Goal: Task Accomplishment & Management: Use online tool/utility

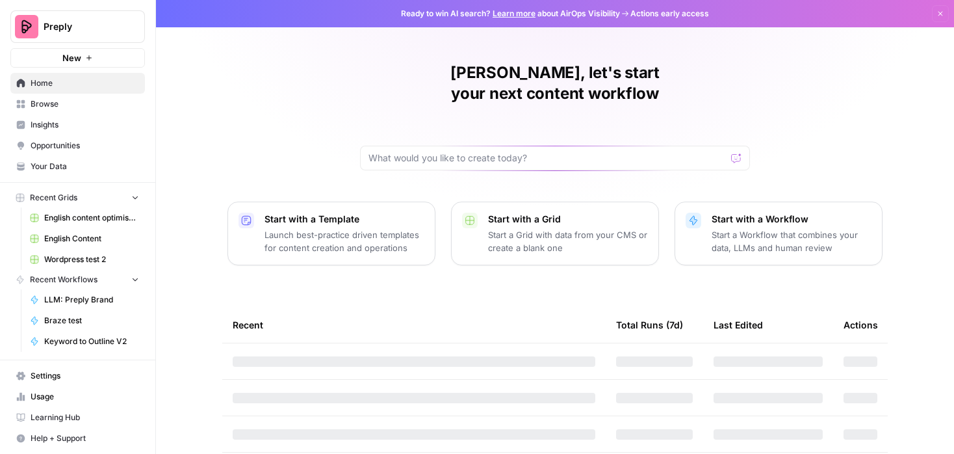
click at [92, 217] on span "English content optimisation" at bounding box center [91, 218] width 95 height 12
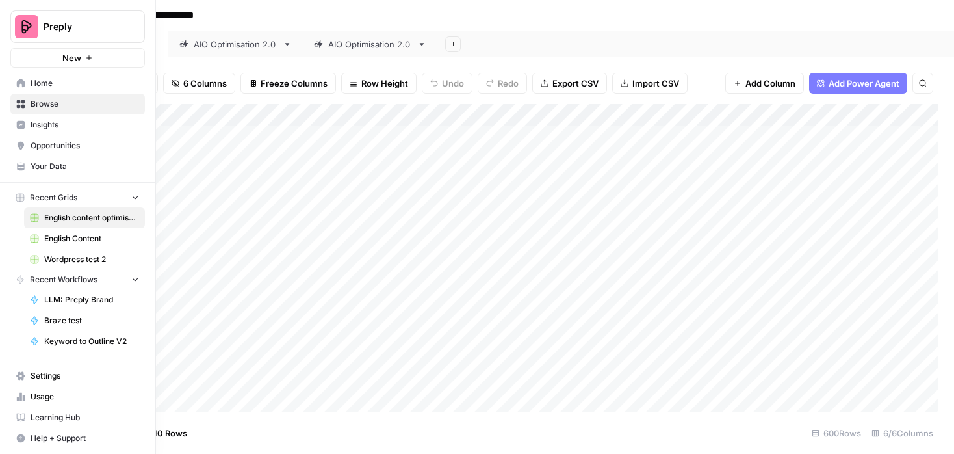
click at [34, 82] on span "Home" at bounding box center [85, 83] width 109 height 12
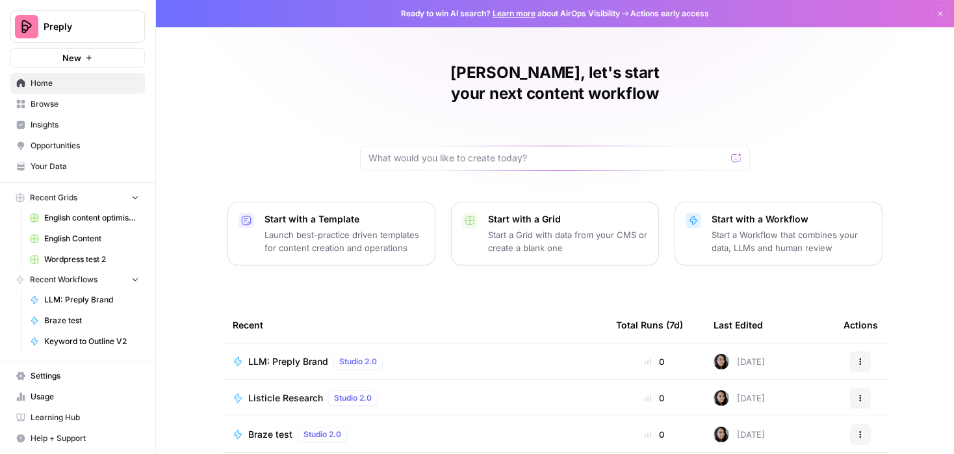
click at [56, 370] on span "Settings" at bounding box center [85, 376] width 109 height 12
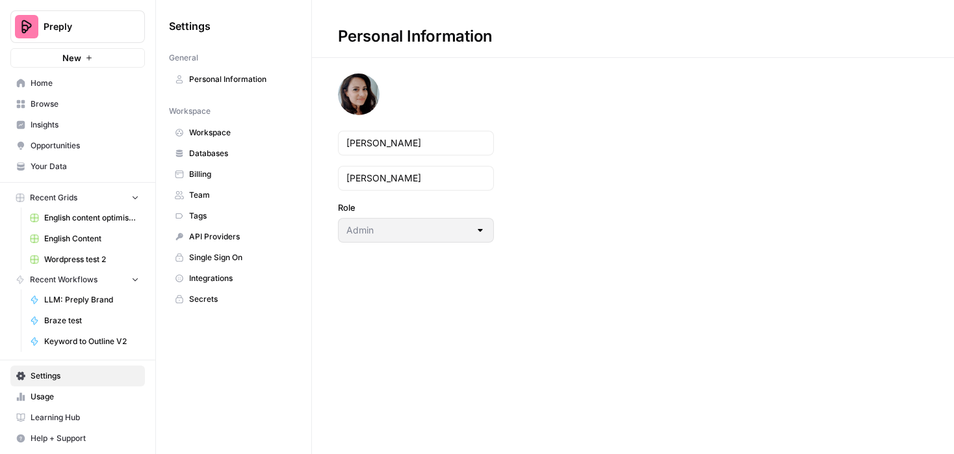
click at [234, 187] on link "Team" at bounding box center [233, 195] width 129 height 21
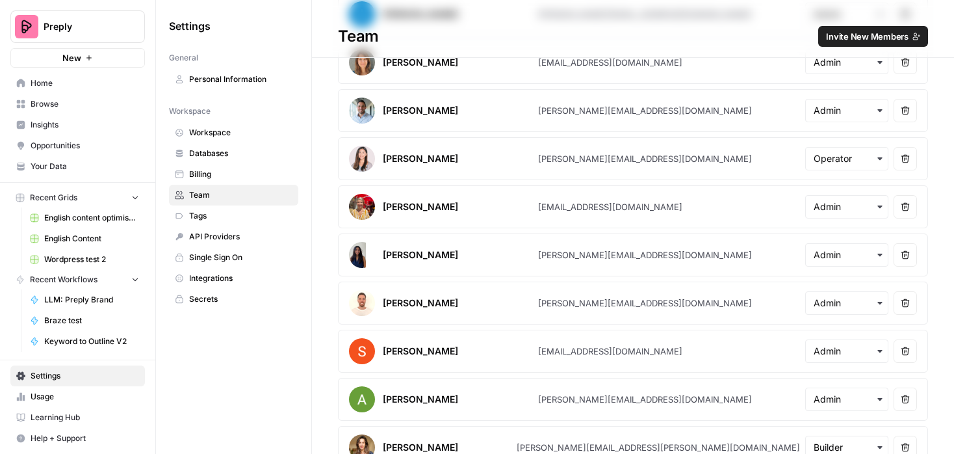
scroll to position [532, 0]
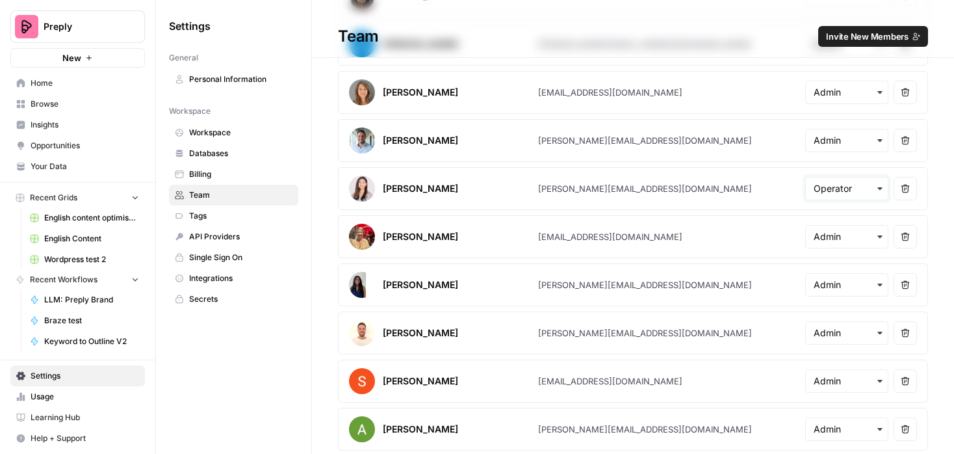
click at [873, 188] on input "text" at bounding box center [847, 188] width 66 height 13
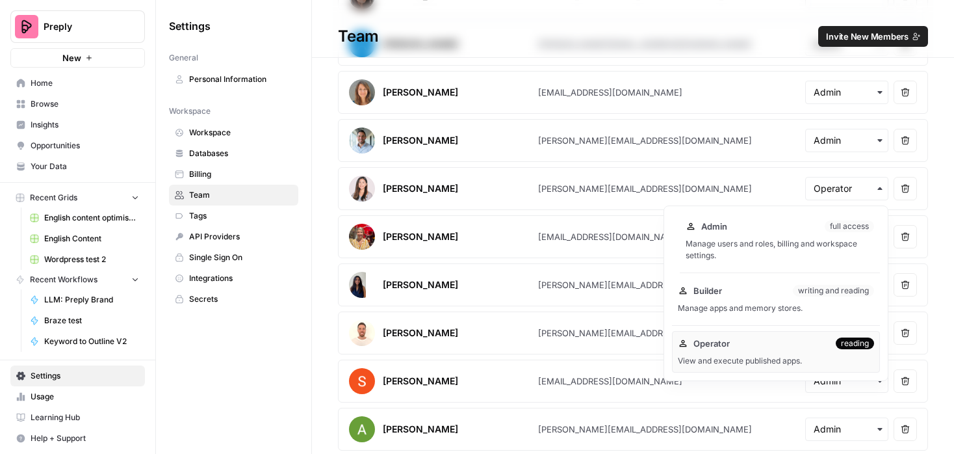
click at [745, 240] on div "Manage users and roles, billing and workspace settings." at bounding box center [780, 249] width 188 height 23
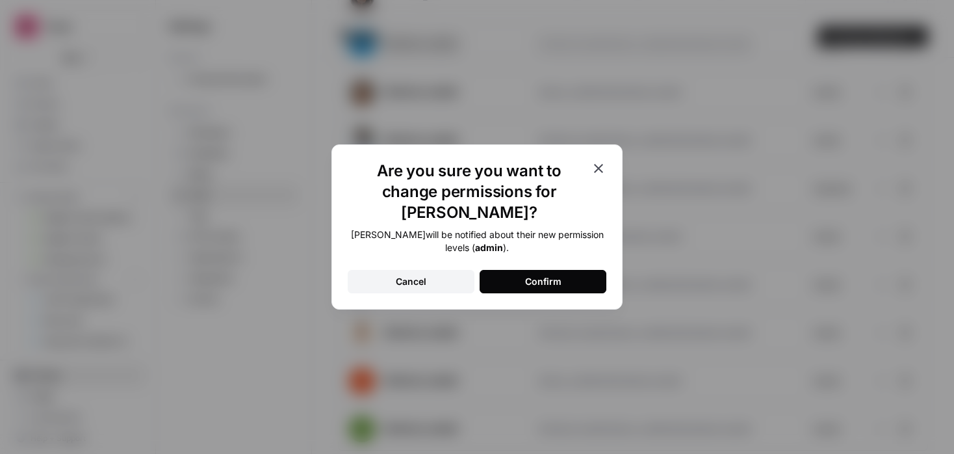
click at [544, 275] on div "Confirm" at bounding box center [543, 281] width 36 height 13
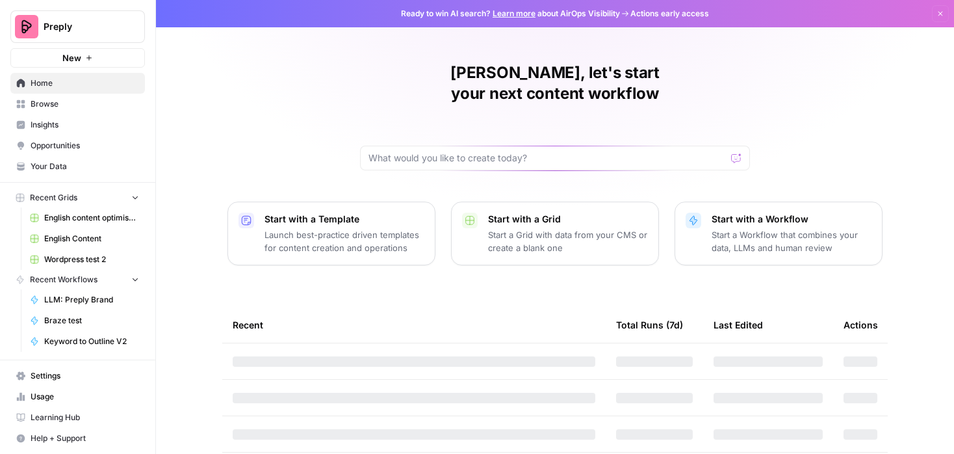
click at [64, 100] on span "Browse" at bounding box center [85, 104] width 109 height 12
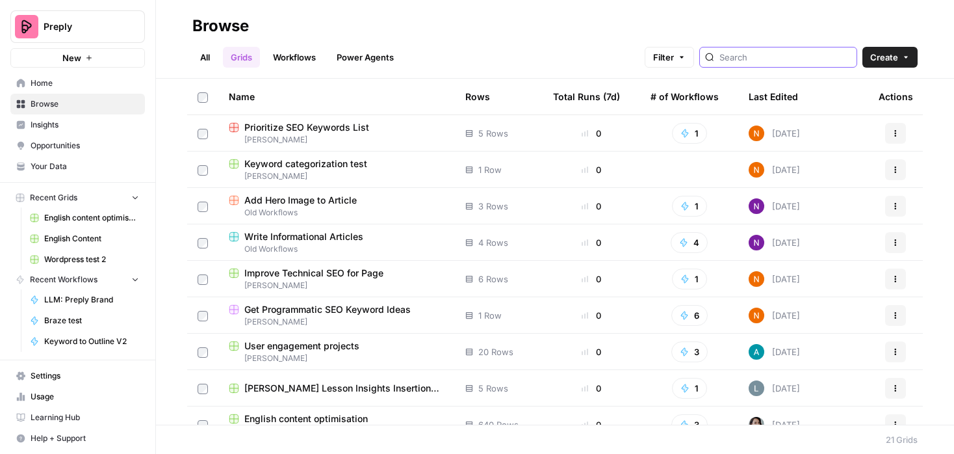
click at [785, 55] on input "search" at bounding box center [785, 57] width 132 height 13
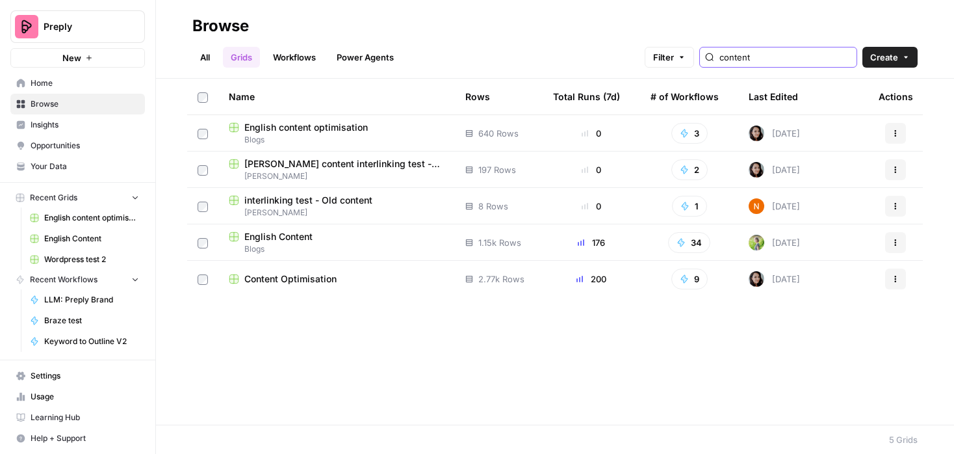
type input "content"
click at [301, 276] on span "Content Optimisation" at bounding box center [290, 278] width 92 height 13
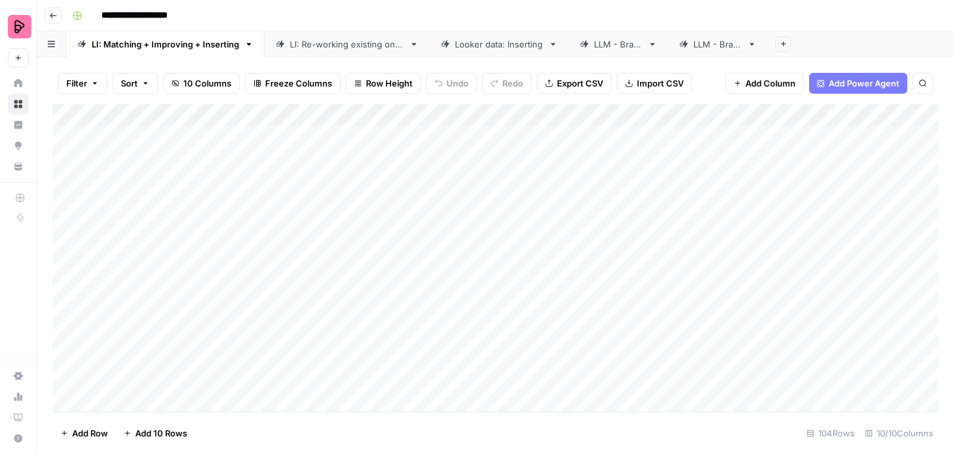
click at [637, 40] on div "LLM - Brand" at bounding box center [618, 44] width 49 height 13
click at [602, 263] on div "Add Column" at bounding box center [496, 257] width 886 height 307
click at [777, 263] on div "Add Column" at bounding box center [496, 257] width 886 height 307
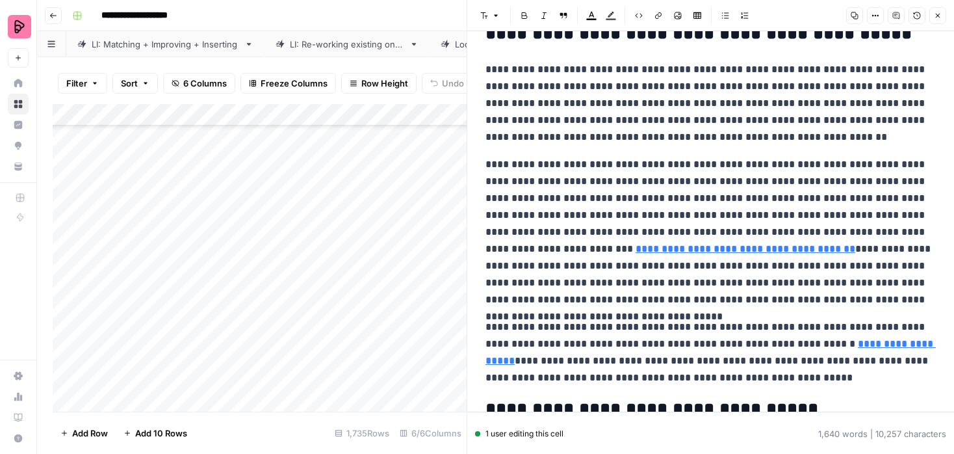
scroll to position [3309, 0]
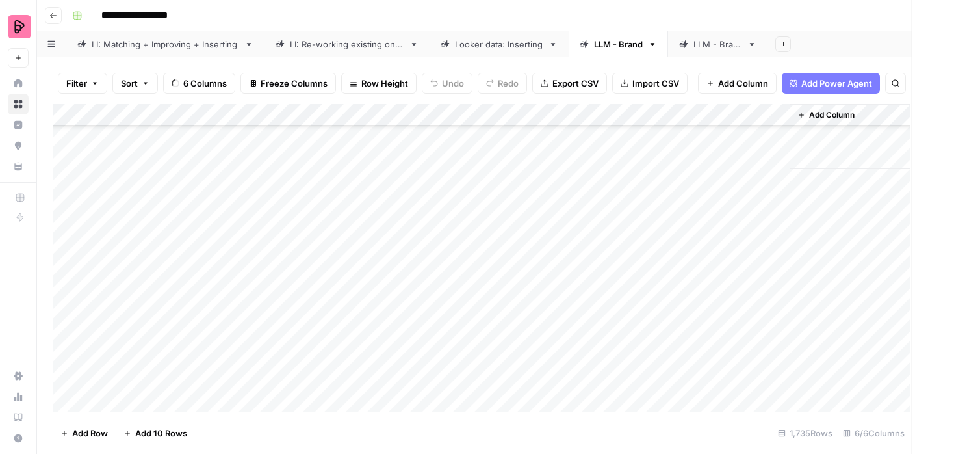
scroll to position [4397, 0]
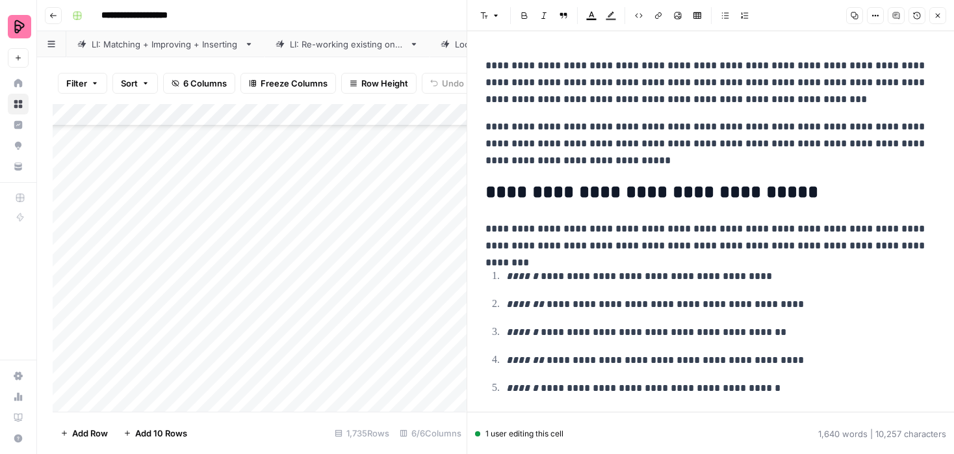
click at [937, 16] on icon "button" at bounding box center [938, 16] width 5 height 5
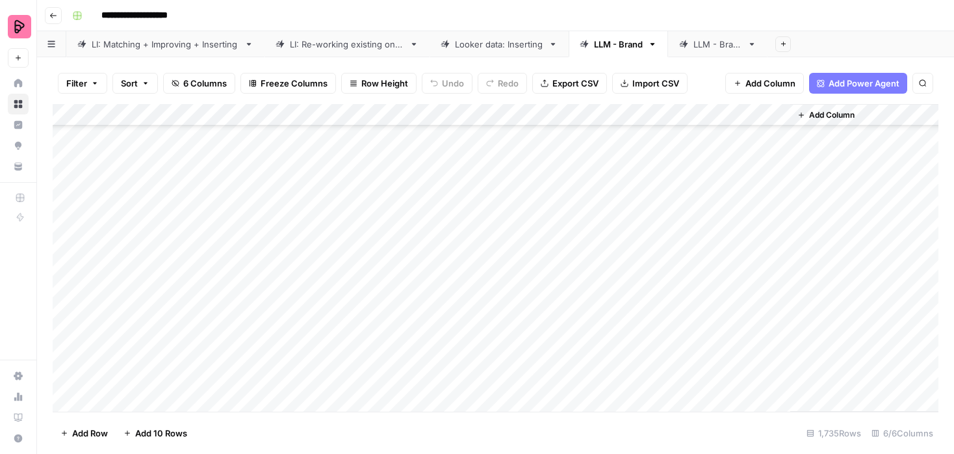
scroll to position [4338, 0]
click at [604, 237] on div "Add Column" at bounding box center [496, 257] width 886 height 307
click at [776, 237] on div "Add Column" at bounding box center [496, 257] width 886 height 307
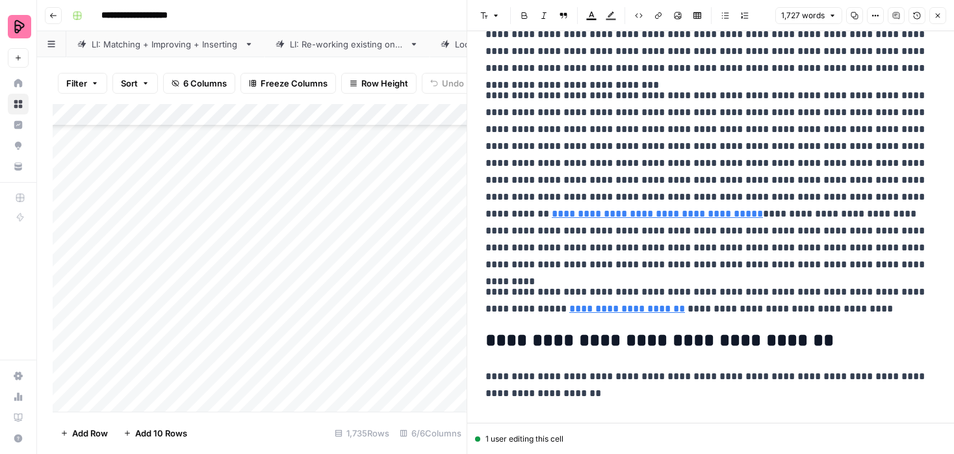
scroll to position [3305, 0]
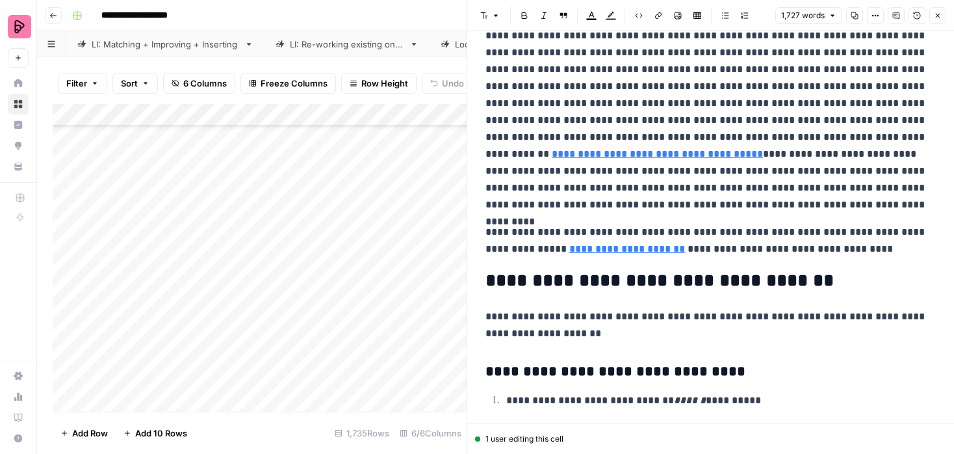
click at [937, 13] on icon "button" at bounding box center [938, 16] width 8 height 8
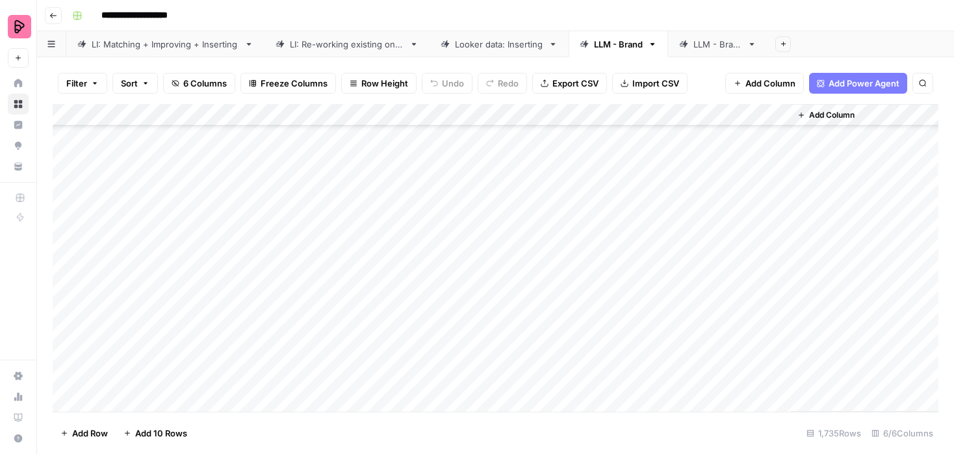
scroll to position [4420, 0]
click at [602, 177] on div "Add Column" at bounding box center [496, 257] width 886 height 307
click at [602, 201] on div "Add Column" at bounding box center [496, 257] width 886 height 307
click at [602, 219] on div "Add Column" at bounding box center [496, 257] width 886 height 307
click at [598, 246] on div "Add Column" at bounding box center [496, 257] width 886 height 307
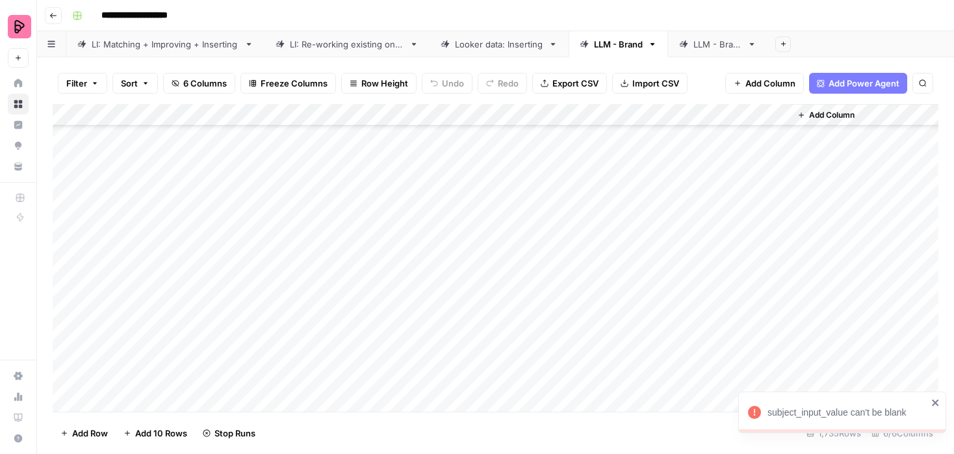
click at [597, 272] on div "Add Column" at bounding box center [496, 257] width 886 height 307
click at [598, 287] on div "Add Column" at bounding box center [496, 257] width 886 height 307
click at [613, 305] on div "Add Column" at bounding box center [496, 257] width 886 height 307
click at [606, 331] on div "Add Column" at bounding box center [496, 257] width 886 height 307
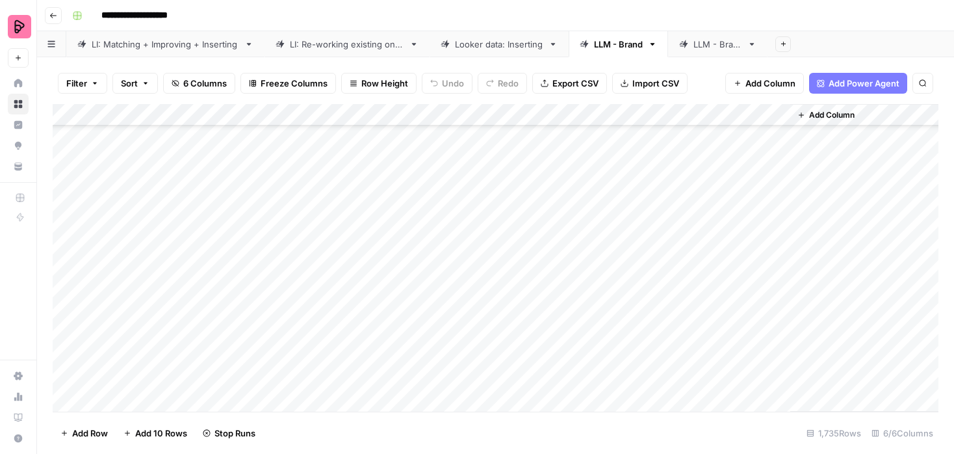
click at [604, 283] on div "Add Column" at bounding box center [496, 257] width 886 height 307
click at [606, 306] on div "Add Column" at bounding box center [496, 257] width 886 height 307
click at [605, 276] on div "Add Column" at bounding box center [496, 257] width 886 height 307
click at [605, 294] on div "Add Column" at bounding box center [496, 257] width 886 height 307
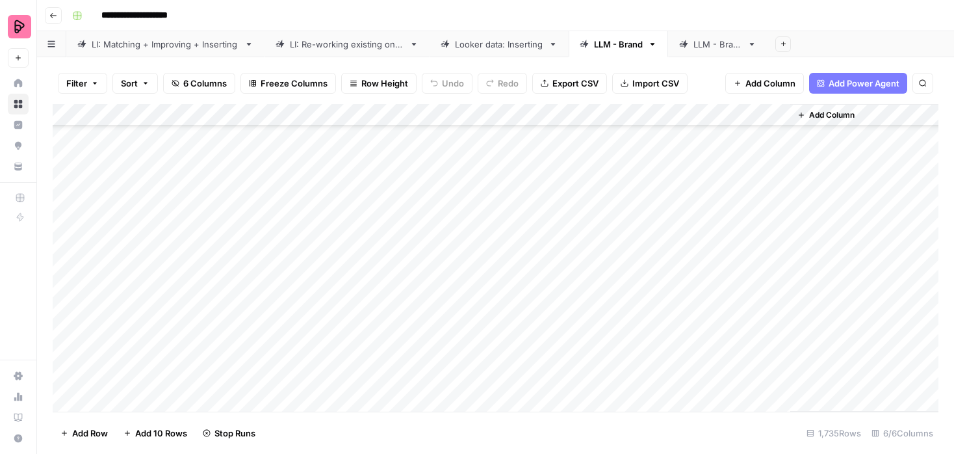
click at [607, 314] on div "Add Column" at bounding box center [496, 257] width 886 height 307
click at [606, 250] on div "Add Column" at bounding box center [496, 257] width 886 height 307
click at [606, 270] on div "Add Column" at bounding box center [496, 257] width 886 height 307
click at [604, 292] on div "Add Column" at bounding box center [496, 257] width 886 height 307
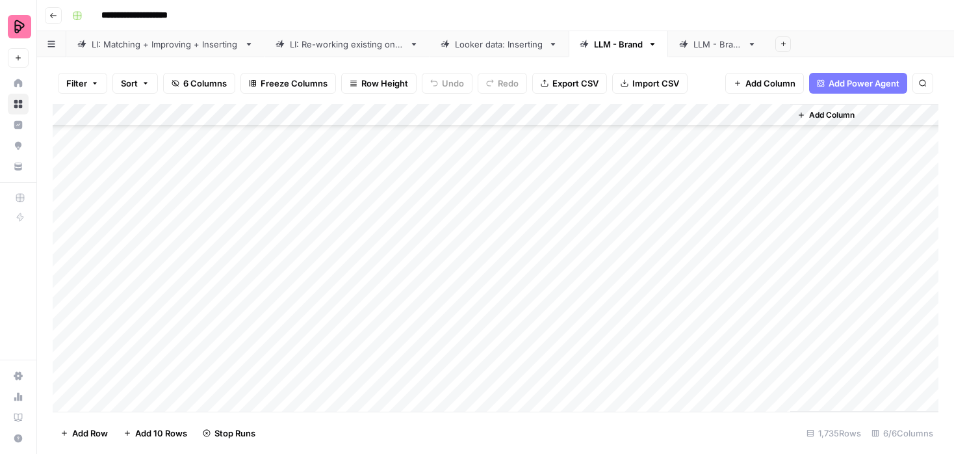
click at [602, 314] on div "Add Column" at bounding box center [496, 257] width 886 height 307
click at [602, 337] on div "Add Column" at bounding box center [496, 257] width 886 height 307
click at [602, 360] on div "Add Column" at bounding box center [496, 257] width 886 height 307
click at [604, 242] on div "Add Column" at bounding box center [496, 257] width 886 height 307
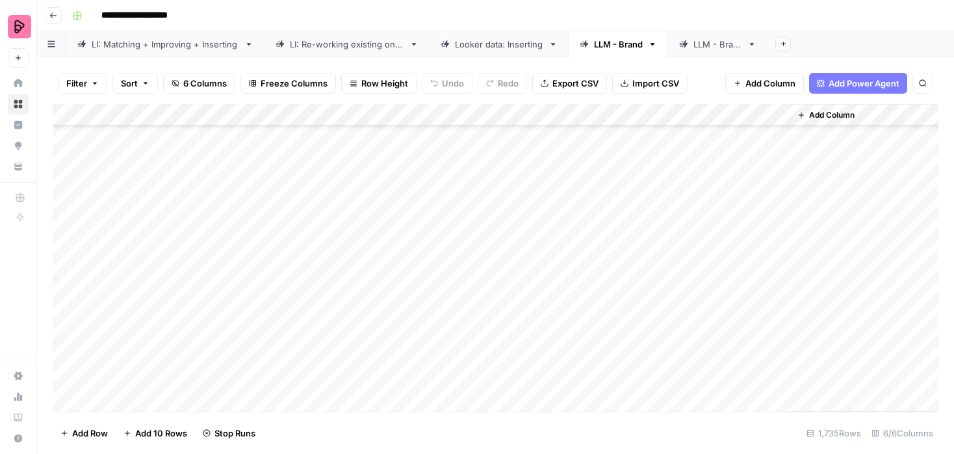
click at [604, 267] on div "Add Column" at bounding box center [496, 257] width 886 height 307
click at [604, 289] on div "Add Column" at bounding box center [496, 257] width 886 height 307
click at [604, 312] on div "Add Column" at bounding box center [496, 257] width 886 height 307
click at [604, 337] on div "Add Column" at bounding box center [496, 257] width 886 height 307
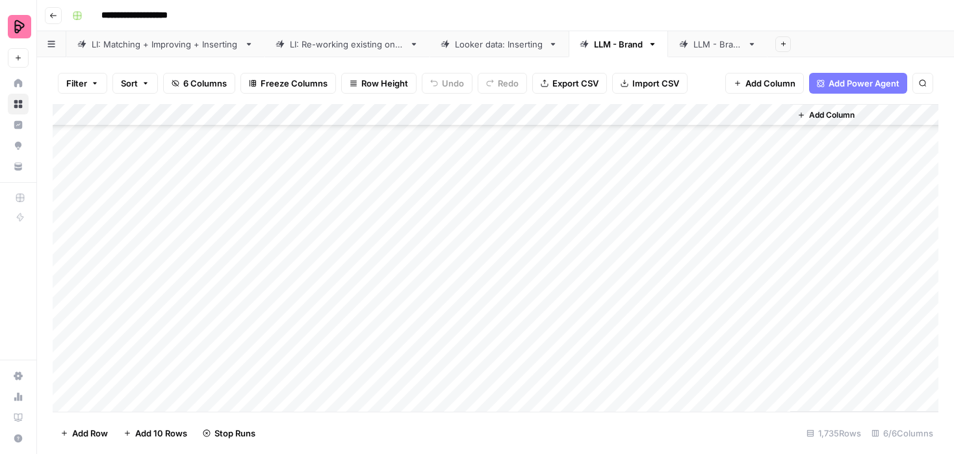
click at [602, 281] on div "Add Column" at bounding box center [496, 257] width 886 height 307
click at [602, 303] on div "Add Column" at bounding box center [496, 257] width 886 height 307
click at [602, 327] on div "Add Column" at bounding box center [496, 257] width 886 height 307
click at [602, 355] on div "Add Column" at bounding box center [496, 257] width 886 height 307
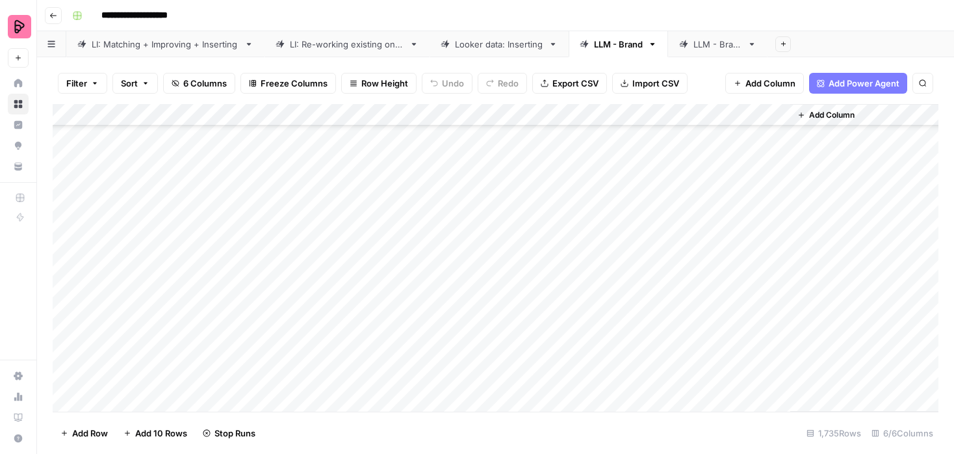
click at [602, 288] on div "Add Column" at bounding box center [496, 257] width 886 height 307
click at [602, 314] on div "Add Column" at bounding box center [496, 257] width 886 height 307
click at [602, 339] on div "Add Column" at bounding box center [496, 257] width 886 height 307
click at [602, 357] on div "Add Column" at bounding box center [496, 257] width 886 height 307
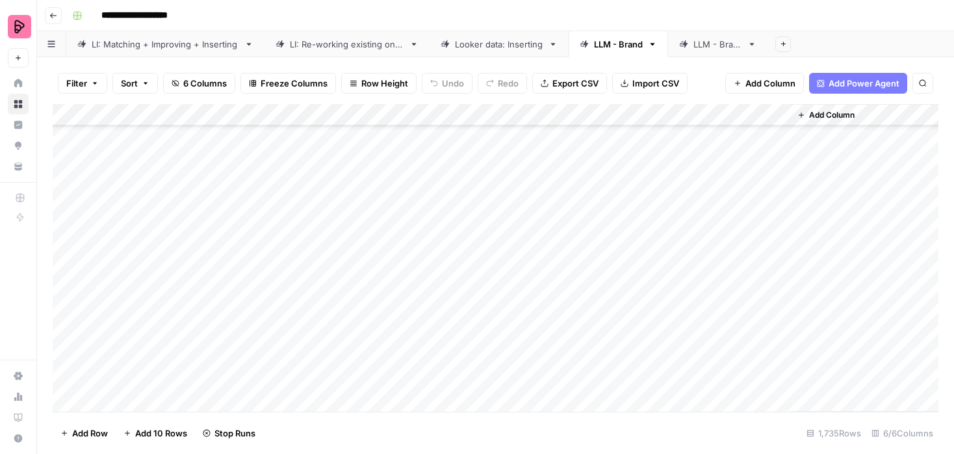
click at [607, 257] on div "Add Column" at bounding box center [496, 257] width 886 height 307
click at [607, 277] on div "Add Column" at bounding box center [496, 257] width 886 height 307
click at [607, 296] on div "Add Column" at bounding box center [496, 257] width 886 height 307
click at [604, 250] on div "Add Column" at bounding box center [496, 257] width 886 height 307
click at [600, 321] on div "Add Column" at bounding box center [496, 257] width 886 height 307
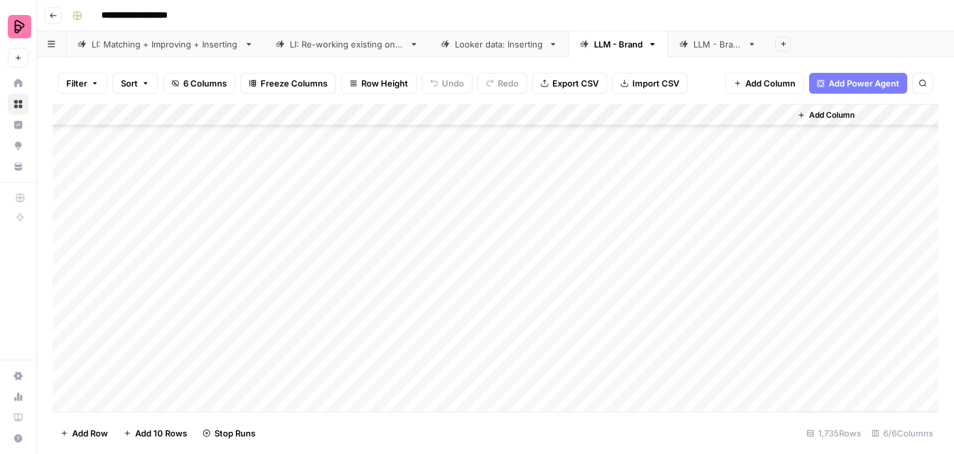
click at [602, 349] on div "Add Column" at bounding box center [496, 257] width 886 height 307
click at [609, 205] on div "Add Column" at bounding box center [496, 257] width 886 height 307
click at [607, 225] on div "Add Column" at bounding box center [496, 257] width 886 height 307
click at [607, 248] on div "Add Column" at bounding box center [496, 257] width 886 height 307
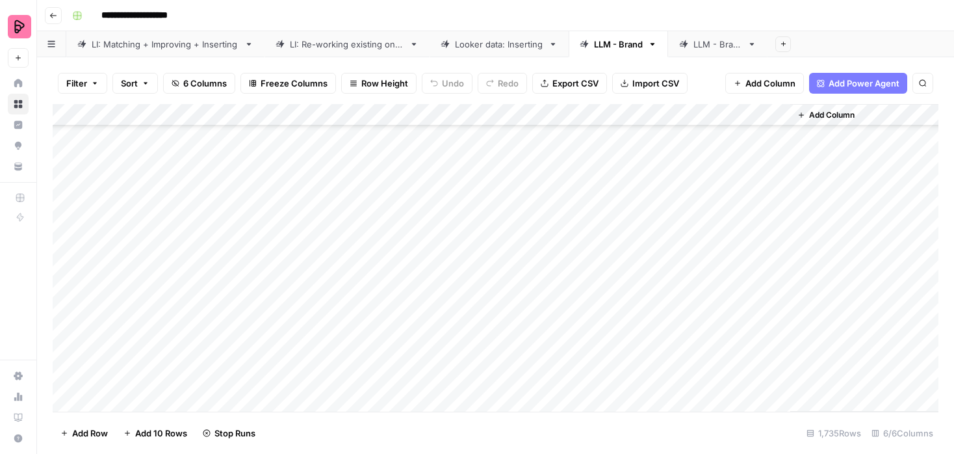
click at [604, 270] on div "Add Column" at bounding box center [496, 257] width 886 height 307
click at [604, 289] on div "Add Column" at bounding box center [496, 257] width 886 height 307
click at [604, 315] on div "Add Column" at bounding box center [496, 257] width 886 height 307
click at [604, 333] on div "Add Column" at bounding box center [496, 257] width 886 height 307
click at [602, 355] on div "Add Column" at bounding box center [496, 257] width 886 height 307
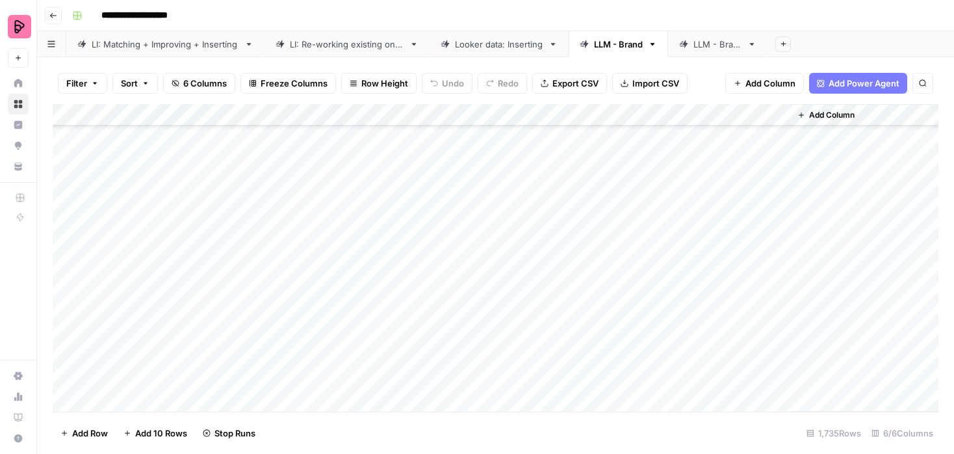
click at [601, 315] on div "Add Column" at bounding box center [496, 257] width 886 height 307
click at [599, 168] on div "Add Column" at bounding box center [496, 257] width 886 height 307
click at [601, 188] on div "Add Column" at bounding box center [496, 257] width 886 height 307
click at [598, 167] on div "Add Column" at bounding box center [496, 257] width 886 height 307
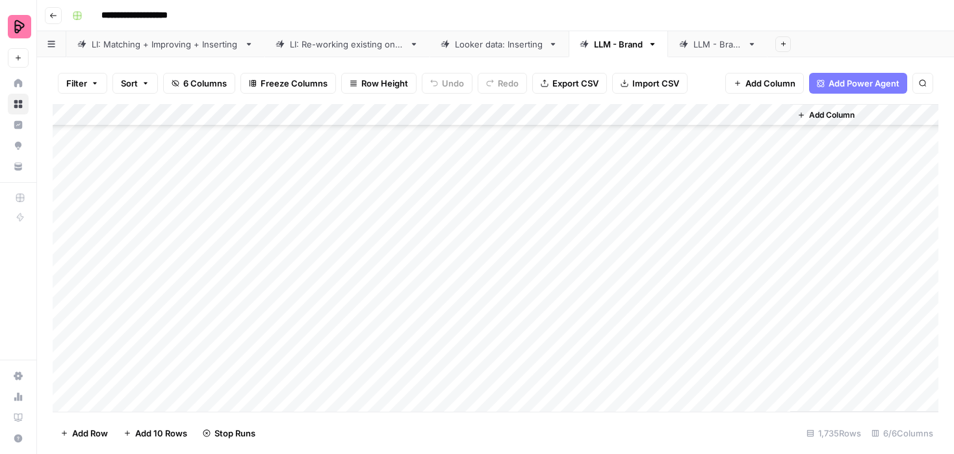
click at [598, 215] on div "Add Column" at bounding box center [496, 257] width 886 height 307
click at [600, 236] on div "Add Column" at bounding box center [496, 257] width 886 height 307
click at [600, 252] on div "Add Column" at bounding box center [496, 257] width 886 height 307
click at [597, 277] on div "Add Column" at bounding box center [496, 257] width 886 height 307
click at [597, 297] on div "Add Column" at bounding box center [496, 257] width 886 height 307
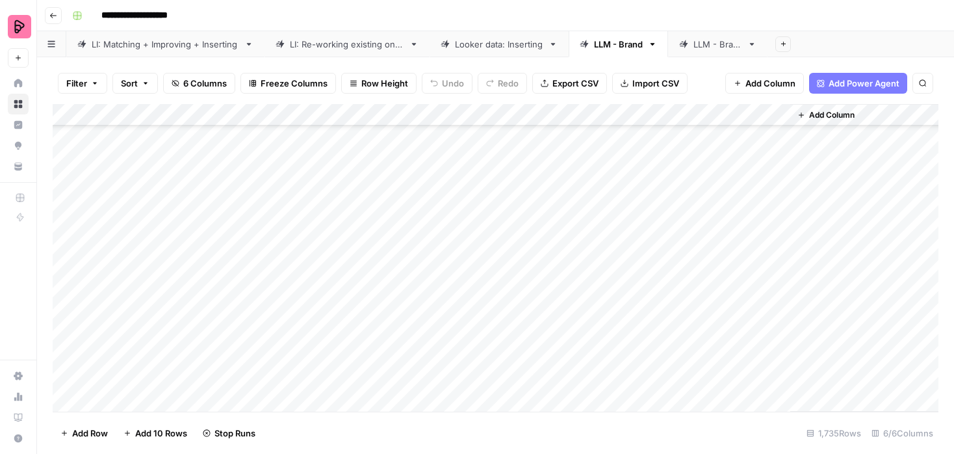
click at [596, 325] on div "Add Column" at bounding box center [496, 257] width 886 height 307
click at [596, 276] on div "Add Column" at bounding box center [496, 257] width 886 height 307
click at [600, 199] on div "Add Column" at bounding box center [496, 257] width 886 height 307
click at [600, 229] on div "Add Column" at bounding box center [496, 257] width 886 height 307
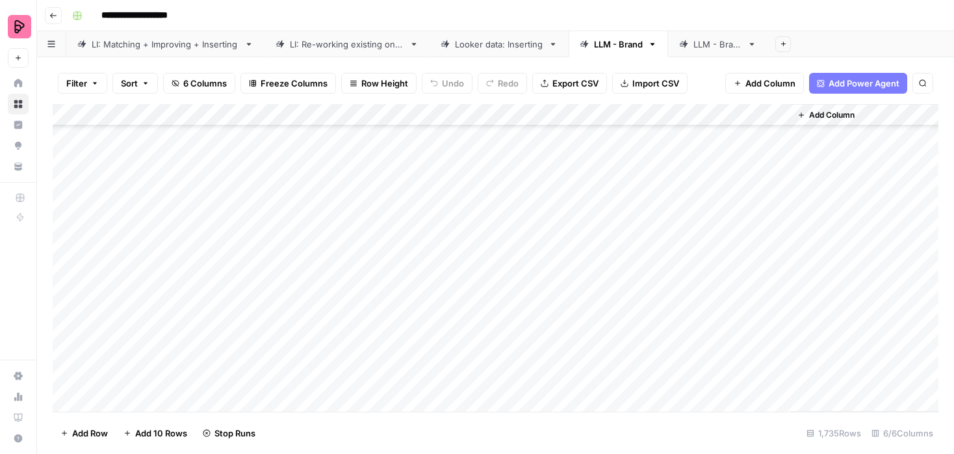
click at [600, 254] on div "Add Column" at bounding box center [496, 257] width 886 height 307
click at [600, 277] on div "Add Column" at bounding box center [496, 257] width 886 height 307
click at [600, 299] on div "Add Column" at bounding box center [496, 257] width 886 height 307
click at [600, 322] on div "Add Column" at bounding box center [496, 257] width 886 height 307
click at [600, 342] on div "Add Column" at bounding box center [496, 257] width 886 height 307
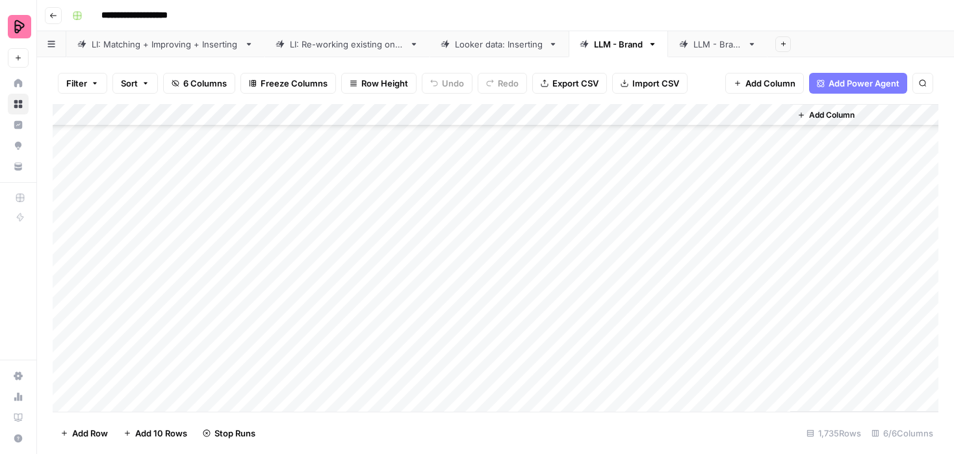
click at [597, 365] on div "Add Column" at bounding box center [496, 257] width 886 height 307
click at [600, 227] on div "Add Column" at bounding box center [496, 257] width 886 height 307
click at [600, 242] on div "Add Column" at bounding box center [496, 257] width 886 height 307
click at [600, 267] on div "Add Column" at bounding box center [496, 257] width 886 height 307
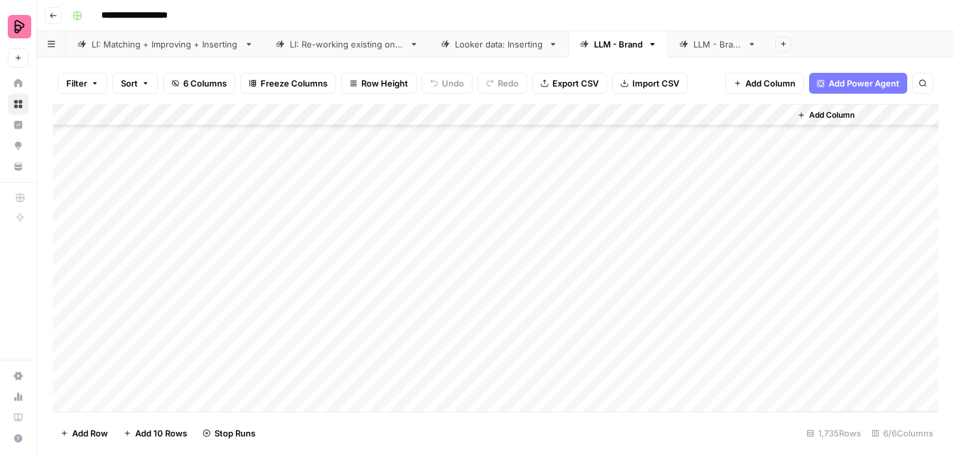
click at [600, 286] on div "Add Column" at bounding box center [496, 257] width 886 height 307
click at [600, 310] on div "Add Column" at bounding box center [496, 257] width 886 height 307
click at [596, 292] on div "Add Column" at bounding box center [496, 257] width 886 height 307
click at [596, 331] on div "Add Column" at bounding box center [496, 257] width 886 height 307
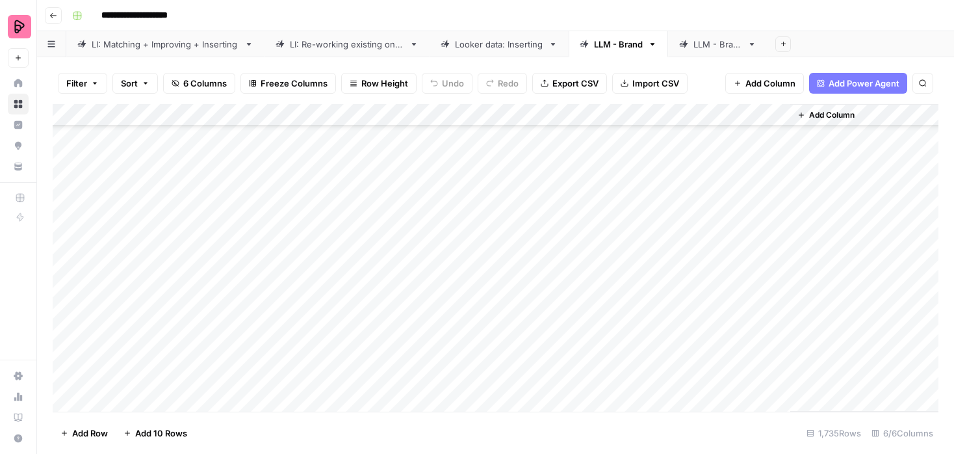
click at [604, 213] on div "Add Column" at bounding box center [496, 257] width 886 height 307
click at [604, 233] on div "Add Column" at bounding box center [496, 257] width 886 height 307
click at [602, 250] on div "Add Column" at bounding box center [496, 257] width 886 height 307
click at [597, 274] on div "Add Column" at bounding box center [496, 257] width 886 height 307
click at [597, 291] on div "Add Column" at bounding box center [496, 257] width 886 height 307
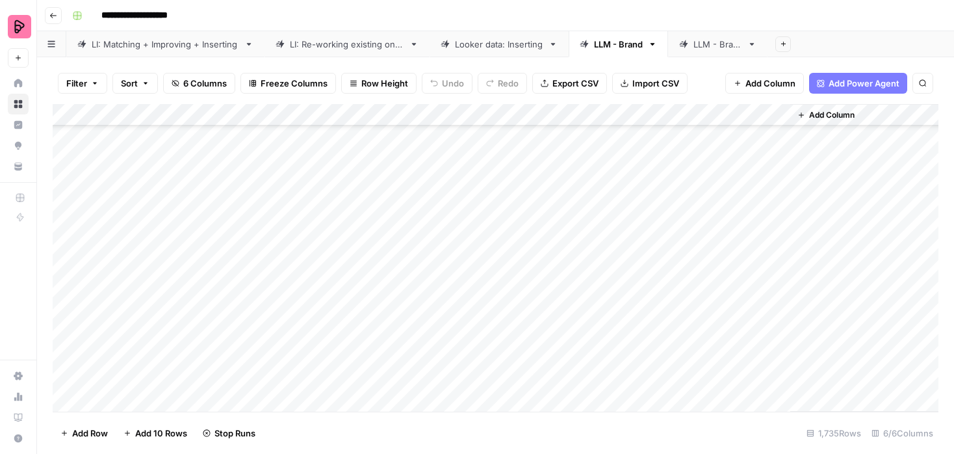
click at [595, 319] on div "Add Column" at bounding box center [496, 257] width 886 height 307
click at [595, 344] on div "Add Column" at bounding box center [496, 257] width 886 height 307
click at [595, 361] on div "Add Column" at bounding box center [496, 257] width 886 height 307
click at [586, 280] on div "Add Column" at bounding box center [496, 257] width 886 height 307
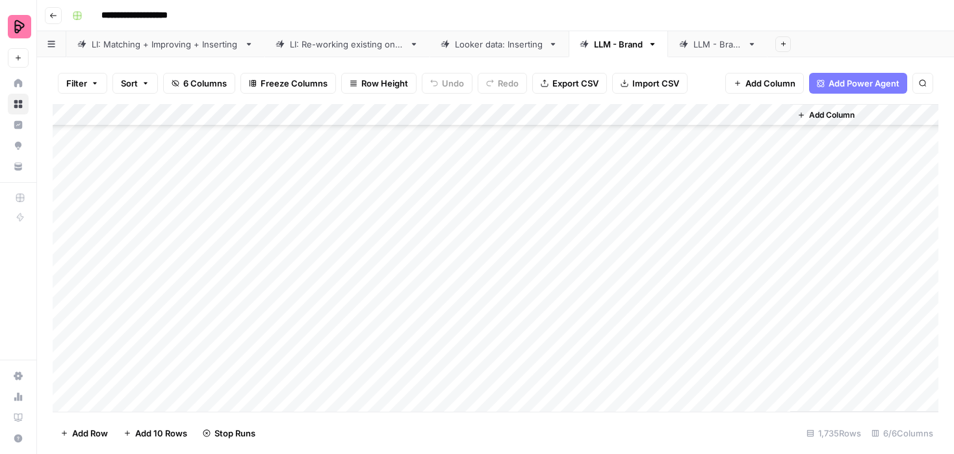
click at [586, 305] on div "Add Column" at bounding box center [496, 257] width 886 height 307
click at [584, 317] on div "Add Column" at bounding box center [496, 257] width 886 height 307
click at [584, 341] on div "Add Column" at bounding box center [496, 257] width 886 height 307
click at [585, 355] on div "Add Column" at bounding box center [496, 257] width 886 height 307
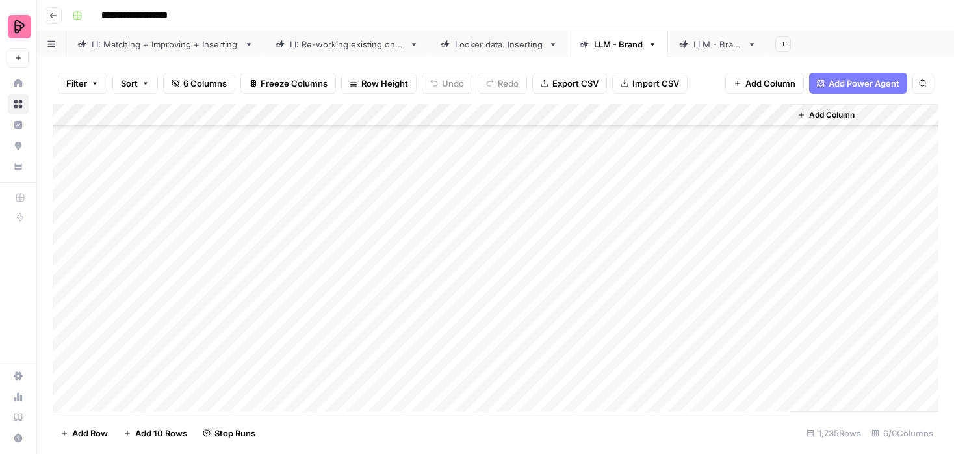
click at [600, 172] on div "Add Column" at bounding box center [496, 257] width 886 height 307
click at [600, 189] on div "Add Column" at bounding box center [496, 257] width 886 height 307
click at [597, 216] on div "Add Column" at bounding box center [496, 257] width 886 height 307
click at [595, 238] on div "Add Column" at bounding box center [496, 257] width 886 height 307
click at [591, 259] on div "Add Column" at bounding box center [496, 257] width 886 height 307
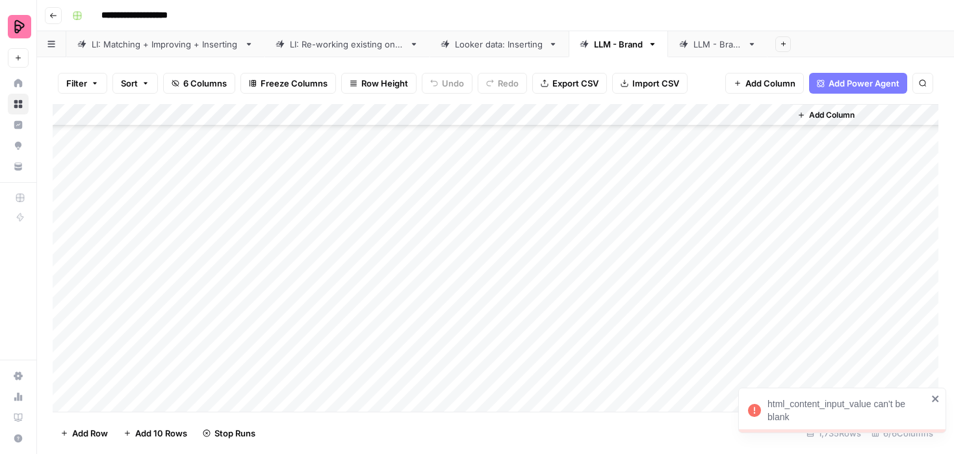
click at [590, 277] on div "Add Column" at bounding box center [496, 257] width 886 height 307
click at [585, 300] on div "Add Column" at bounding box center [496, 257] width 886 height 307
click at [588, 236] on div "Add Column" at bounding box center [496, 257] width 886 height 307
click at [586, 324] on div "Add Column" at bounding box center [496, 257] width 886 height 307
click at [586, 350] on div "Add Column" at bounding box center [496, 257] width 886 height 307
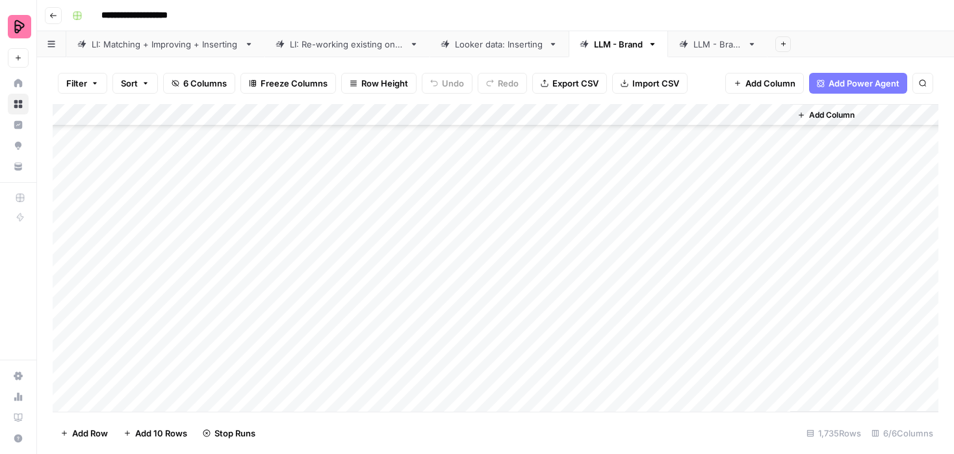
scroll to position [6311, 0]
click at [591, 230] on div "Add Column" at bounding box center [496, 257] width 886 height 307
click at [591, 255] on div "Add Column" at bounding box center [496, 257] width 886 height 307
click at [592, 272] on div "Add Column" at bounding box center [496, 257] width 886 height 307
click at [592, 297] on div "Add Column" at bounding box center [496, 257] width 886 height 307
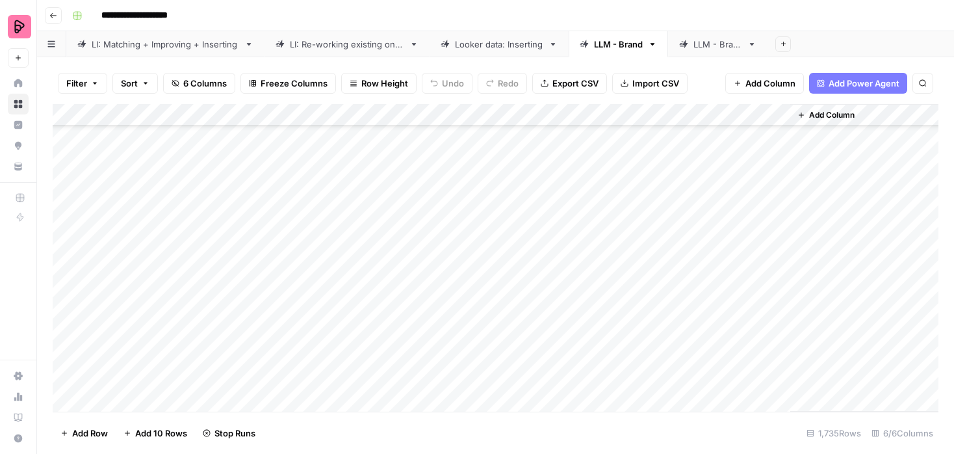
click at [592, 315] on div "Add Column" at bounding box center [496, 257] width 886 height 307
click at [589, 350] on div "Add Column" at bounding box center [496, 257] width 886 height 307
click at [588, 368] on div "Add Column" at bounding box center [496, 257] width 886 height 307
click at [594, 255] on div "Add Column" at bounding box center [496, 257] width 886 height 307
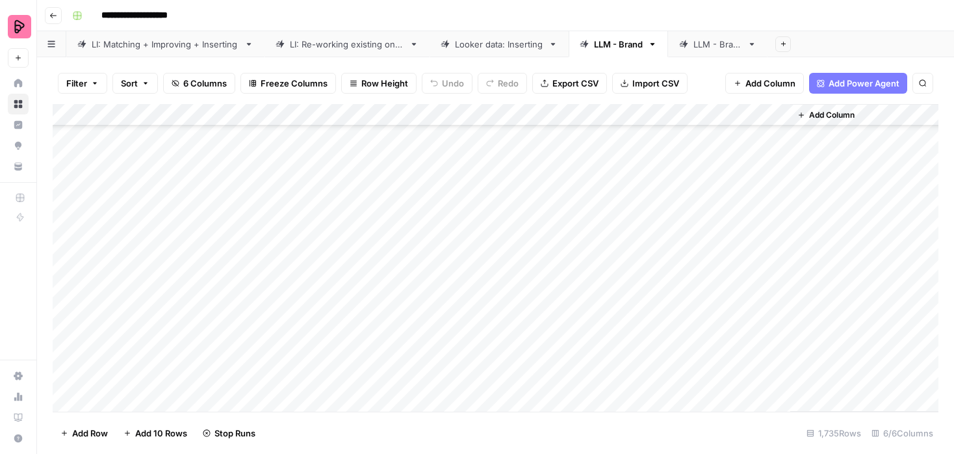
click at [594, 279] on div "Add Column" at bounding box center [496, 257] width 886 height 307
click at [593, 298] on div "Add Column" at bounding box center [496, 257] width 886 height 307
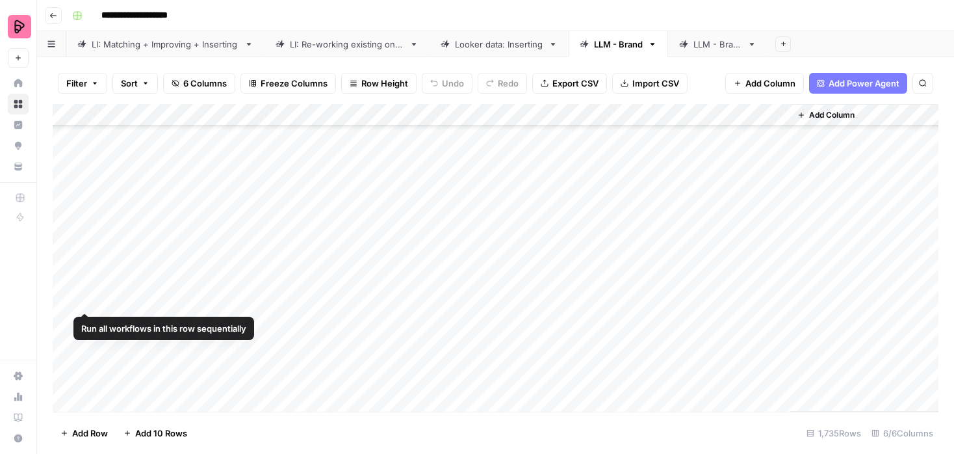
click at [69, 298] on div "Add Column" at bounding box center [496, 257] width 886 height 307
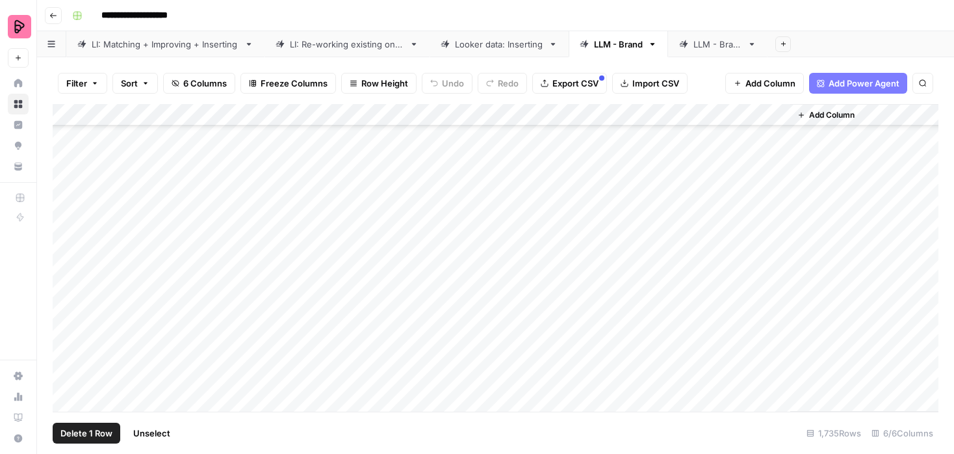
scroll to position [4262, 0]
click at [66, 293] on div "Add Column" at bounding box center [496, 257] width 886 height 307
click at [571, 83] on span "Export CSV" at bounding box center [575, 83] width 46 height 13
click at [268, 379] on div "Add Column" at bounding box center [496, 257] width 886 height 307
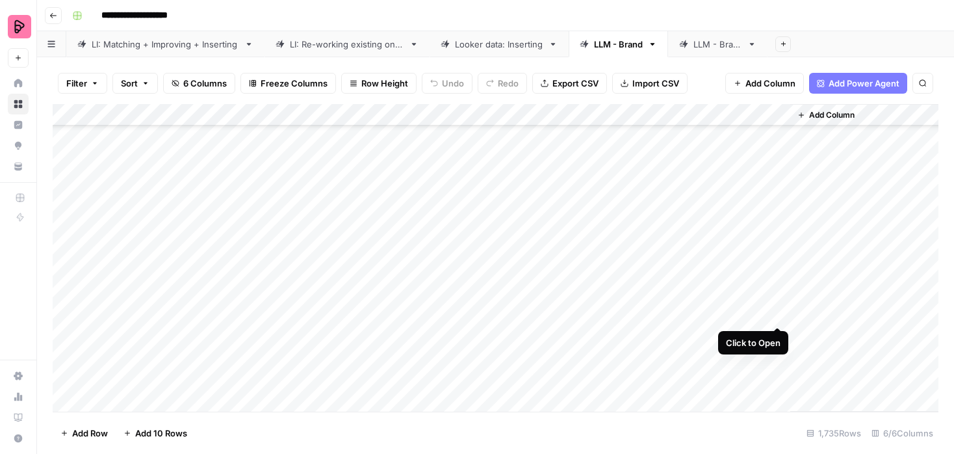
click at [778, 313] on div "Add Column" at bounding box center [496, 257] width 886 height 307
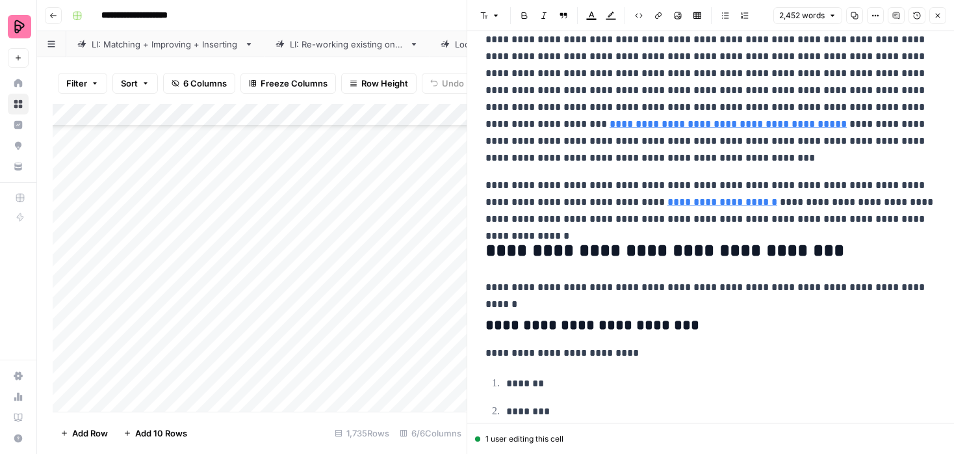
scroll to position [7291, 0]
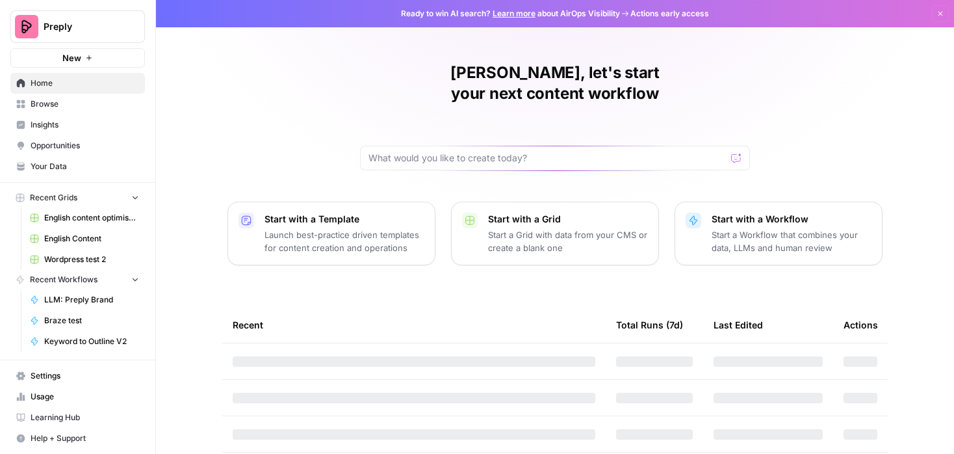
click at [58, 101] on span "Browse" at bounding box center [85, 104] width 109 height 12
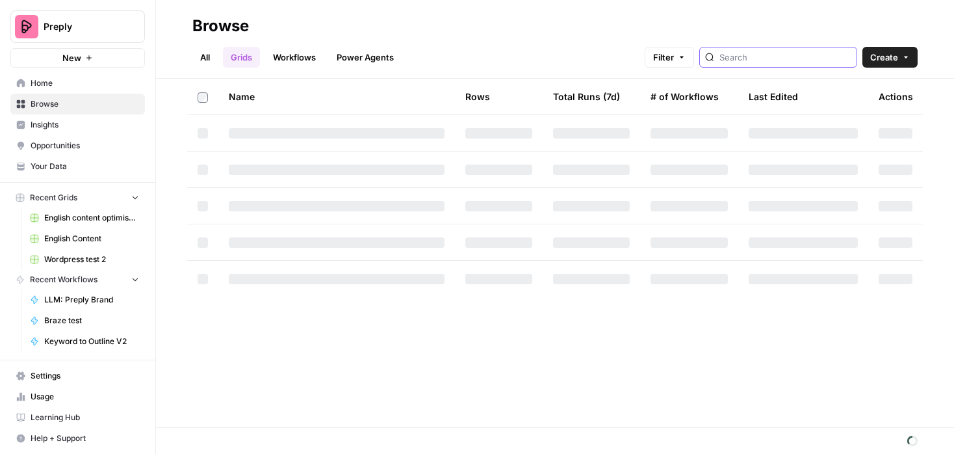
click at [827, 51] on input "search" at bounding box center [785, 57] width 132 height 13
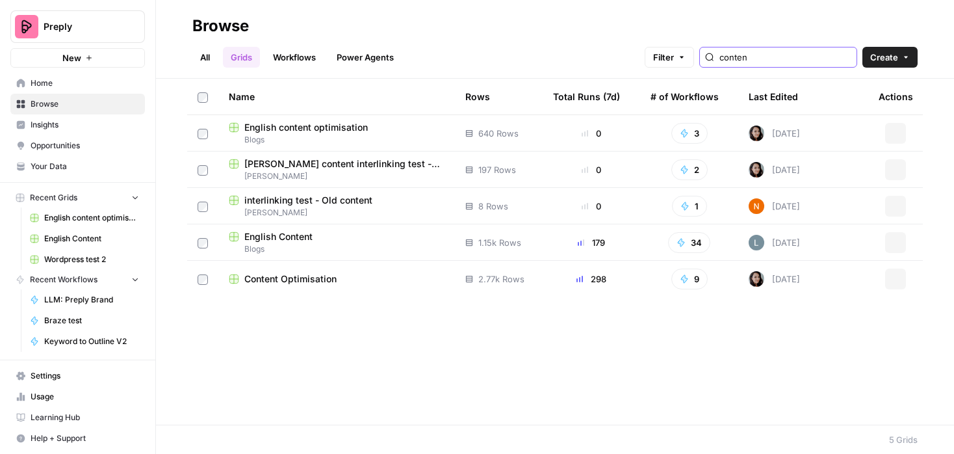
type input "conten"
click at [254, 288] on td "Content Optimisation" at bounding box center [336, 279] width 237 height 36
click at [253, 276] on span "Content Optimisation" at bounding box center [290, 278] width 92 height 13
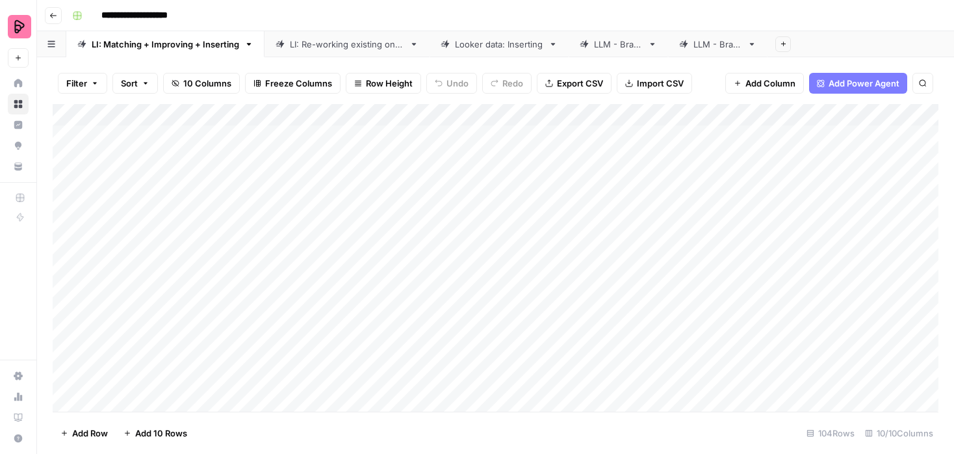
click at [647, 49] on link "LLM - Brand" at bounding box center [618, 44] width 99 height 26
click at [644, 257] on div "Add Column" at bounding box center [496, 257] width 886 height 307
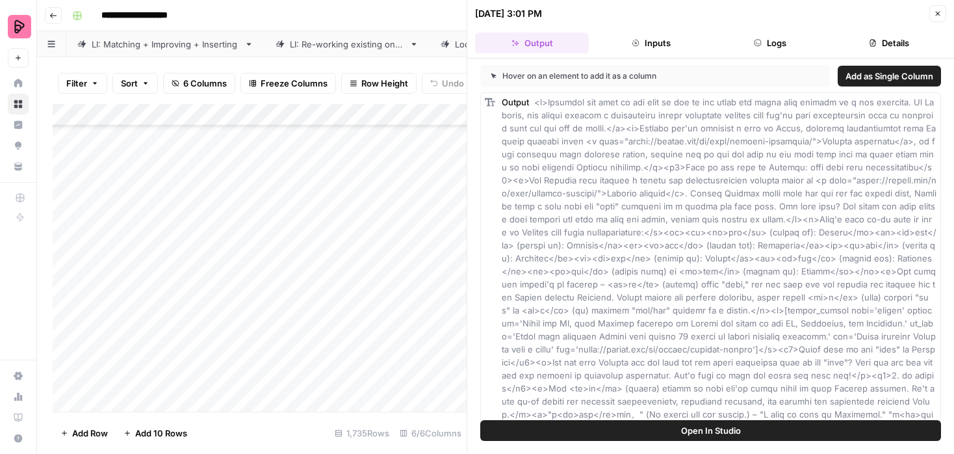
click at [753, 430] on button "Open In Studio" at bounding box center [710, 430] width 461 height 21
click at [932, 16] on button "Close" at bounding box center [937, 13] width 17 height 17
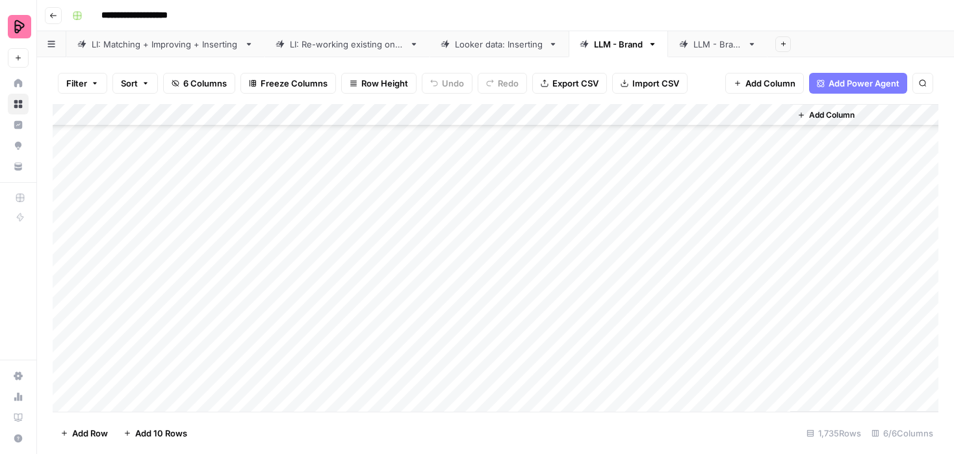
scroll to position [6503, 0]
click at [778, 236] on div "Add Column" at bounding box center [496, 257] width 886 height 307
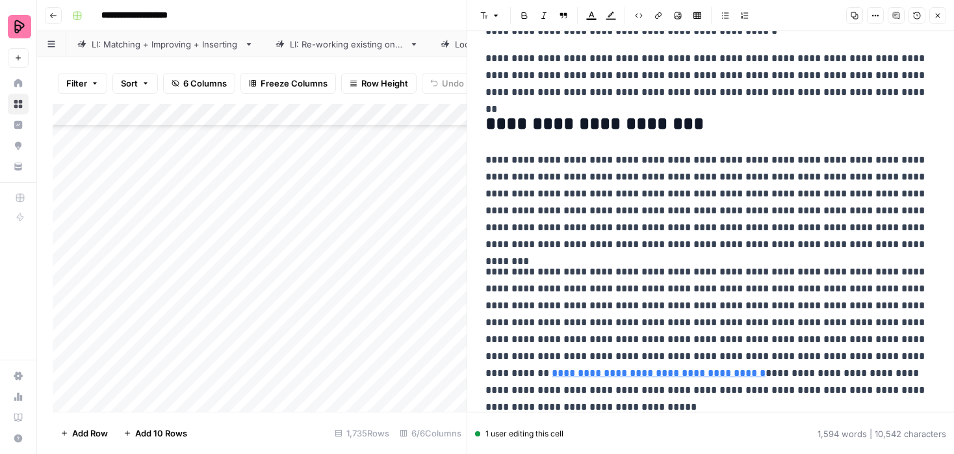
scroll to position [2823, 0]
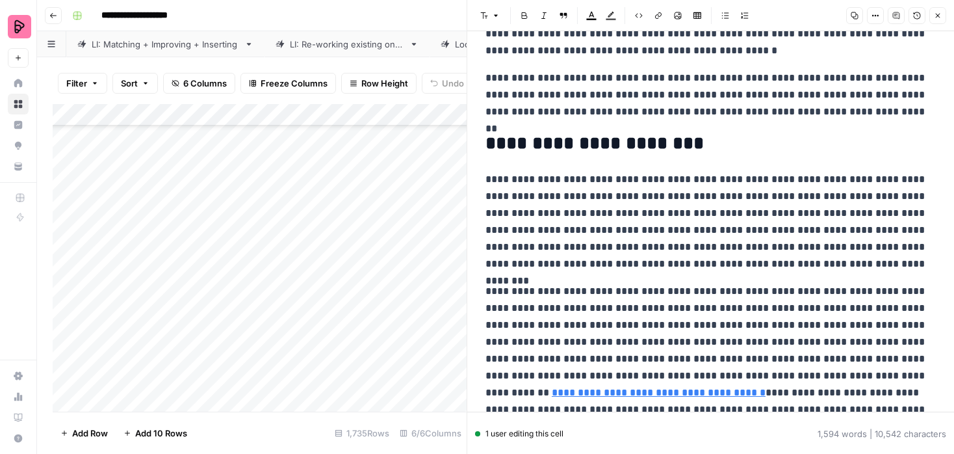
click at [936, 12] on icon "button" at bounding box center [938, 16] width 8 height 8
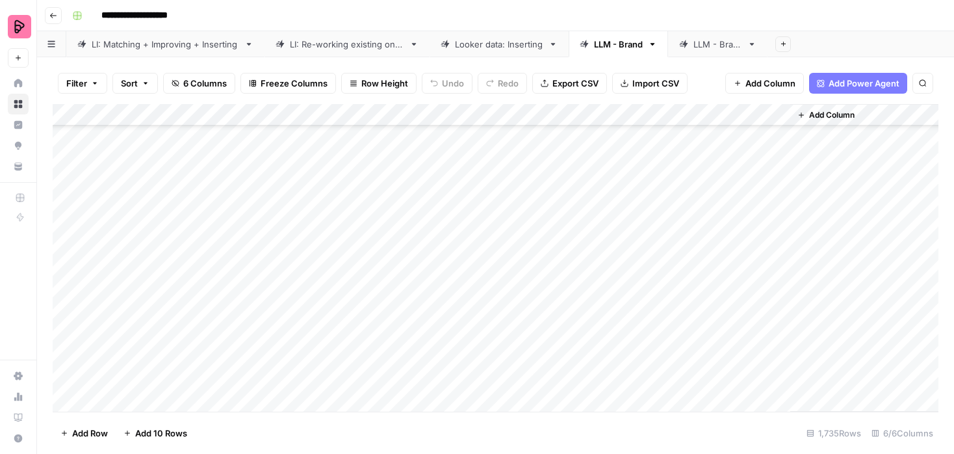
scroll to position [4294, 0]
click at [664, 259] on div "Add Column" at bounding box center [496, 257] width 886 height 307
click at [784, 257] on div "Add Column" at bounding box center [496, 257] width 886 height 307
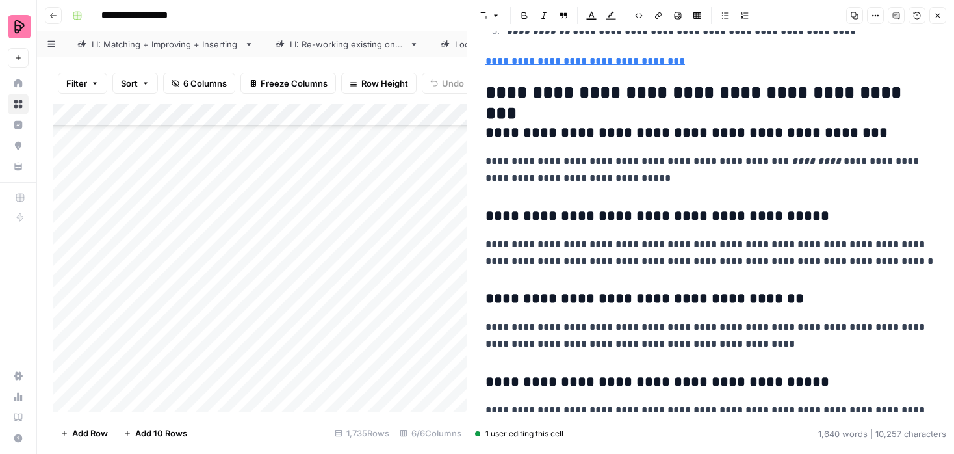
scroll to position [4112, 0]
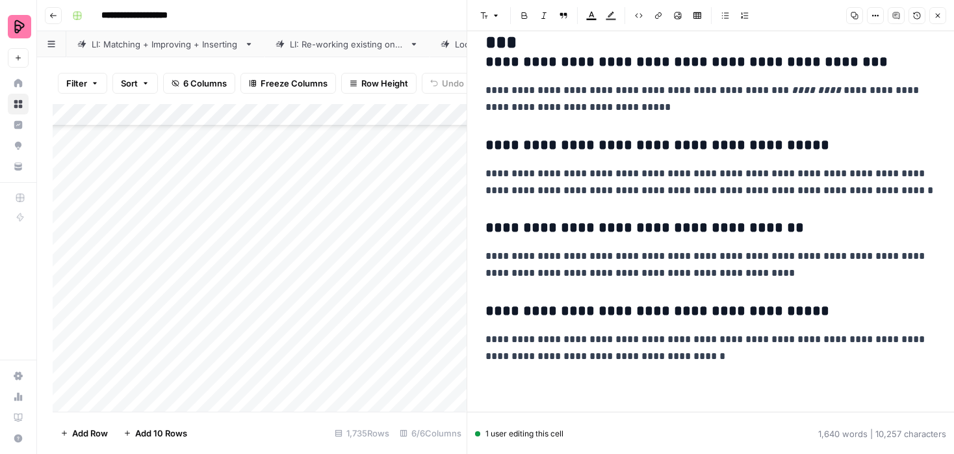
click at [944, 17] on button "Close" at bounding box center [937, 15] width 17 height 17
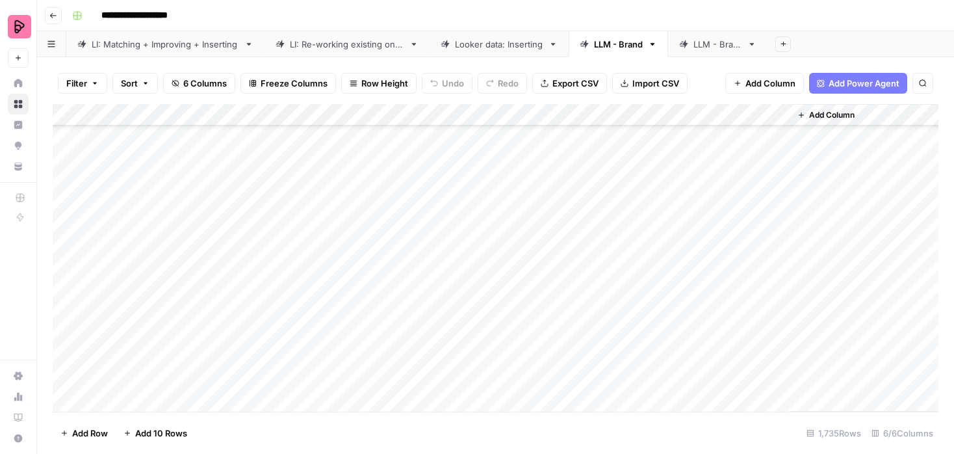
click at [660, 281] on div "Add Column" at bounding box center [496, 257] width 886 height 307
click at [660, 300] on div "Add Column" at bounding box center [496, 257] width 886 height 307
click at [662, 326] on div "Add Column" at bounding box center [496, 257] width 886 height 307
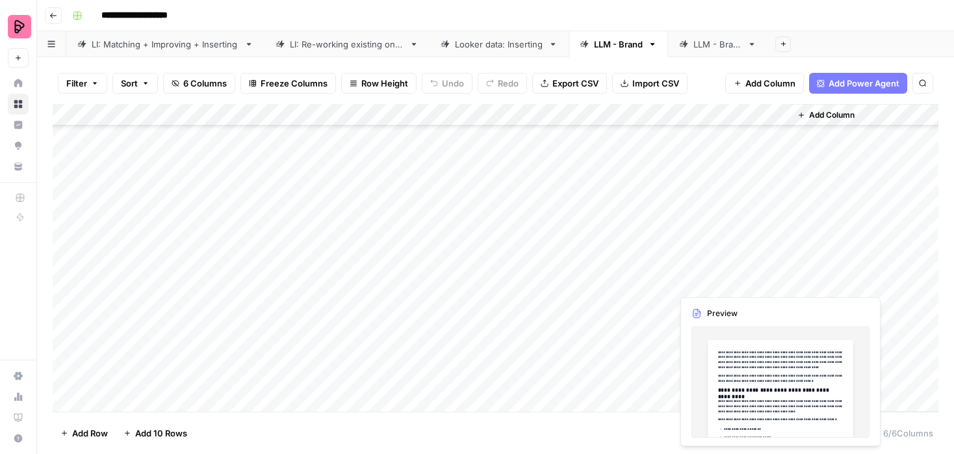
click at [776, 282] on div "Add Column" at bounding box center [496, 257] width 886 height 307
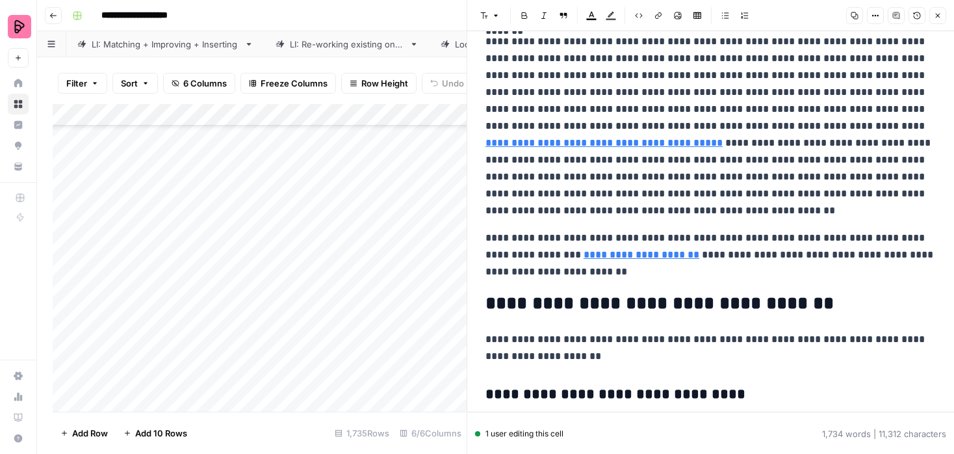
scroll to position [3107, 0]
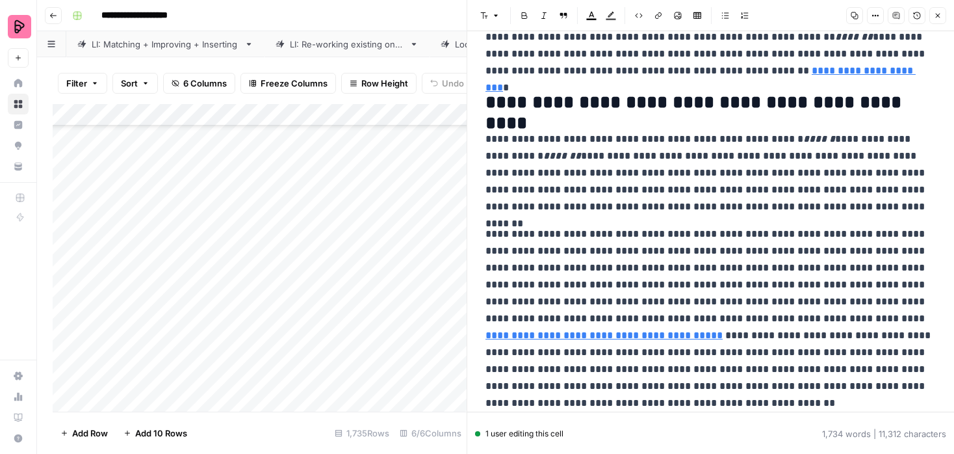
click at [942, 12] on button "Close" at bounding box center [937, 15] width 17 height 17
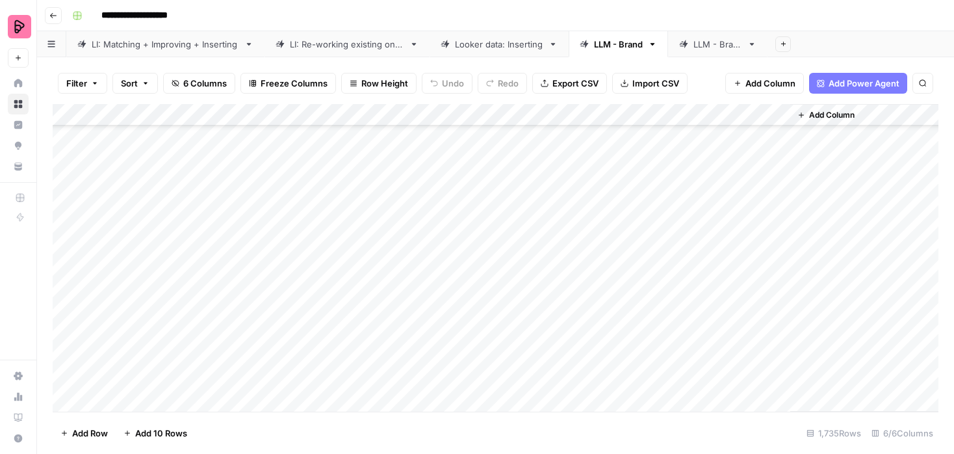
click at [777, 325] on div "Add Column" at bounding box center [496, 257] width 886 height 307
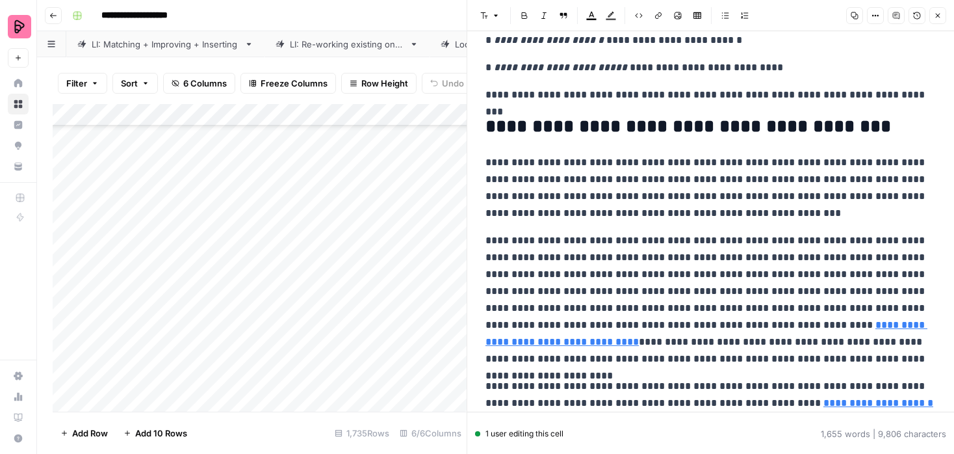
scroll to position [3536, 0]
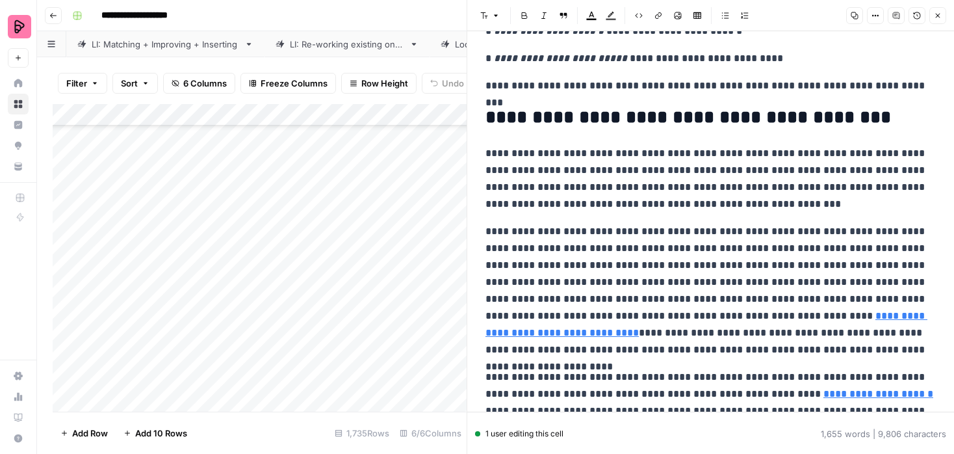
click at [934, 17] on icon "button" at bounding box center [938, 16] width 8 height 8
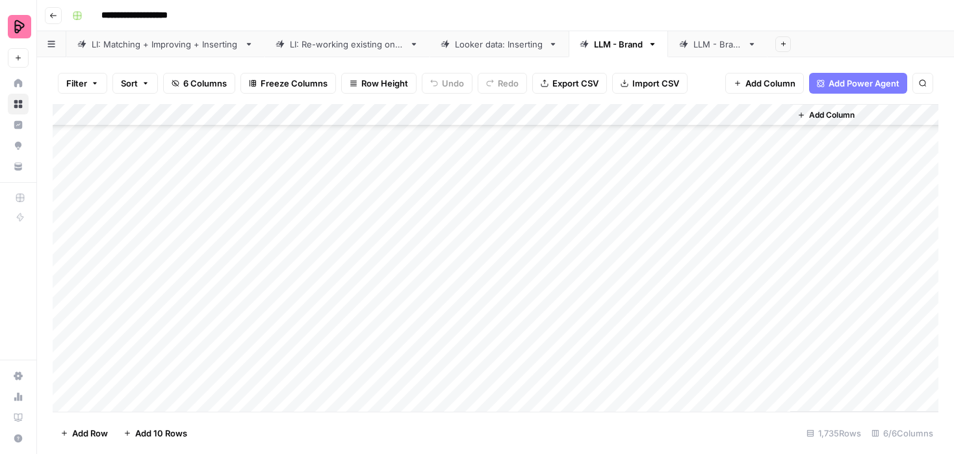
scroll to position [4415, 0]
click at [659, 250] on div "Add Column" at bounding box center [496, 257] width 886 height 307
click at [780, 185] on div "Add Column" at bounding box center [496, 257] width 886 height 307
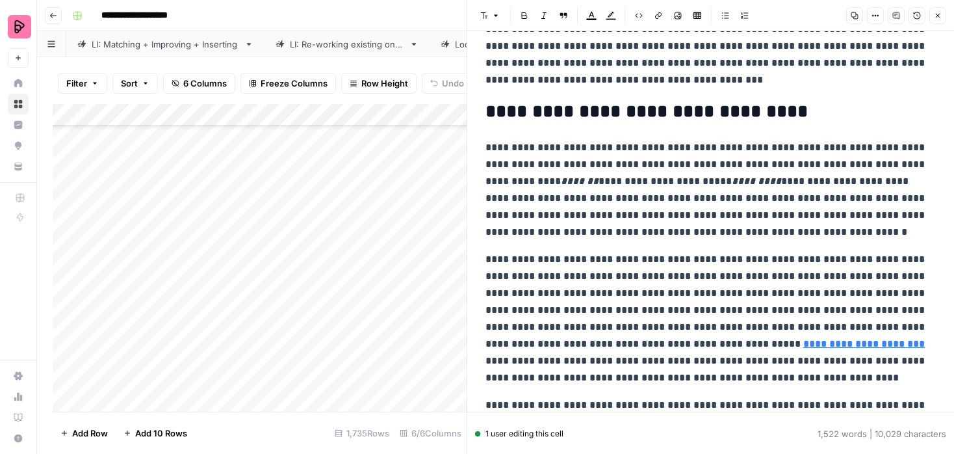
scroll to position [3794, 0]
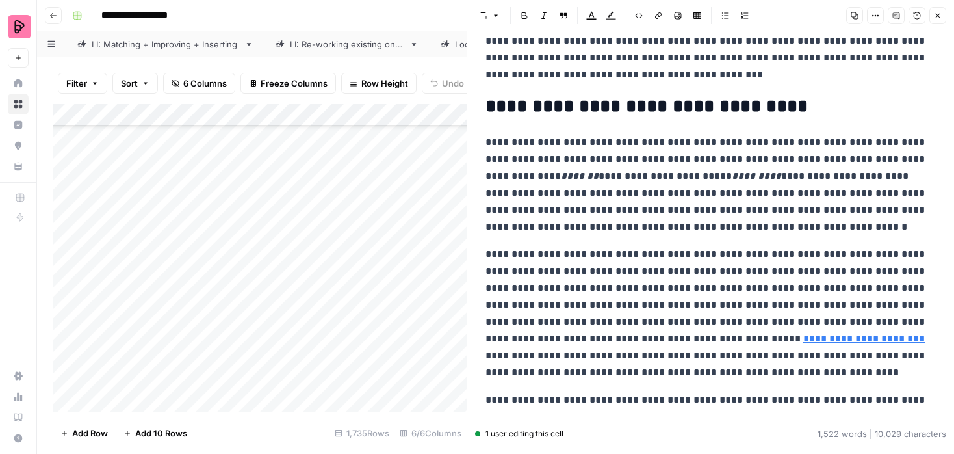
click at [934, 21] on button "Close" at bounding box center [937, 15] width 17 height 17
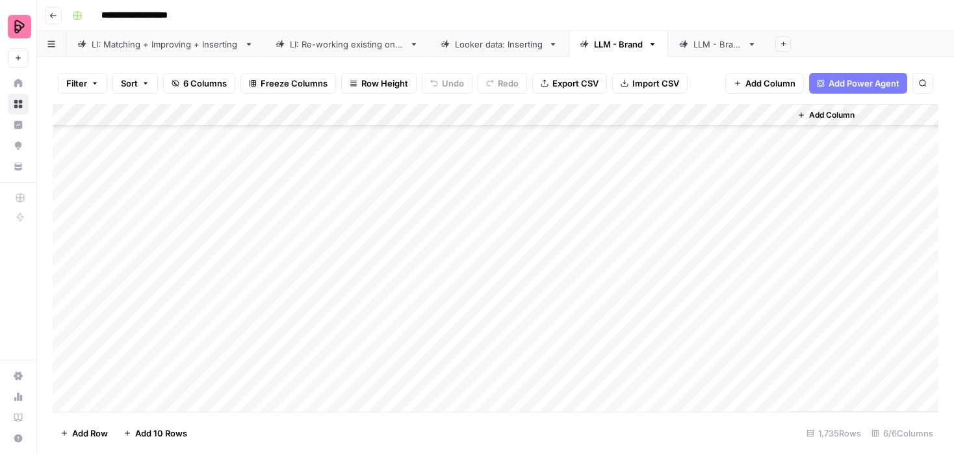
scroll to position [4368, 0]
click at [644, 114] on div "Add Column" at bounding box center [496, 257] width 886 height 307
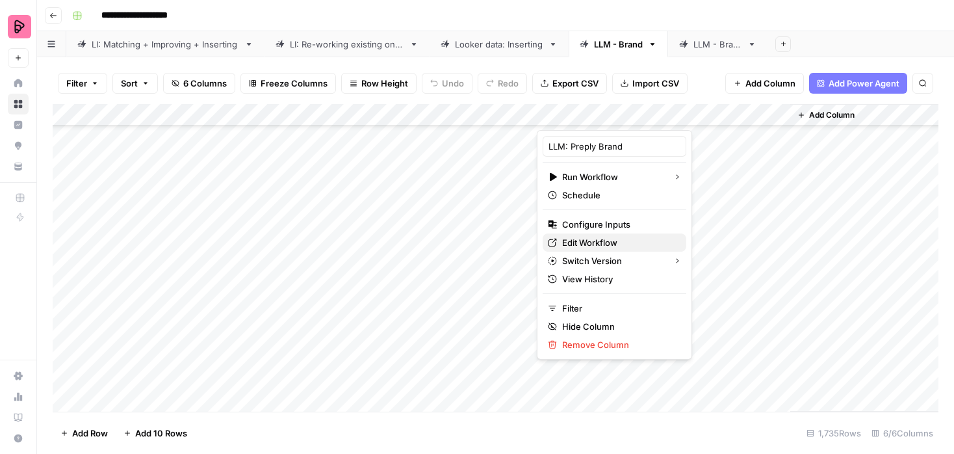
click at [575, 246] on span "Edit Workflow" at bounding box center [619, 242] width 114 height 13
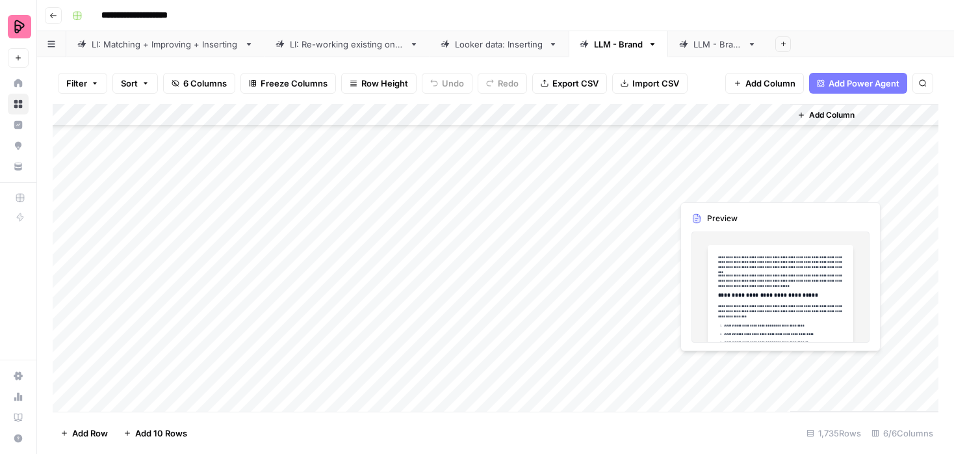
click at [774, 185] on div "Add Column" at bounding box center [496, 257] width 886 height 307
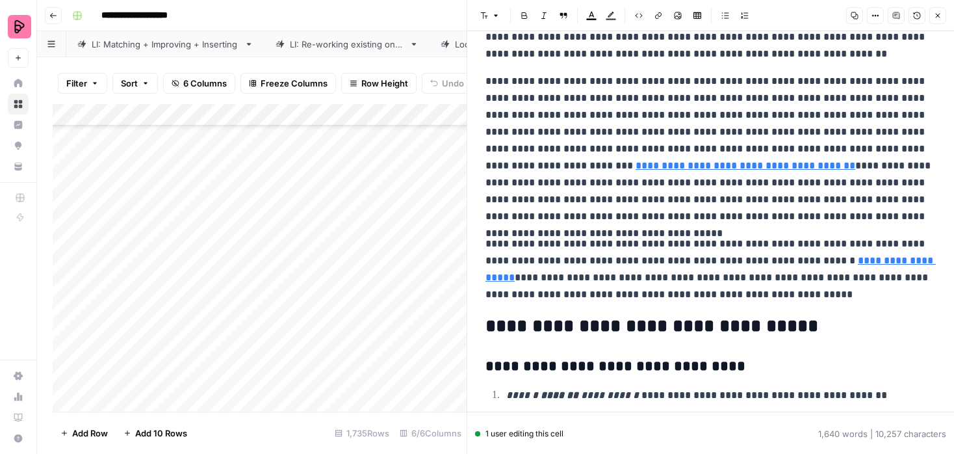
scroll to position [3226, 0]
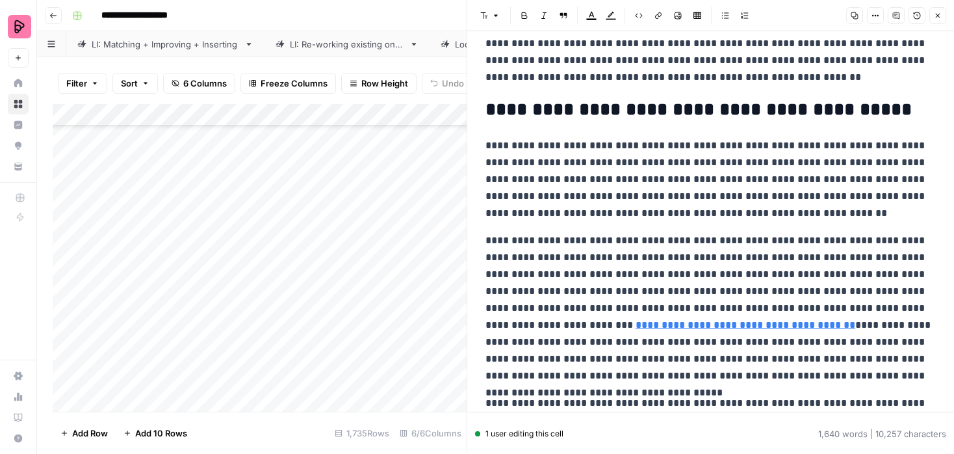
click at [940, 14] on icon "button" at bounding box center [938, 16] width 8 height 8
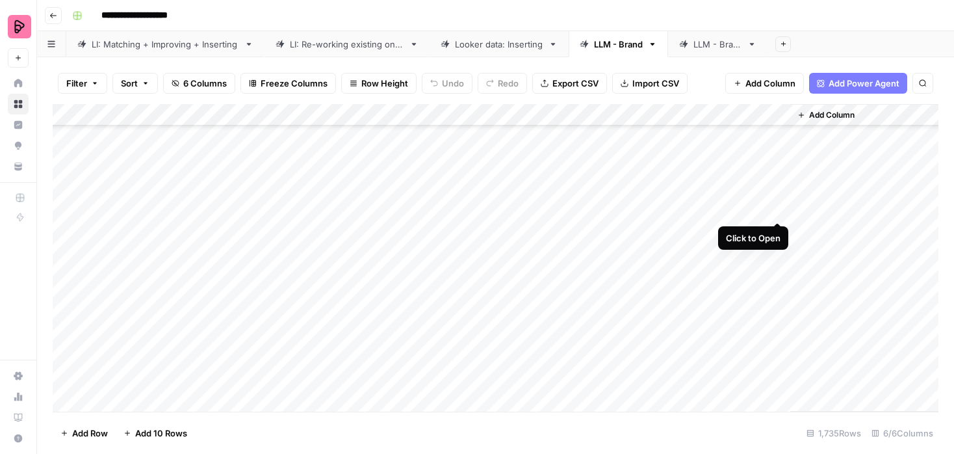
click at [780, 210] on div "Add Column" at bounding box center [496, 257] width 886 height 307
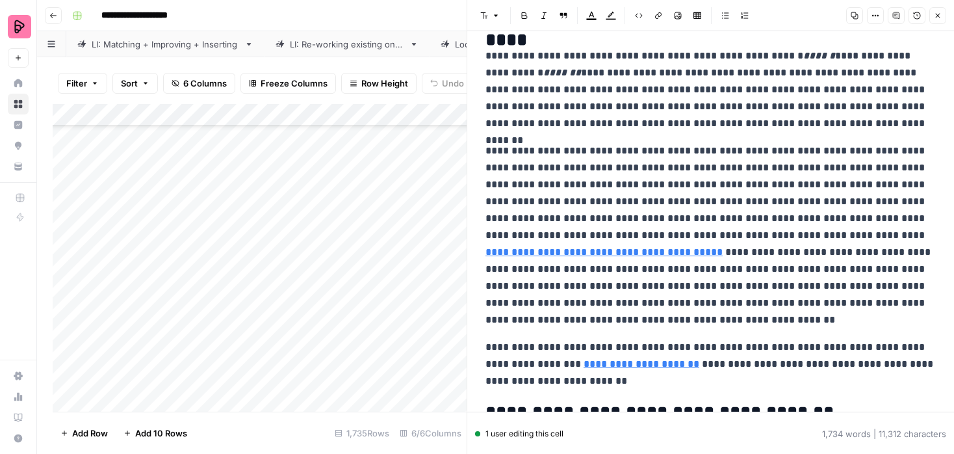
scroll to position [3184, 0]
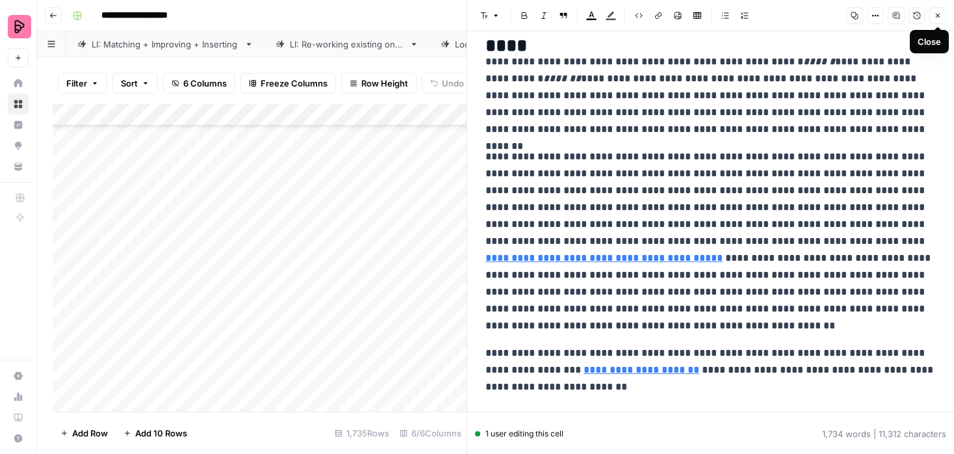
click at [938, 12] on icon "button" at bounding box center [938, 16] width 8 height 8
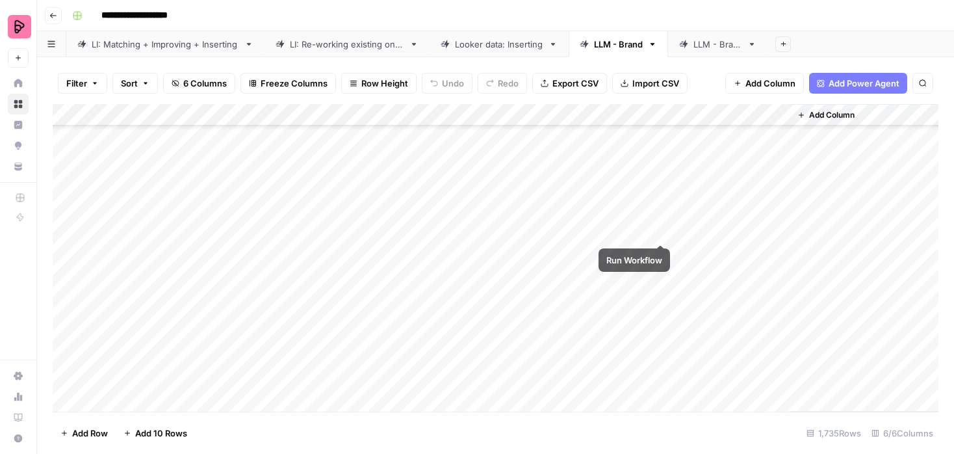
click at [658, 229] on div "Add Column" at bounding box center [496, 257] width 886 height 307
click at [662, 250] on div "Add Column" at bounding box center [496, 257] width 886 height 307
click at [776, 251] on div "Add Column" at bounding box center [496, 257] width 886 height 307
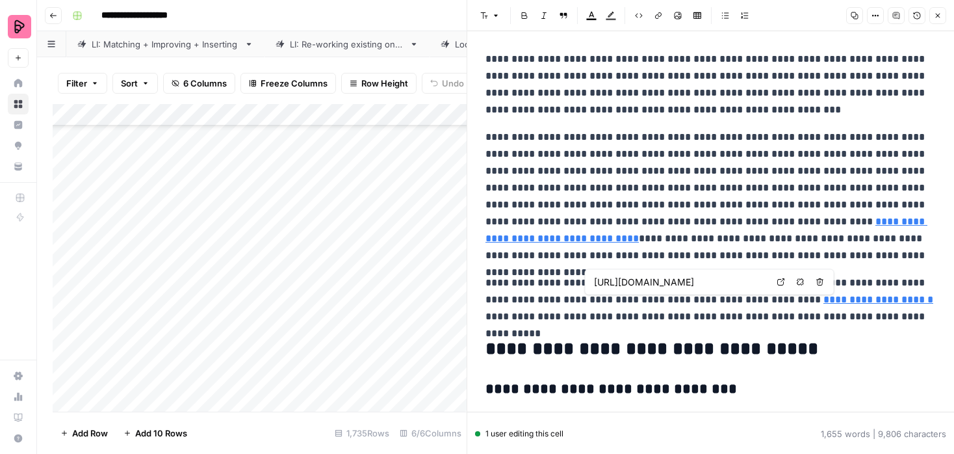
scroll to position [3581, 0]
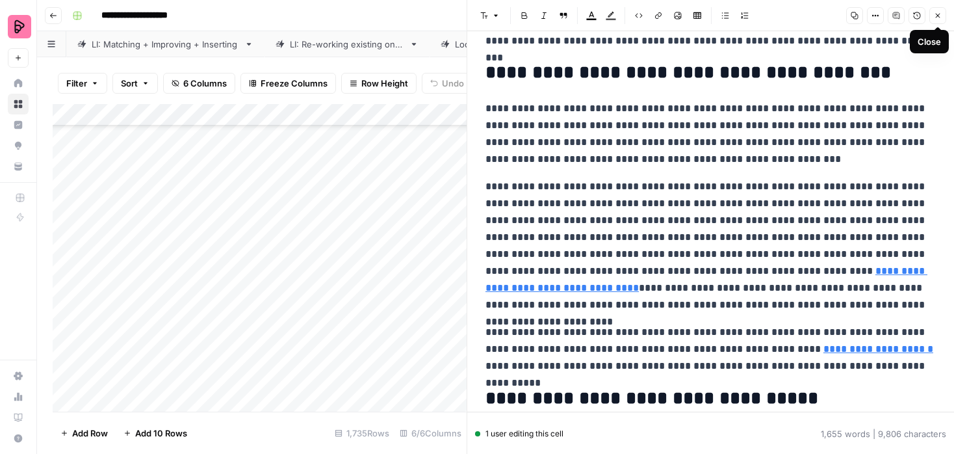
click at [935, 14] on icon "button" at bounding box center [938, 16] width 8 height 8
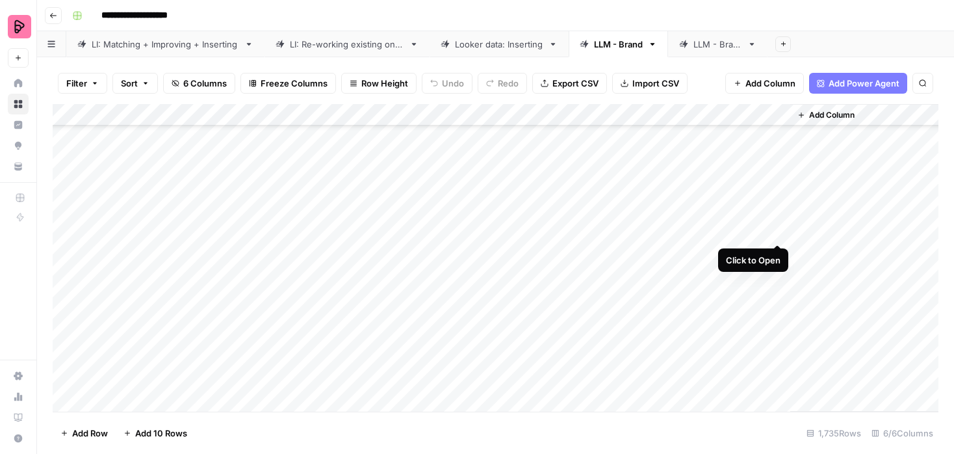
click at [781, 229] on div "Add Column" at bounding box center [496, 257] width 886 height 307
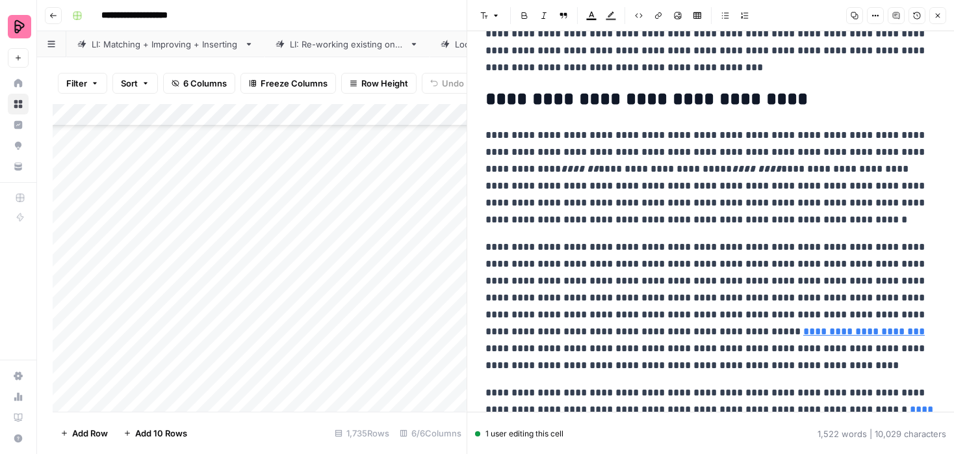
scroll to position [3806, 0]
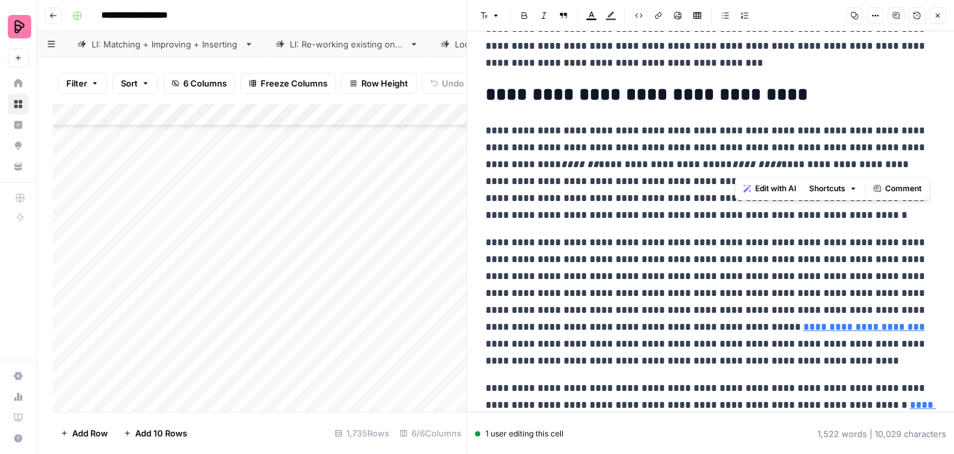
drag, startPoint x: 734, startPoint y: 166, endPoint x: 777, endPoint y: 153, distance: 44.8
click at [777, 153] on p "**********" at bounding box center [710, 172] width 450 height 101
copy p "**********"
click at [940, 14] on icon "button" at bounding box center [938, 16] width 8 height 8
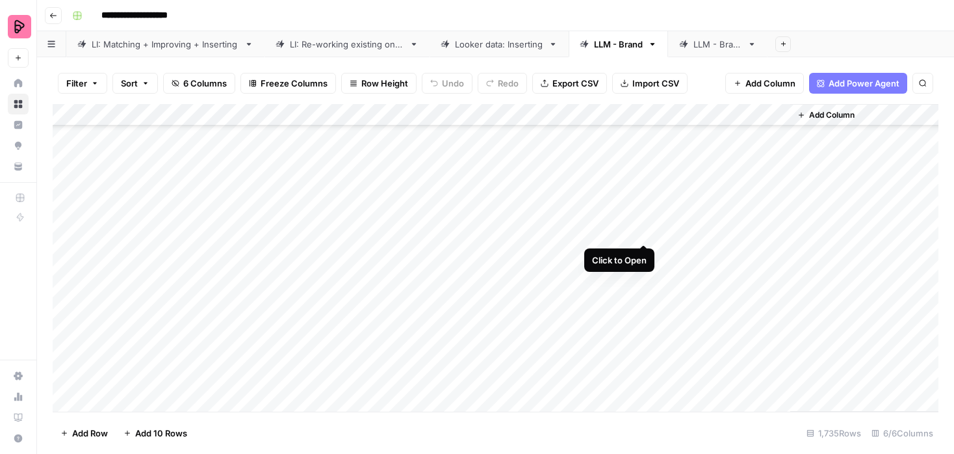
click at [644, 229] on div "Add Column" at bounding box center [496, 257] width 886 height 307
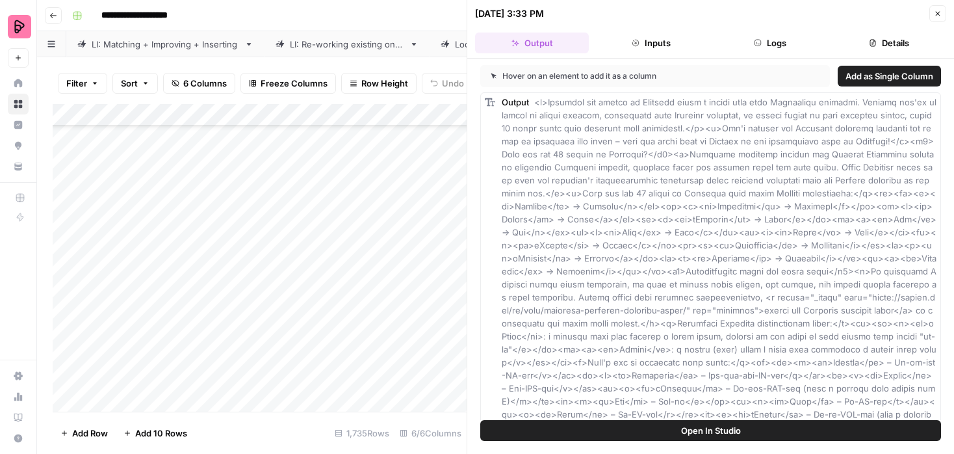
click at [608, 430] on button "Open In Studio" at bounding box center [710, 430] width 461 height 21
click at [939, 12] on icon "button" at bounding box center [938, 14] width 5 height 5
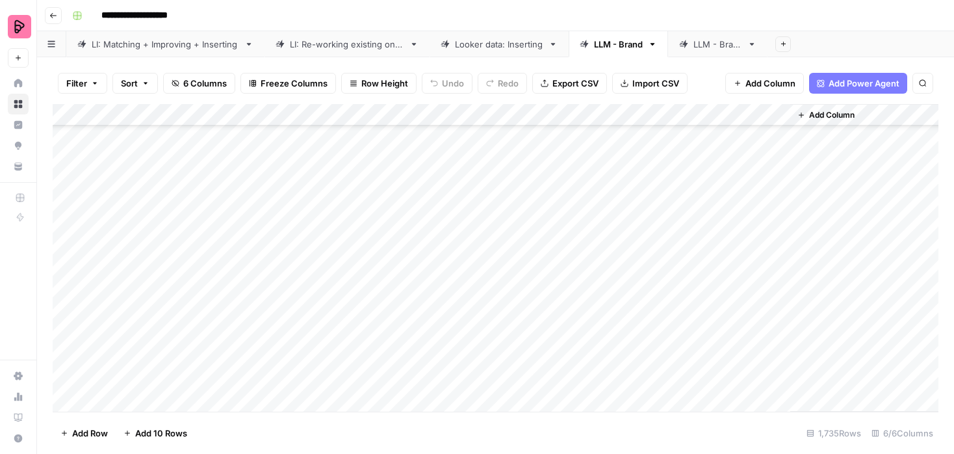
scroll to position [4431, 0]
click at [317, 237] on div "Add Column" at bounding box center [496, 257] width 886 height 307
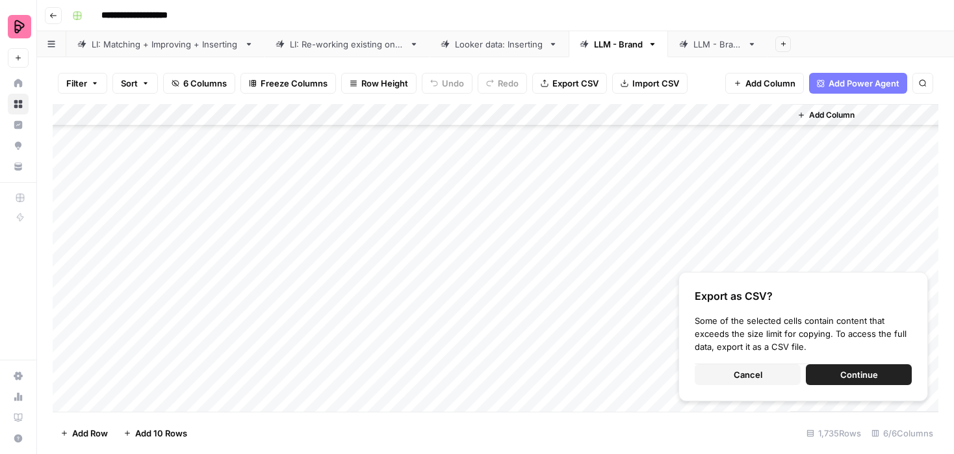
scroll to position [5003, 0]
click at [751, 370] on span "Cancel" at bounding box center [748, 374] width 29 height 13
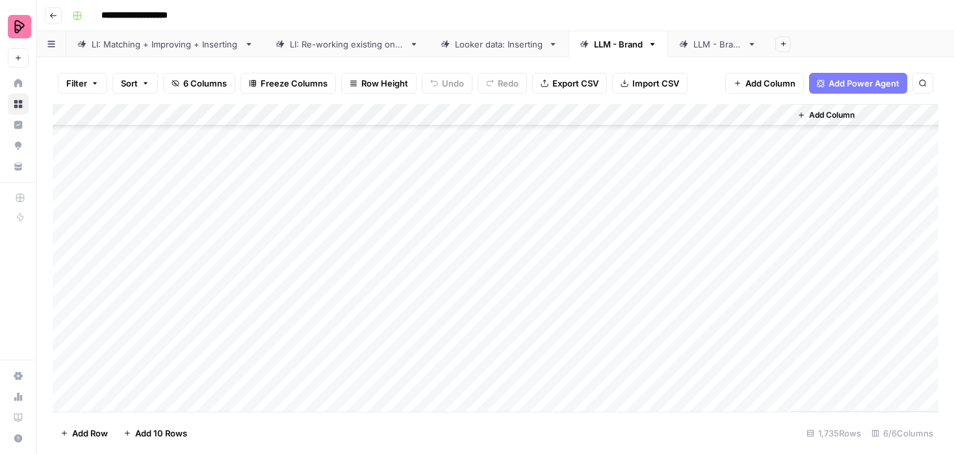
scroll to position [4333, 0]
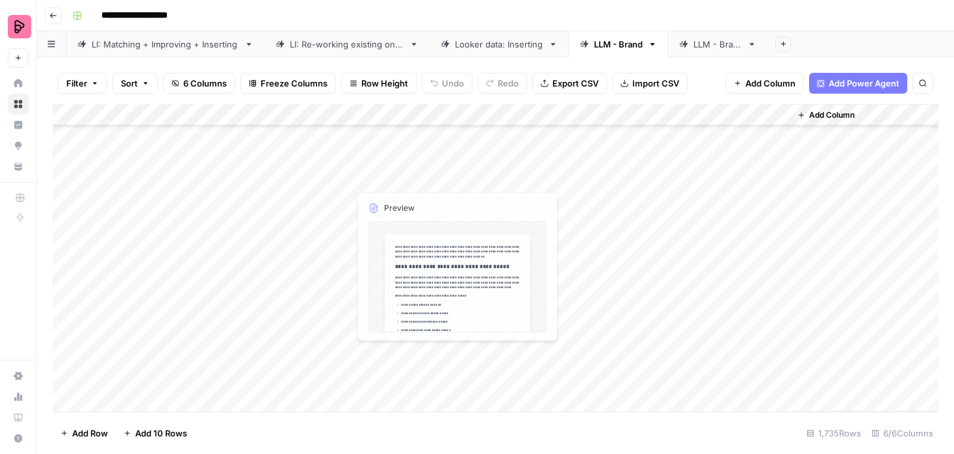
click at [312, 331] on div "Add Column" at bounding box center [496, 257] width 886 height 307
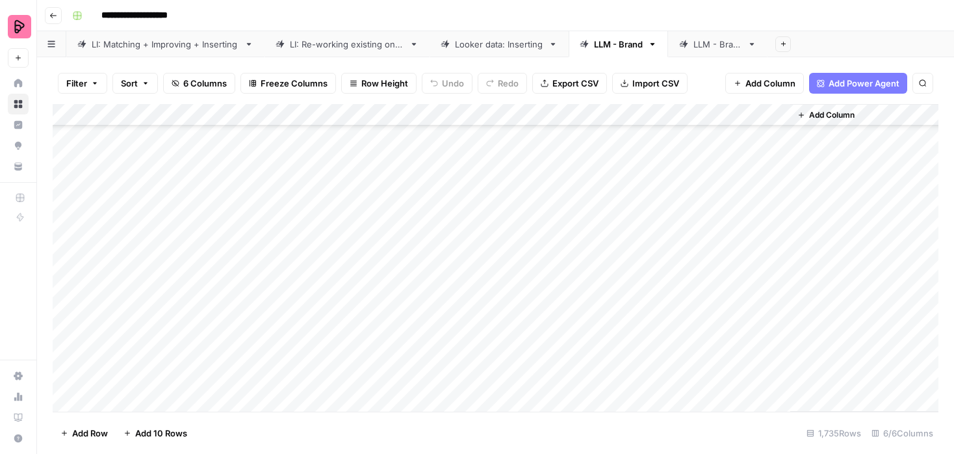
scroll to position [7937, 0]
click at [312, 331] on div "Add Column" at bounding box center [496, 257] width 886 height 307
click at [329, 231] on div "Add Column" at bounding box center [496, 257] width 886 height 307
type textarea "**********"
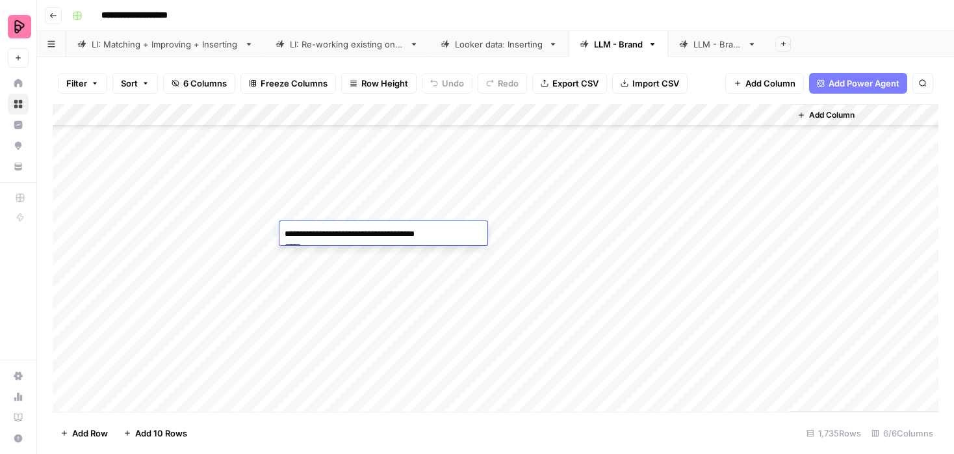
scroll to position [779, 0]
click at [379, 228] on div "Add Column" at bounding box center [496, 257] width 886 height 307
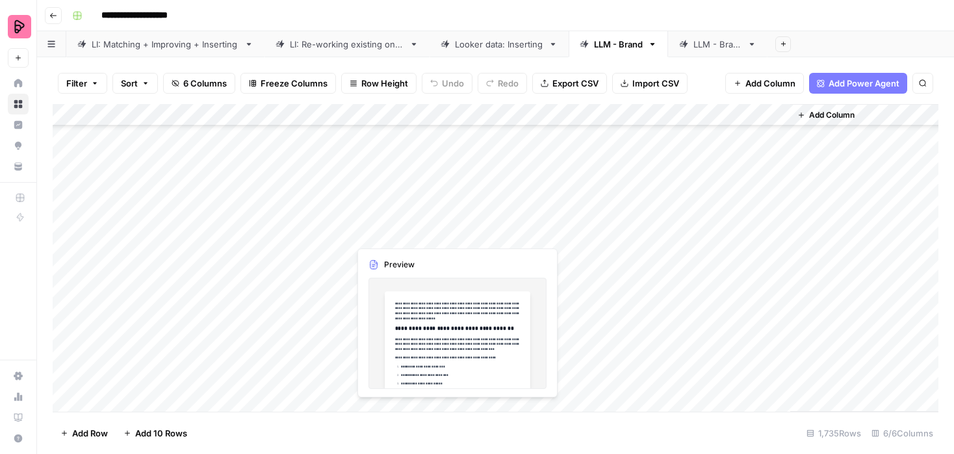
click at [315, 231] on div "Add Column" at bounding box center [496, 257] width 886 height 307
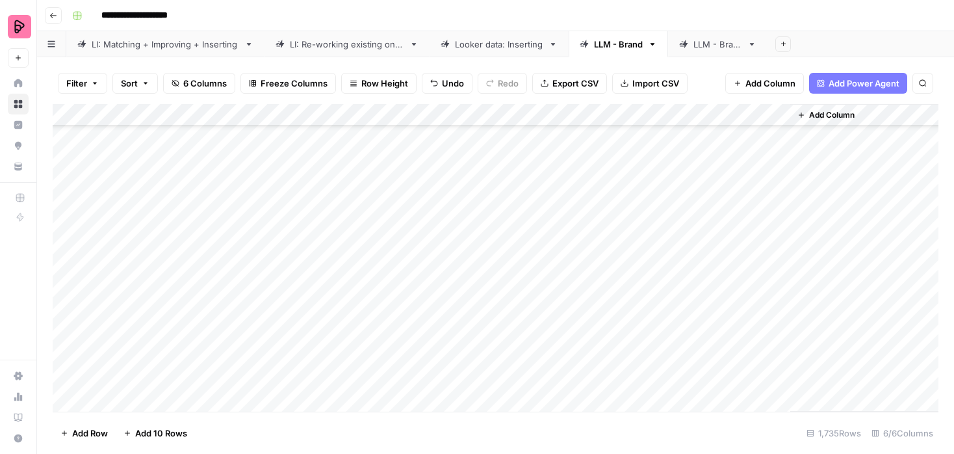
scroll to position [4353, 0]
click at [784, 264] on div "Add Column" at bounding box center [496, 257] width 886 height 307
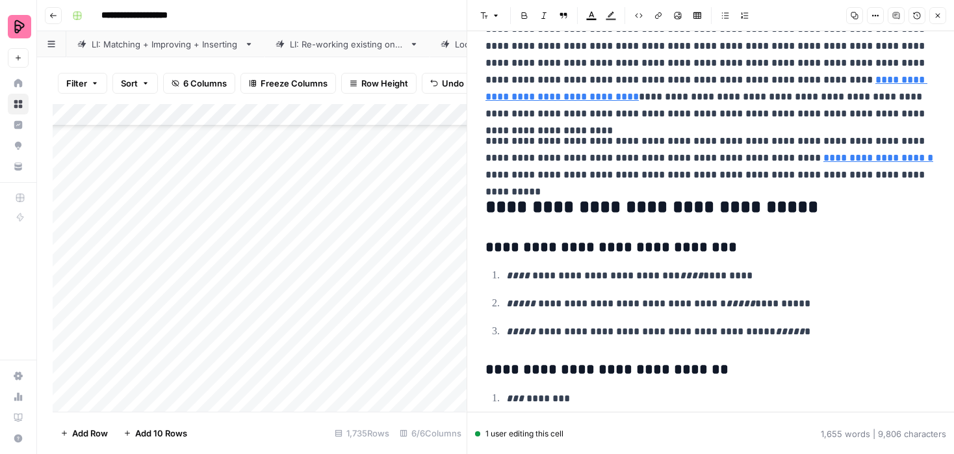
scroll to position [3568, 0]
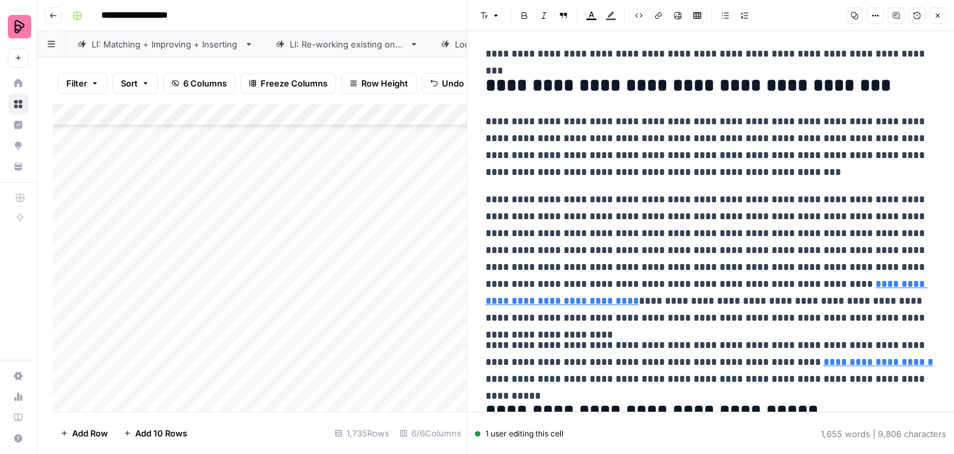
click at [934, 14] on icon "button" at bounding box center [938, 16] width 8 height 8
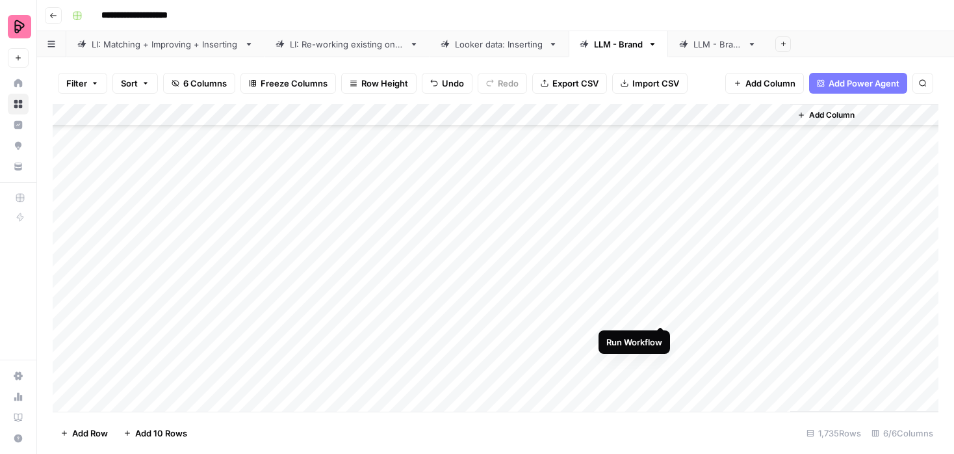
click at [660, 312] on div "Add Column" at bounding box center [496, 257] width 886 height 307
click at [660, 334] on div "Add Column" at bounding box center [496, 257] width 886 height 307
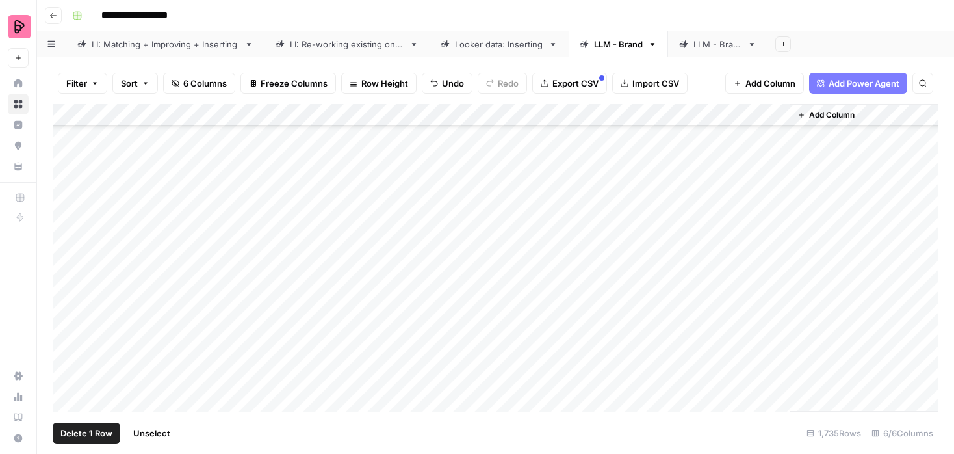
click at [70, 183] on div "Add Column" at bounding box center [496, 257] width 886 height 307
click at [86, 428] on span "Delete 1 Row" at bounding box center [86, 432] width 52 height 13
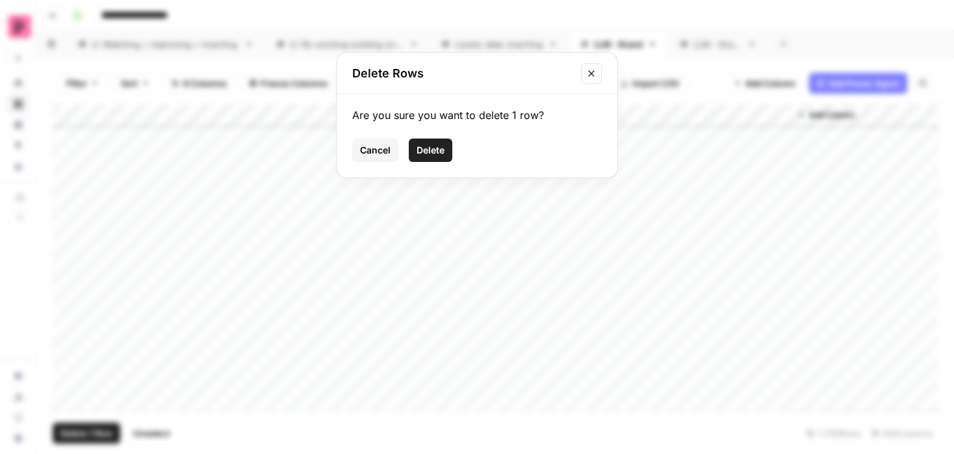
click at [424, 150] on span "Delete" at bounding box center [431, 150] width 28 height 13
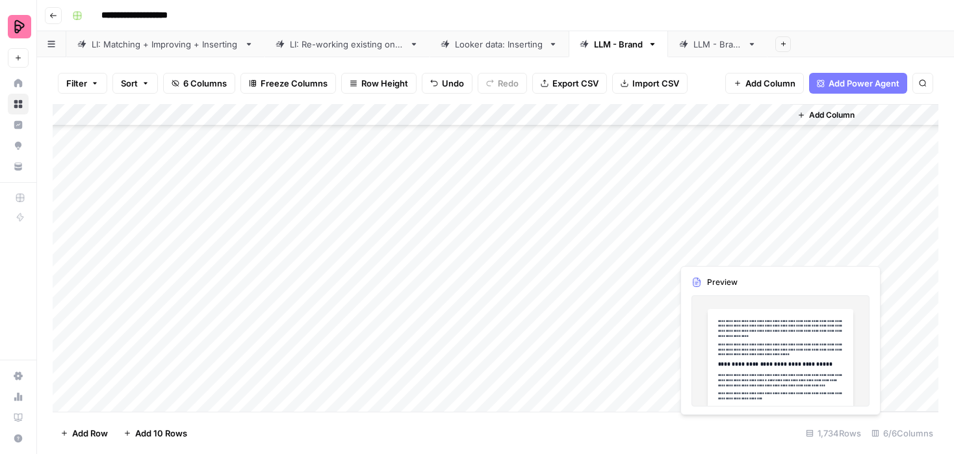
scroll to position [4386, 0]
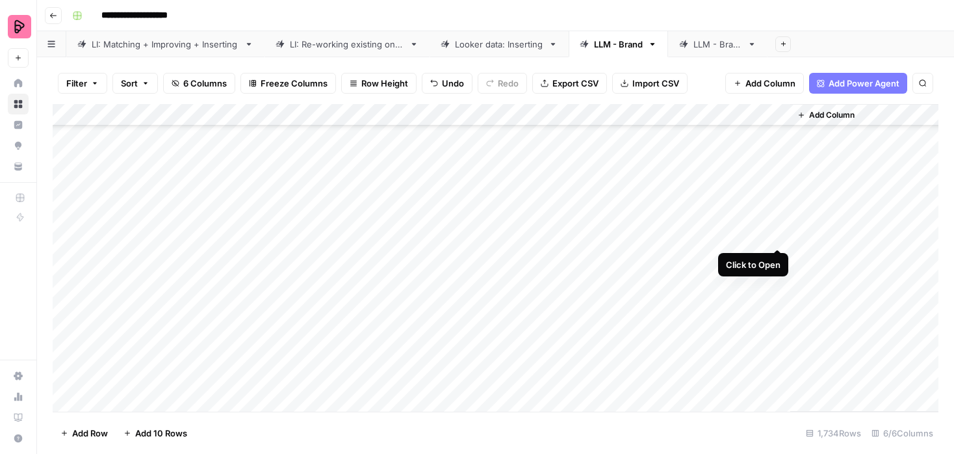
click at [777, 235] on div "Add Column" at bounding box center [496, 257] width 886 height 307
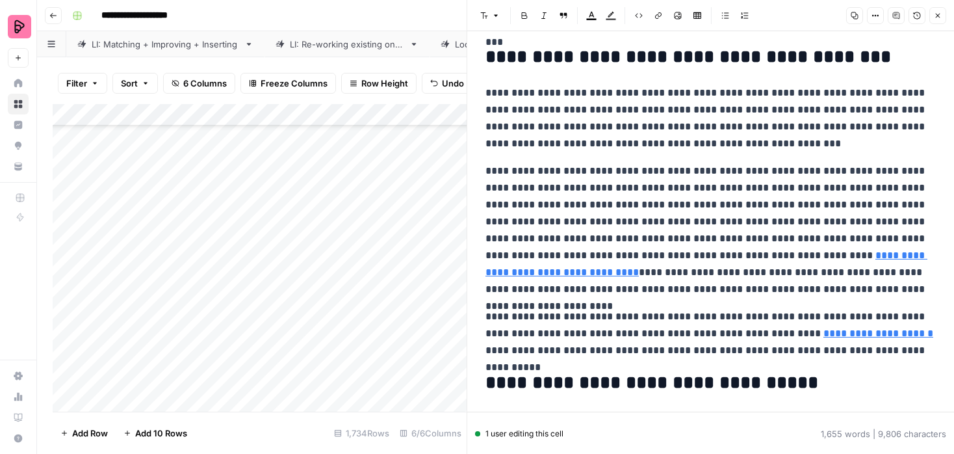
scroll to position [3648, 0]
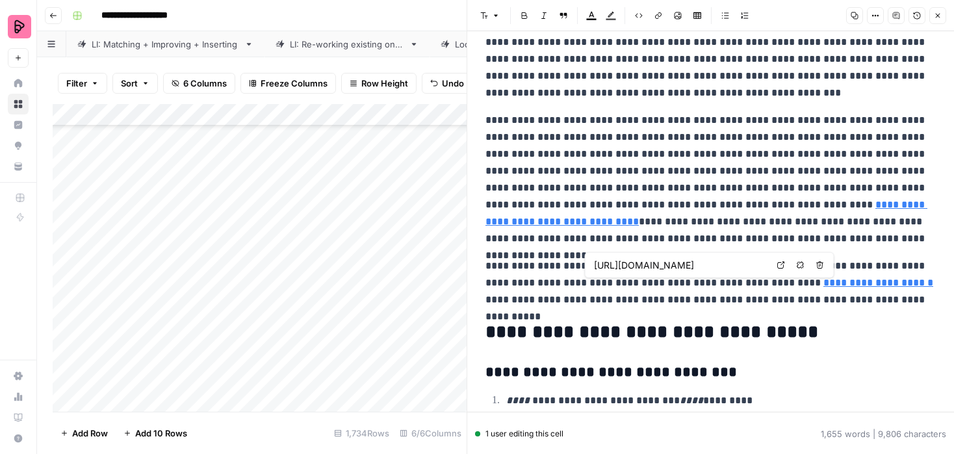
type input "[URL][DOMAIN_NAME]"
click at [937, 16] on icon "button" at bounding box center [938, 16] width 8 height 8
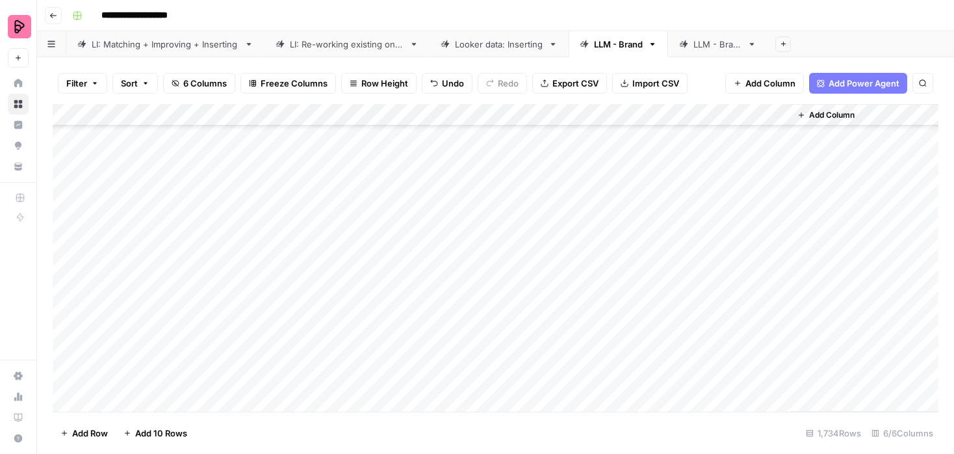
scroll to position [4430, 0]
click at [775, 167] on div "Add Column" at bounding box center [496, 257] width 886 height 307
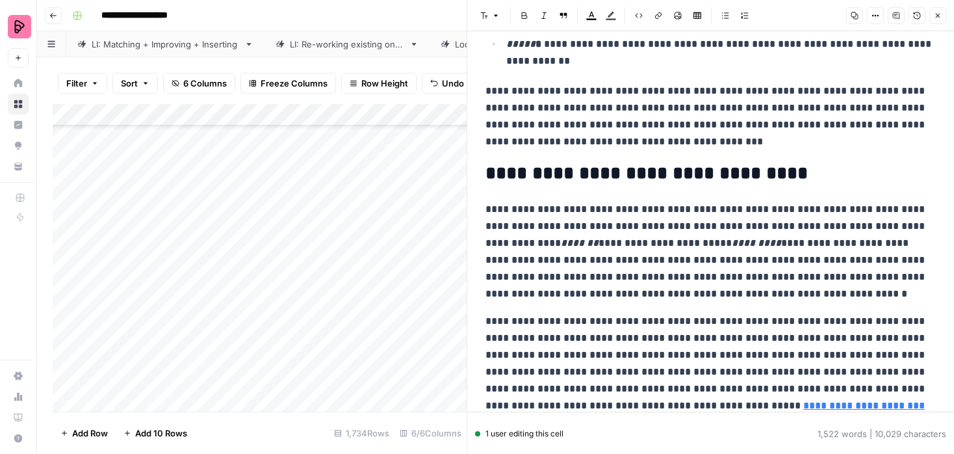
scroll to position [3730, 0]
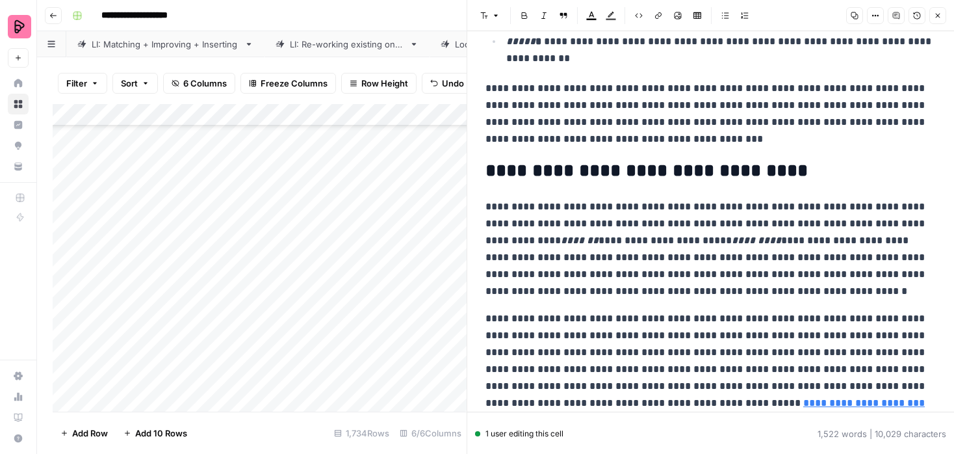
click at [934, 16] on icon "button" at bounding box center [938, 16] width 8 height 8
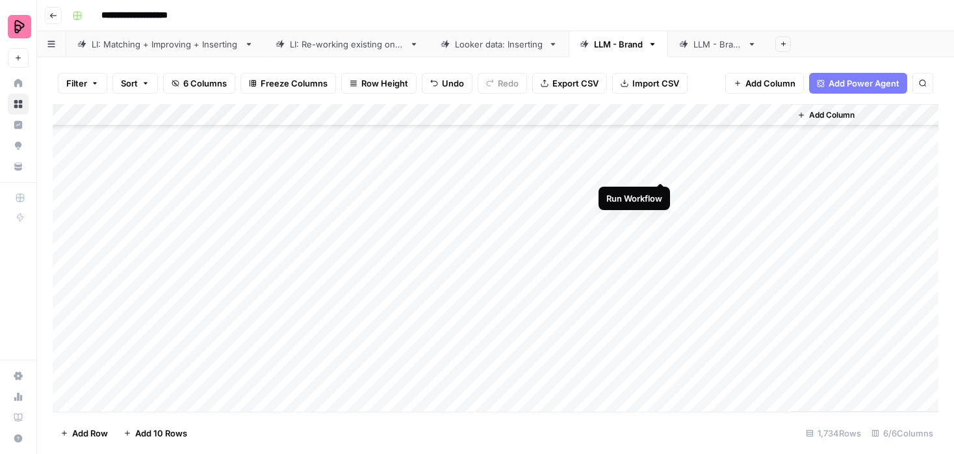
click at [658, 168] on div "Add Column" at bounding box center [496, 257] width 886 height 307
click at [776, 168] on div "Add Column" at bounding box center [496, 257] width 886 height 307
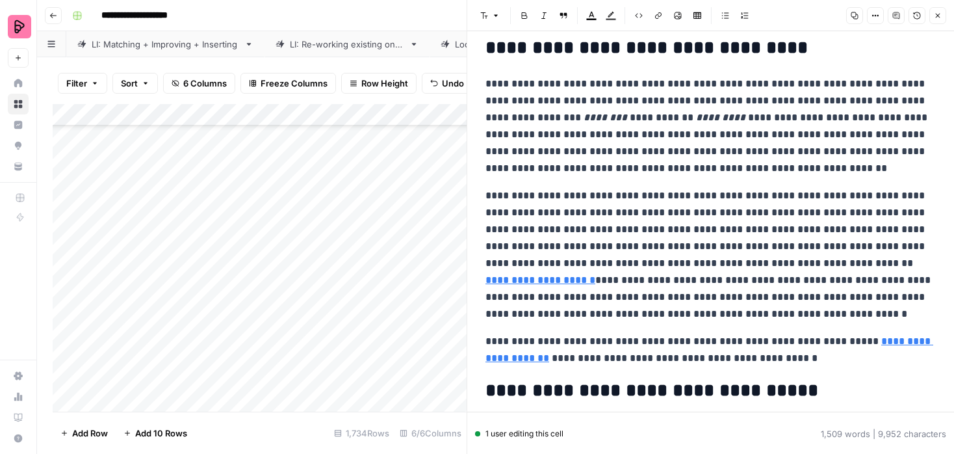
scroll to position [3869, 0]
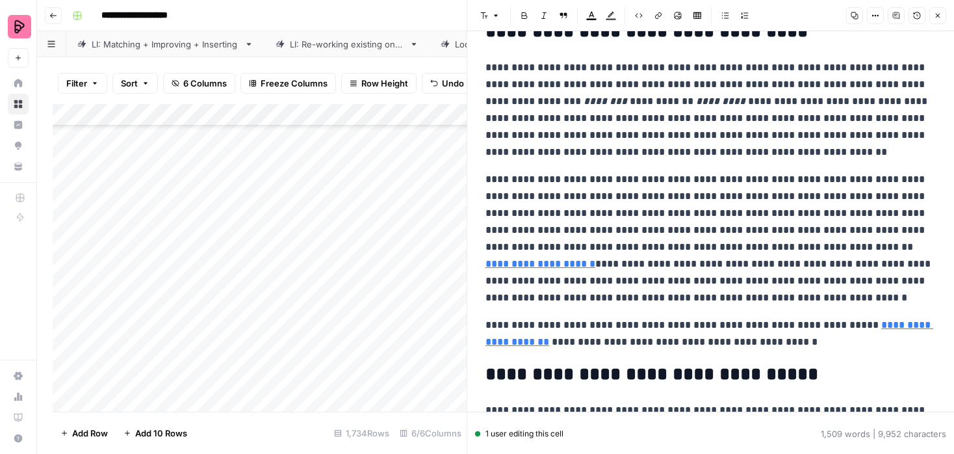
click at [938, 15] on icon "button" at bounding box center [938, 16] width 8 height 8
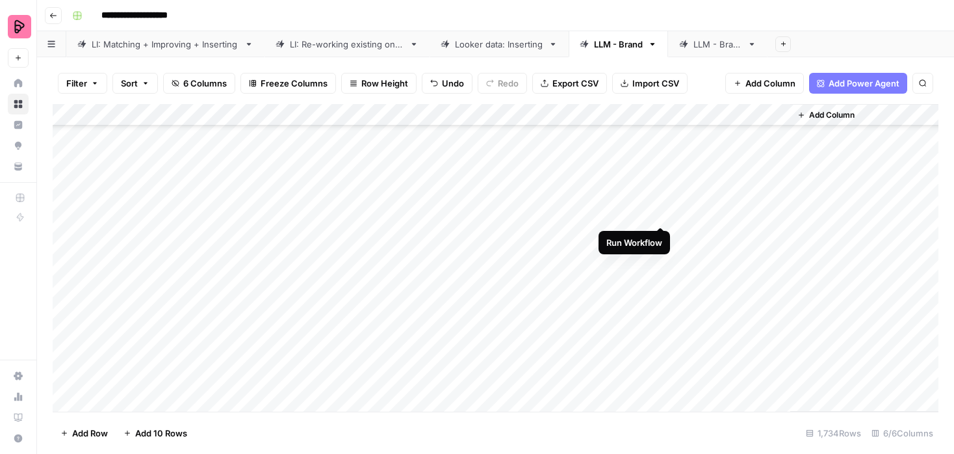
click at [658, 212] on div "Add Column" at bounding box center [496, 257] width 886 height 307
click at [661, 234] on div "Add Column" at bounding box center [496, 257] width 886 height 307
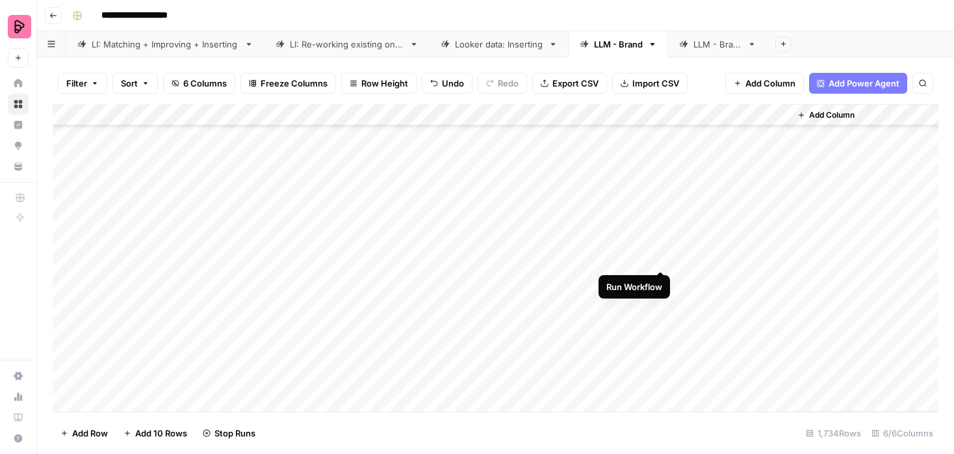
click at [660, 257] on div "Add Column" at bounding box center [496, 257] width 886 height 307
click at [659, 279] on div "Add Column" at bounding box center [496, 257] width 886 height 307
click at [660, 211] on div "Add Column" at bounding box center [496, 257] width 886 height 307
click at [662, 229] on div "Add Column" at bounding box center [496, 257] width 886 height 307
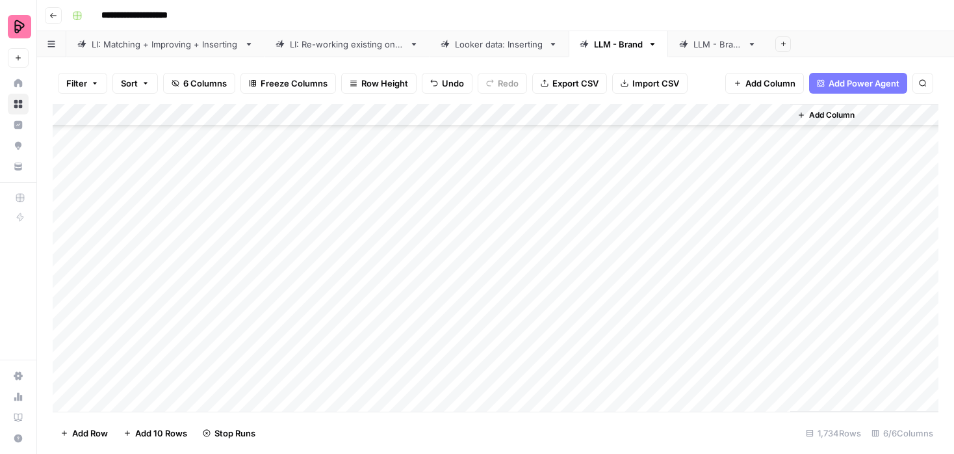
click at [660, 251] on div "Add Column" at bounding box center [496, 257] width 886 height 307
click at [660, 279] on div "Add Column" at bounding box center [496, 257] width 886 height 307
click at [661, 295] on div "Add Column" at bounding box center [496, 257] width 886 height 307
click at [777, 235] on div "Add Column" at bounding box center [496, 257] width 886 height 307
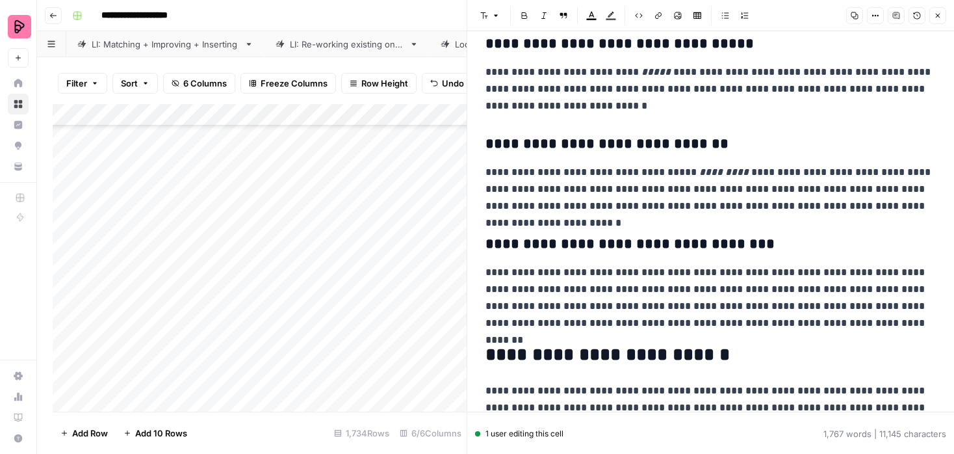
scroll to position [4403, 0]
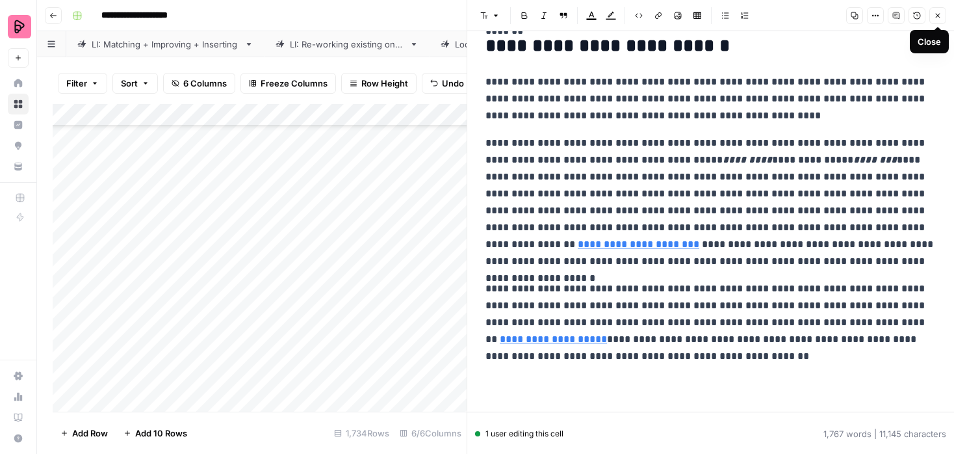
click at [940, 15] on icon "button" at bounding box center [938, 16] width 8 height 8
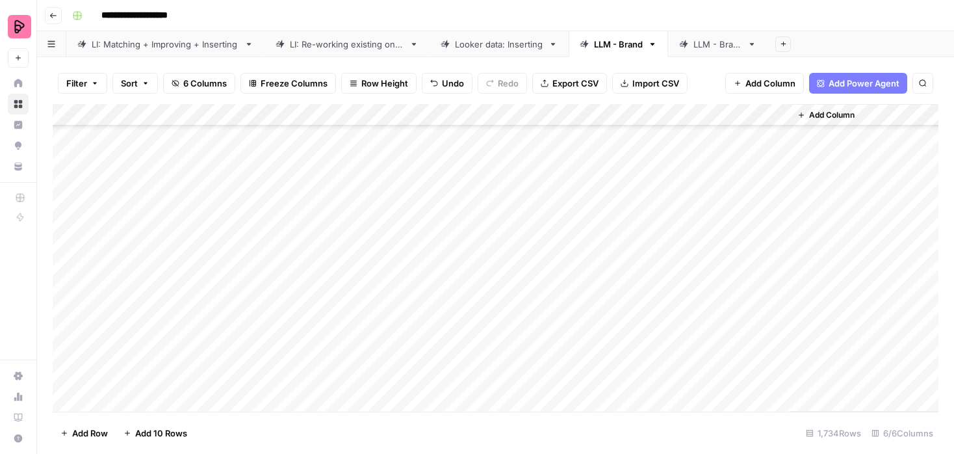
click at [782, 279] on div "Add Column" at bounding box center [496, 257] width 886 height 307
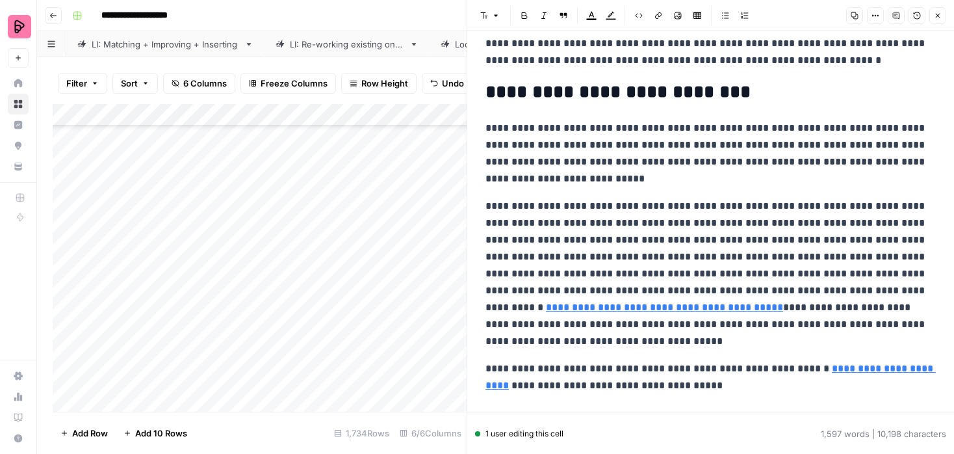
scroll to position [3020, 0]
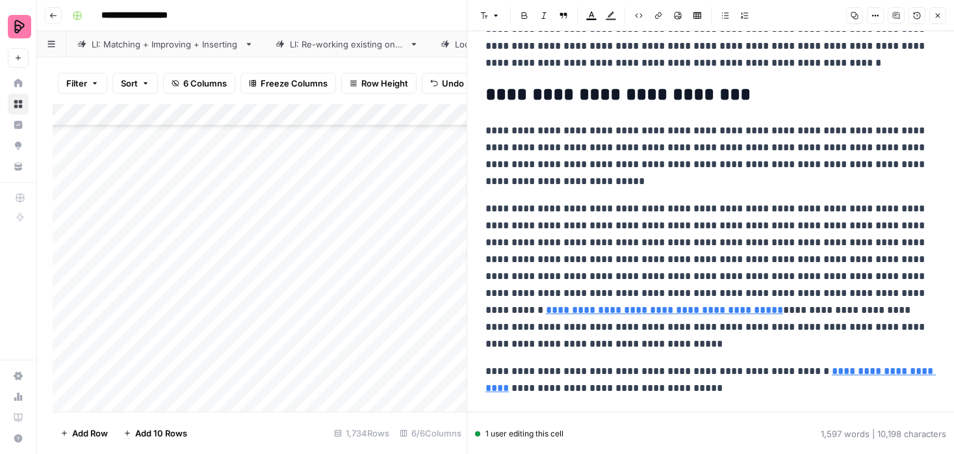
click at [941, 20] on button "Close" at bounding box center [937, 15] width 17 height 17
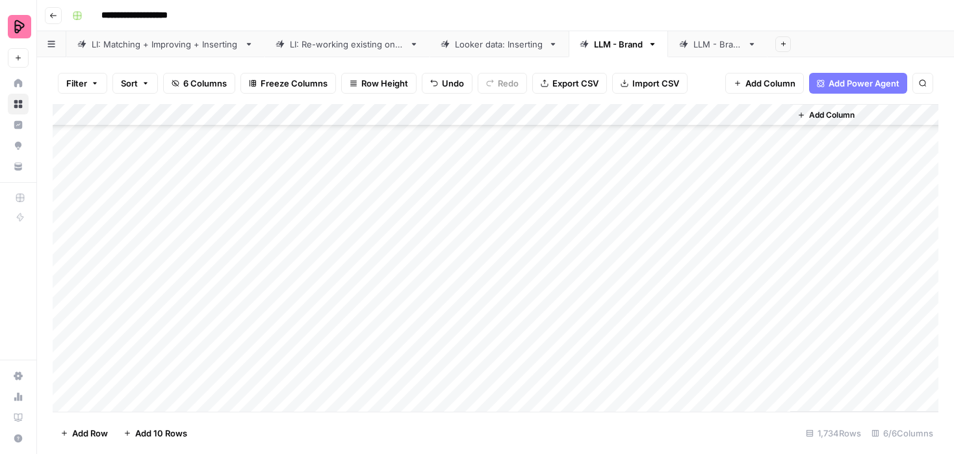
scroll to position [4411, 0]
click at [779, 210] on div "Add Column" at bounding box center [496, 257] width 886 height 307
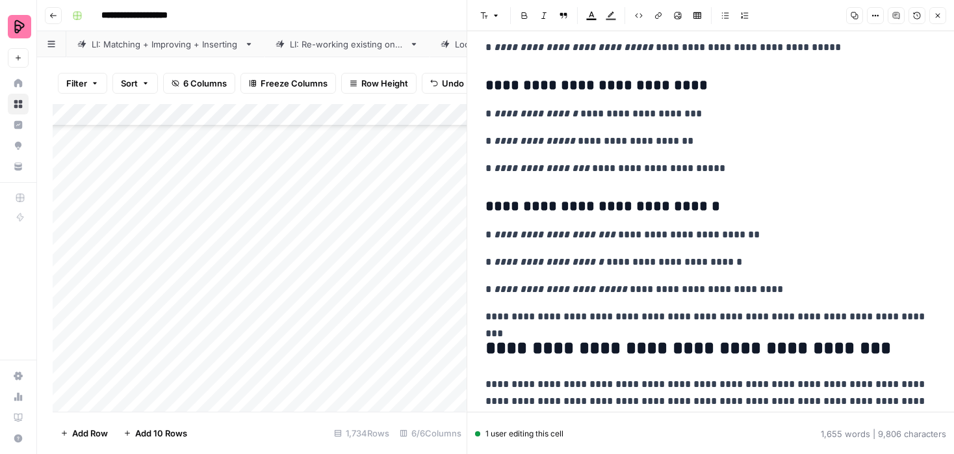
scroll to position [3535, 0]
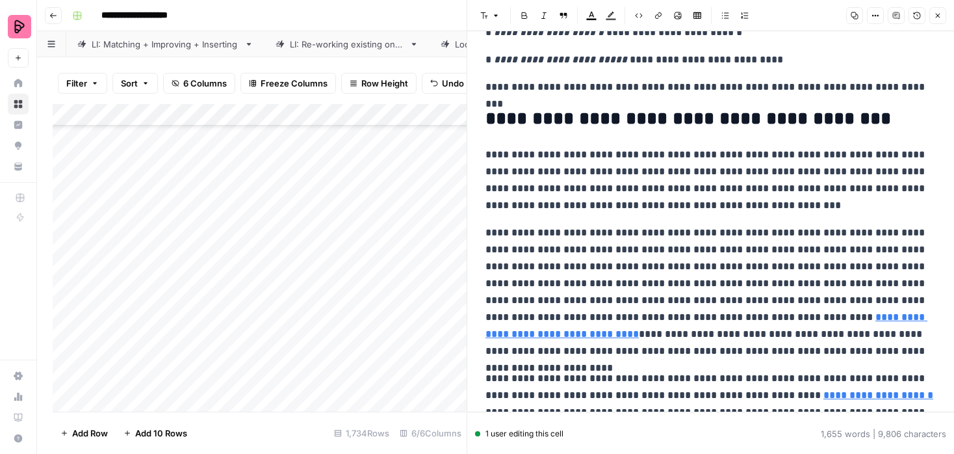
click at [942, 13] on button "Close" at bounding box center [937, 15] width 17 height 17
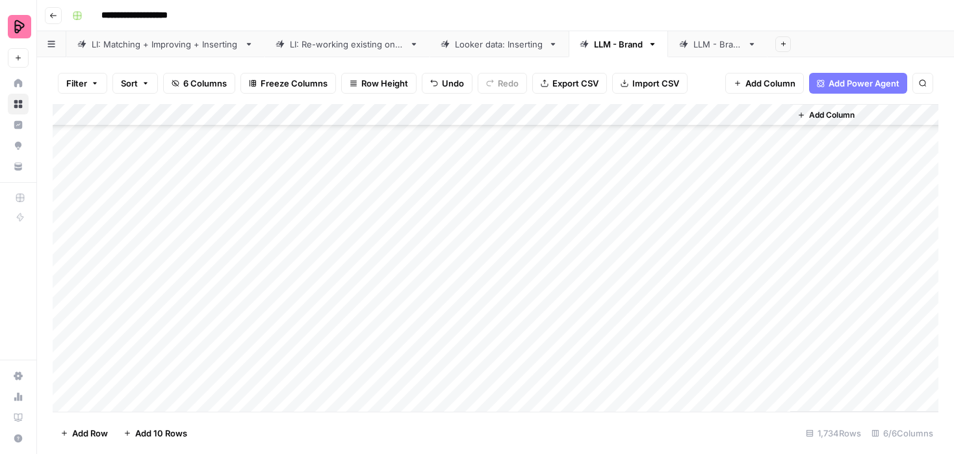
scroll to position [4511, 0]
click at [779, 287] on div "Add Column" at bounding box center [496, 257] width 886 height 307
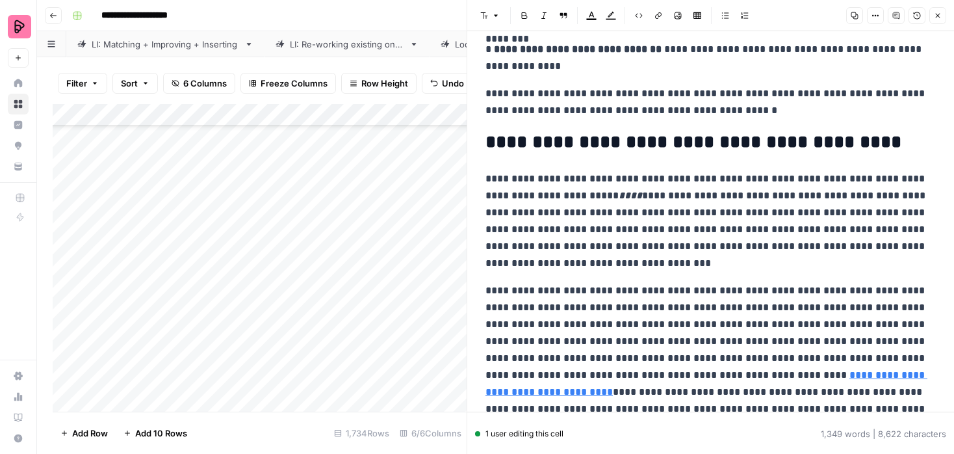
scroll to position [1989, 0]
click at [938, 17] on icon "button" at bounding box center [938, 16] width 8 height 8
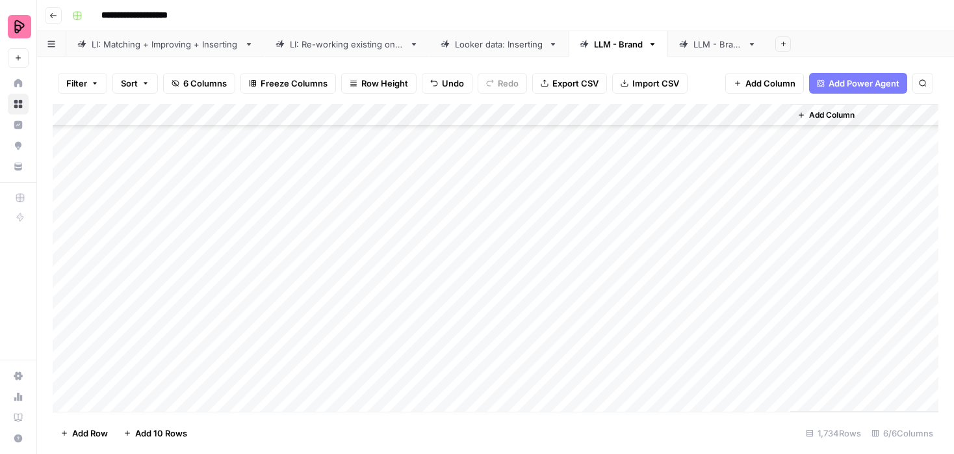
scroll to position [4668, 0]
click at [779, 173] on div "Add Column" at bounding box center [496, 257] width 886 height 307
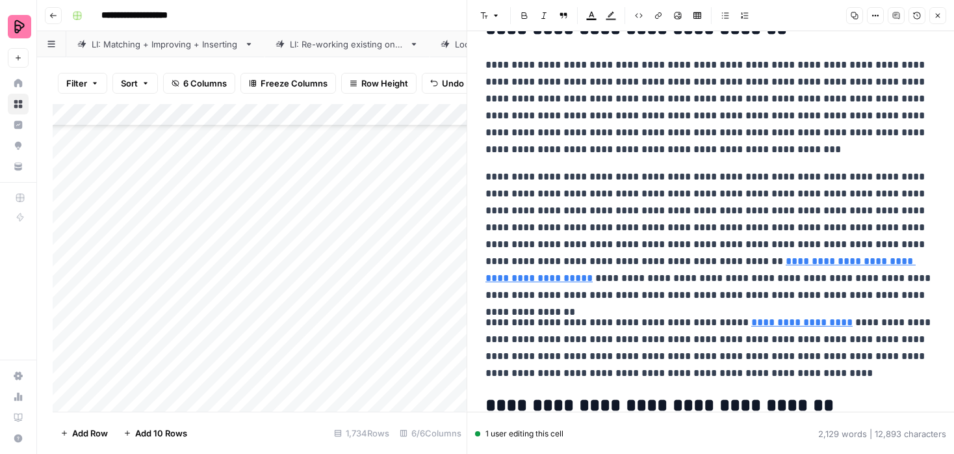
scroll to position [4537, 0]
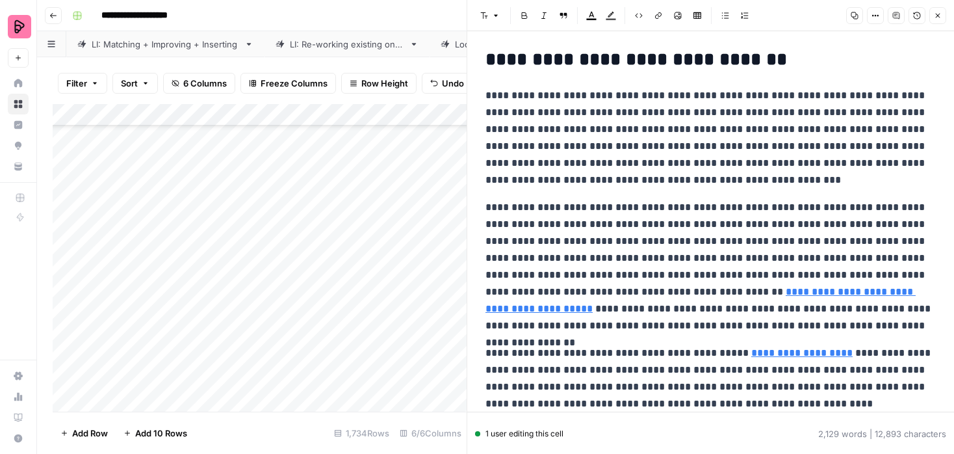
click at [936, 16] on icon "button" at bounding box center [938, 16] width 5 height 5
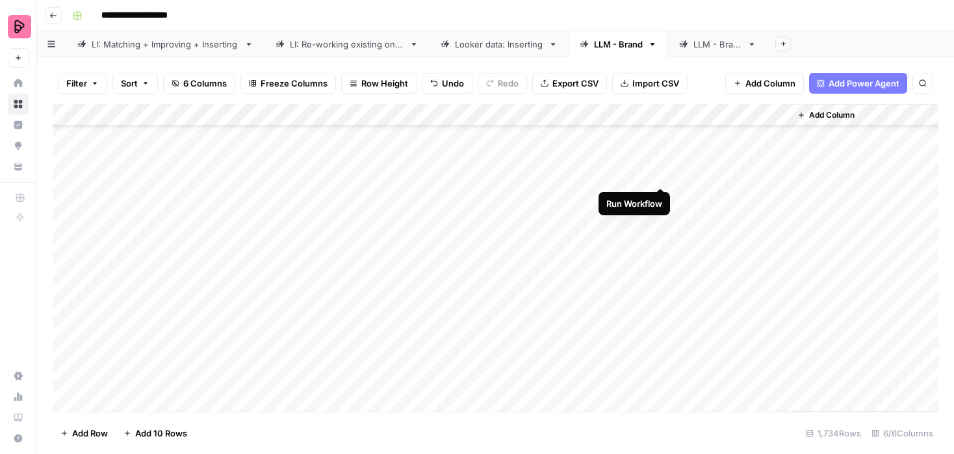
click at [661, 173] on div "Add Column" at bounding box center [496, 257] width 886 height 307
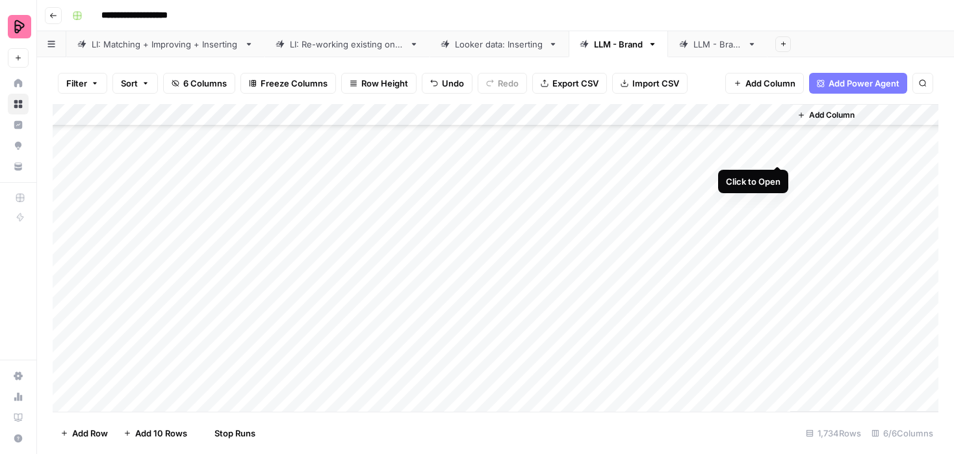
click at [777, 152] on div "Add Column" at bounding box center [496, 257] width 886 height 307
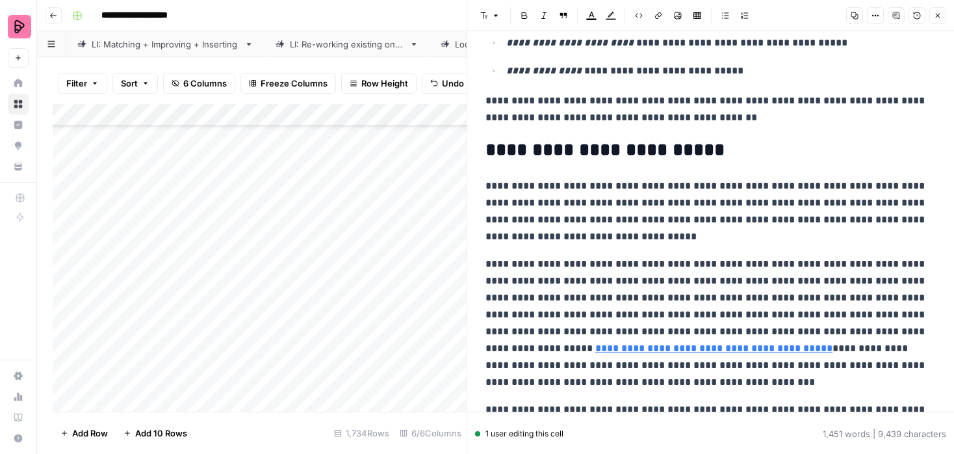
scroll to position [3655, 0]
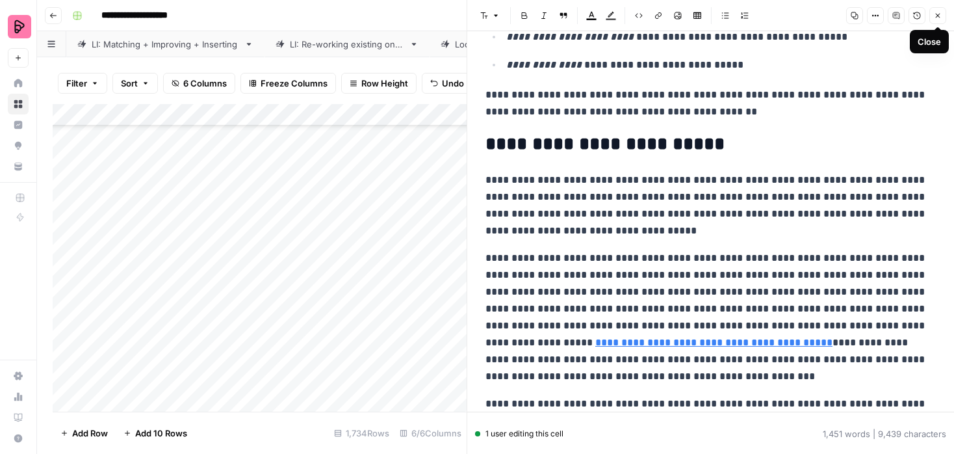
click at [939, 12] on icon "button" at bounding box center [938, 16] width 8 height 8
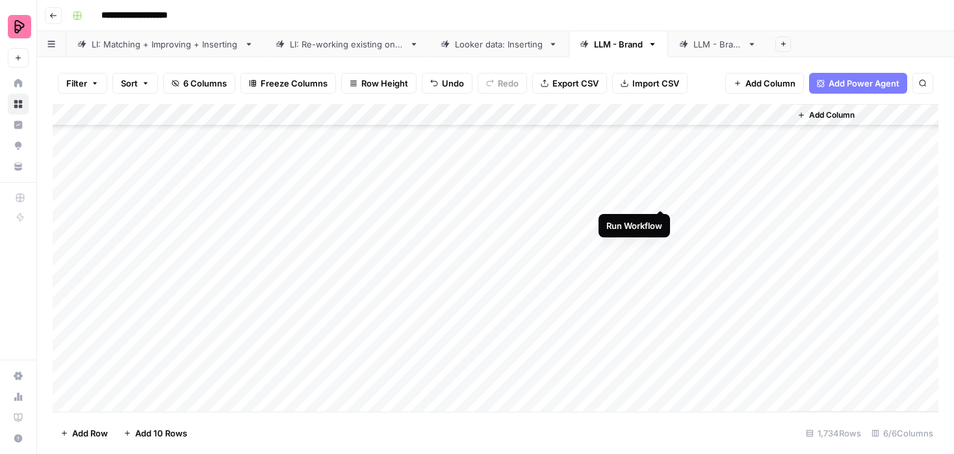
click at [658, 194] on div "Add Column" at bounding box center [496, 257] width 886 height 307
click at [658, 216] on div "Add Column" at bounding box center [496, 257] width 886 height 307
click at [778, 194] on div "Add Column" at bounding box center [496, 257] width 886 height 307
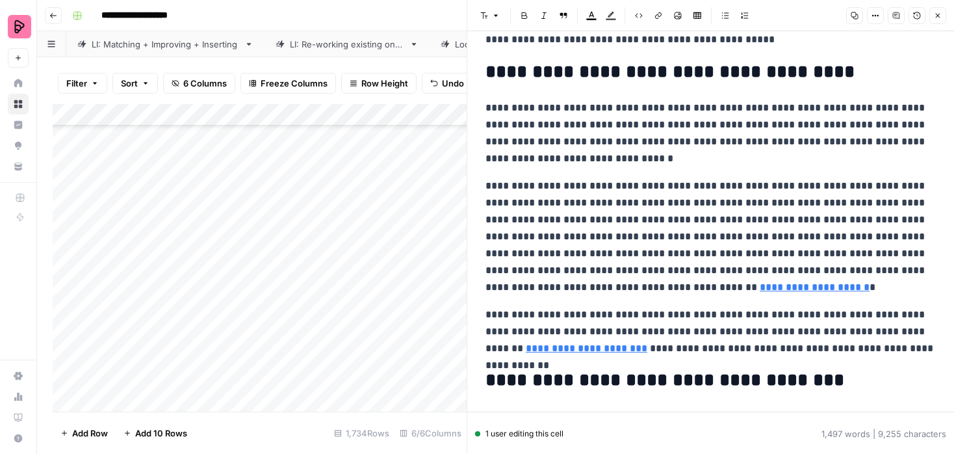
scroll to position [2998, 0]
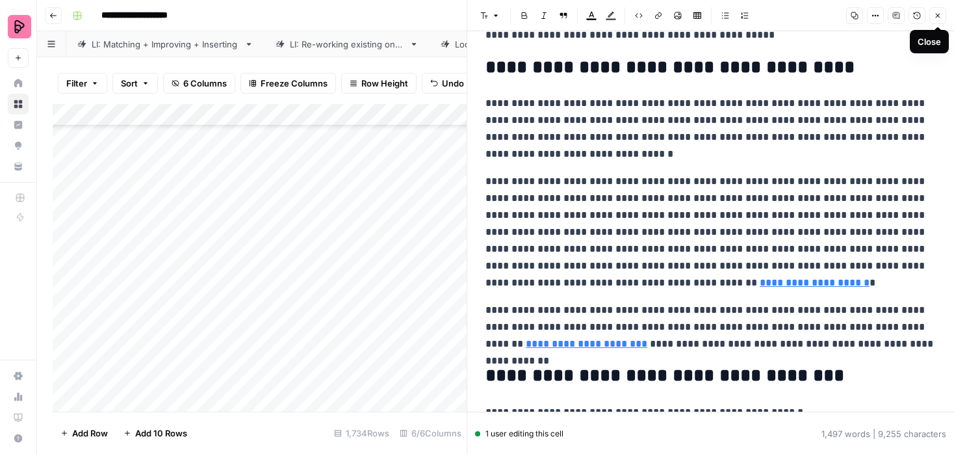
click at [934, 12] on icon "button" at bounding box center [938, 16] width 8 height 8
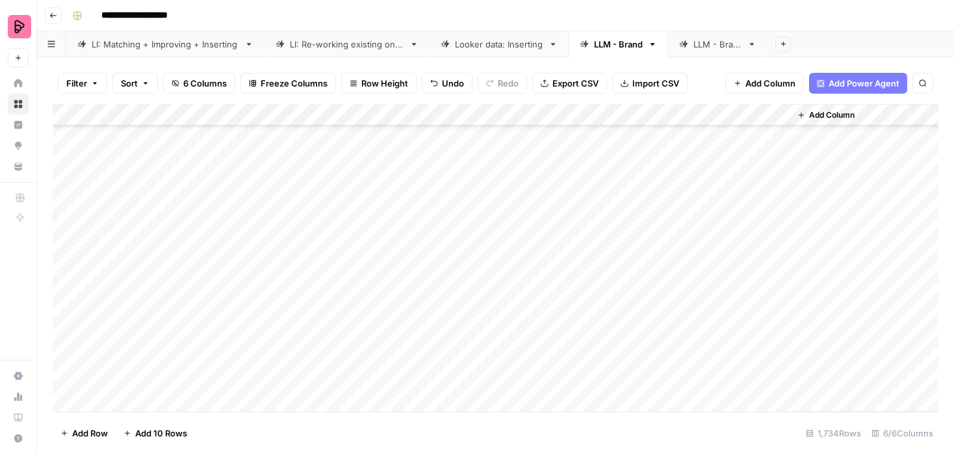
click at [764, 170] on div "Add Column" at bounding box center [496, 257] width 886 height 307
click at [776, 214] on div "Add Column" at bounding box center [496, 257] width 886 height 307
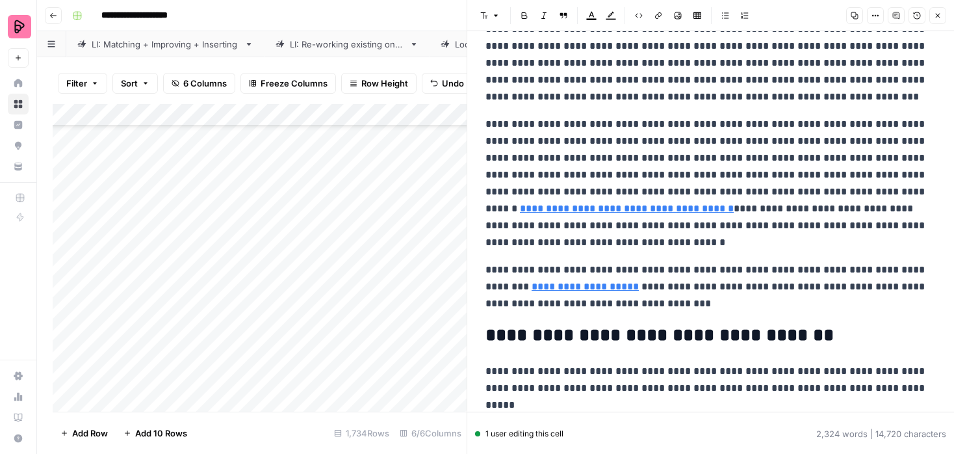
scroll to position [5146, 0]
click at [941, 14] on icon "button" at bounding box center [938, 16] width 8 height 8
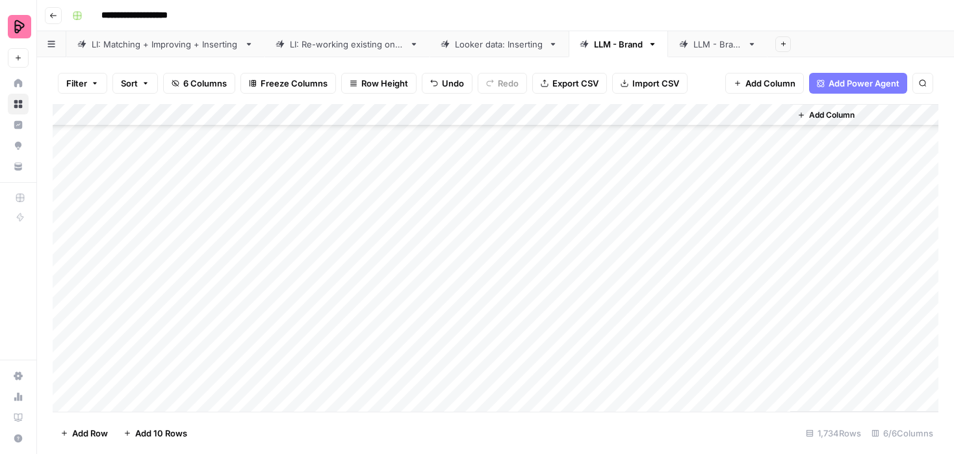
click at [776, 173] on div "Add Column" at bounding box center [496, 257] width 886 height 307
click at [776, 173] on div at bounding box center [732, 175] width 108 height 19
click at [812, 179] on div "Add Column" at bounding box center [864, 257] width 148 height 307
click at [777, 173] on div "Add Column" at bounding box center [496, 257] width 886 height 307
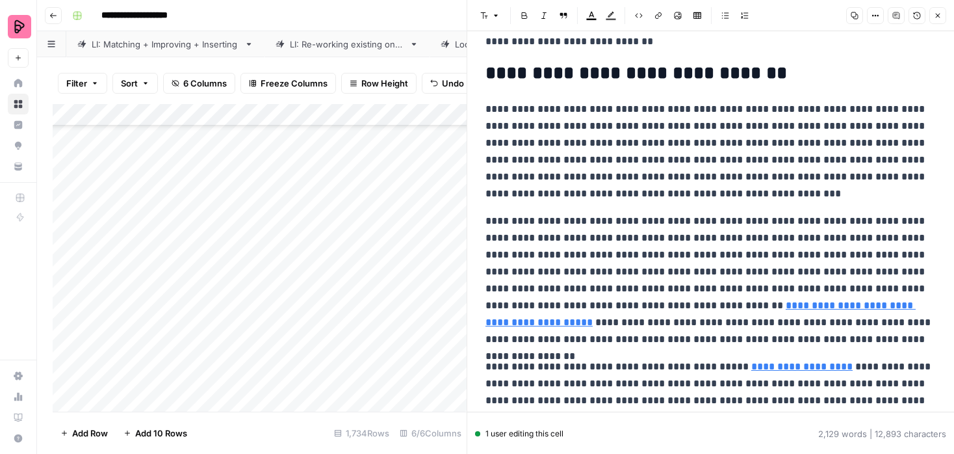
scroll to position [4492, 0]
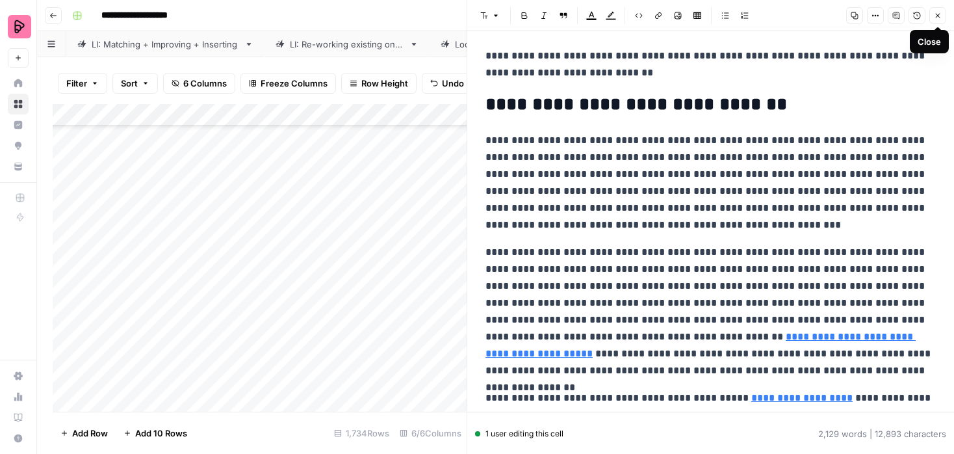
click at [935, 12] on icon "button" at bounding box center [938, 16] width 8 height 8
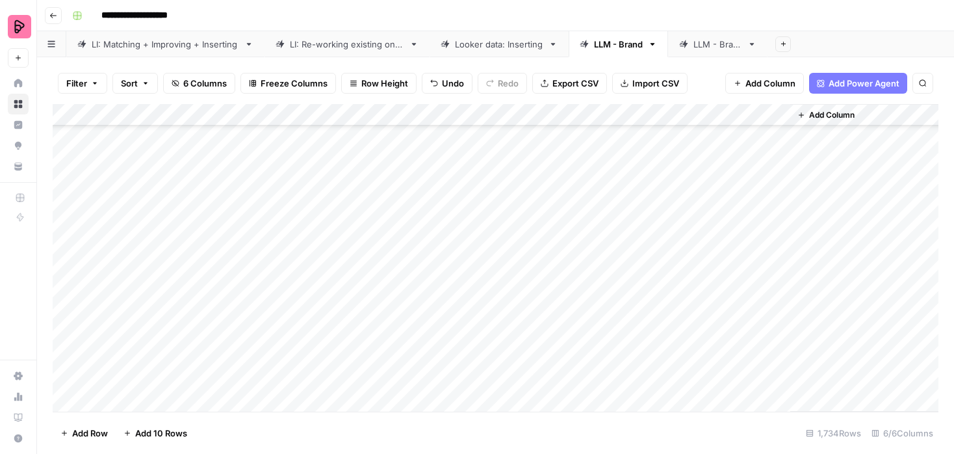
click at [645, 109] on div "Add Column" at bounding box center [496, 257] width 886 height 307
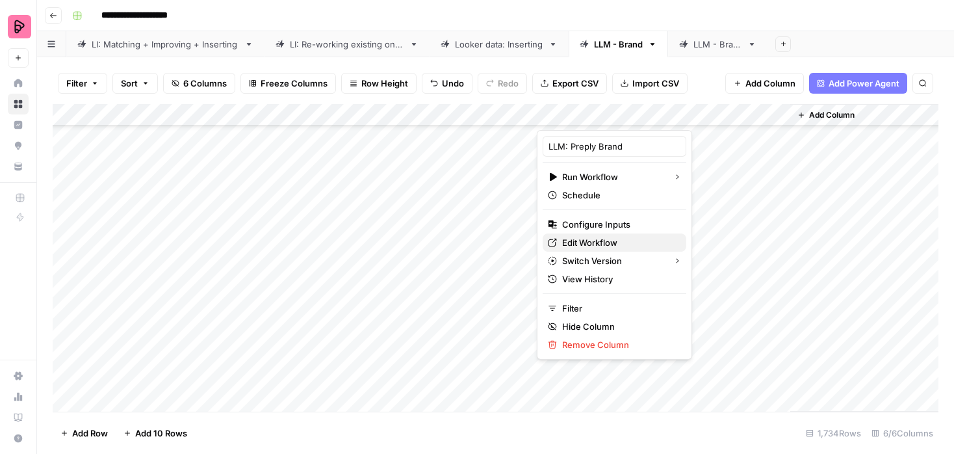
click at [578, 239] on span "Edit Workflow" at bounding box center [619, 242] width 114 height 13
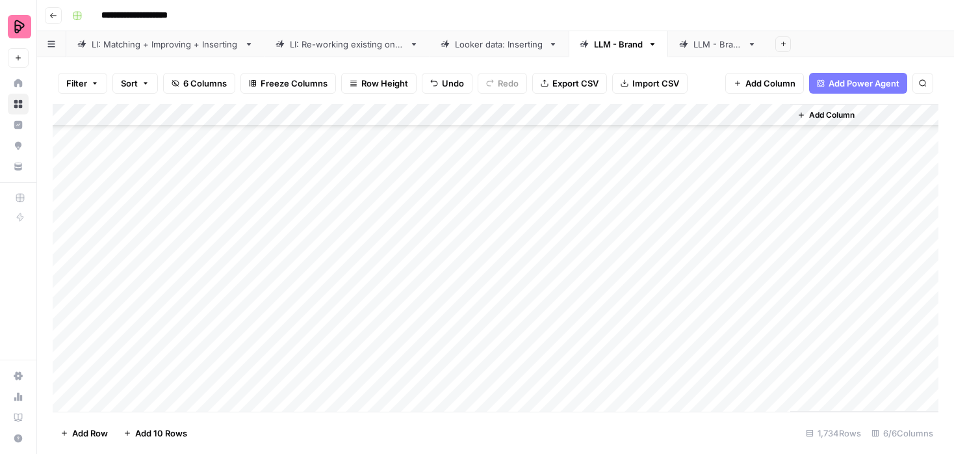
click at [644, 172] on div "Add Column" at bounding box center [496, 257] width 886 height 307
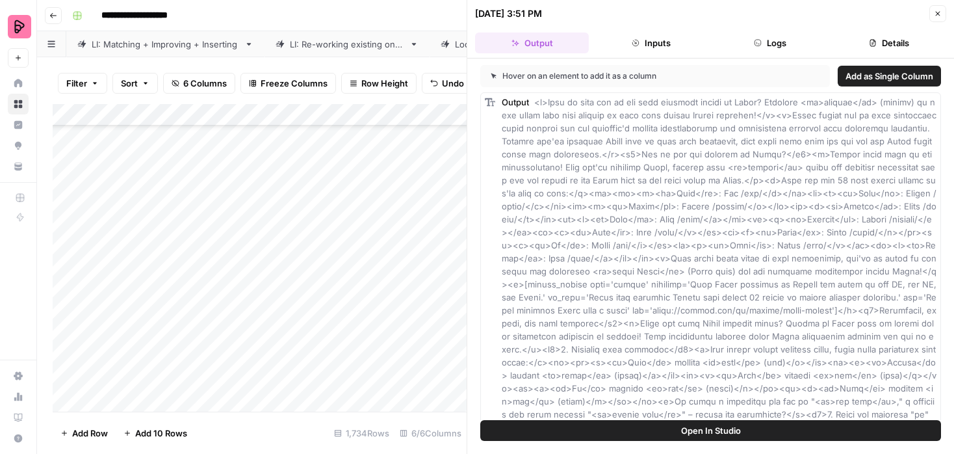
click at [715, 429] on span "Open In Studio" at bounding box center [711, 430] width 60 height 13
click at [936, 14] on icon "button" at bounding box center [938, 14] width 8 height 8
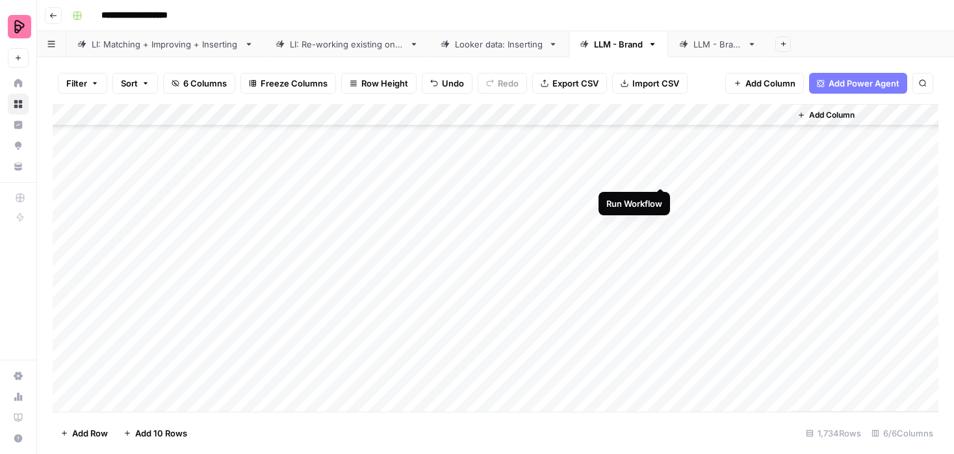
click at [657, 174] on div "Add Column" at bounding box center [496, 257] width 886 height 307
click at [779, 176] on div "Add Column" at bounding box center [496, 257] width 886 height 307
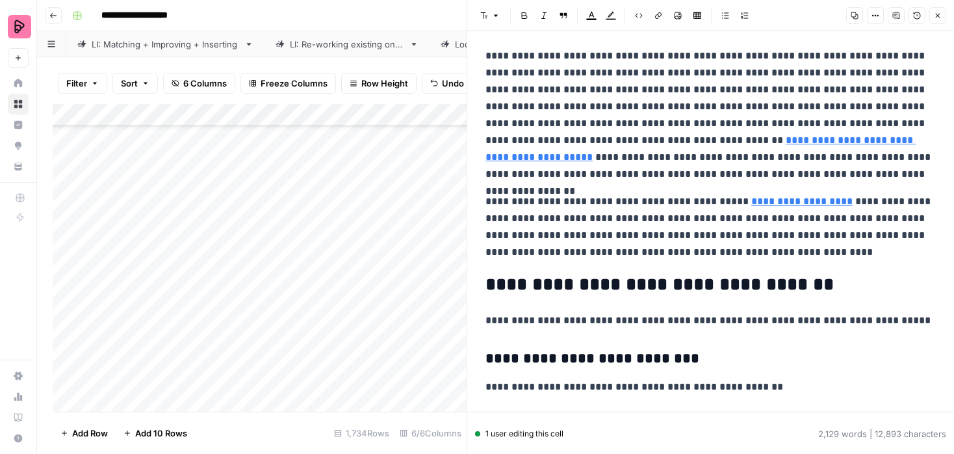
scroll to position [4555, 0]
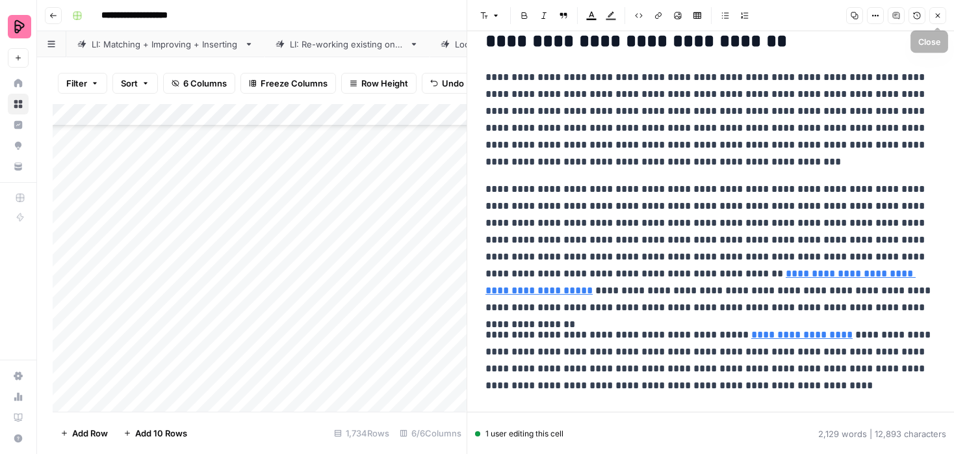
click at [940, 11] on button "Close" at bounding box center [937, 15] width 17 height 17
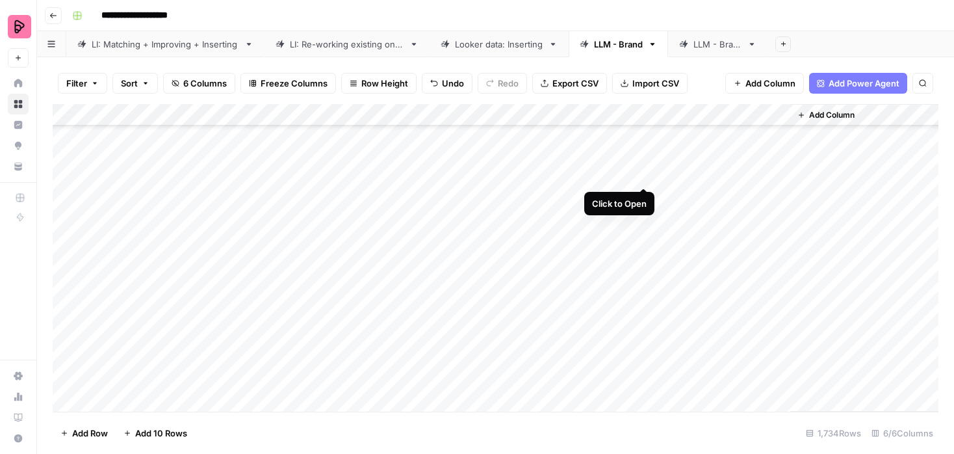
click at [642, 171] on div "Add Column" at bounding box center [496, 257] width 886 height 307
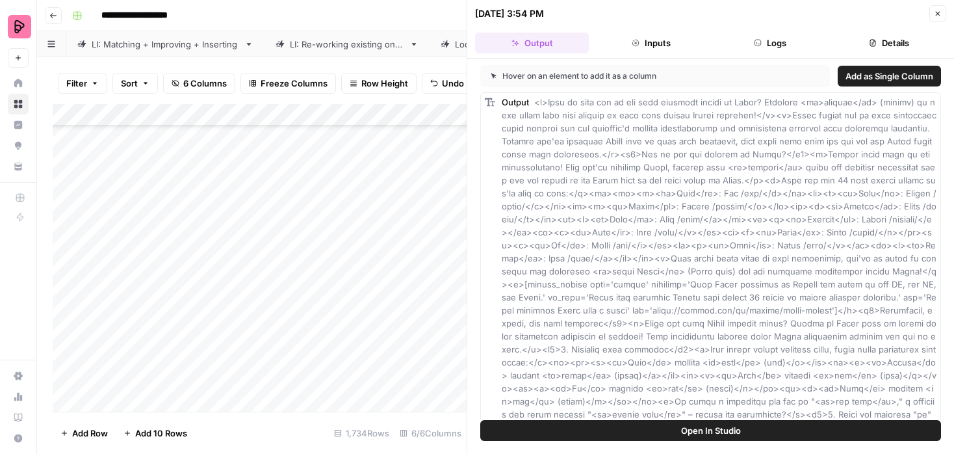
click at [640, 428] on button "Open In Studio" at bounding box center [710, 430] width 461 height 21
click at [937, 12] on icon "button" at bounding box center [938, 14] width 8 height 8
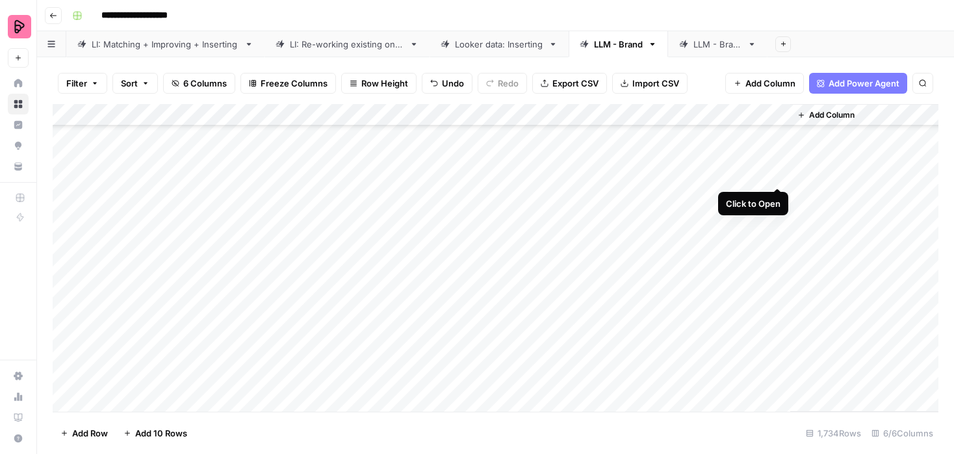
click at [778, 174] on div "Add Column" at bounding box center [496, 257] width 886 height 307
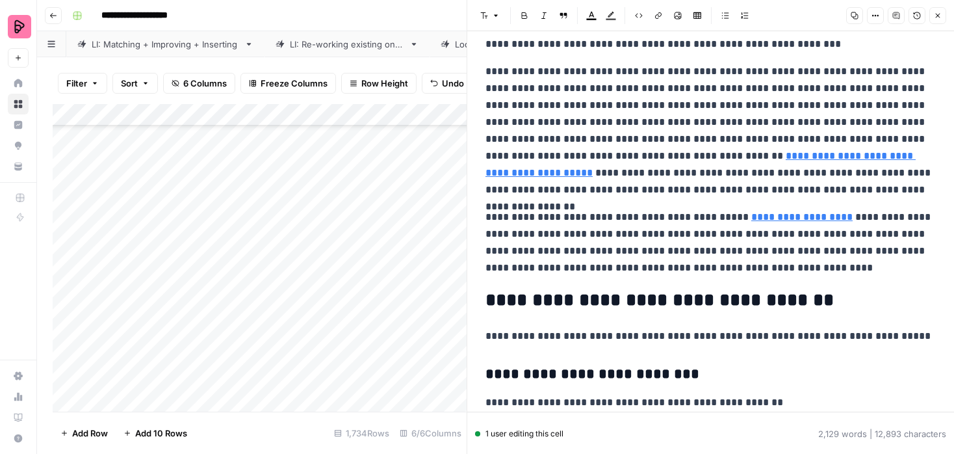
scroll to position [4535, 0]
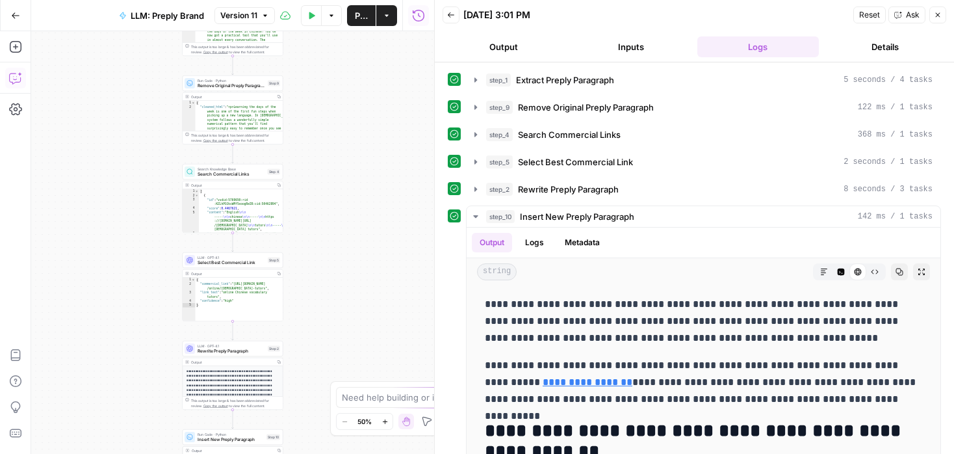
click at [14, 77] on icon "button" at bounding box center [15, 77] width 13 height 13
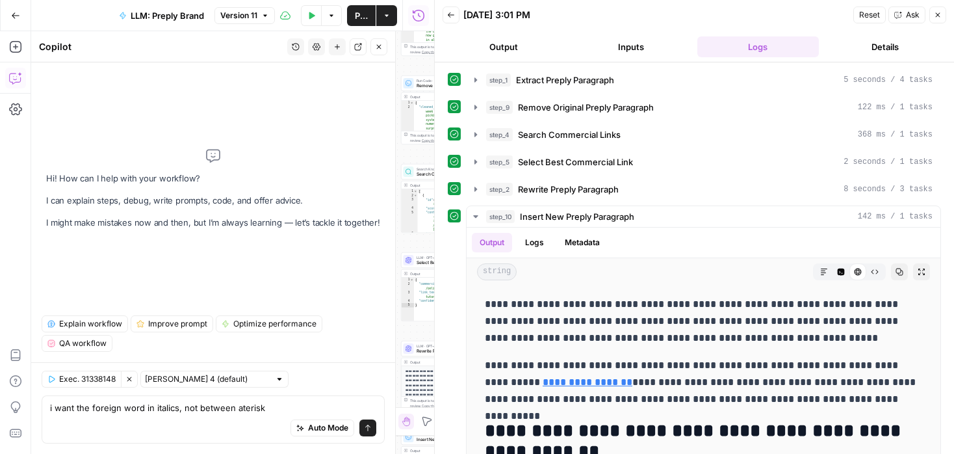
type textarea "i want the foreign word in italics, not between aterisks"
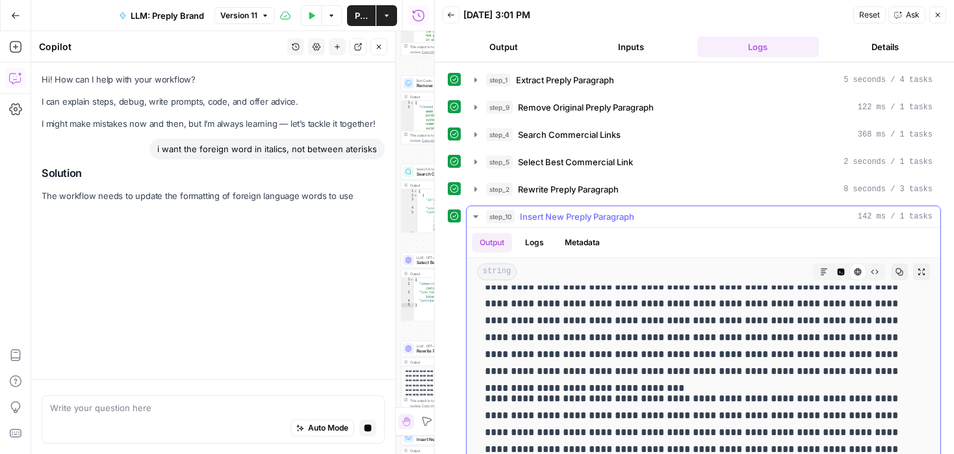
scroll to position [4441, 0]
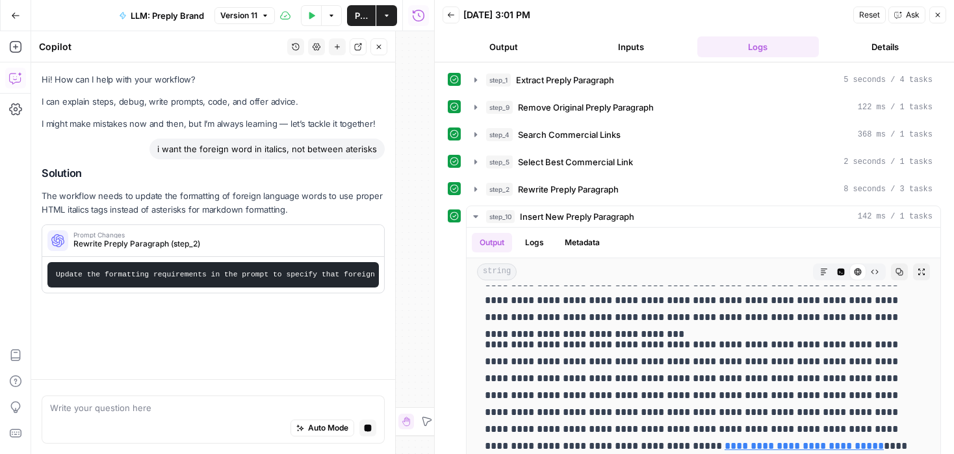
click at [241, 276] on code "Update the formatting requirements in the prompt to specify that foreign langua…" at bounding box center [773, 274] width 1435 height 8
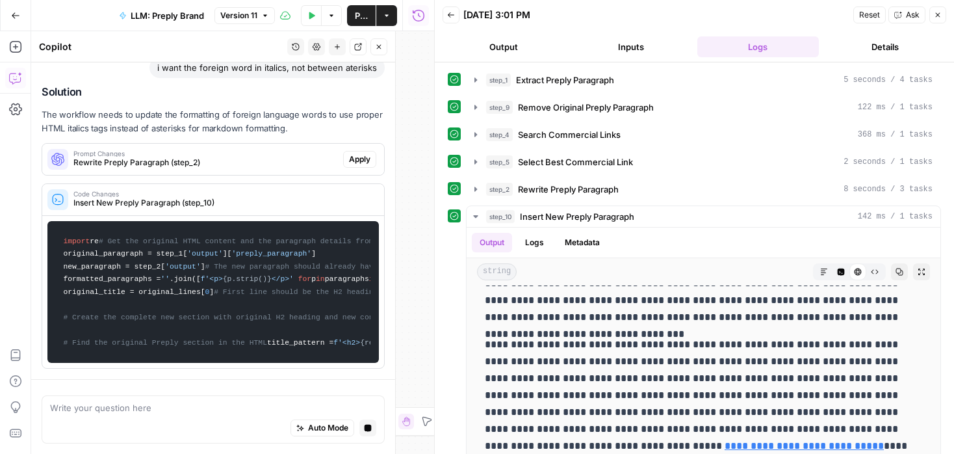
scroll to position [88, 0]
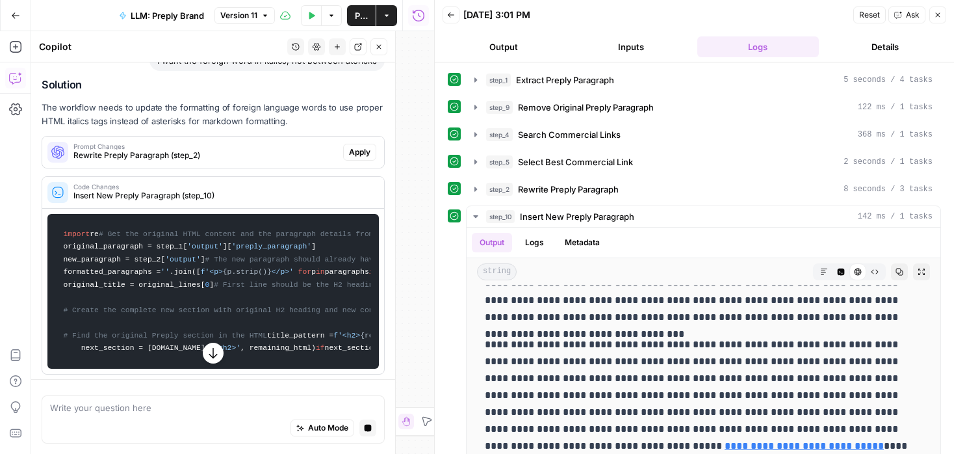
click at [360, 149] on span "Apply" at bounding box center [359, 152] width 21 height 12
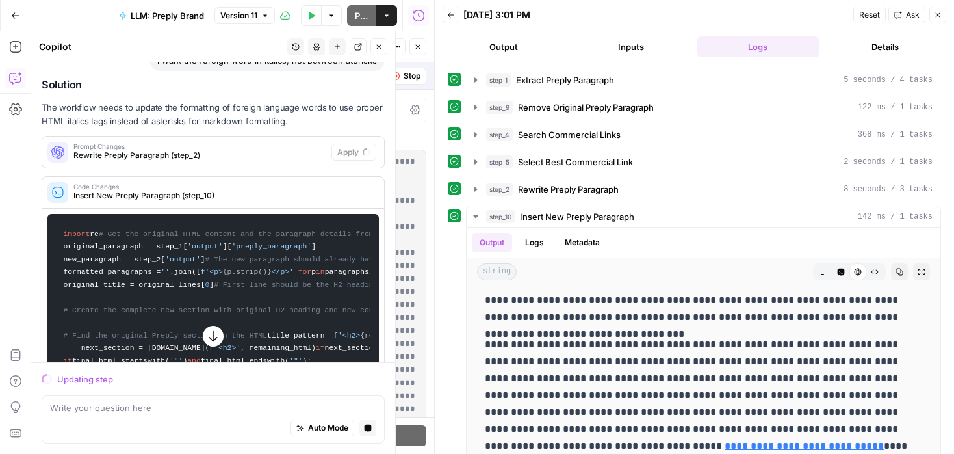
scroll to position [0, 0]
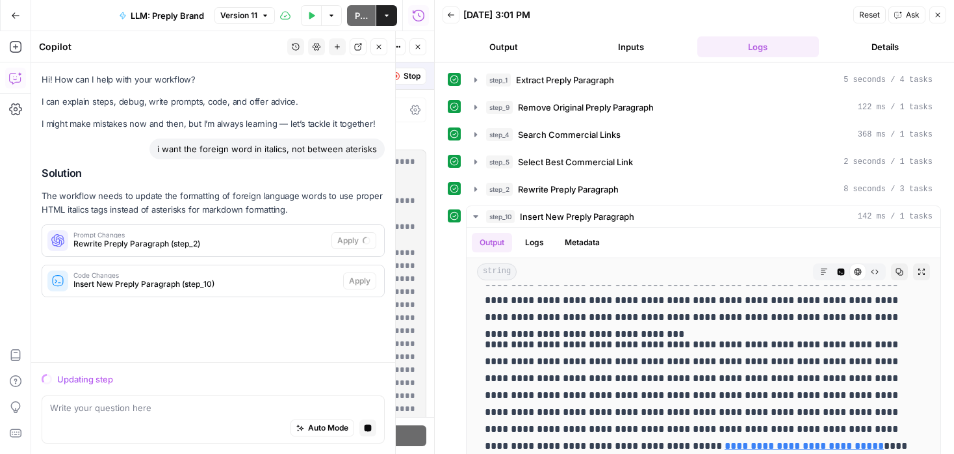
click at [944, 3] on header "Back 10/15/25 at 3:01 PM Reset Ask Close Output Inputs Logs Details" at bounding box center [694, 31] width 519 height 62
click at [944, 13] on button "Close" at bounding box center [937, 14] width 17 height 17
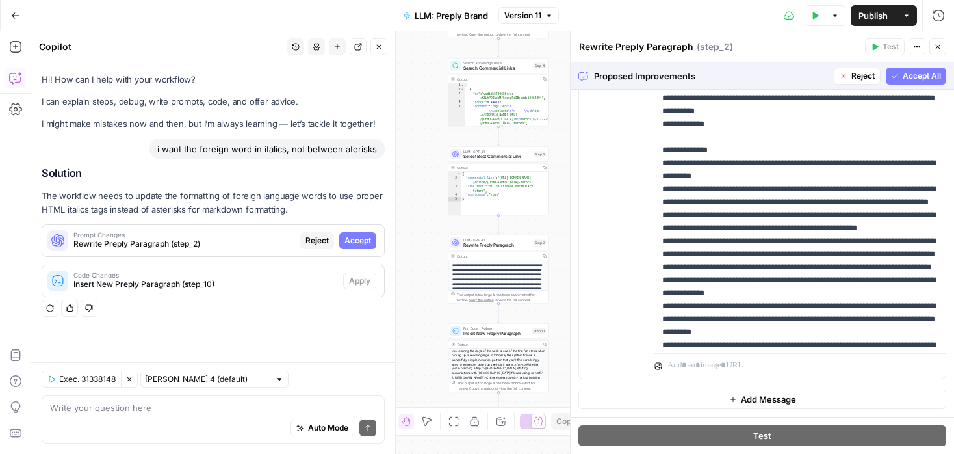
scroll to position [1115, 0]
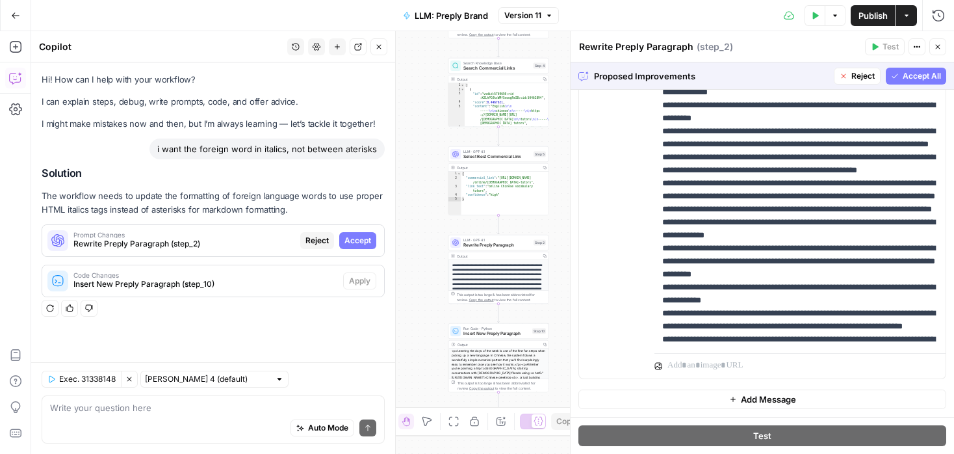
click at [930, 69] on button "Accept All" at bounding box center [916, 76] width 60 height 17
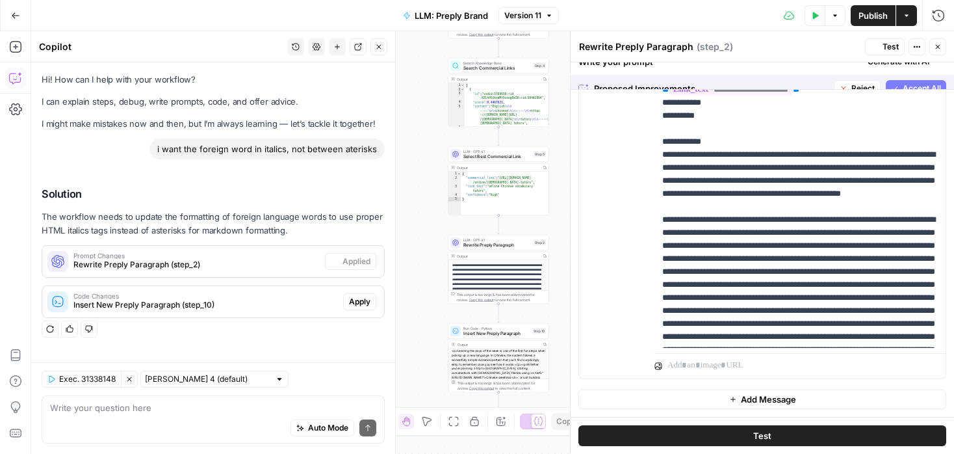
scroll to position [0, 0]
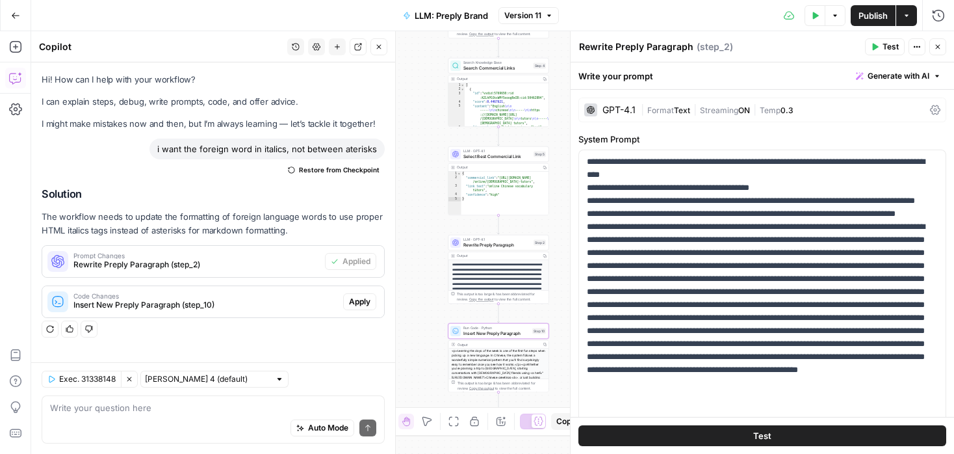
click at [363, 294] on button "Apply" at bounding box center [359, 301] width 33 height 17
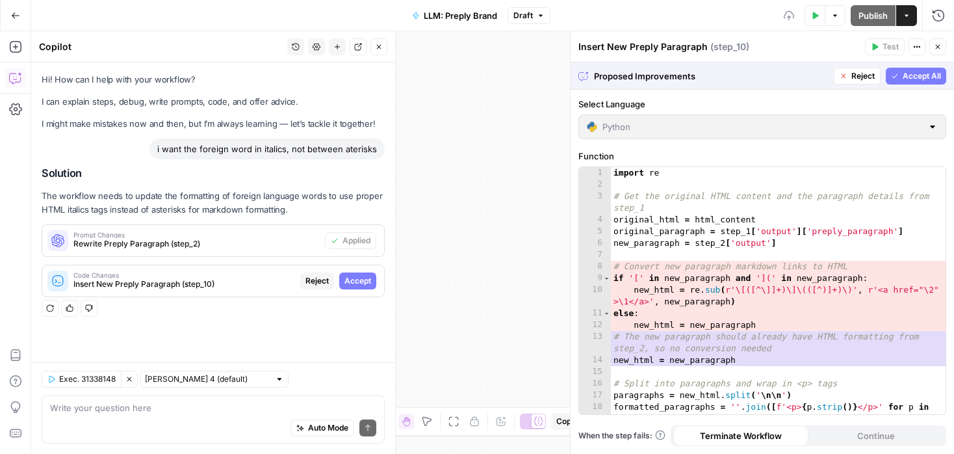
click at [361, 279] on span "Accept" at bounding box center [357, 281] width 27 height 12
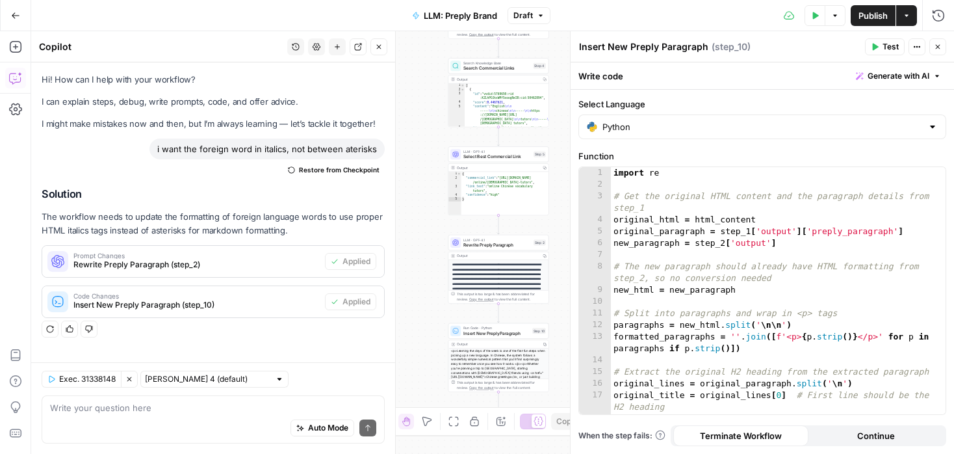
click at [813, 14] on icon "button" at bounding box center [816, 15] width 6 height 7
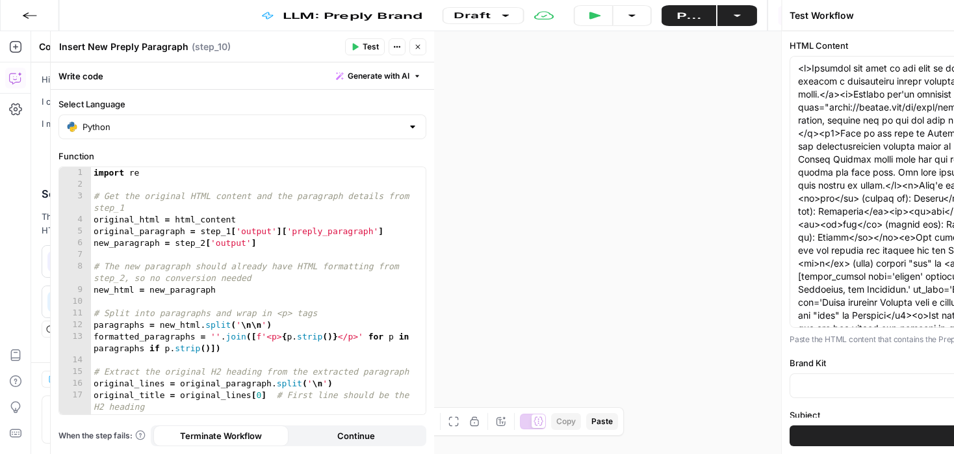
type input "Preply (EN)"
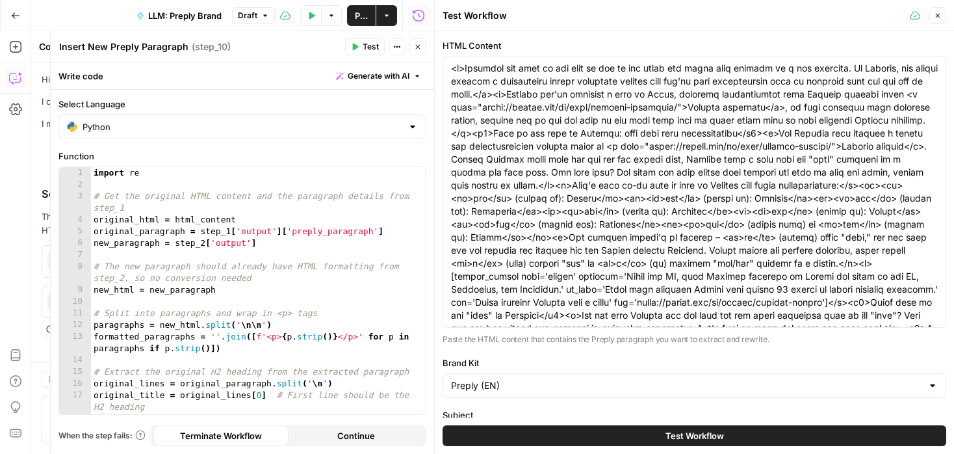
click at [740, 437] on button "Test Workflow" at bounding box center [695, 435] width 504 height 21
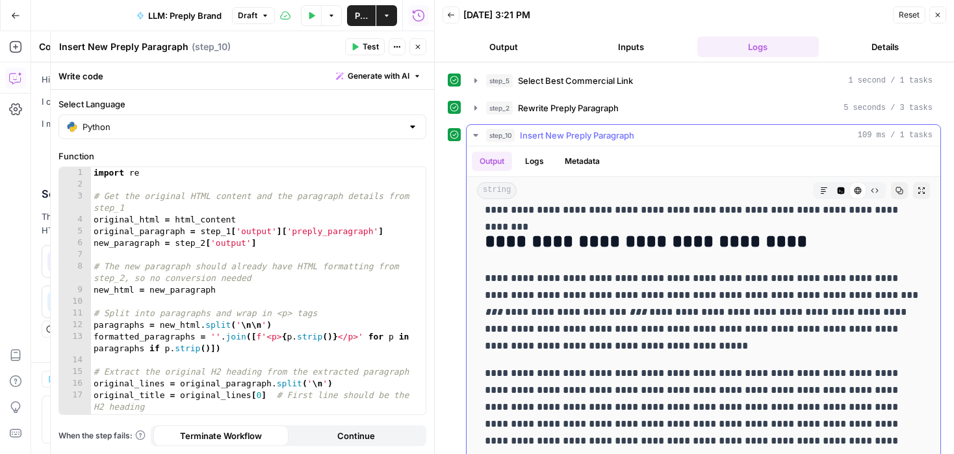
scroll to position [4315, 0]
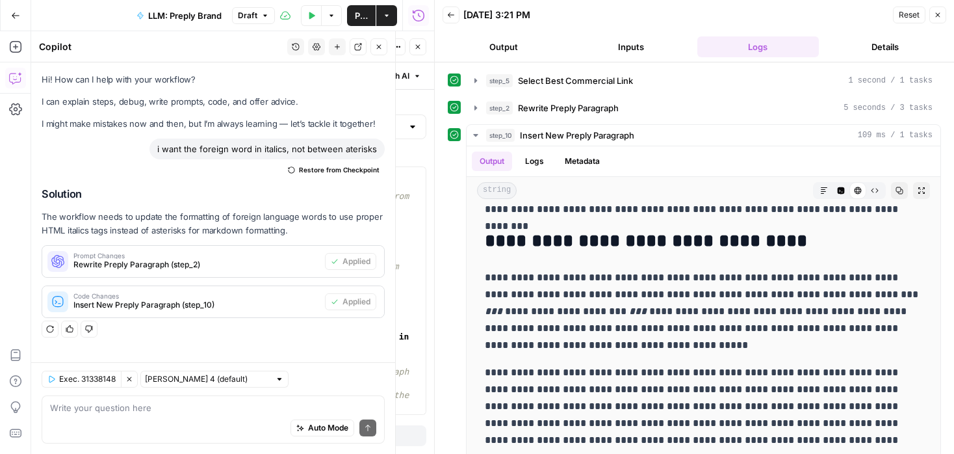
click at [224, 417] on div "Auto Mode Send" at bounding box center [213, 428] width 326 height 29
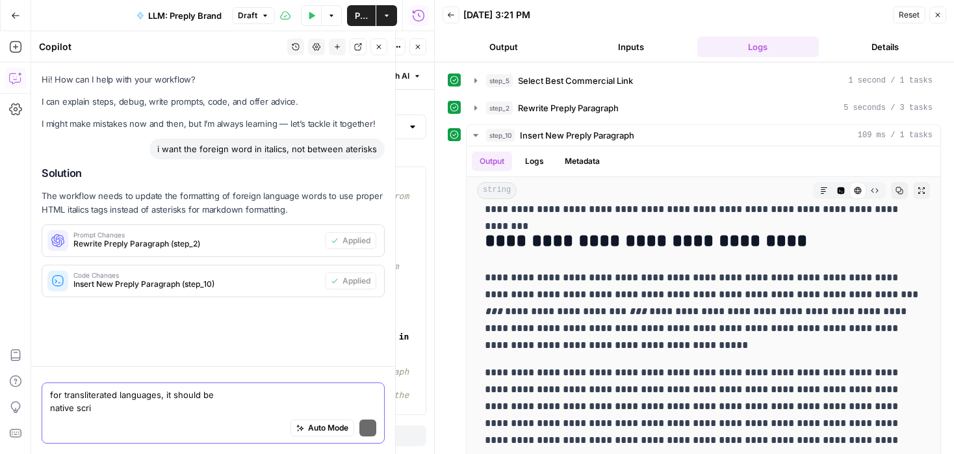
scroll to position [0, 0]
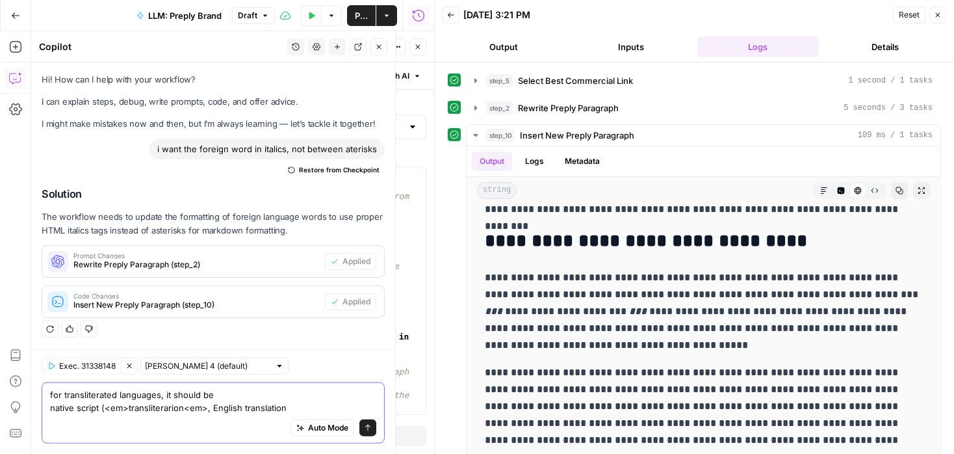
type textarea "for transliterated languages, it should be native script (<em>transliterarion<e…"
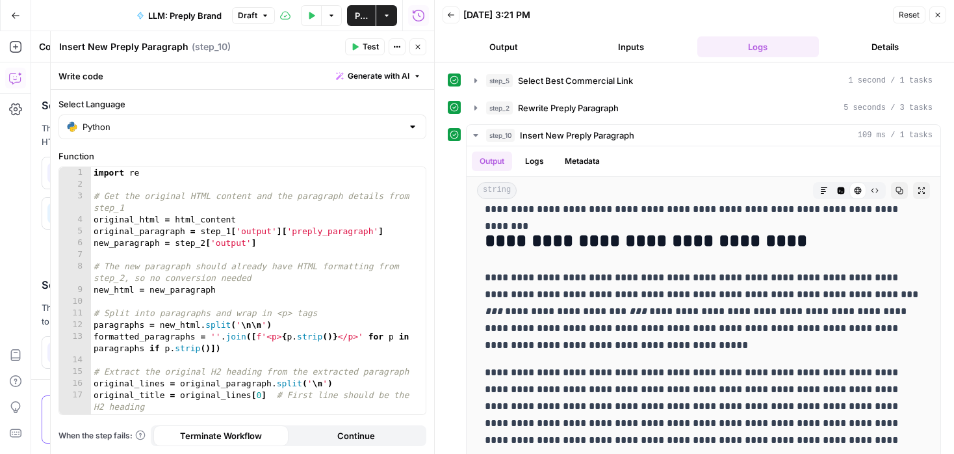
scroll to position [126, 0]
click at [416, 49] on icon "button" at bounding box center [418, 47] width 5 height 5
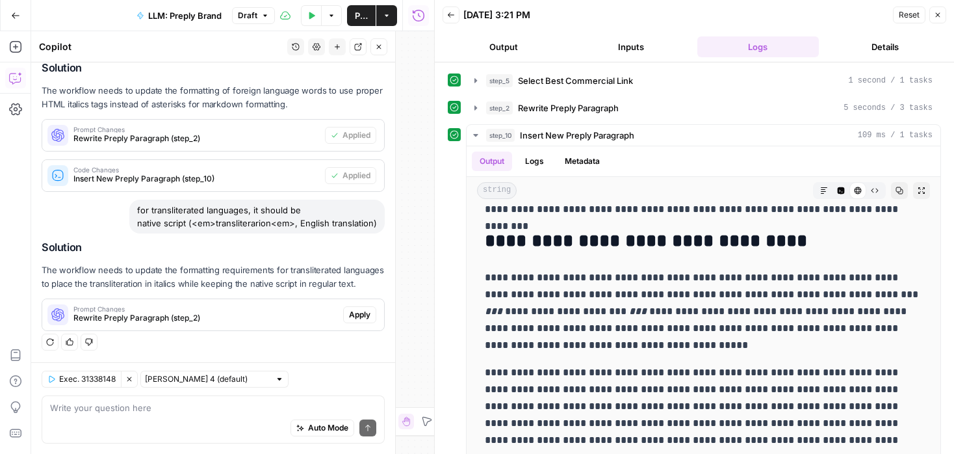
click at [361, 315] on span "Apply" at bounding box center [359, 315] width 21 height 12
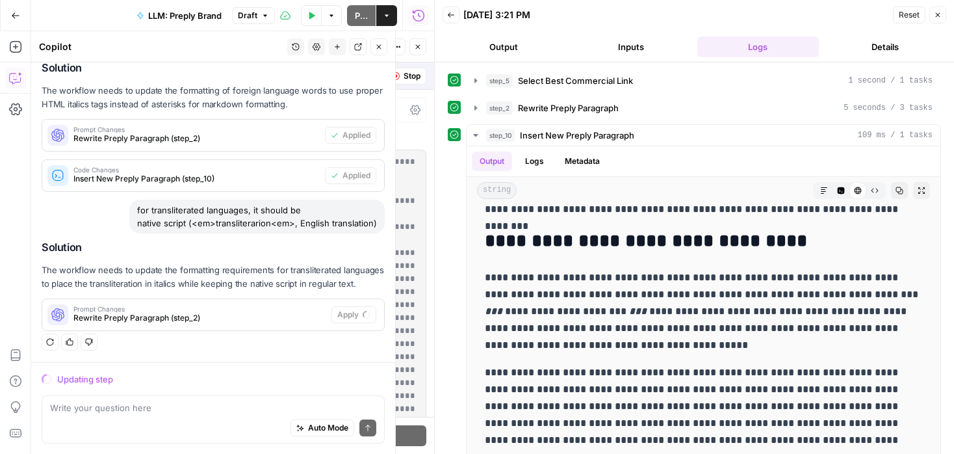
click at [940, 12] on icon "button" at bounding box center [938, 15] width 8 height 8
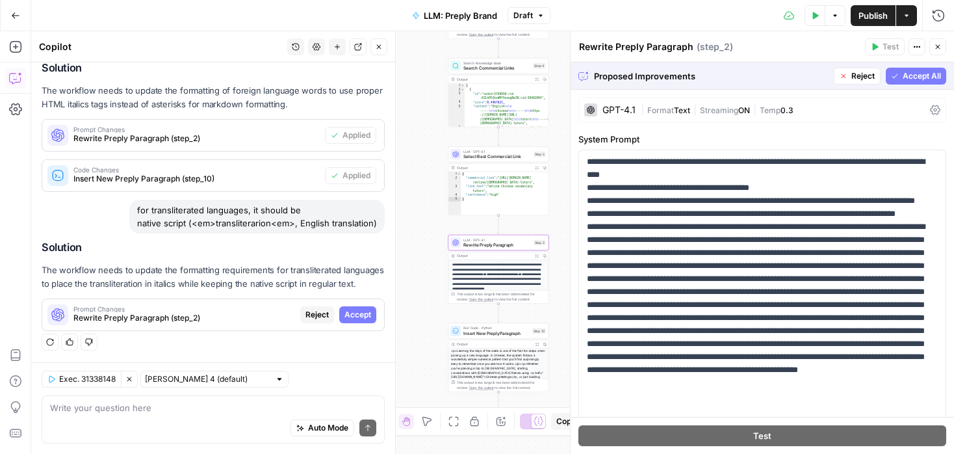
click at [368, 320] on button "Accept" at bounding box center [357, 314] width 37 height 17
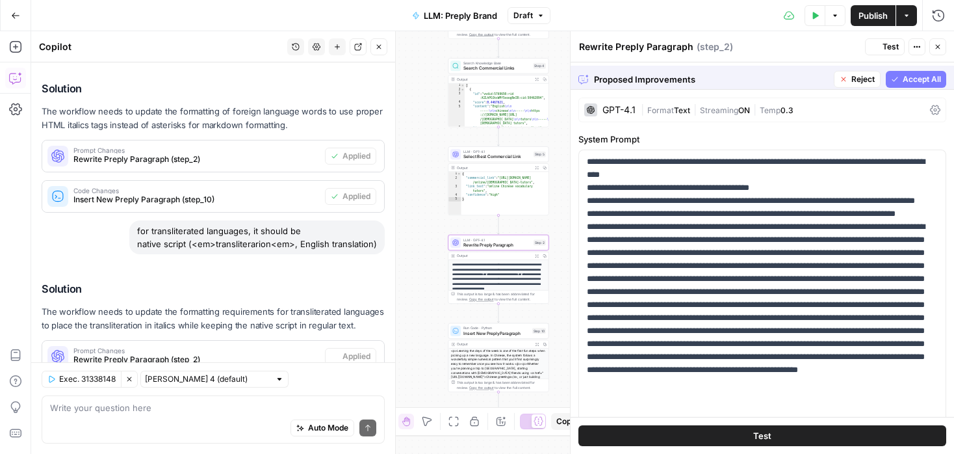
scroll to position [147, 0]
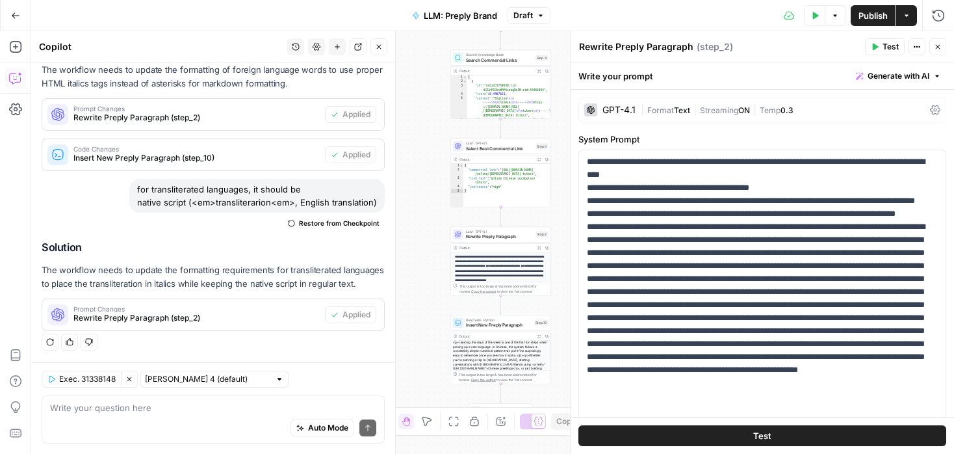
click at [806, 18] on button "Test Data" at bounding box center [814, 15] width 21 height 21
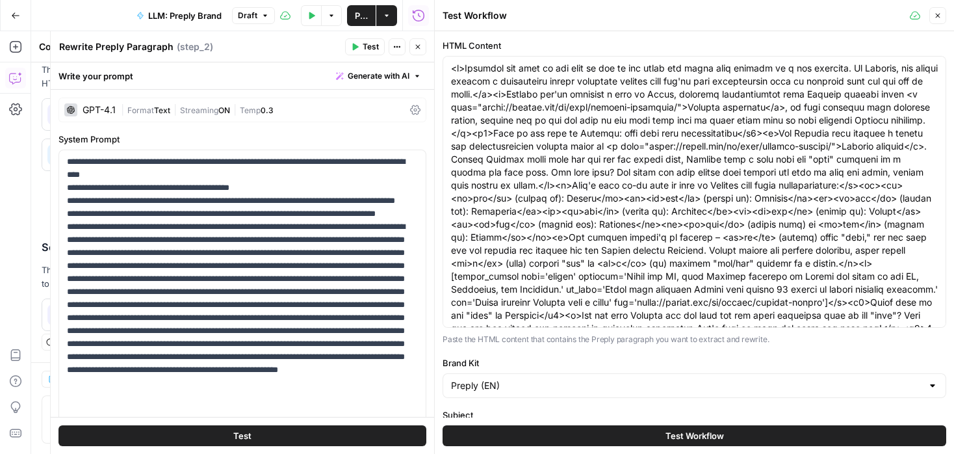
scroll to position [58, 0]
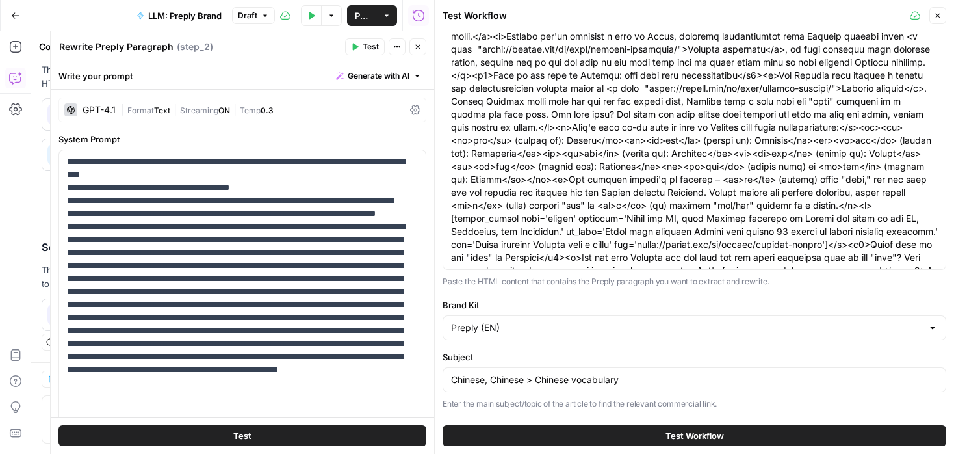
click at [632, 431] on button "Test Workflow" at bounding box center [695, 435] width 504 height 21
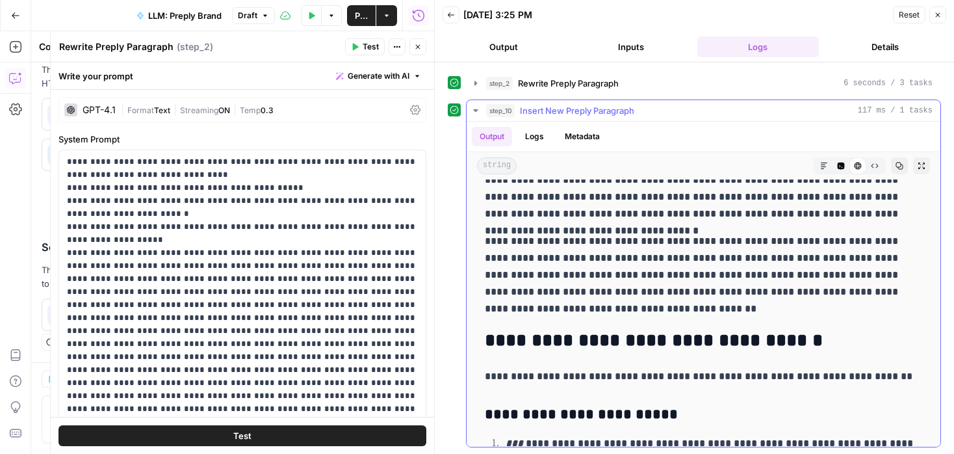
scroll to position [4639, 0]
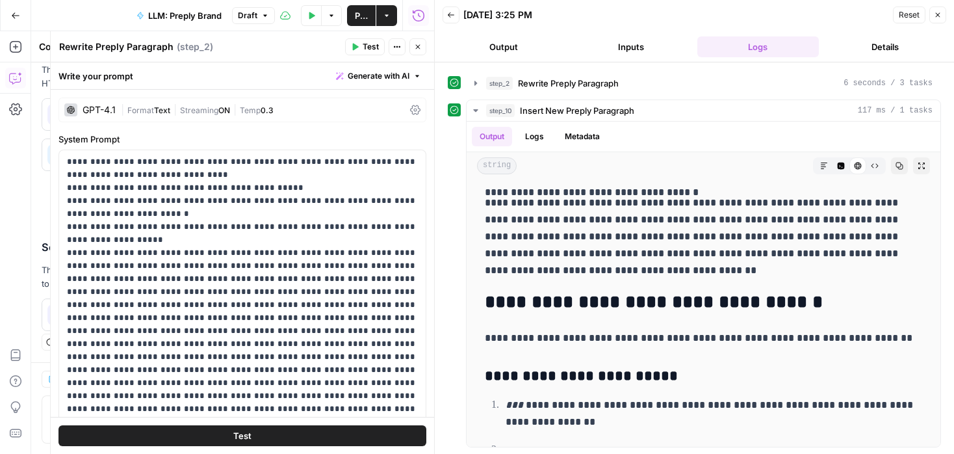
click at [8, 81] on button "Copilot" at bounding box center [15, 78] width 21 height 21
click at [418, 42] on button "Close" at bounding box center [417, 46] width 17 height 17
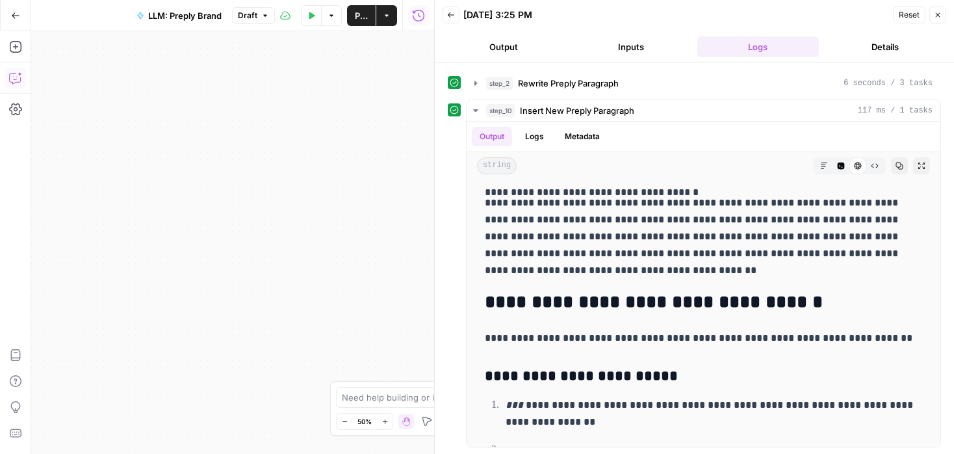
click at [14, 86] on button "Copilot" at bounding box center [15, 78] width 21 height 21
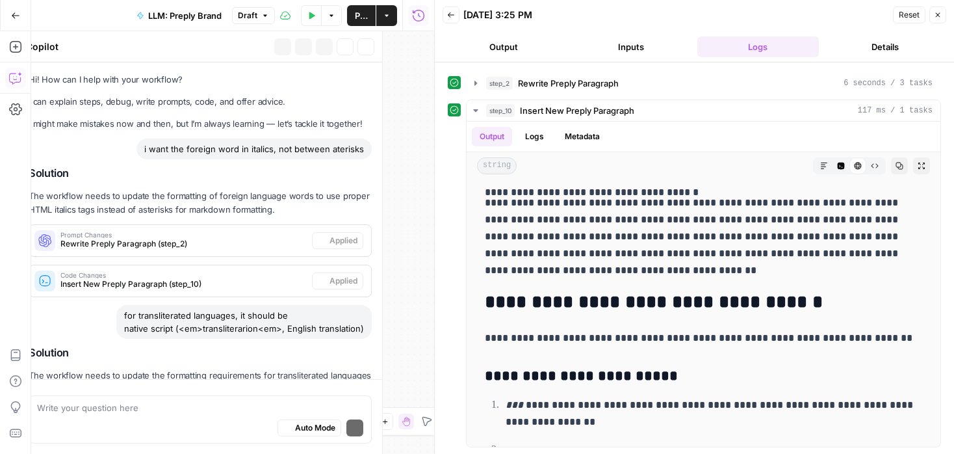
scroll to position [147, 0]
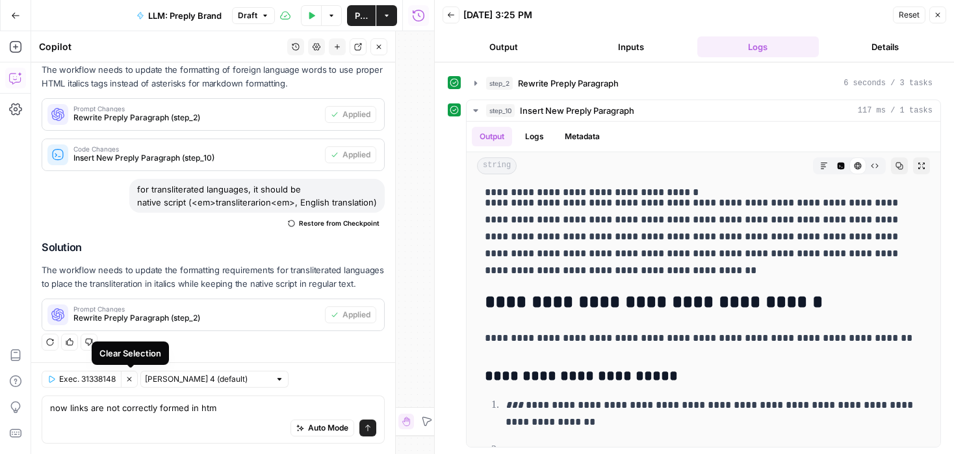
type textarea "now links are not correctly formed in html"
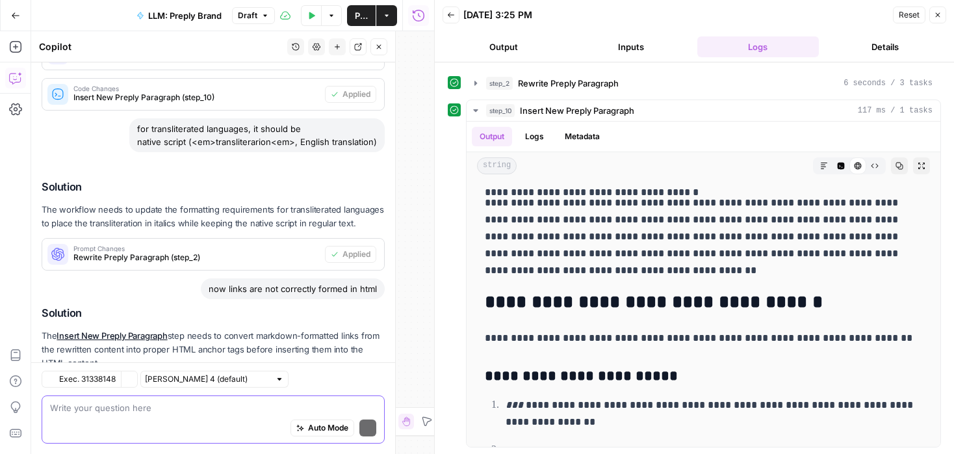
scroll to position [287, 0]
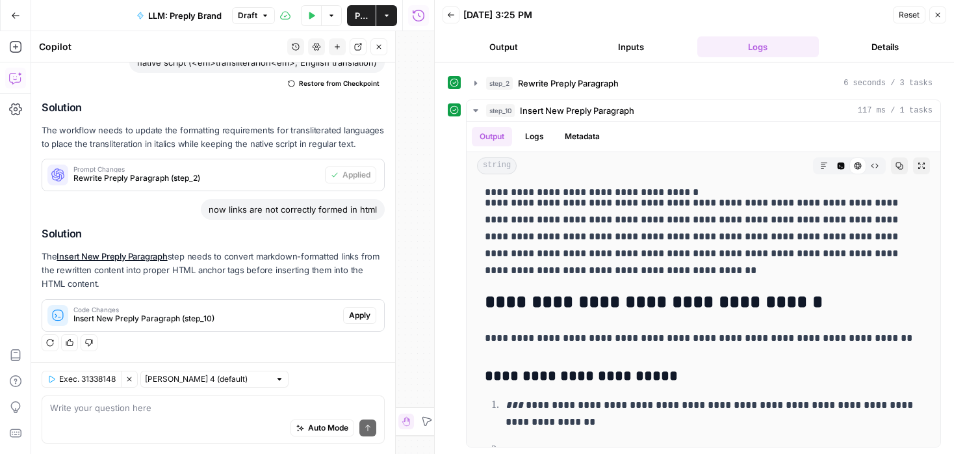
click at [356, 309] on span "Apply" at bounding box center [359, 315] width 21 height 12
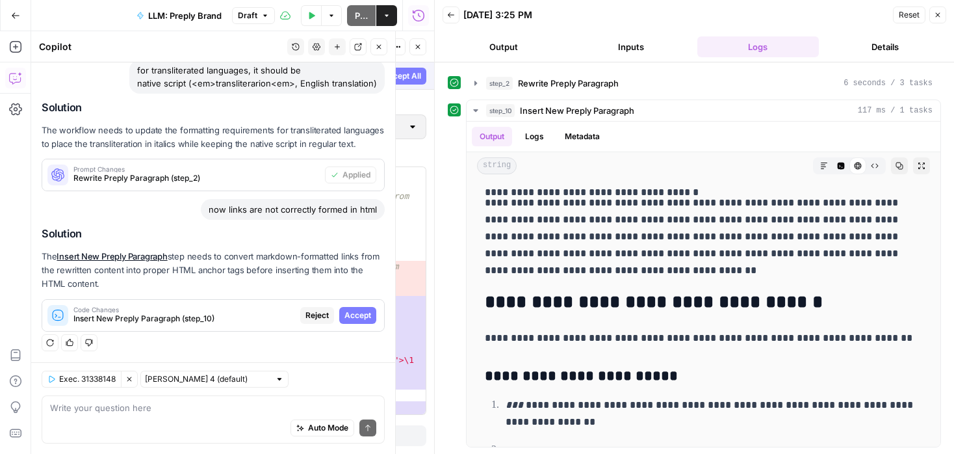
click at [356, 311] on span "Accept" at bounding box center [357, 315] width 27 height 12
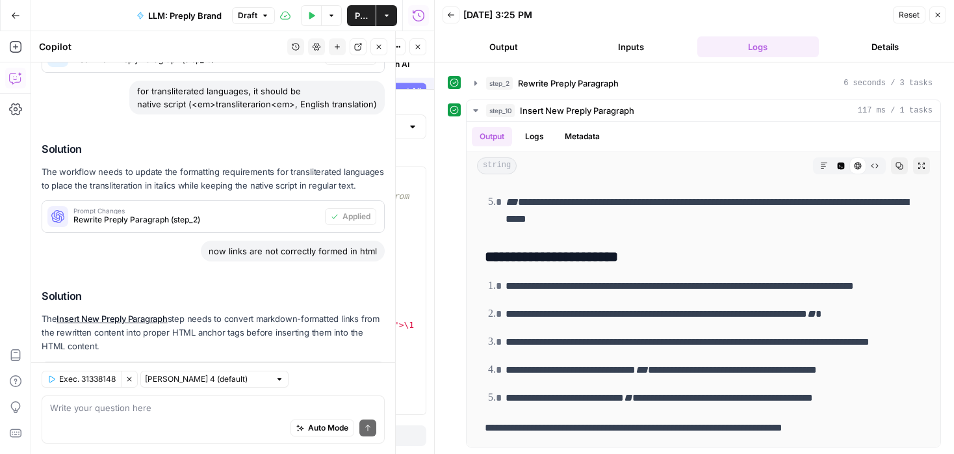
scroll to position [0, 0]
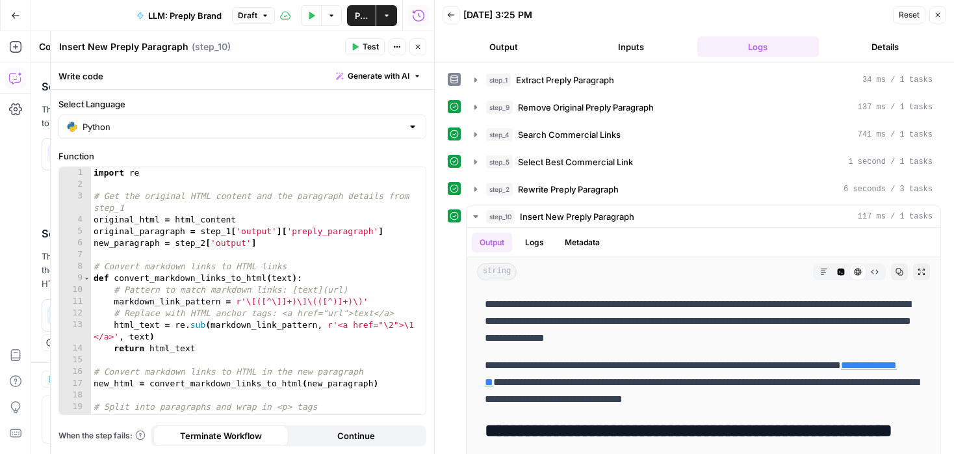
click at [419, 45] on icon "button" at bounding box center [418, 47] width 8 height 8
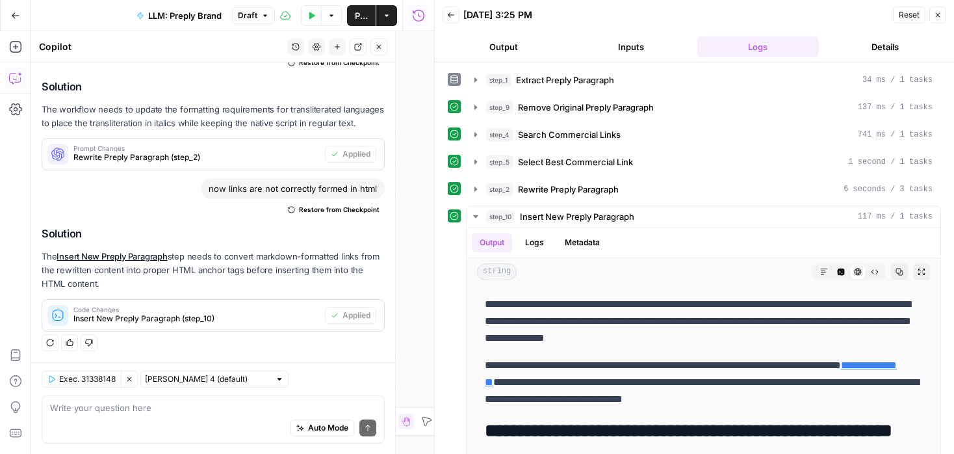
click at [313, 15] on icon "button" at bounding box center [312, 15] width 6 height 7
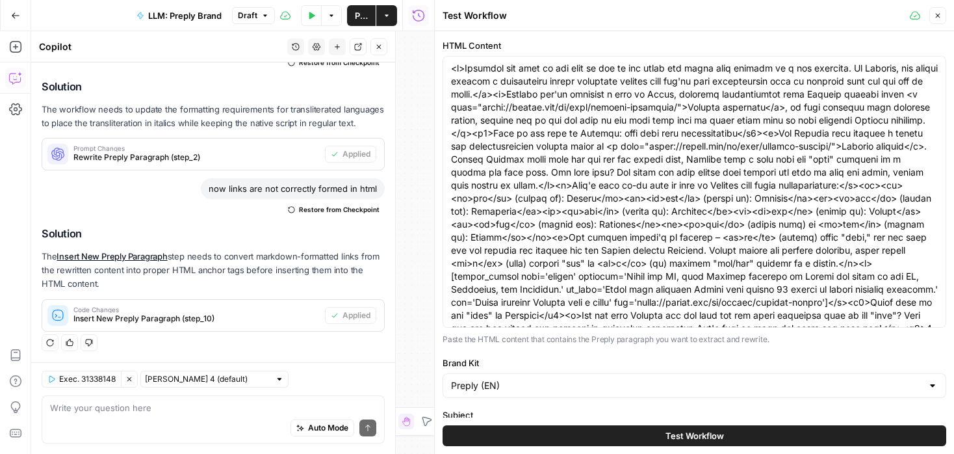
click at [663, 431] on button "Test Workflow" at bounding box center [695, 435] width 504 height 21
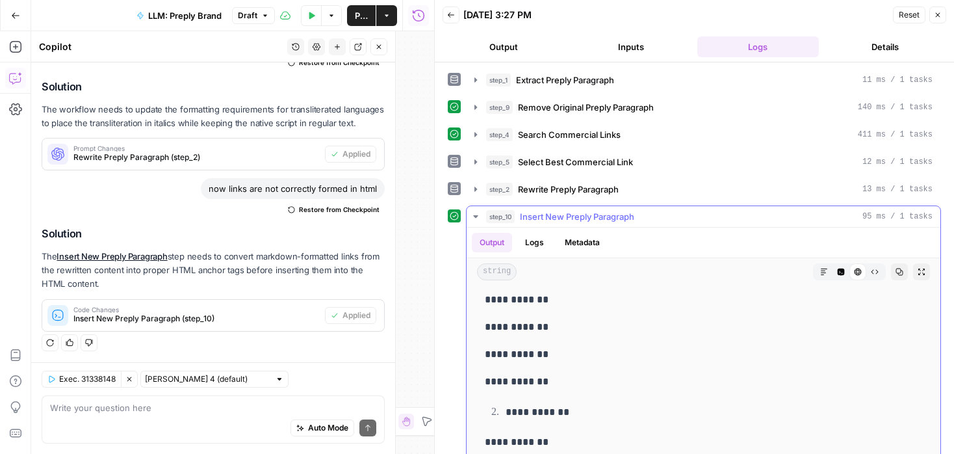
scroll to position [3557, 0]
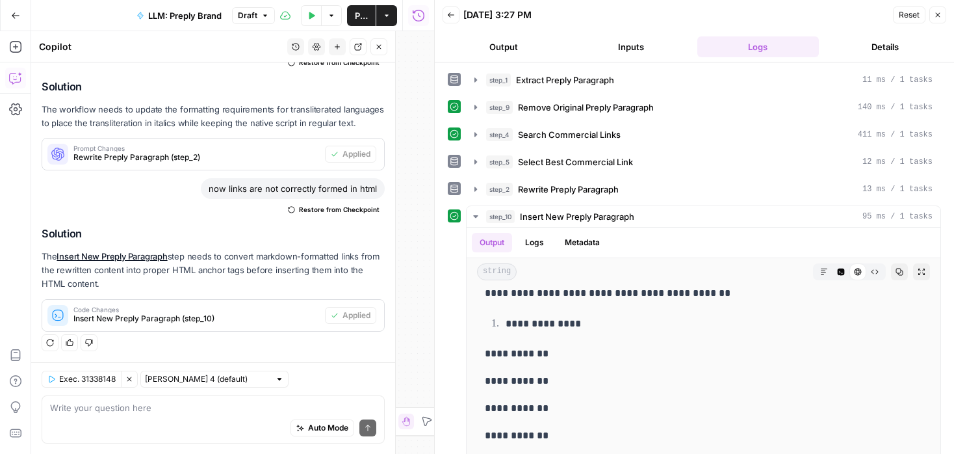
click at [352, 14] on button "Publish" at bounding box center [361, 15] width 29 height 21
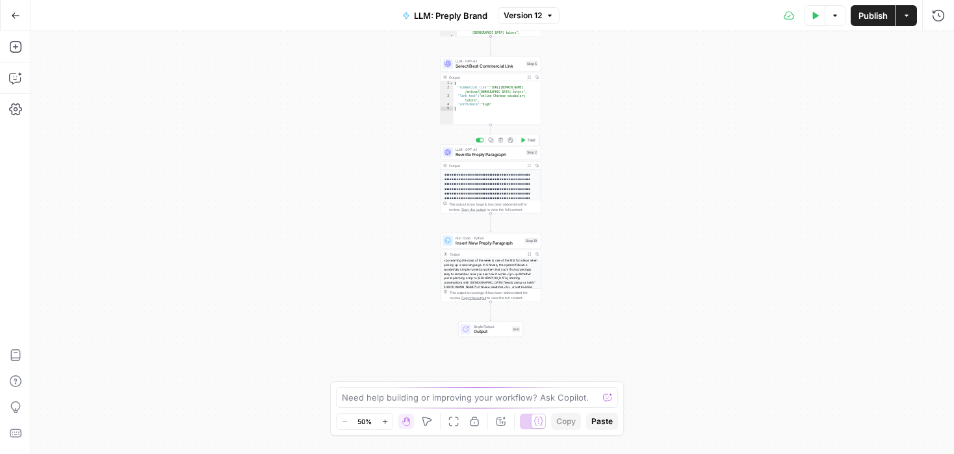
click at [512, 155] on span "Rewrite Preply Paragraph" at bounding box center [490, 154] width 68 height 6
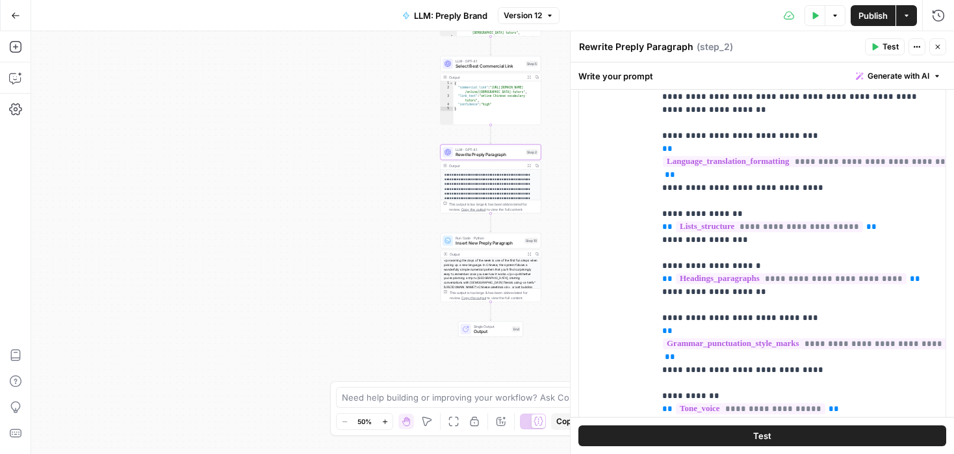
scroll to position [636, 0]
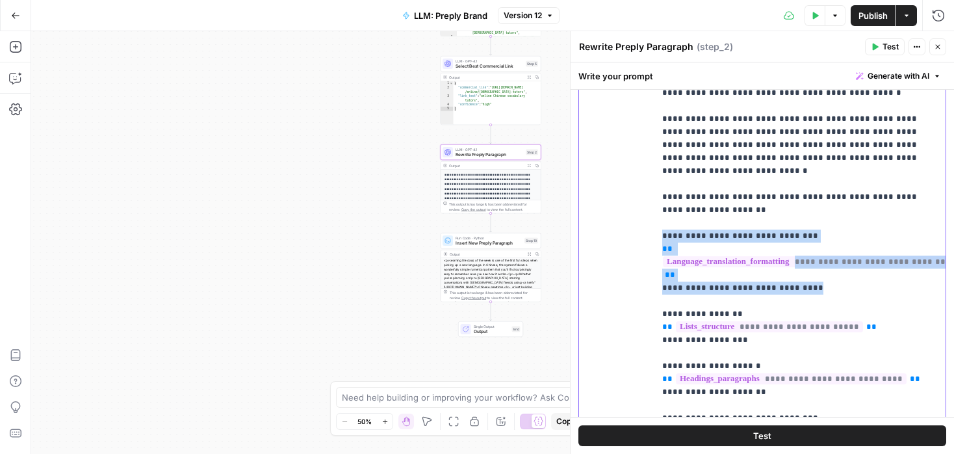
drag, startPoint x: 817, startPoint y: 207, endPoint x: 649, endPoint y: 156, distance: 176.0
click at [648, 156] on div "**********" at bounding box center [762, 218] width 367 height 560
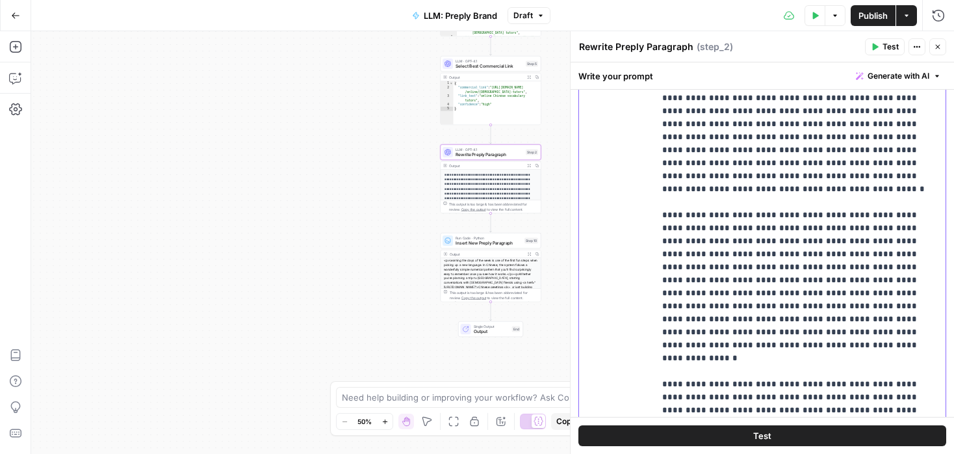
scroll to position [1081, 0]
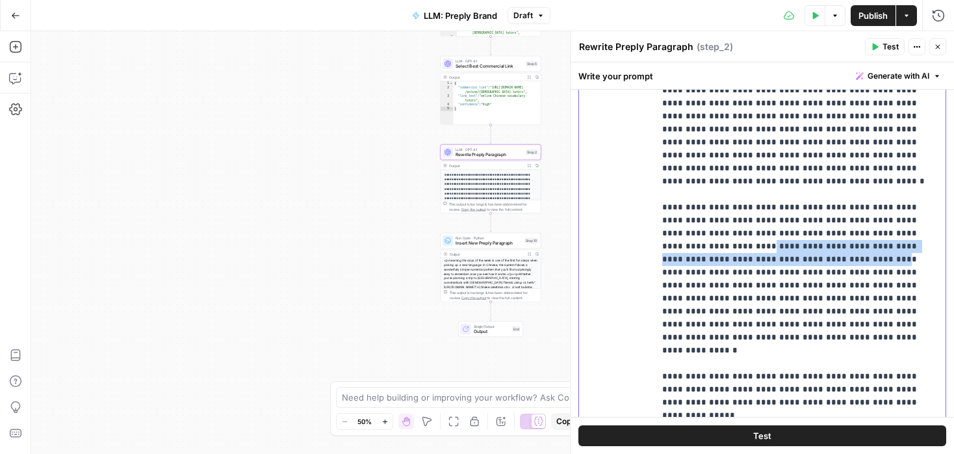
drag, startPoint x: 710, startPoint y: 156, endPoint x: 777, endPoint y: 164, distance: 68.1
click at [777, 164] on p "**********" at bounding box center [800, 25] width 276 height 2326
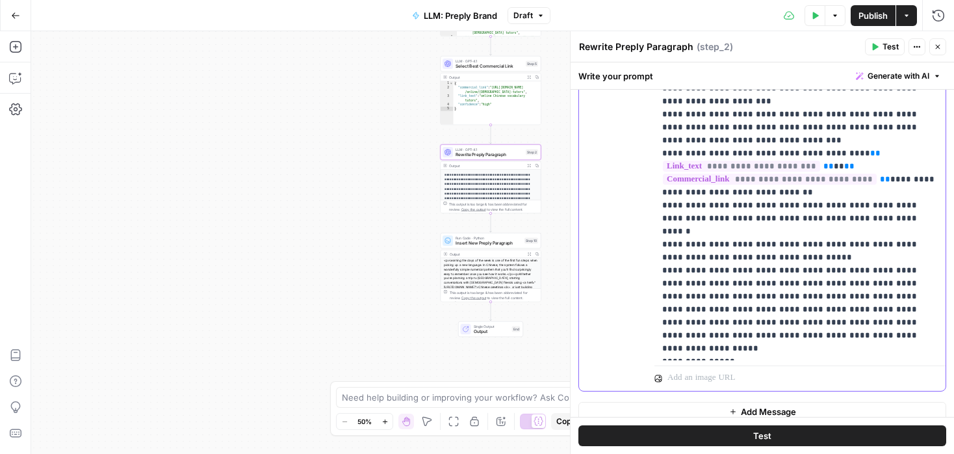
scroll to position [657, 0]
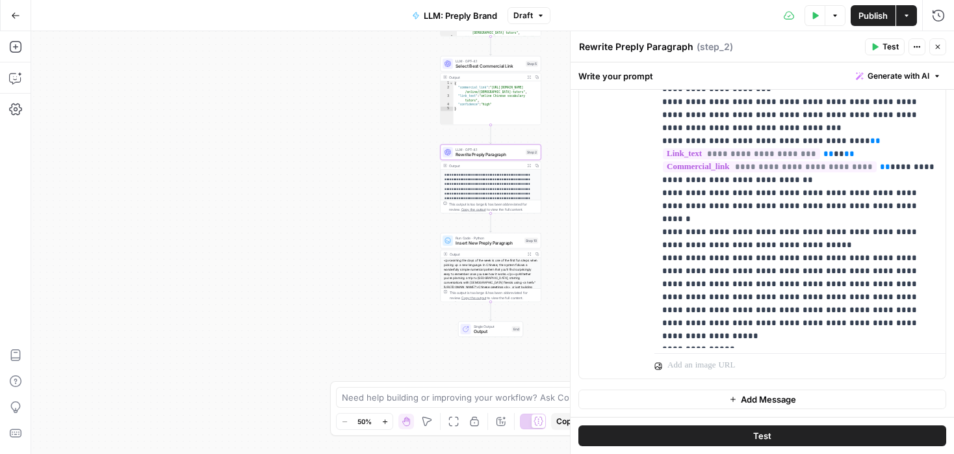
click at [864, 12] on span "Publish" at bounding box center [872, 15] width 29 height 13
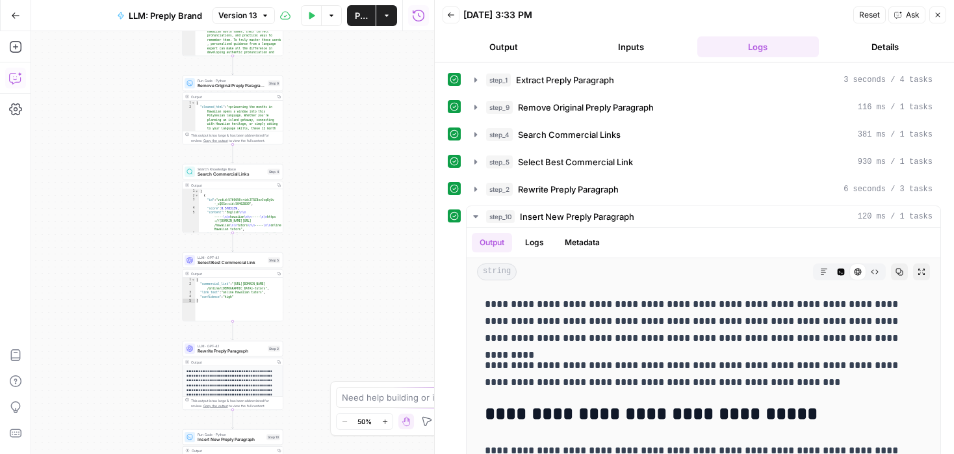
click at [19, 77] on icon "button" at bounding box center [15, 77] width 13 height 13
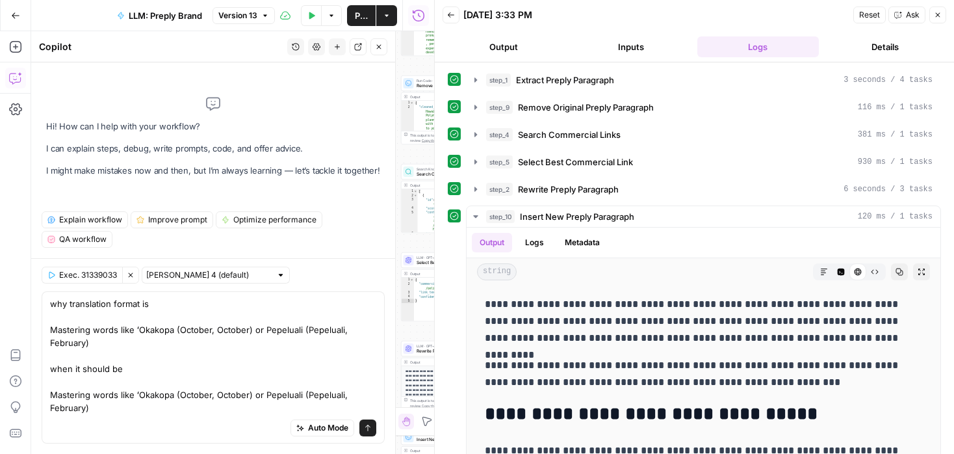
click at [136, 395] on textarea "why translation format is Mastering words like ʻOkakopa (October, October) or P…" at bounding box center [213, 355] width 326 height 117
click at [227, 396] on textarea "why translation format is Mastering words like ʻOkakopa (October, October) or P…" at bounding box center [213, 355] width 326 height 117
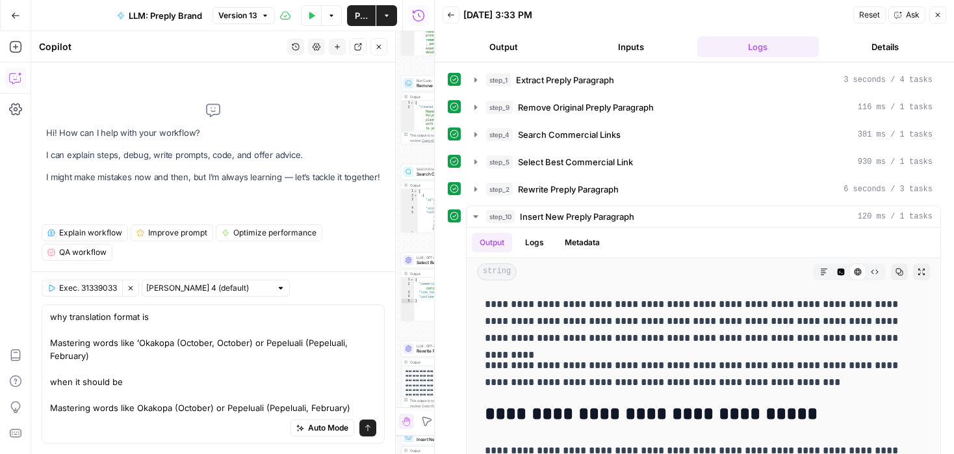
click at [291, 409] on textarea "why translation format is Mastering words like ʻOkakopa (October, October) or P…" at bounding box center [213, 362] width 326 height 104
click at [175, 406] on textarea "why translation format is Mastering words like ʻOkakopa (October, October) or P…" at bounding box center [213, 362] width 326 height 104
click at [135, 403] on textarea "why translation format is Mastering words like ʻOkakopa (October, October) or P…" at bounding box center [213, 362] width 326 height 104
click at [247, 409] on textarea "why translation format is Mastering words like ʻOkakopa (October, October) or P…" at bounding box center [213, 362] width 326 height 104
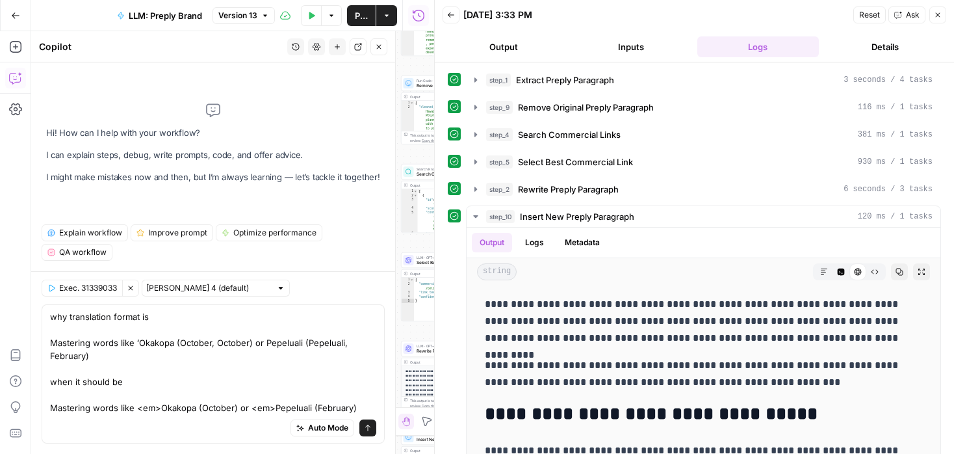
click at [192, 410] on textarea "why translation format is Mastering words like ʻOkakopa (October, October) or P…" at bounding box center [213, 362] width 326 height 104
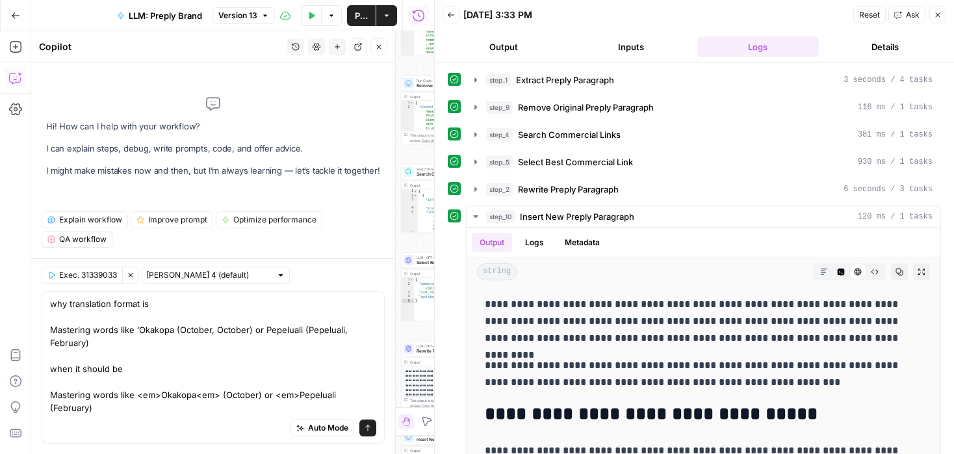
click at [197, 407] on textarea "why translation format is Mastering words like ʻOkakopa (October, October) or P…" at bounding box center [213, 355] width 326 height 117
click at [337, 394] on textarea "why translation format is Mastering words like ʻOkakopa (October, October) or P…" at bounding box center [213, 355] width 326 height 117
type textarea "why translation format is Mastering words like ʻOkakopa (October, October) or P…"
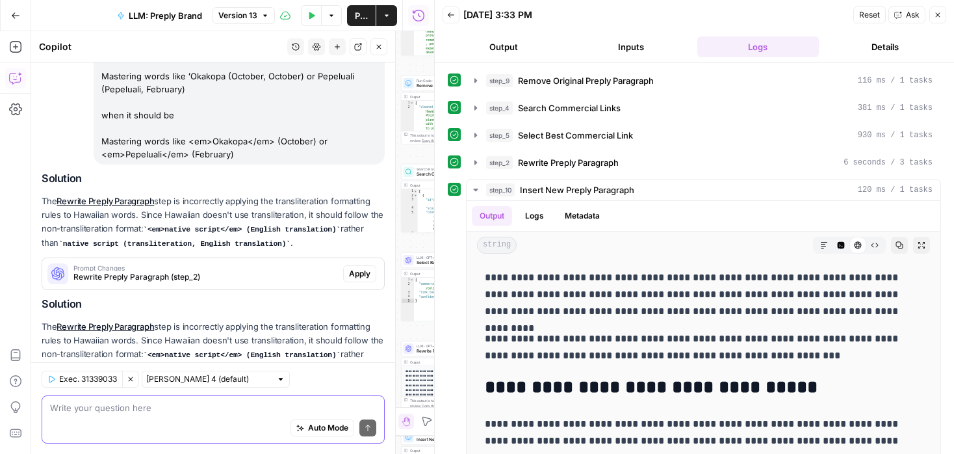
scroll to position [183, 0]
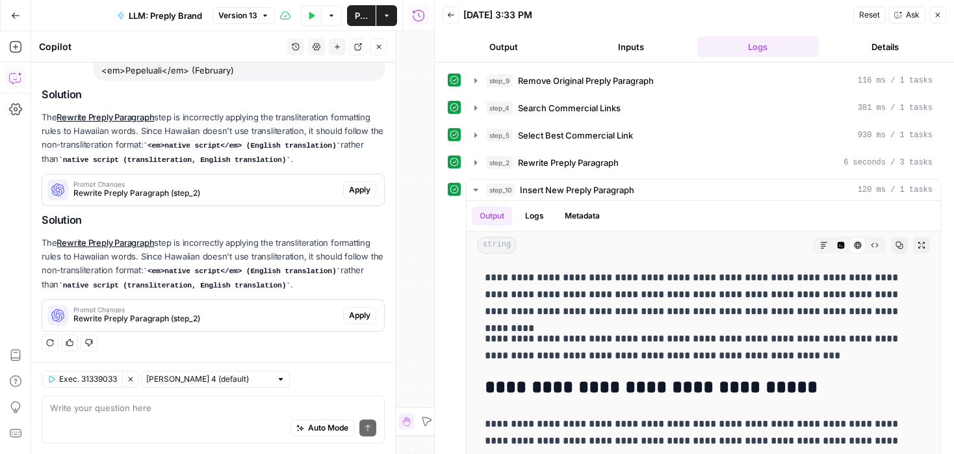
click at [352, 186] on span "Apply" at bounding box center [359, 190] width 21 height 12
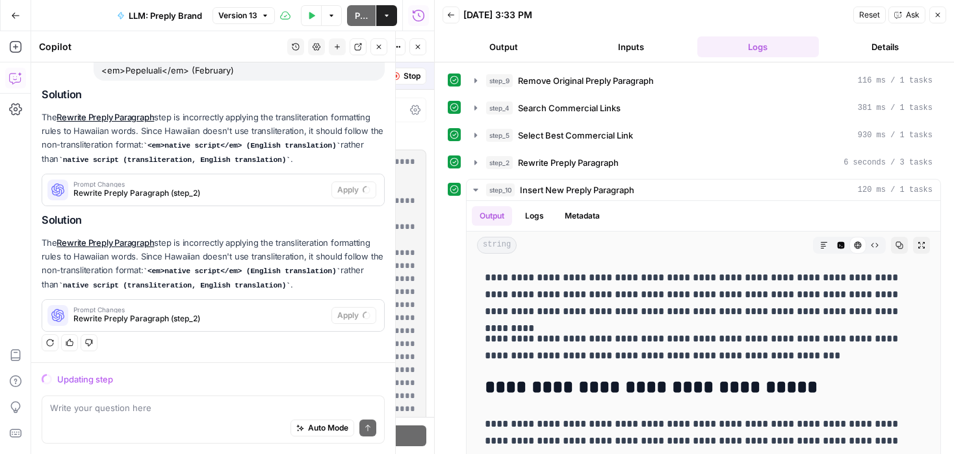
click at [944, 13] on button "Close" at bounding box center [937, 14] width 17 height 17
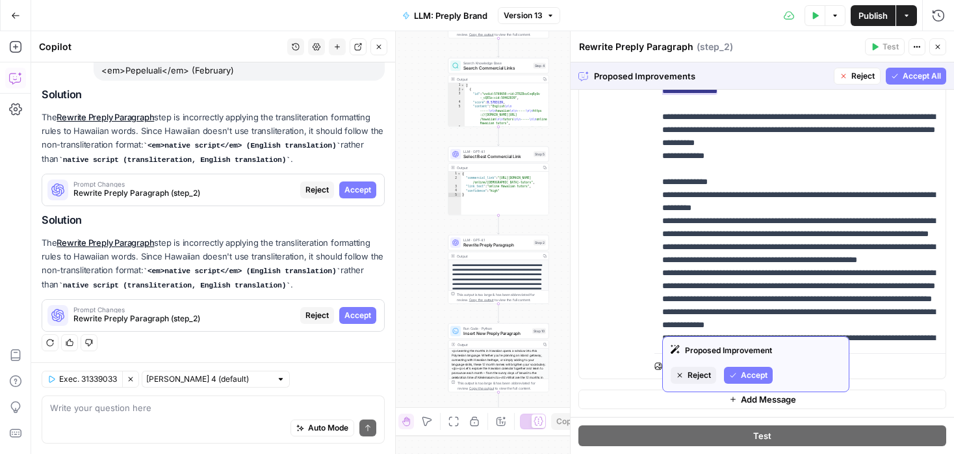
scroll to position [1055, 0]
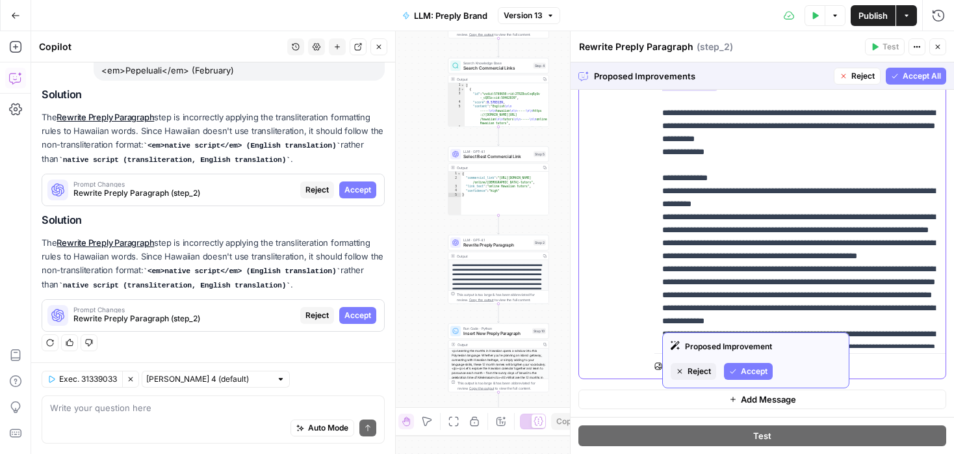
click at [736, 91] on ins at bounding box center [800, 9] width 276 height 164
click at [709, 91] on ins at bounding box center [800, 9] width 276 height 164
click at [758, 91] on ins at bounding box center [800, 9] width 276 height 164
click at [881, 91] on ins "**********" at bounding box center [800, 9] width 276 height 164
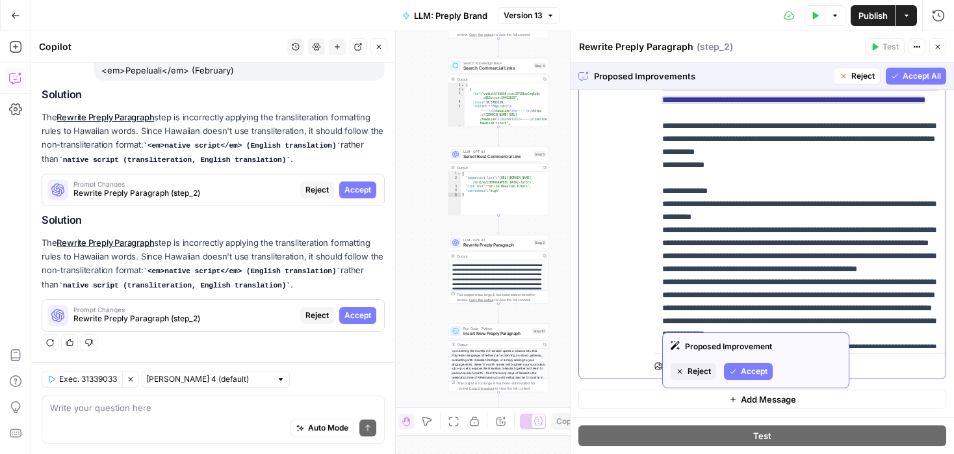
click at [887, 104] on ins "**********" at bounding box center [800, 15] width 276 height 177
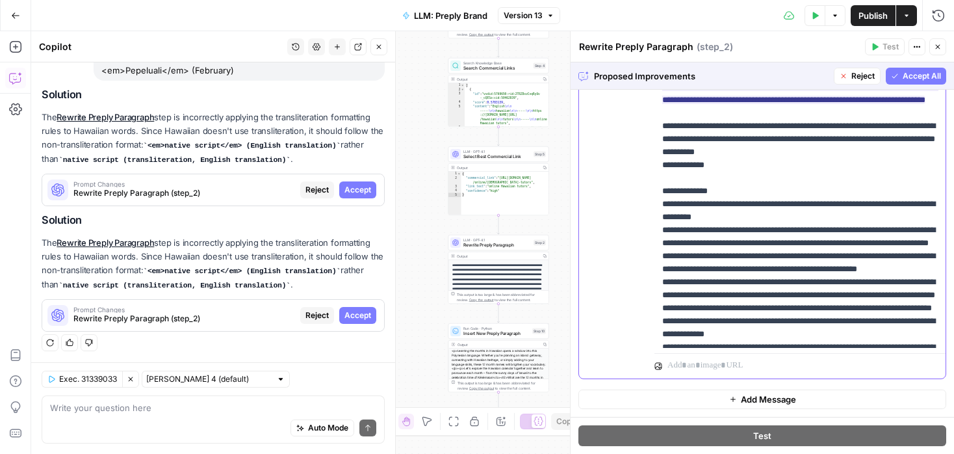
drag, startPoint x: 885, startPoint y: 190, endPoint x: 940, endPoint y: 274, distance: 100.0
click at [940, 274] on div "**********" at bounding box center [799, 83] width 291 height 530
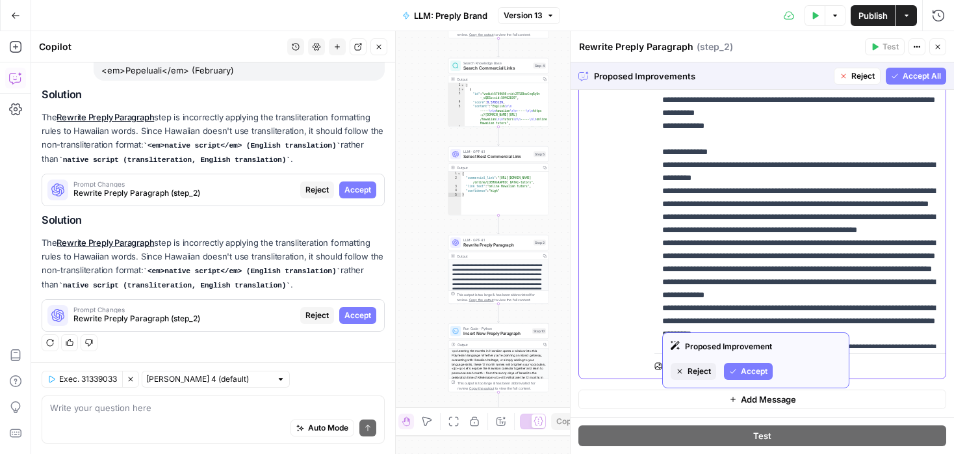
drag, startPoint x: 875, startPoint y: 267, endPoint x: 754, endPoint y: 254, distance: 120.9
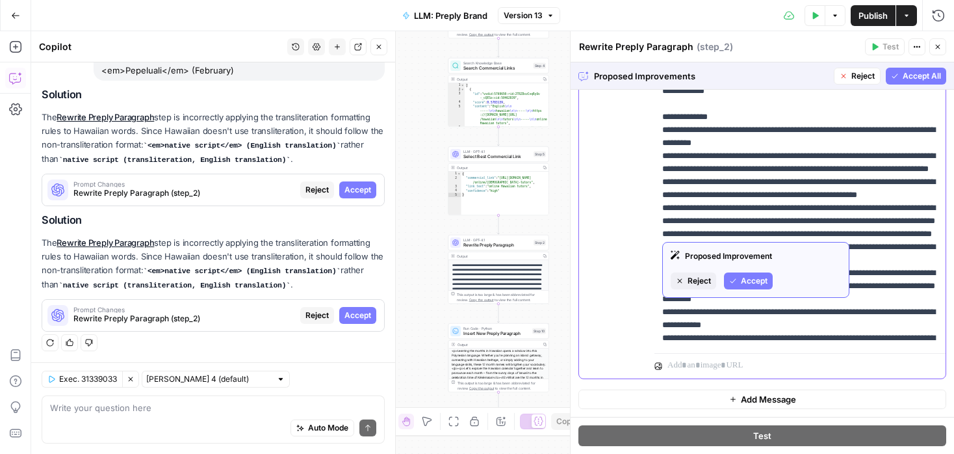
scroll to position [1081, 0]
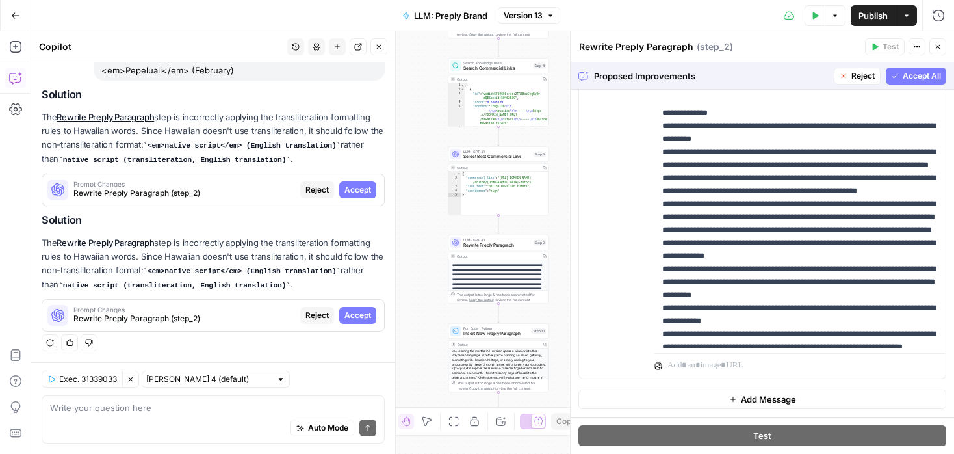
click at [907, 73] on span "Accept All" at bounding box center [922, 76] width 38 height 12
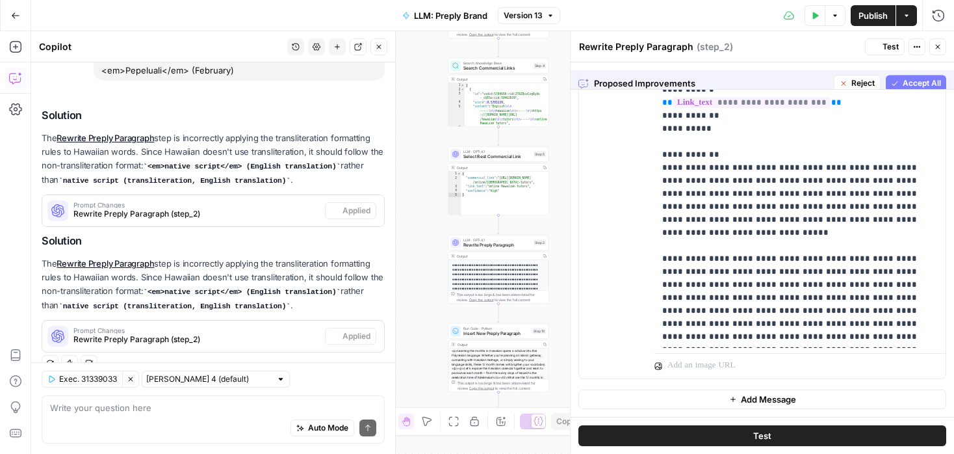
scroll to position [0, 0]
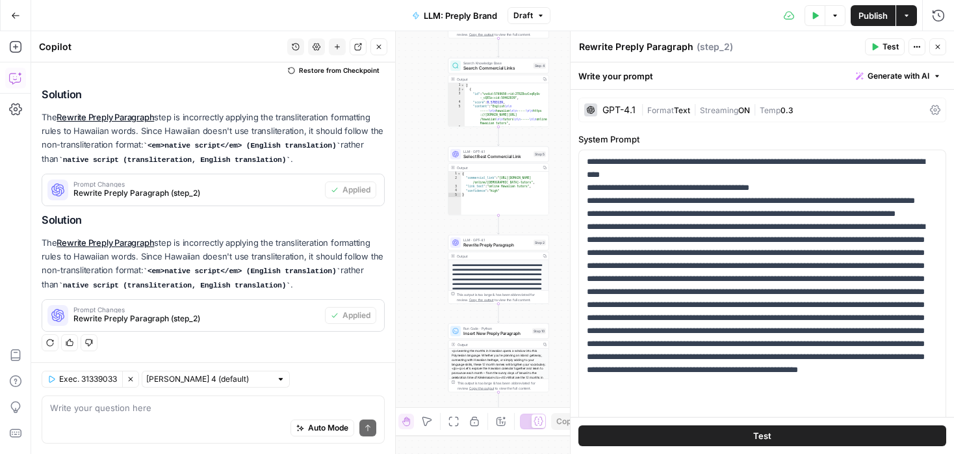
click at [895, 50] on span "Test" at bounding box center [890, 47] width 16 height 12
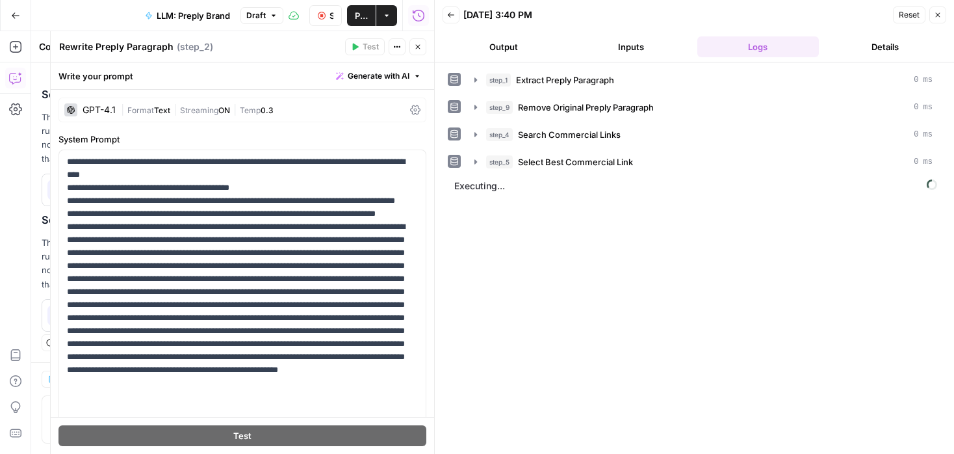
click at [422, 48] on button "Close" at bounding box center [417, 46] width 17 height 17
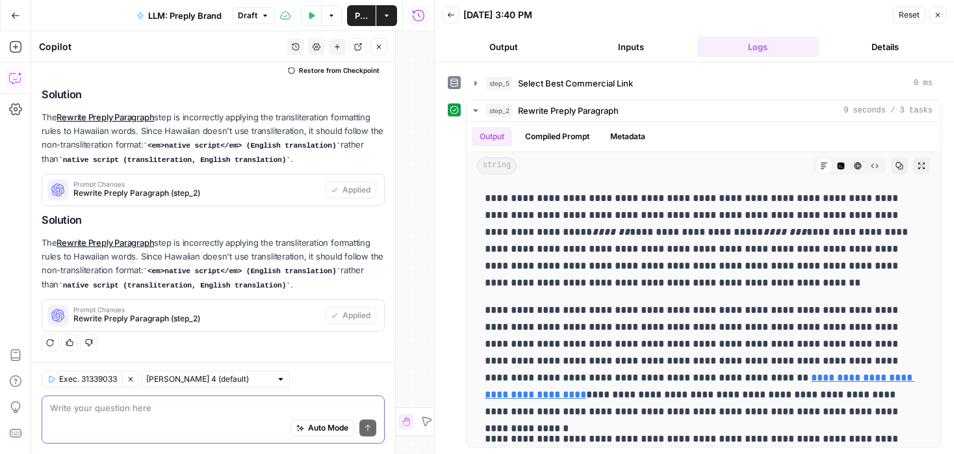
click at [227, 407] on textarea at bounding box center [213, 407] width 326 height 13
click at [257, 414] on div "Auto Mode Send" at bounding box center [213, 428] width 326 height 29
paste textarea "Arabic Hebrew Persian (Farsi) Urdu Hindi Bengali Punjabi Gujarati Marathi Tamil…"
type textarea "add the list of languages that use transliteration: Arabic Hebrew Persian (Fars…"
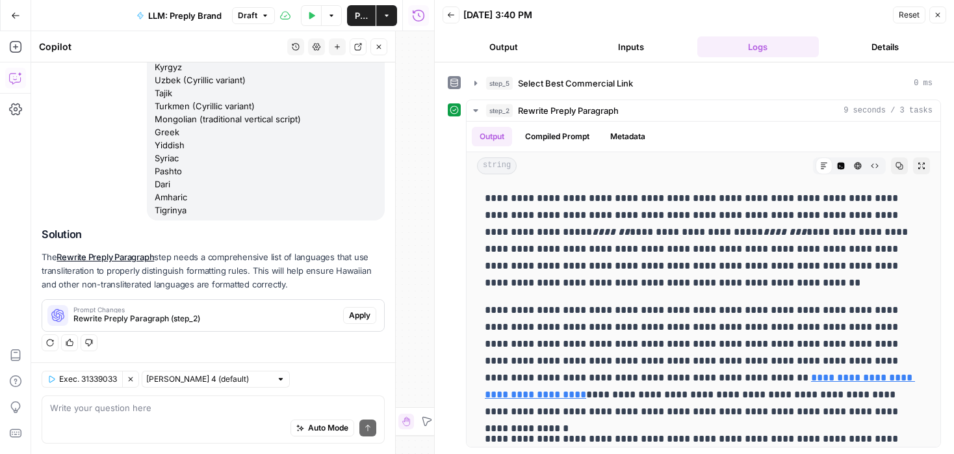
click at [367, 311] on span "Apply" at bounding box center [359, 315] width 21 height 12
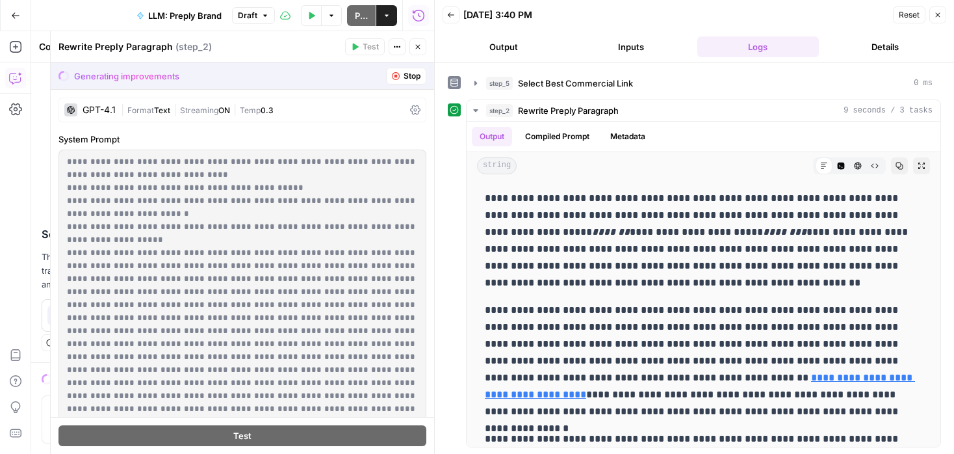
click at [940, 14] on icon "button" at bounding box center [938, 15] width 8 height 8
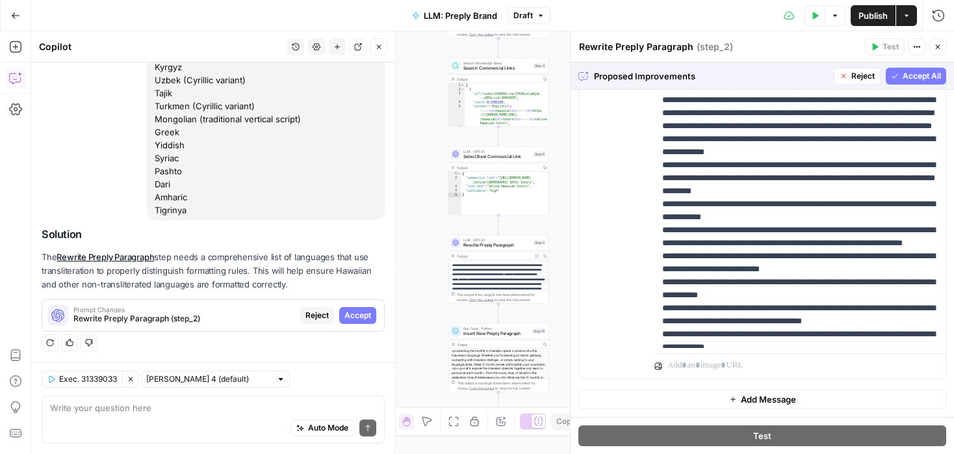
scroll to position [955, 0]
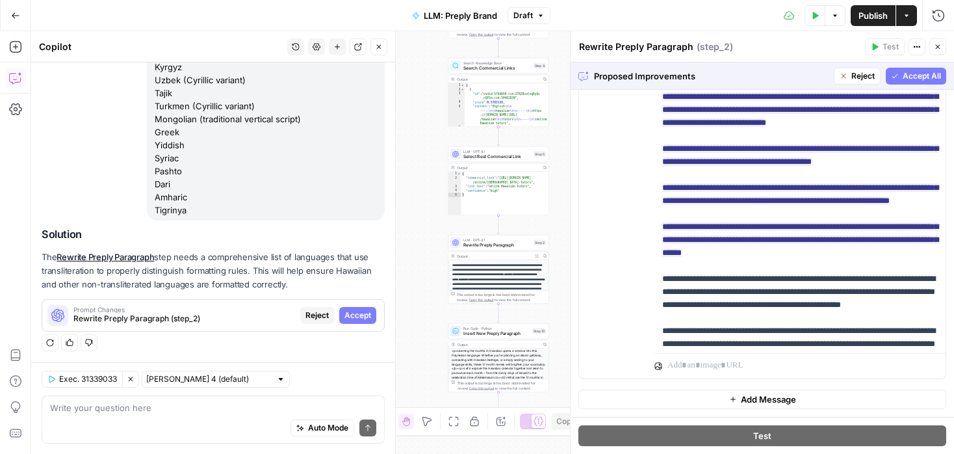
click at [923, 73] on span "Accept All" at bounding box center [922, 76] width 38 height 12
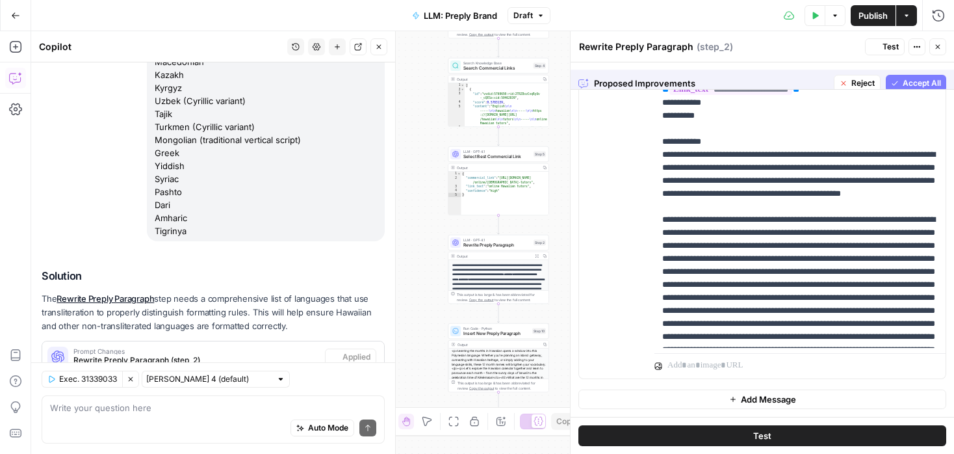
scroll to position [0, 0]
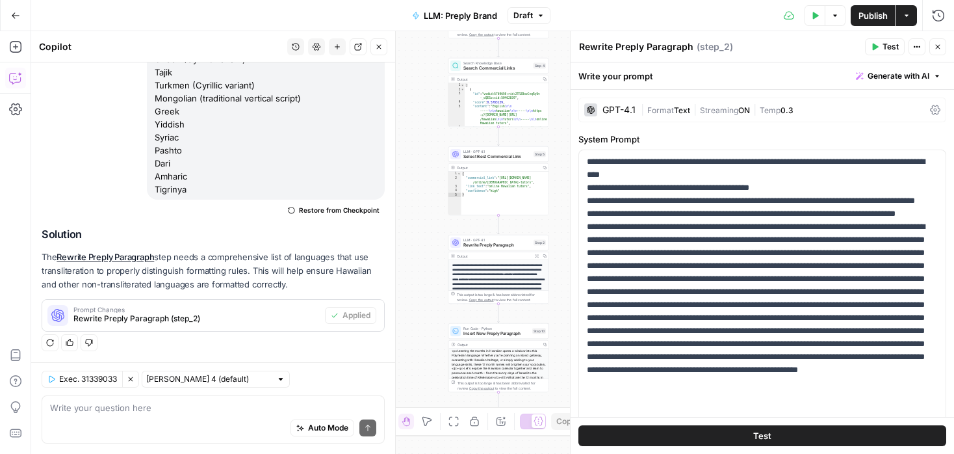
click at [816, 18] on icon "button" at bounding box center [815, 16] width 8 height 8
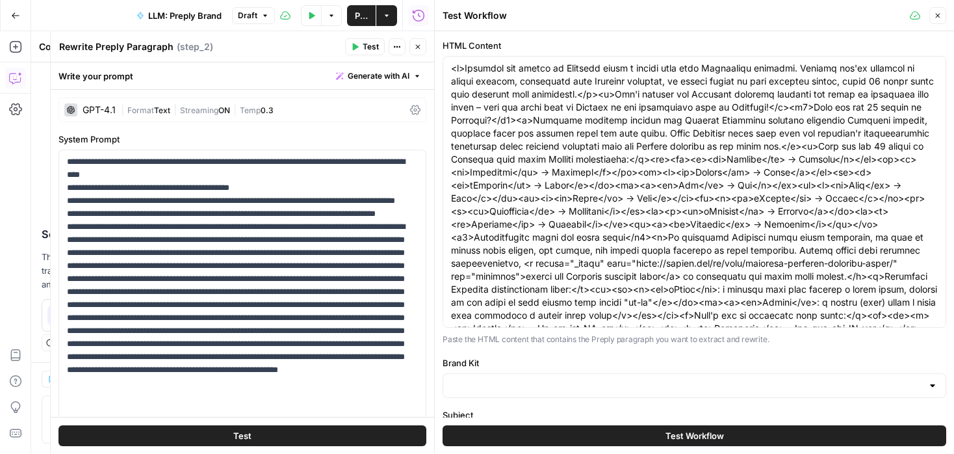
type input "Preply (EN)"
click at [761, 438] on button "Test Workflow" at bounding box center [695, 435] width 504 height 21
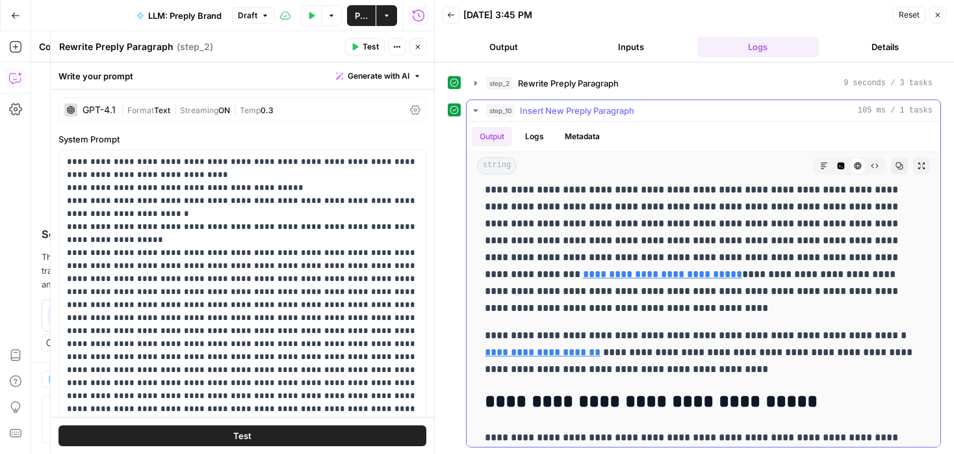
scroll to position [3895, 0]
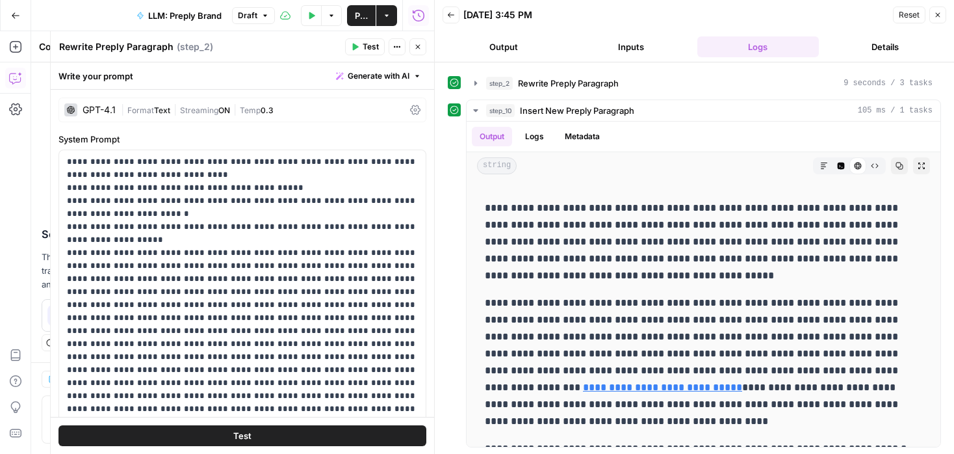
click at [418, 45] on icon "button" at bounding box center [418, 47] width 8 height 8
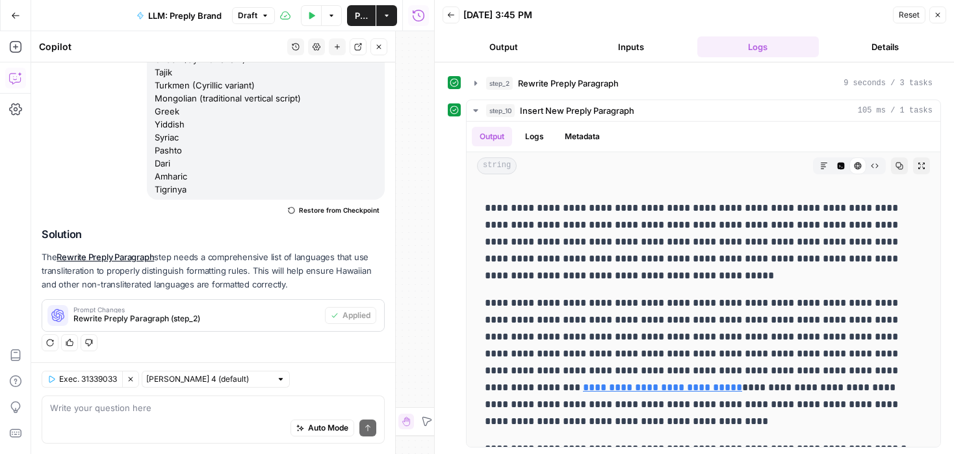
click at [378, 43] on icon "button" at bounding box center [379, 47] width 8 height 8
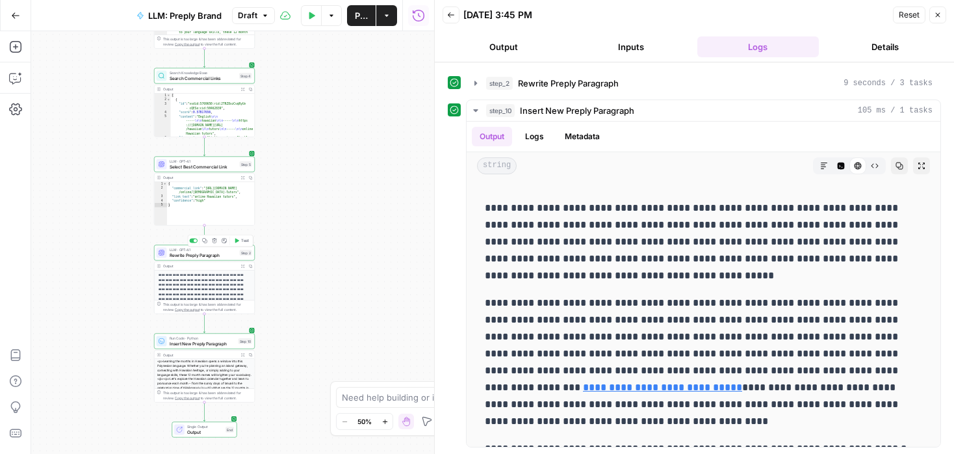
click at [237, 242] on icon "button" at bounding box center [236, 240] width 5 height 5
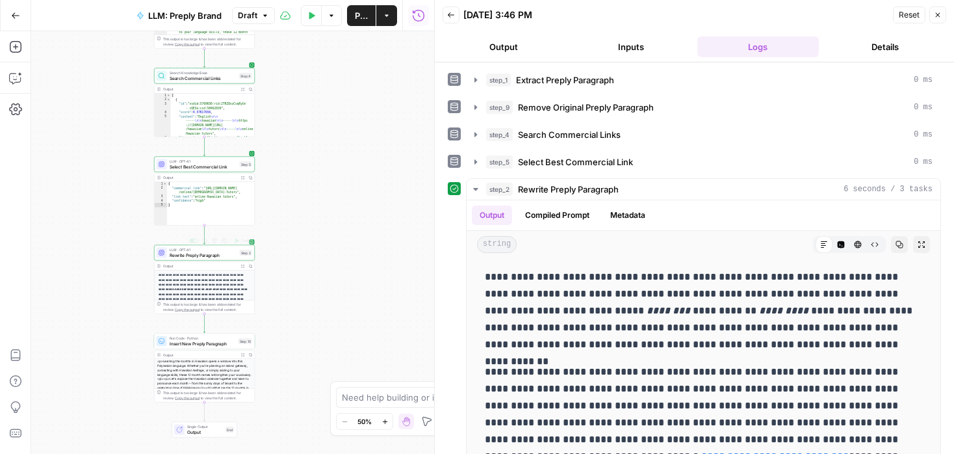
click at [227, 259] on div "LLM · GPT-4.1 Rewrite Preply Paragraph Step 2 Copy step Delete step Add Note Te…" at bounding box center [204, 253] width 101 height 16
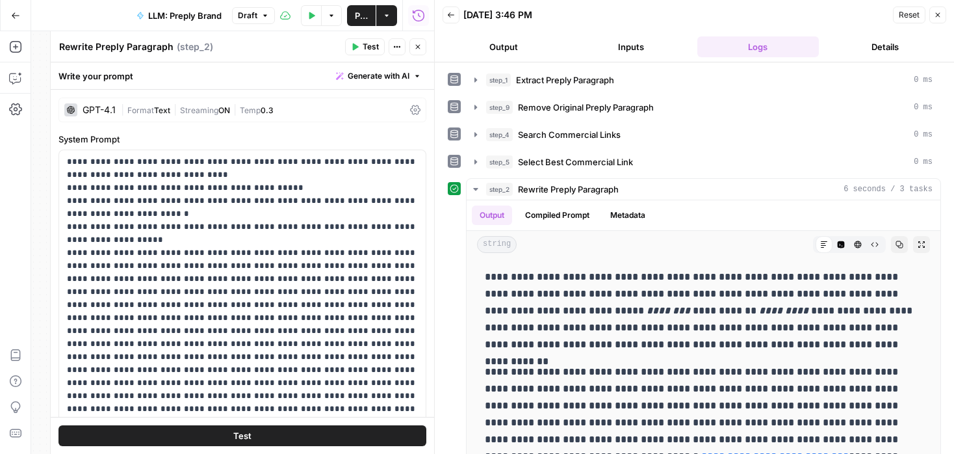
click at [940, 14] on icon "button" at bounding box center [938, 15] width 8 height 8
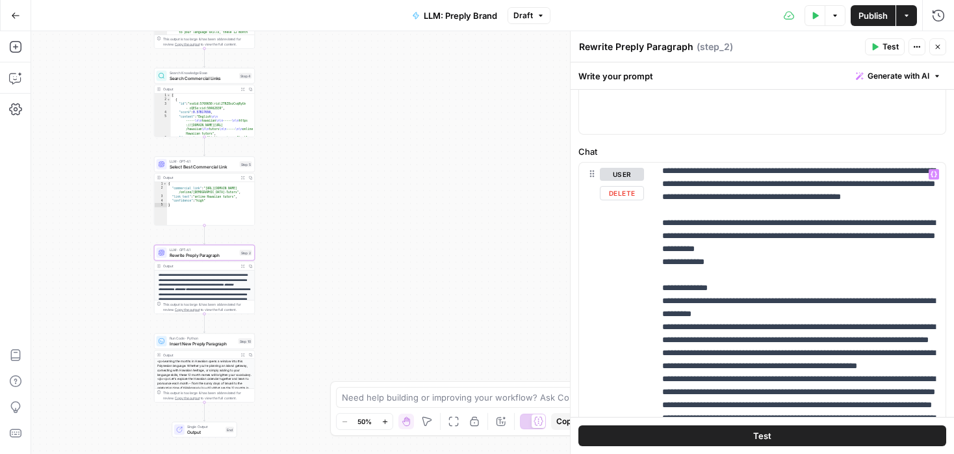
scroll to position [1203, 0]
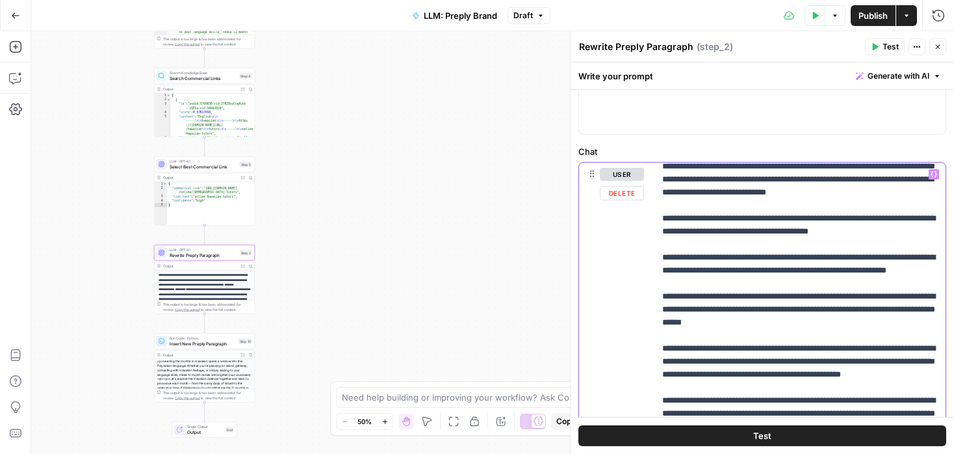
click at [864, 268] on p "**********" at bounding box center [800, 257] width 276 height 2586
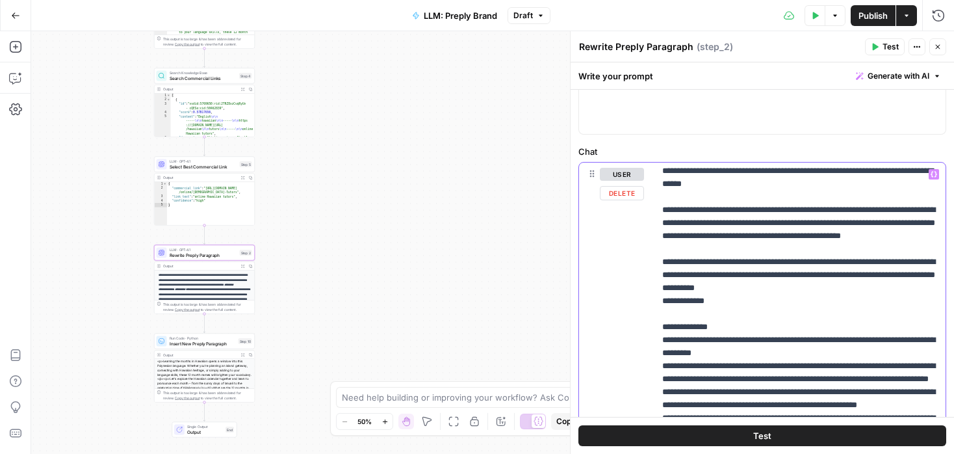
scroll to position [1271, 0]
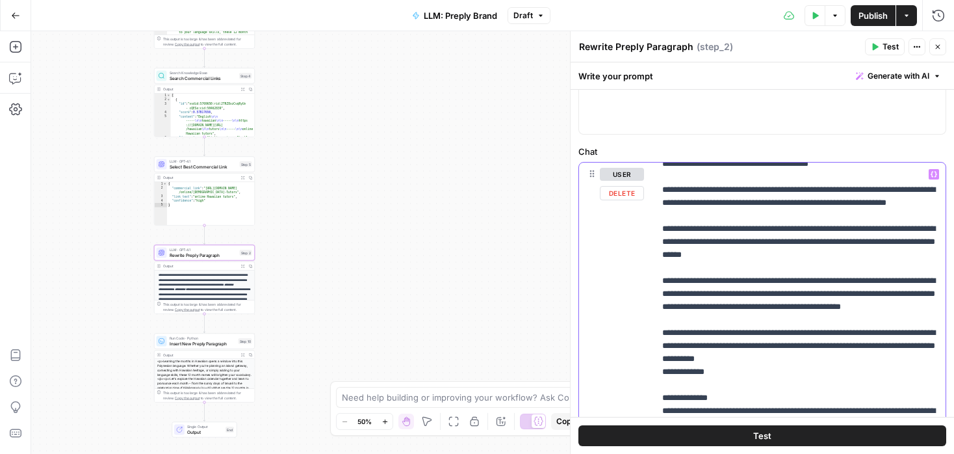
drag, startPoint x: 800, startPoint y: 189, endPoint x: 860, endPoint y: 196, distance: 60.8
click at [860, 196] on p "**********" at bounding box center [800, 190] width 276 height 2586
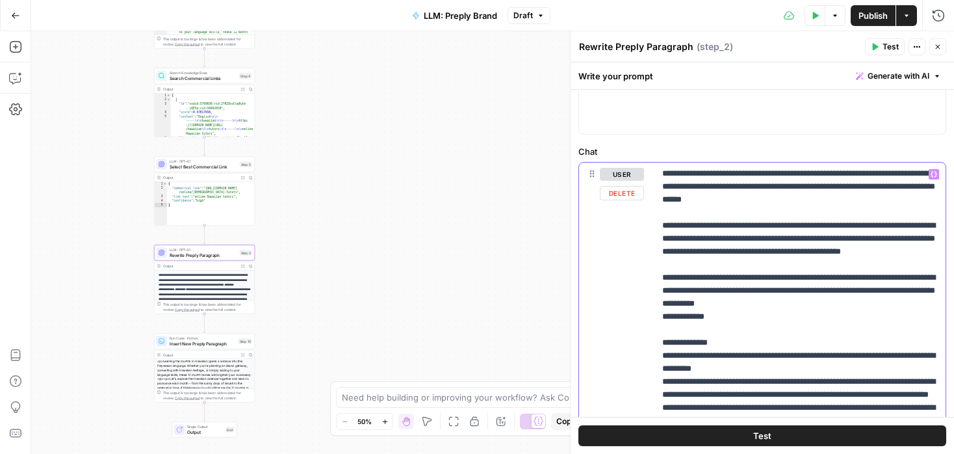
scroll to position [1317, 0]
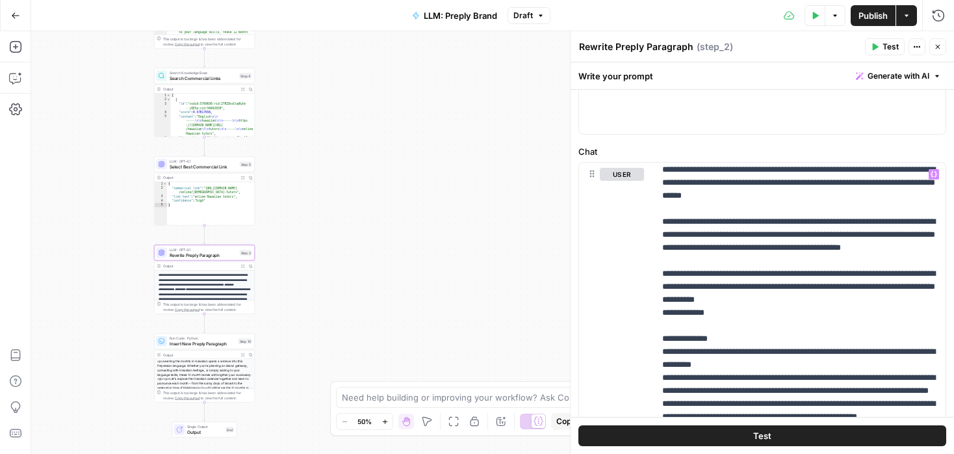
click at [877, 8] on button "Publish" at bounding box center [873, 15] width 45 height 21
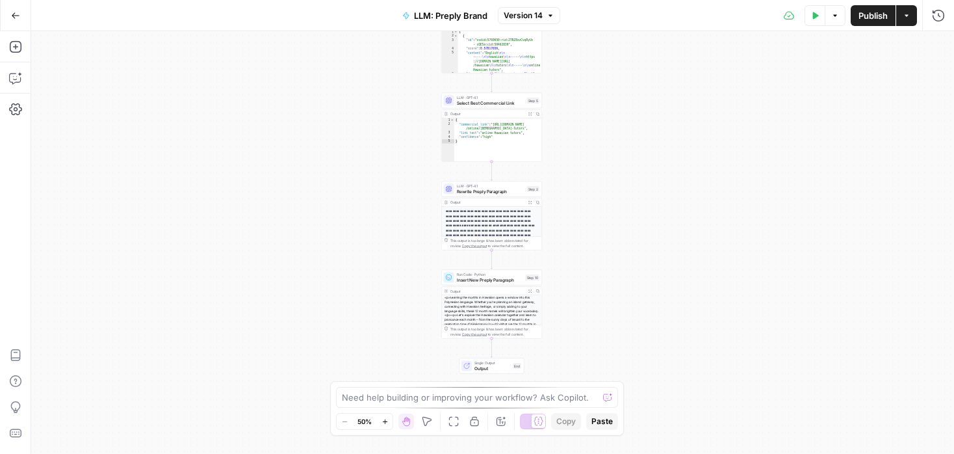
click at [515, 189] on span "Rewrite Preply Paragraph" at bounding box center [491, 191] width 68 height 6
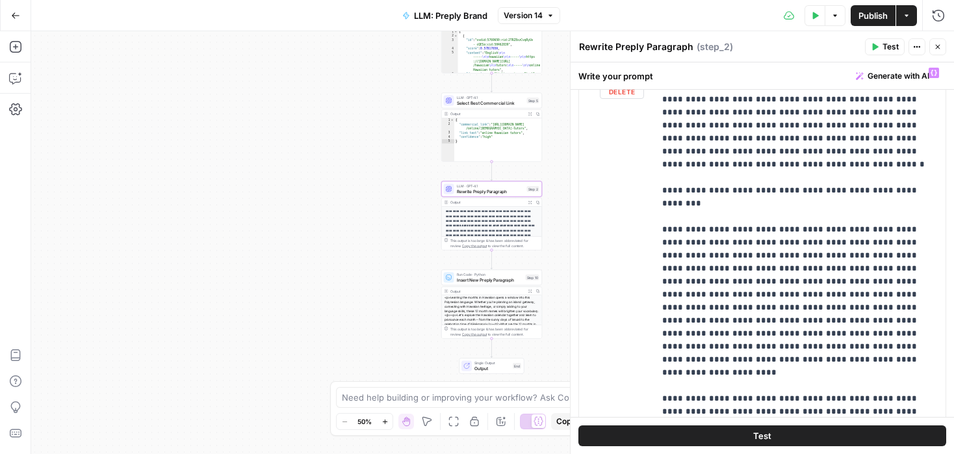
scroll to position [1224, 0]
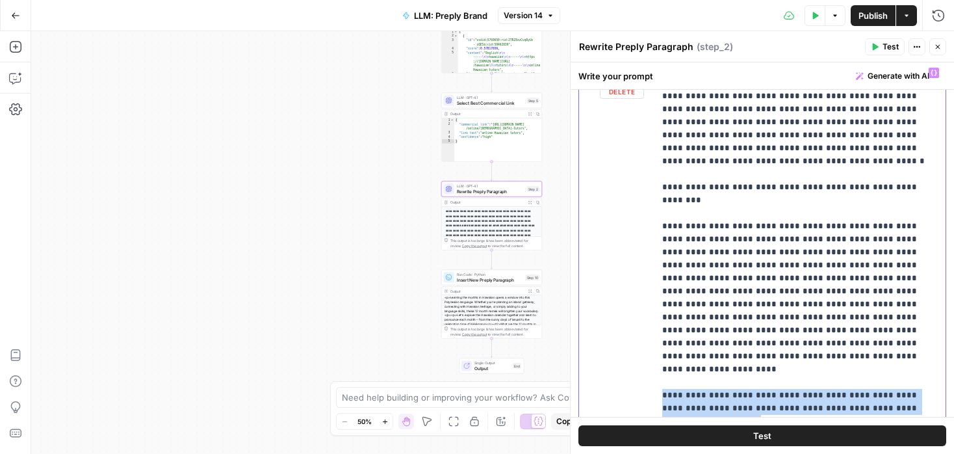
drag, startPoint x: 912, startPoint y: 292, endPoint x: 643, endPoint y: 279, distance: 269.3
click at [643, 279] on div "**********" at bounding box center [762, 341] width 367 height 560
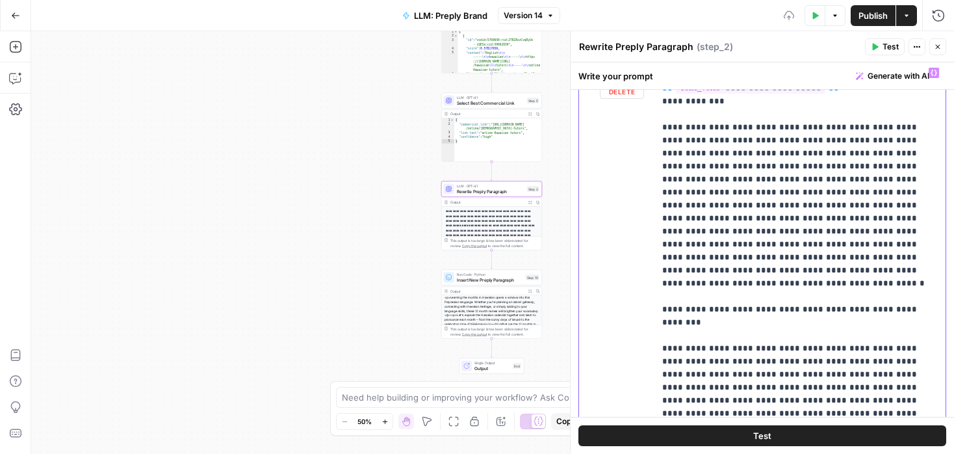
scroll to position [1098, 0]
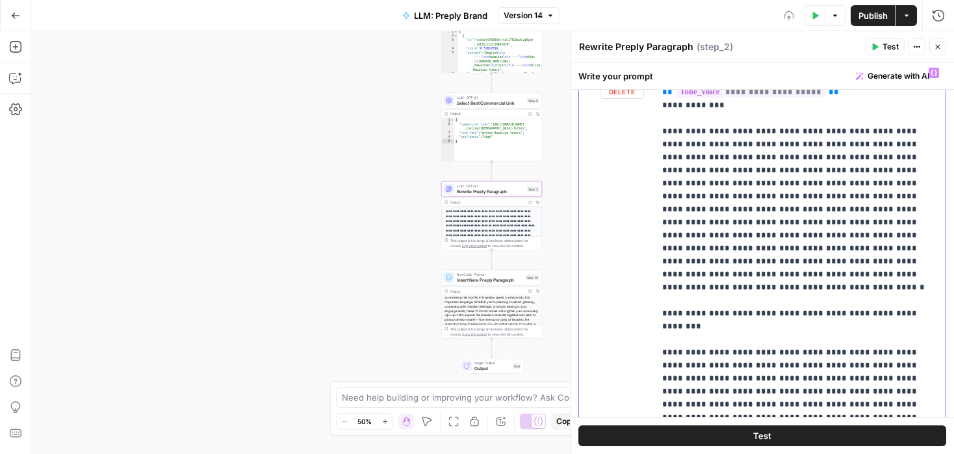
click at [676, 244] on p "**********" at bounding box center [800, 248] width 276 height 2560
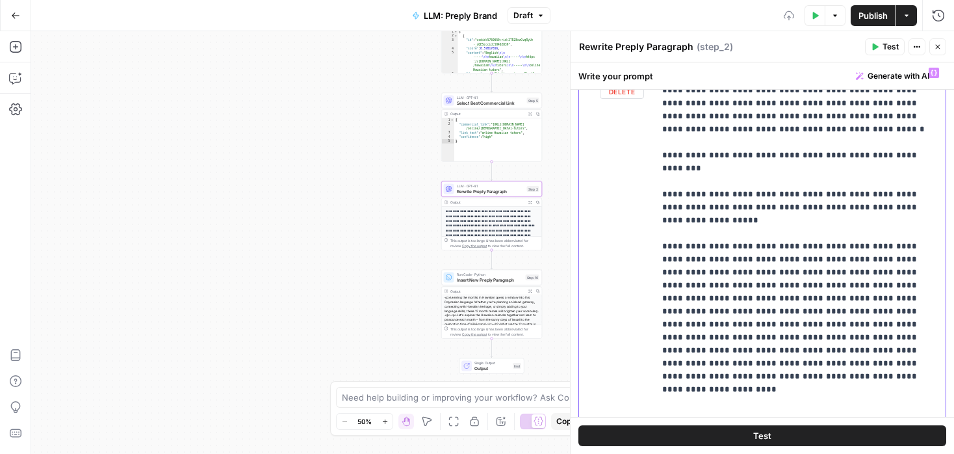
scroll to position [1312, 0]
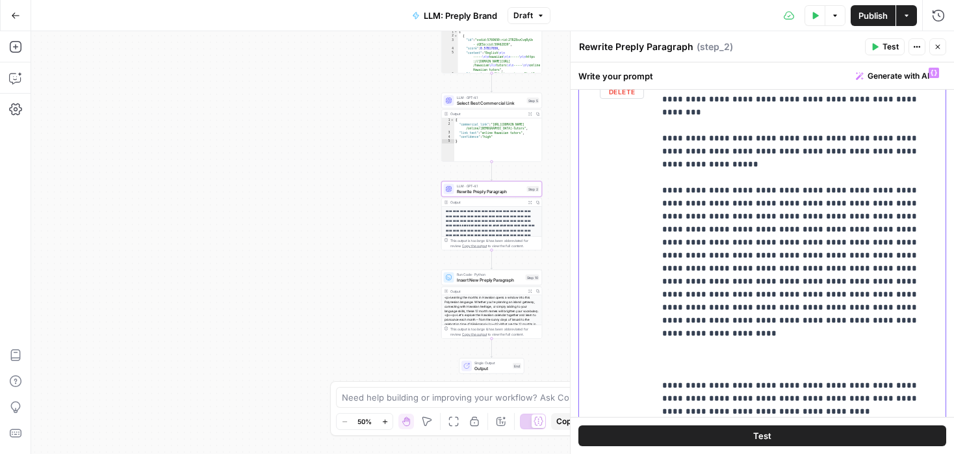
click at [686, 225] on p "**********" at bounding box center [800, 53] width 276 height 2599
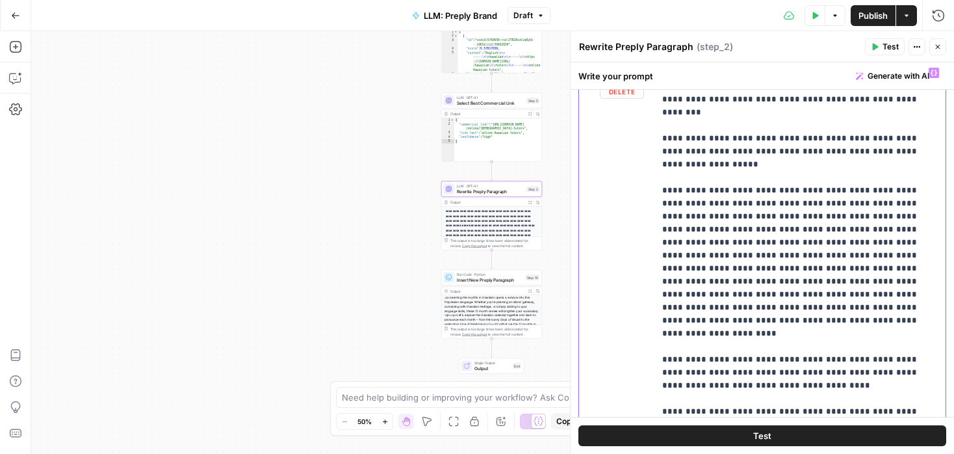
scroll to position [1334, 0]
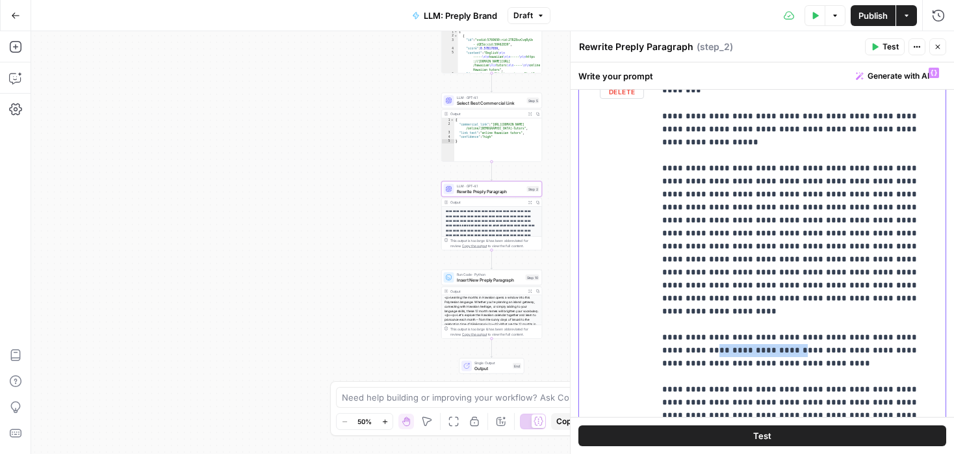
drag, startPoint x: 660, startPoint y: 220, endPoint x: 740, endPoint y: 218, distance: 79.3
click at [740, 218] on div "**********" at bounding box center [799, 326] width 291 height 530
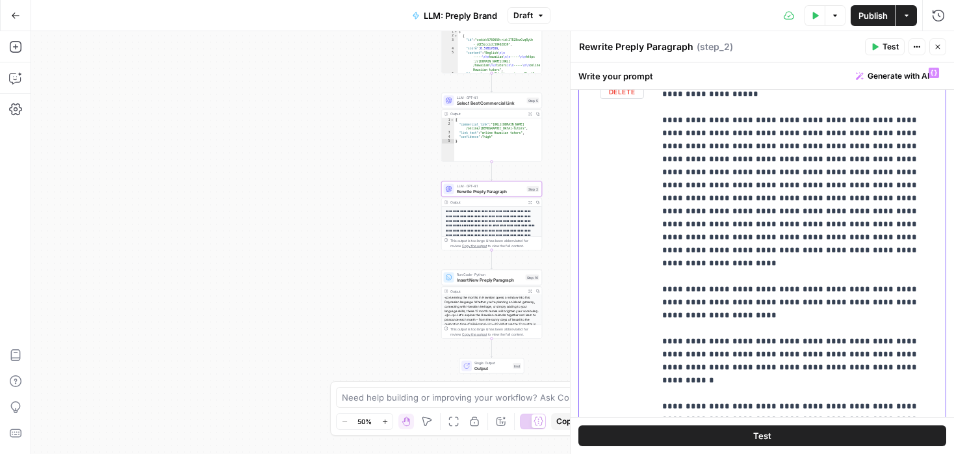
scroll to position [1391, 0]
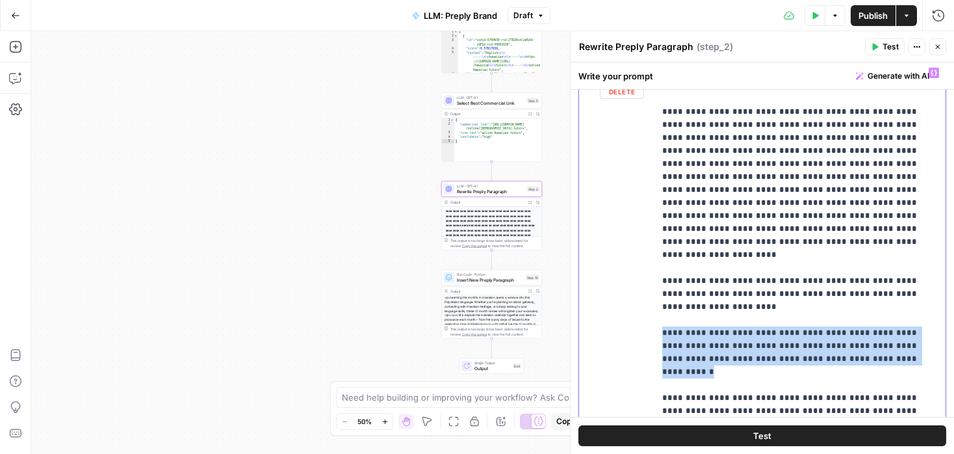
drag, startPoint x: 883, startPoint y: 212, endPoint x: 634, endPoint y: 187, distance: 250.8
click at [634, 187] on div "**********" at bounding box center [762, 341] width 367 height 560
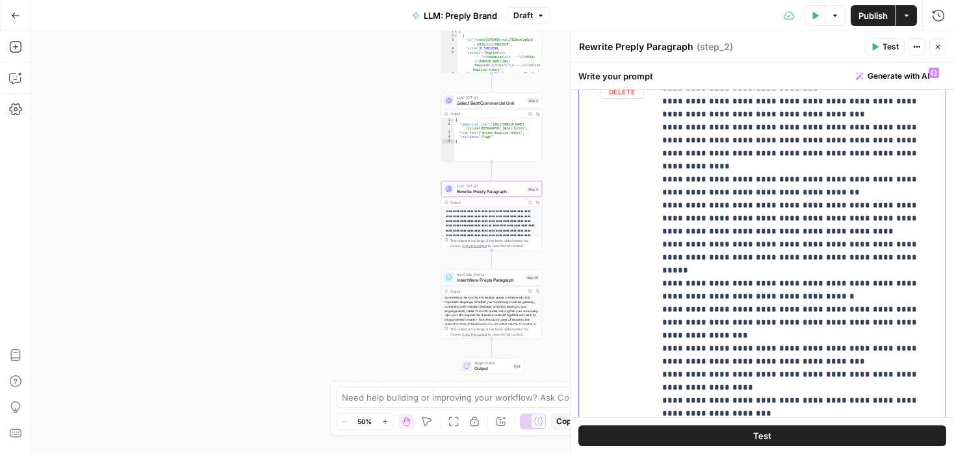
scroll to position [1859, 0]
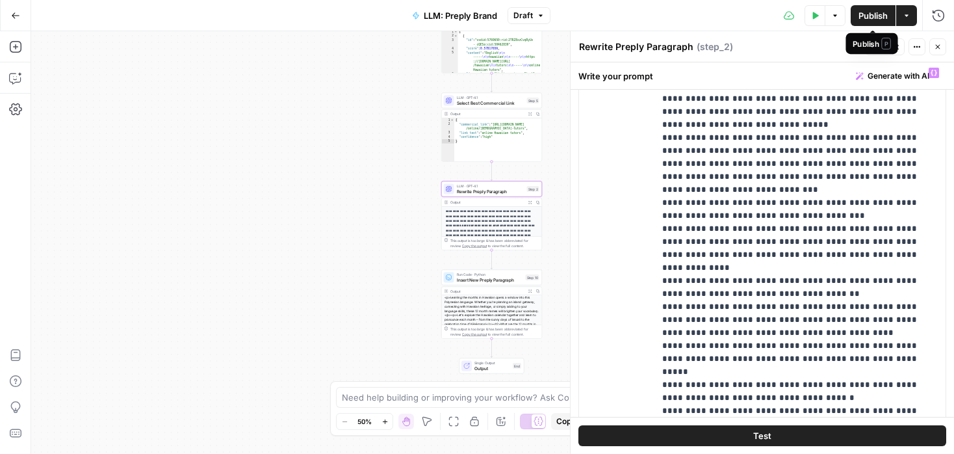
click at [877, 19] on span "Publish" at bounding box center [872, 15] width 29 height 13
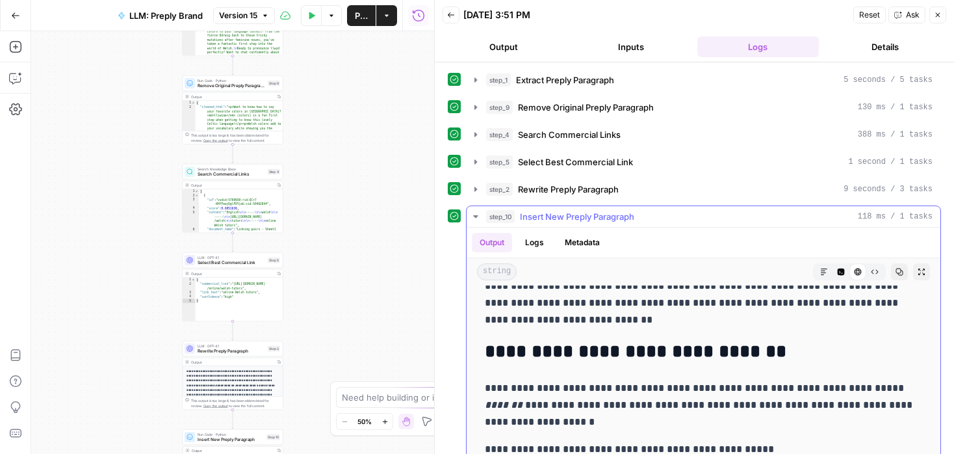
scroll to position [90, 0]
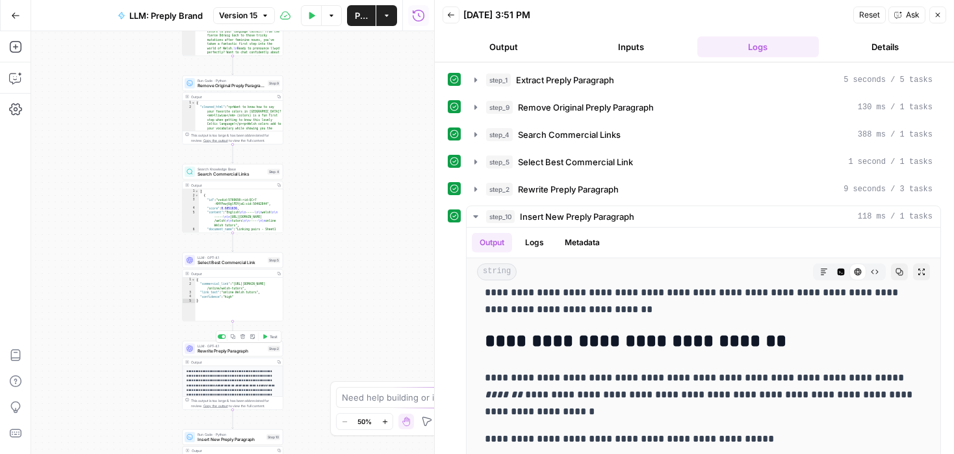
click at [266, 338] on icon "button" at bounding box center [265, 336] width 5 height 5
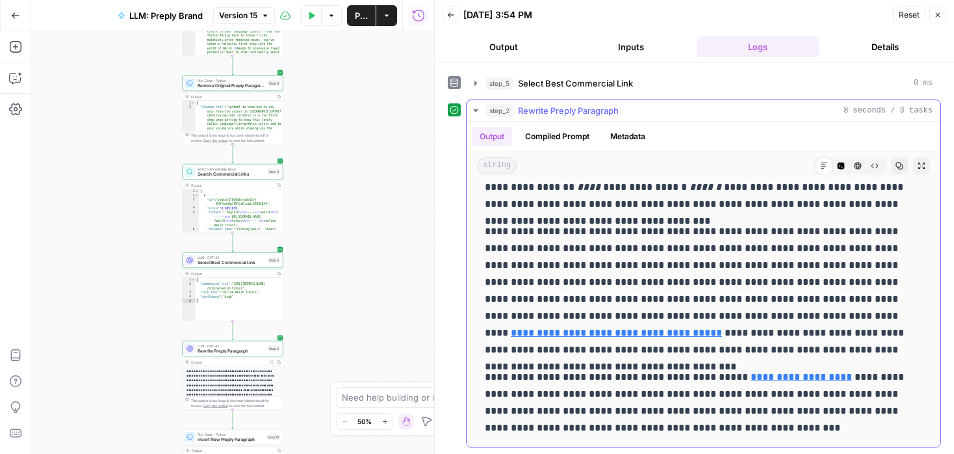
scroll to position [0, 0]
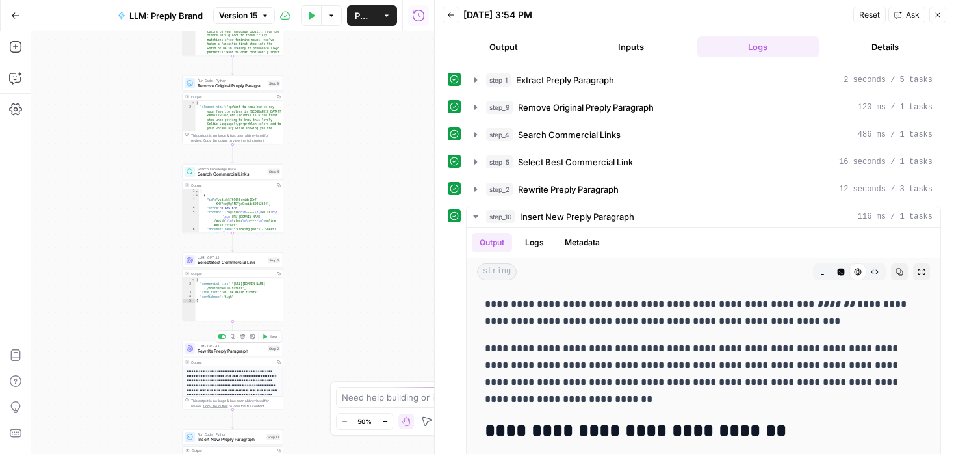
click at [250, 353] on span "Rewrite Preply Paragraph" at bounding box center [232, 351] width 68 height 6
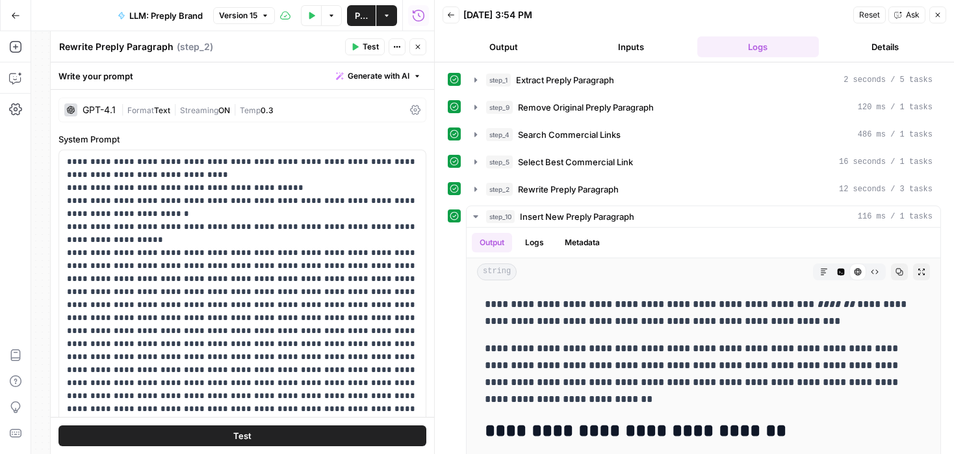
scroll to position [657, 0]
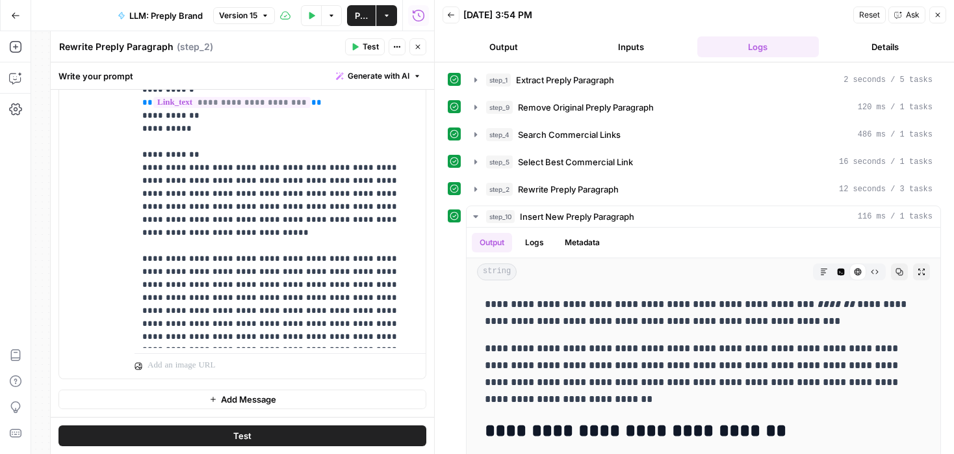
click at [415, 44] on icon "button" at bounding box center [418, 47] width 8 height 8
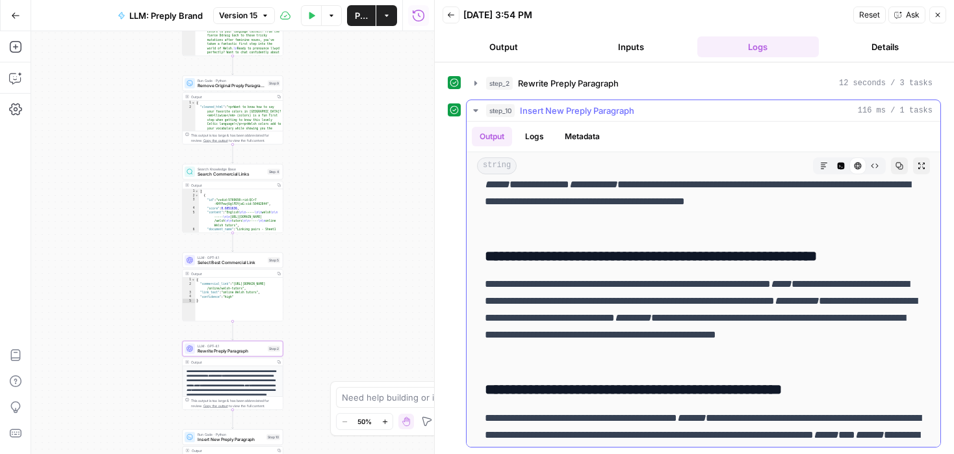
scroll to position [5962, 0]
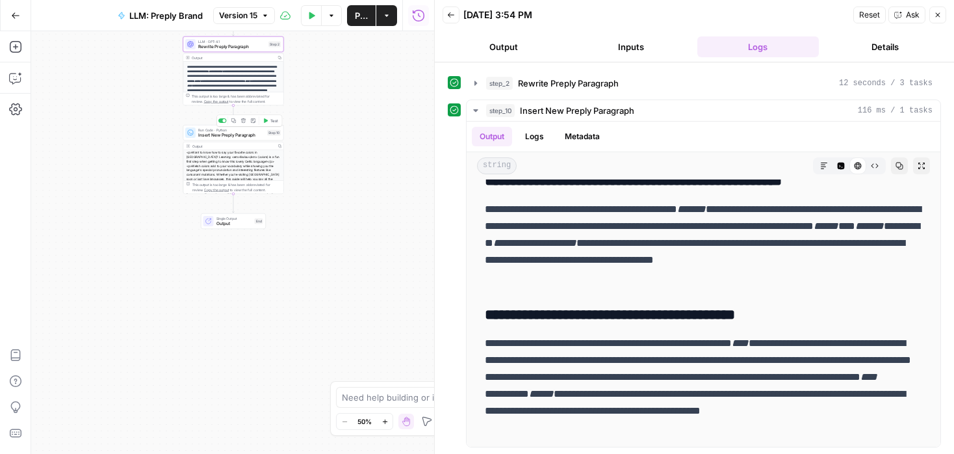
click at [259, 132] on span "Insert New Preply Paragraph" at bounding box center [231, 135] width 66 height 6
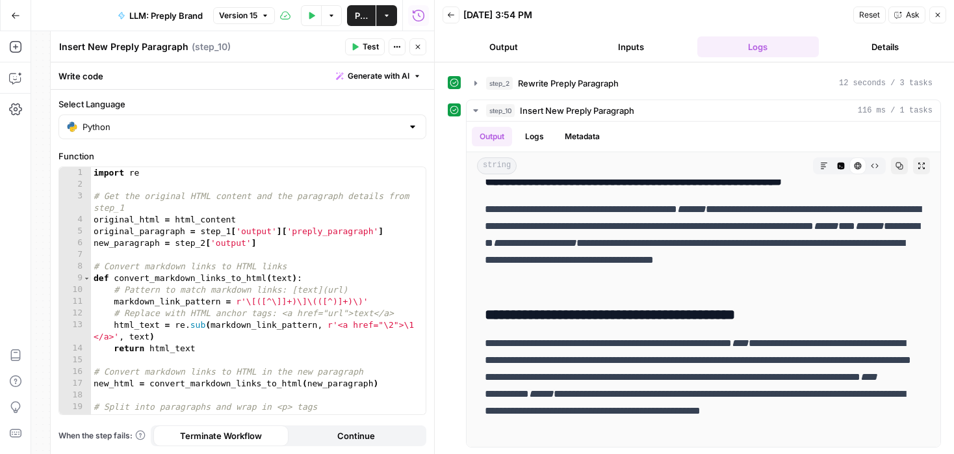
click at [417, 40] on button "Close" at bounding box center [417, 46] width 17 height 17
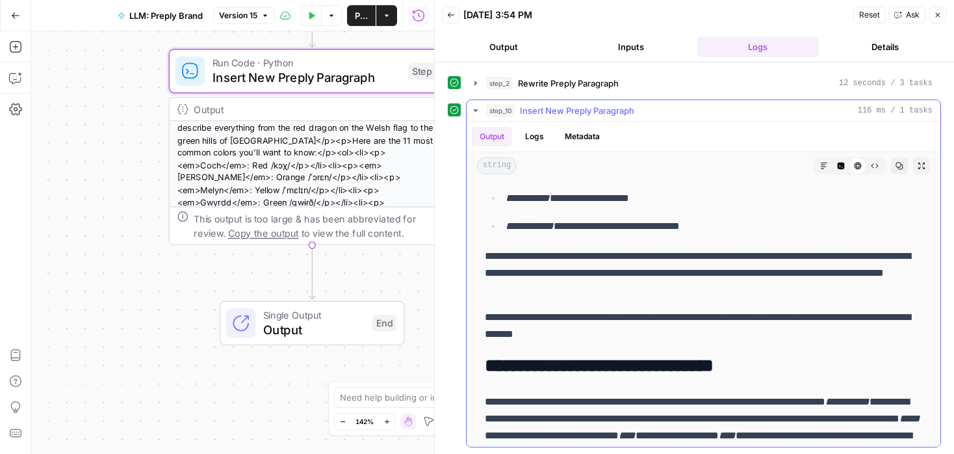
scroll to position [4525, 0]
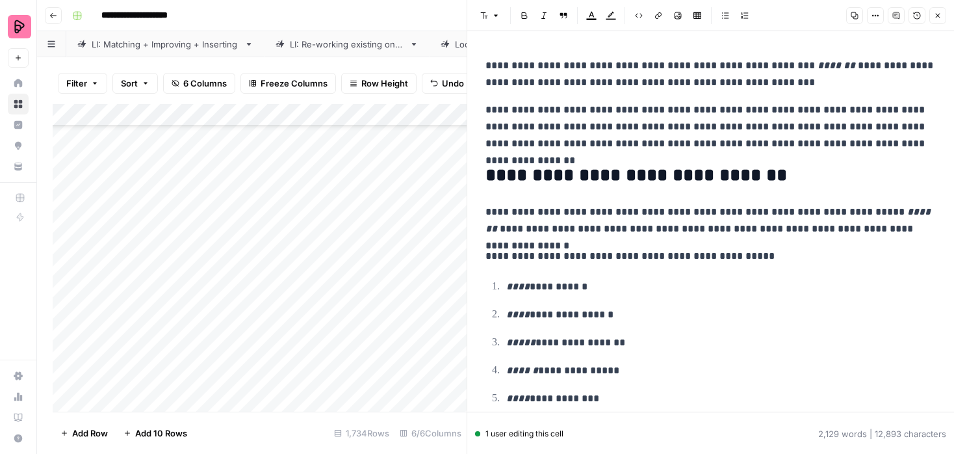
scroll to position [4535, 0]
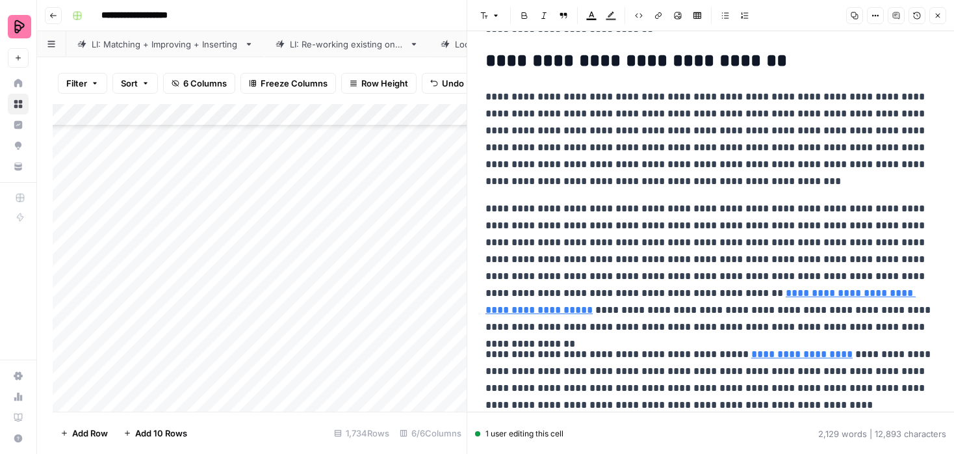
click at [937, 14] on icon "button" at bounding box center [938, 16] width 8 height 8
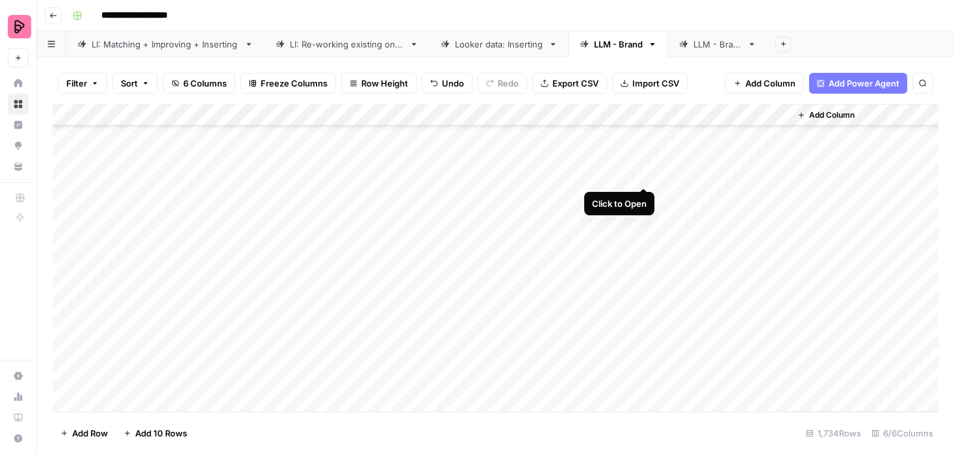
click at [640, 174] on div "Add Column" at bounding box center [496, 257] width 886 height 307
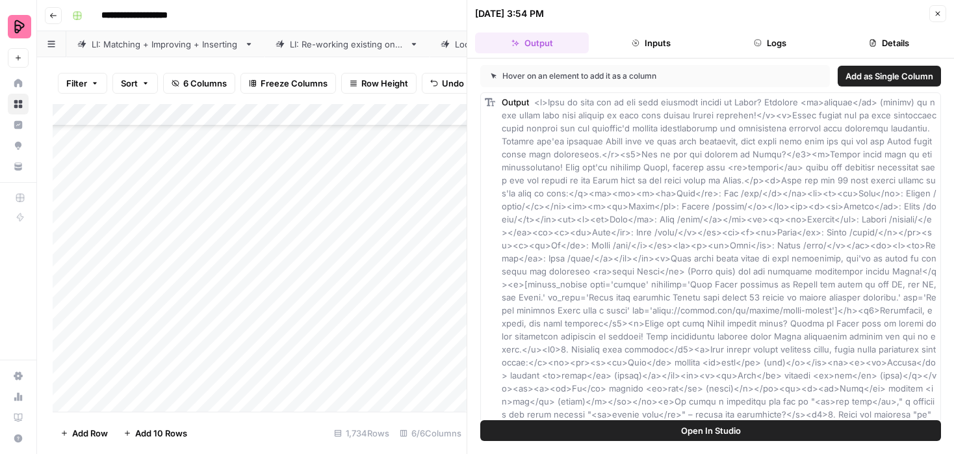
click at [673, 42] on button "Inputs" at bounding box center [651, 42] width 114 height 21
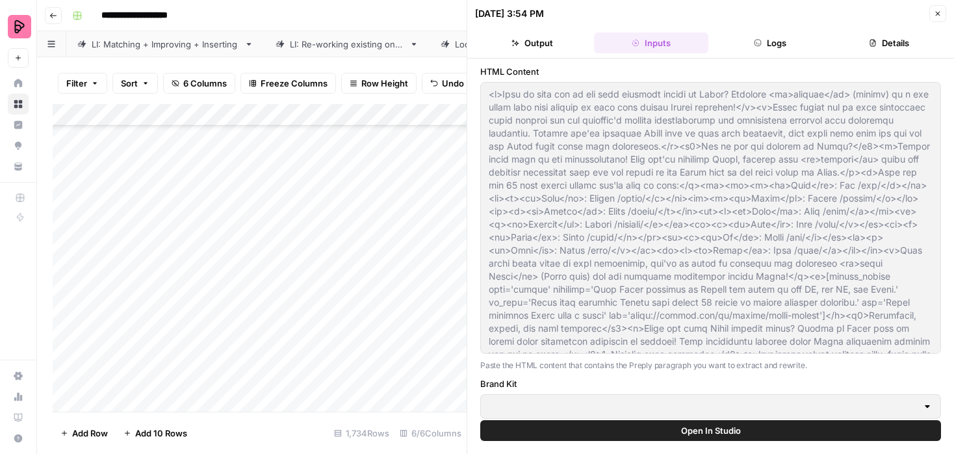
type input "Preply (EN)"
click at [769, 42] on button "Logs" at bounding box center [771, 42] width 114 height 21
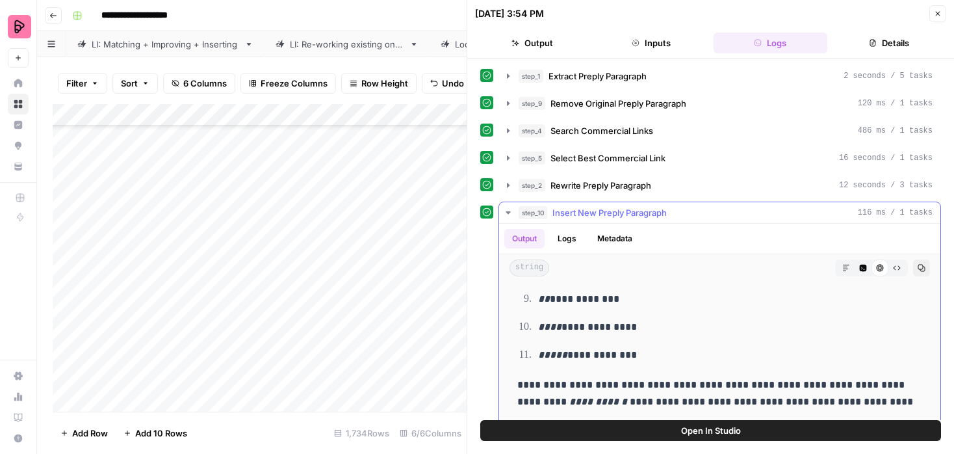
scroll to position [584, 0]
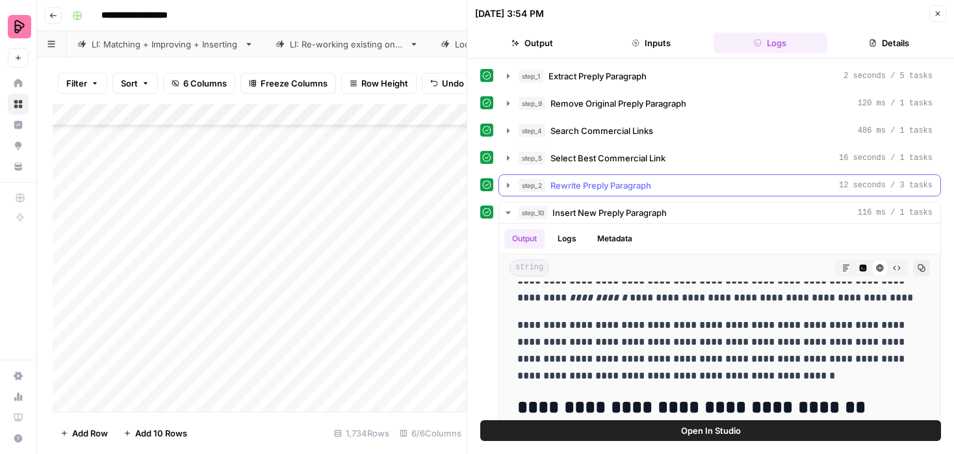
click at [524, 183] on span "step_2" at bounding box center [532, 185] width 27 height 13
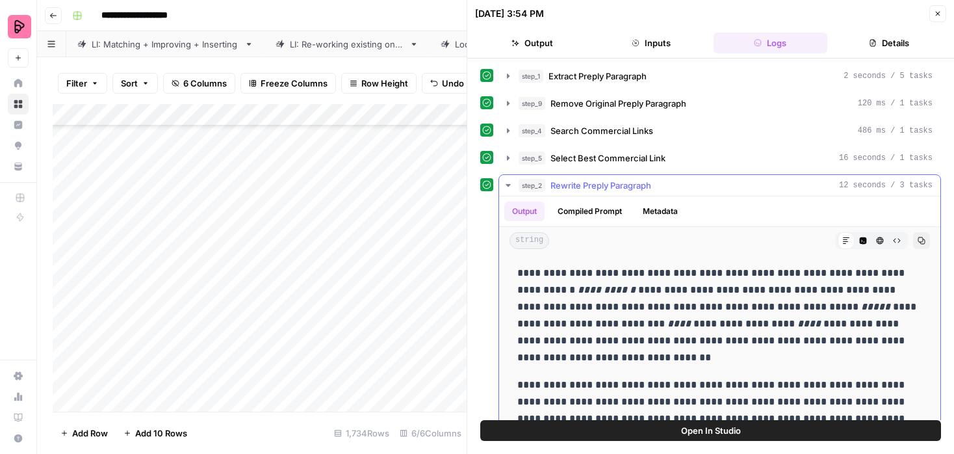
click at [511, 188] on icon "button" at bounding box center [508, 185] width 10 height 10
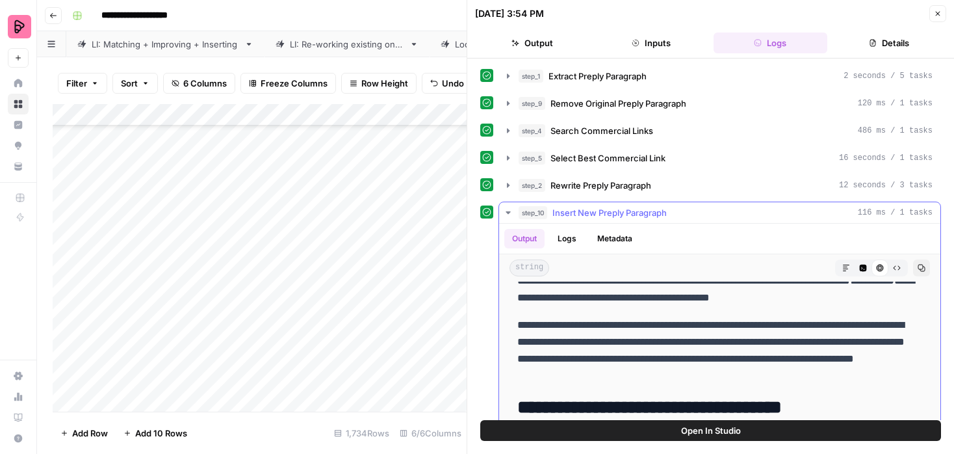
click at [518, 217] on button "step_10 Insert New Preply Paragraph 116 ms / 1 tasks" at bounding box center [719, 212] width 441 height 21
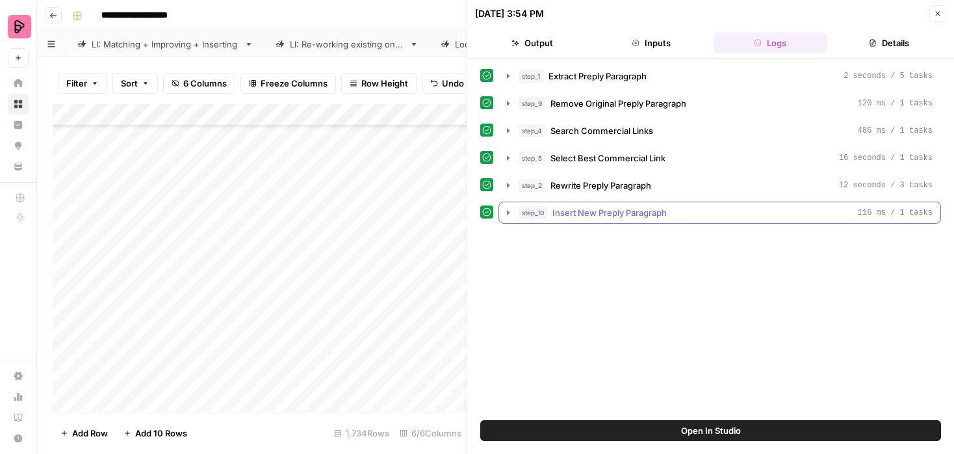
click at [518, 217] on button "step_10 Insert New Preply Paragraph 116 ms / 1 tasks" at bounding box center [719, 212] width 441 height 21
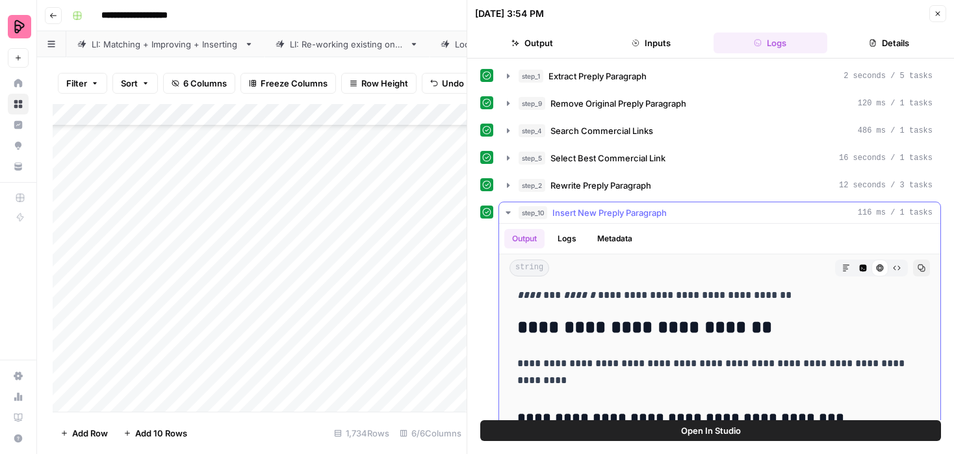
scroll to position [5749, 0]
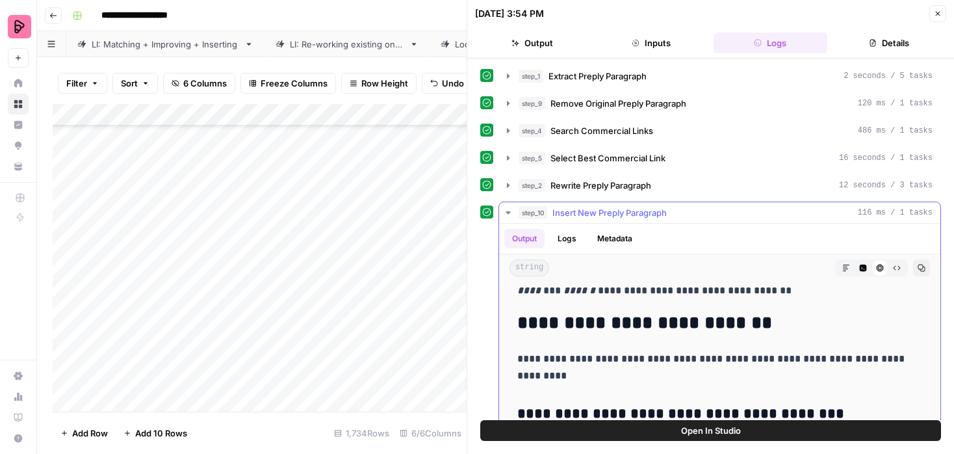
click at [509, 211] on icon "button" at bounding box center [508, 212] width 10 height 10
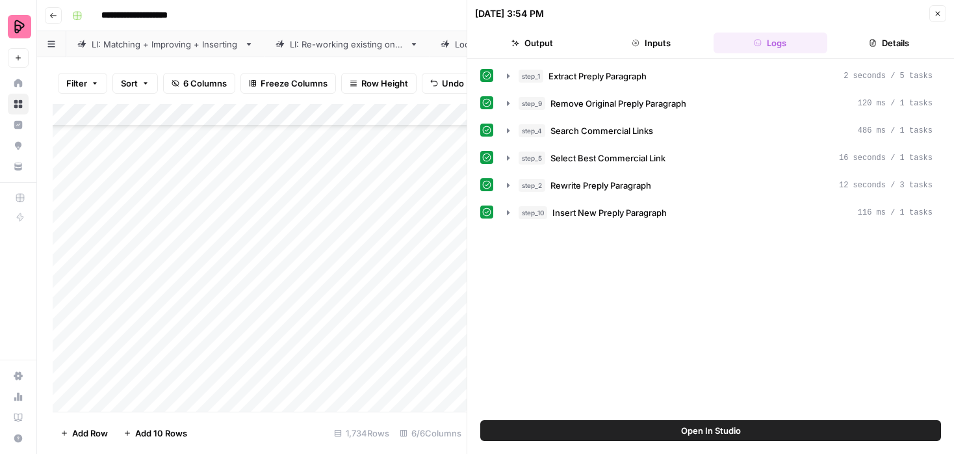
click at [938, 14] on icon "button" at bounding box center [938, 14] width 8 height 8
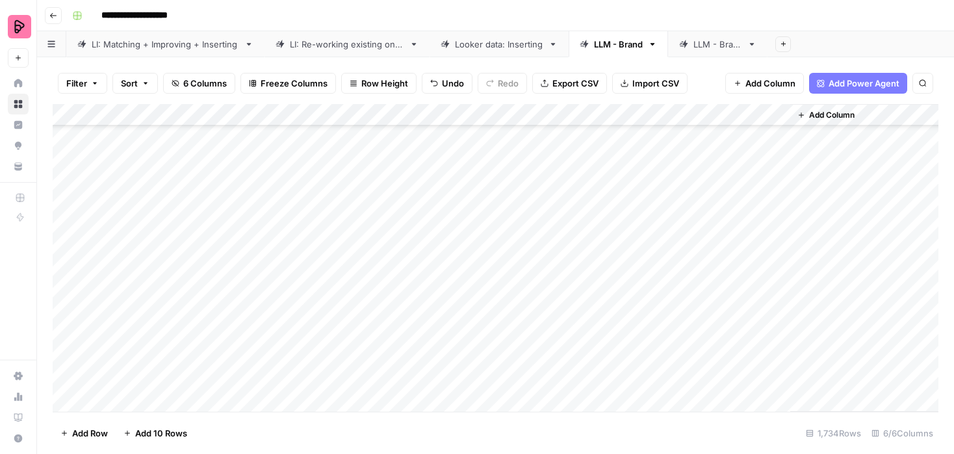
click at [760, 172] on div "Add Column" at bounding box center [496, 257] width 886 height 307
click at [643, 170] on div "Add Column" at bounding box center [496, 257] width 886 height 307
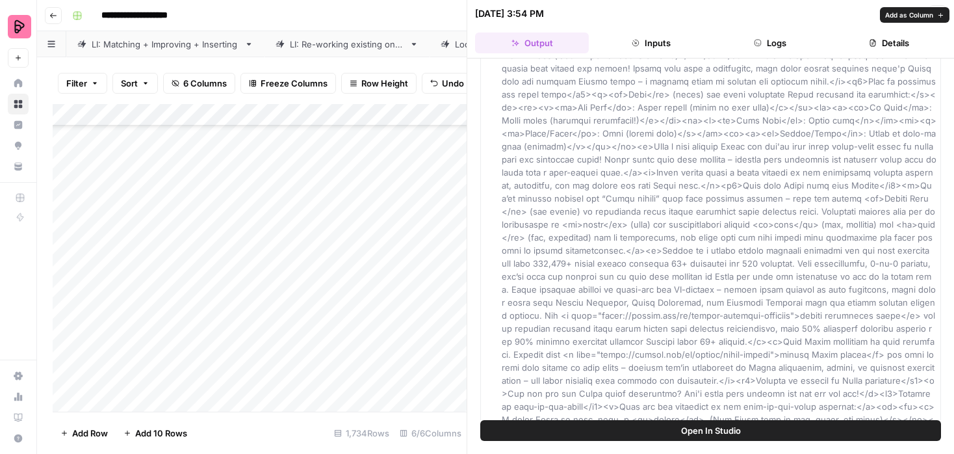
scroll to position [1312, 0]
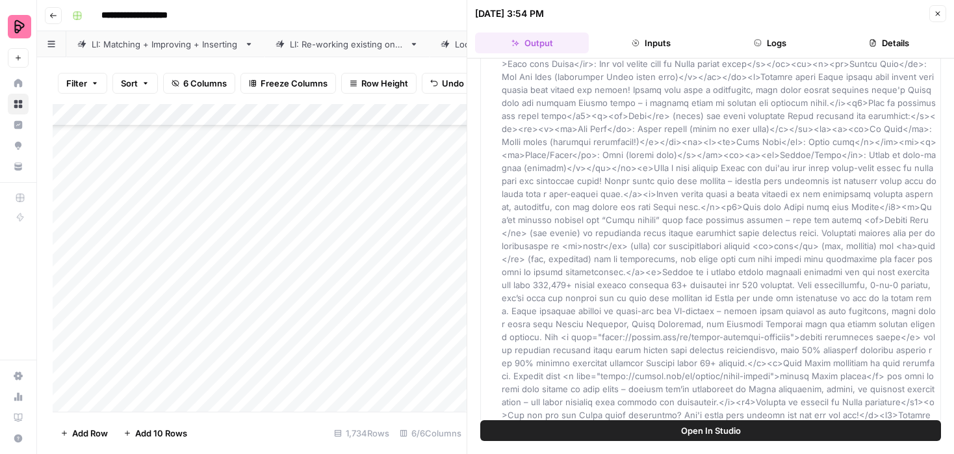
click at [937, 12] on icon "button" at bounding box center [938, 14] width 8 height 8
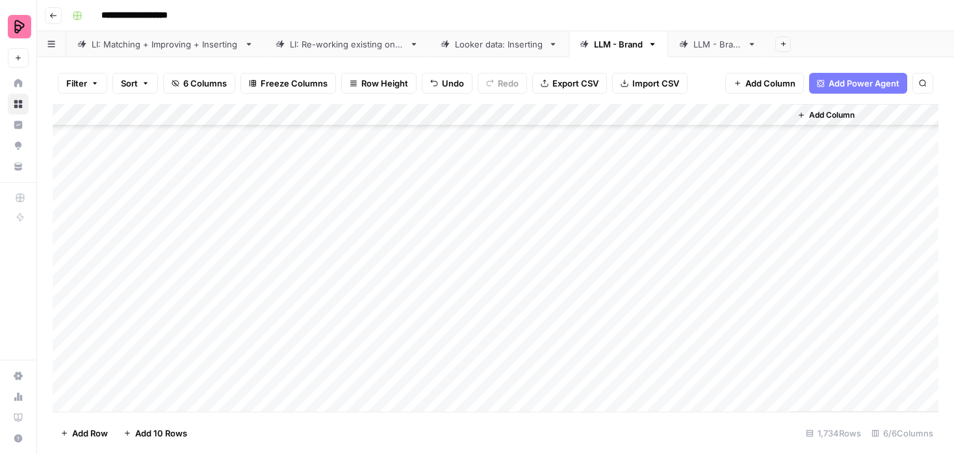
click at [775, 174] on div "Add Column" at bounding box center [496, 257] width 886 height 307
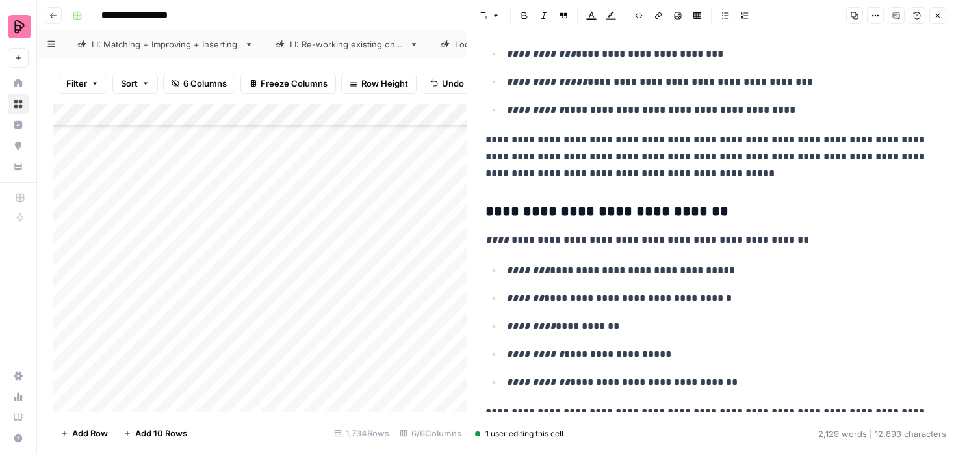
scroll to position [4540, 0]
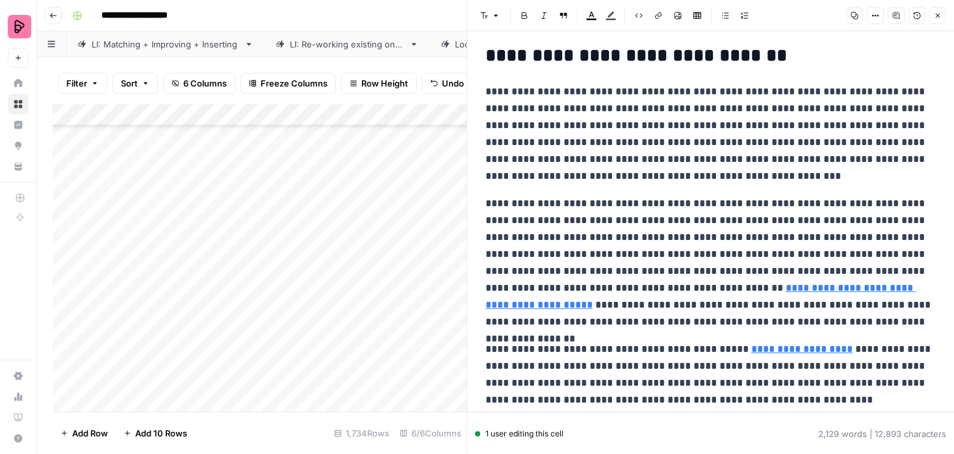
click at [939, 14] on icon "button" at bounding box center [938, 16] width 5 height 5
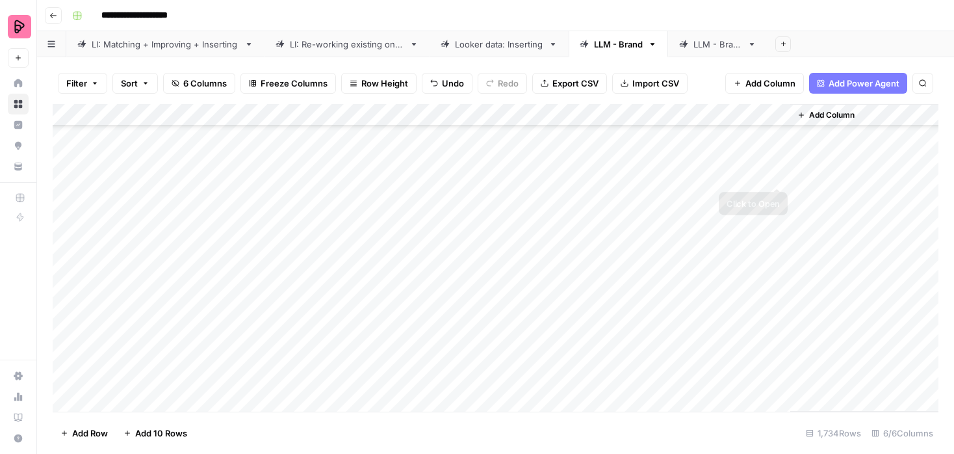
click at [814, 173] on div "Add Column" at bounding box center [864, 257] width 148 height 307
click at [742, 172] on div "Add Column" at bounding box center [496, 257] width 886 height 307
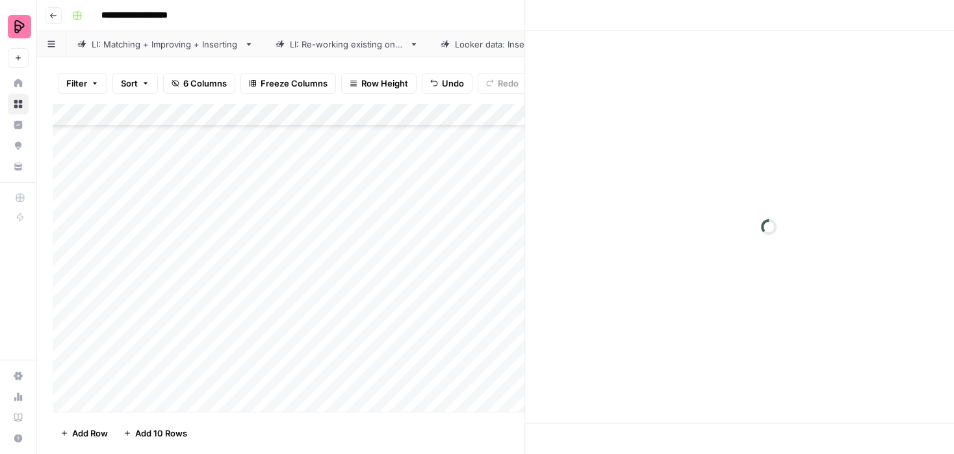
click at [742, 172] on div at bounding box center [731, 174] width 119 height 24
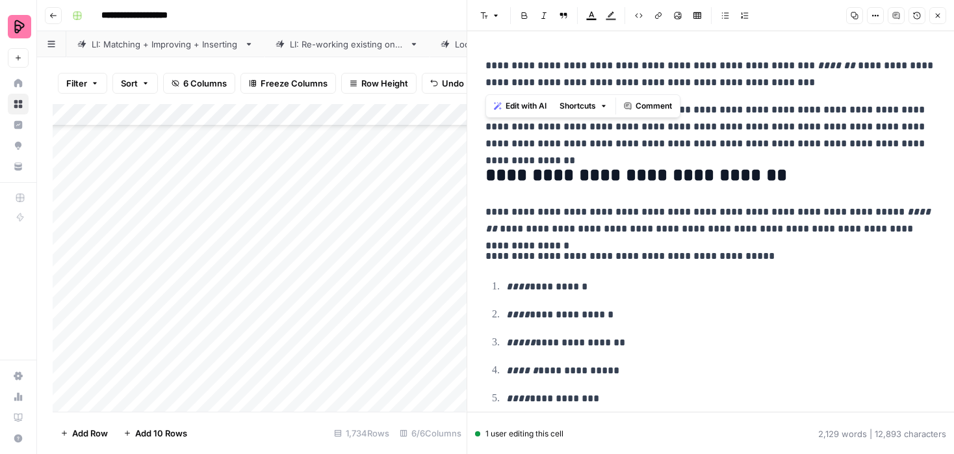
drag, startPoint x: 482, startPoint y: 57, endPoint x: 551, endPoint y: 123, distance: 96.0
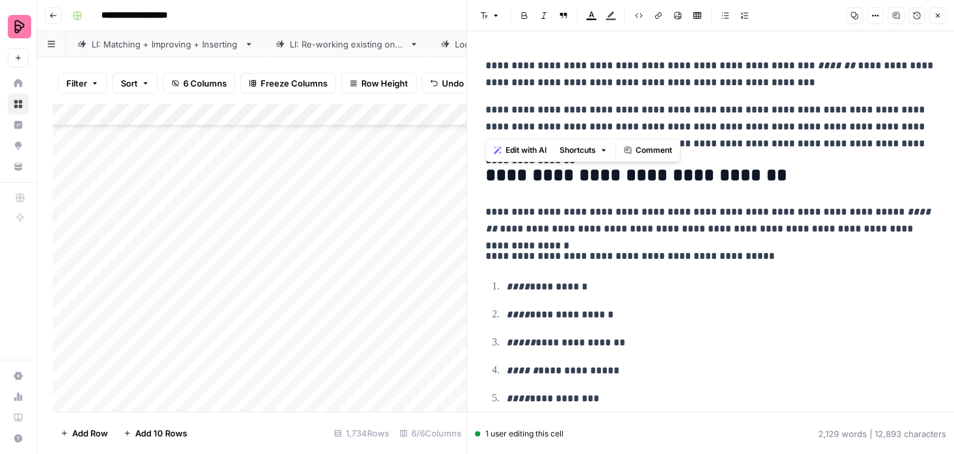
click at [940, 12] on icon "button" at bounding box center [938, 16] width 8 height 8
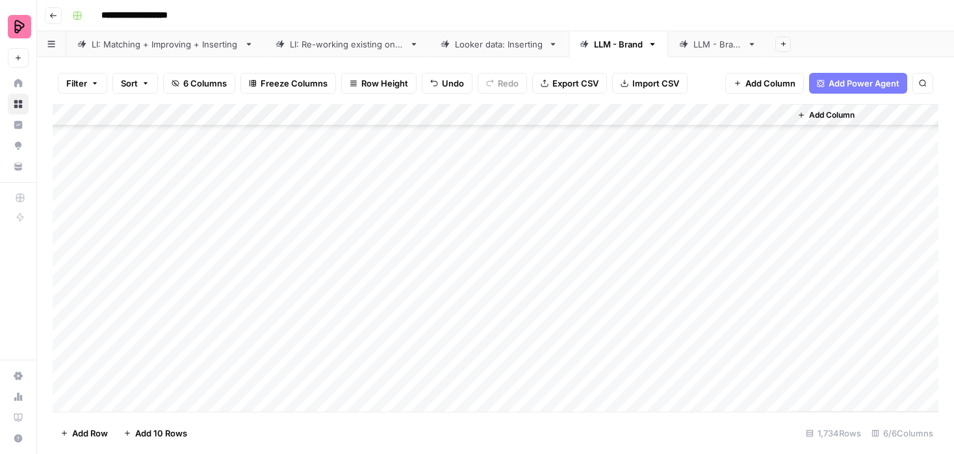
click at [784, 113] on div "Add Column" at bounding box center [496, 257] width 886 height 307
click at [727, 241] on span "Remove Column" at bounding box center [755, 242] width 114 height 13
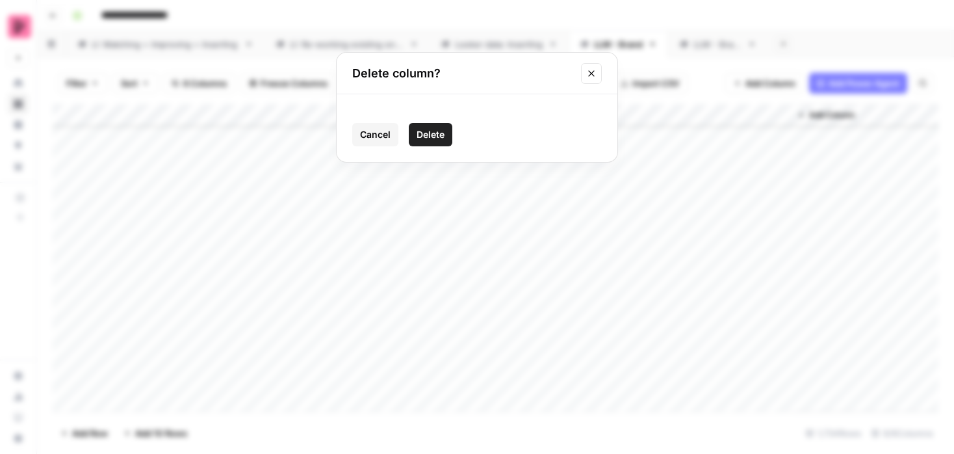
click at [439, 135] on span "Delete" at bounding box center [431, 134] width 28 height 13
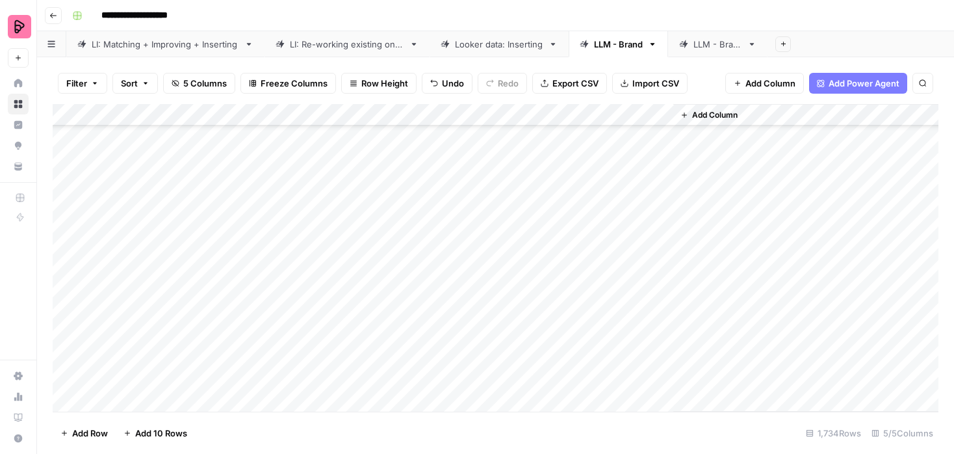
click at [643, 174] on div "Add Column" at bounding box center [496, 257] width 886 height 307
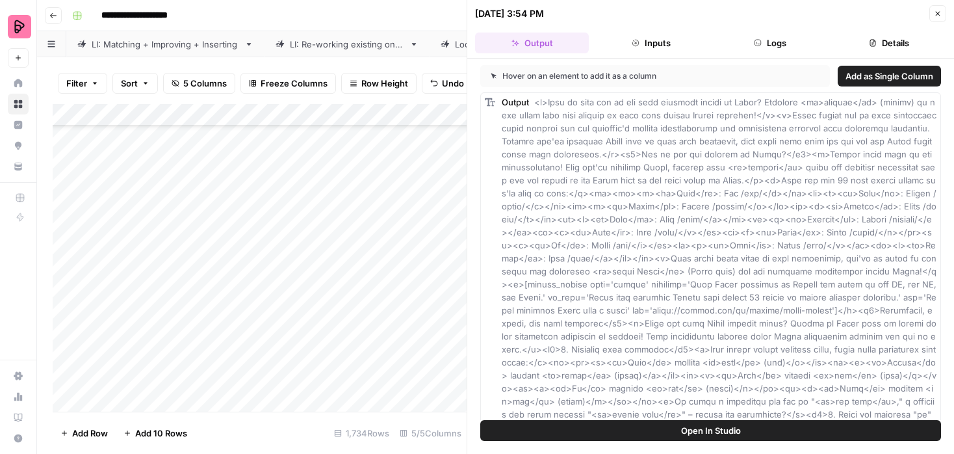
click at [872, 75] on span "Add as Single Column" at bounding box center [889, 76] width 88 height 13
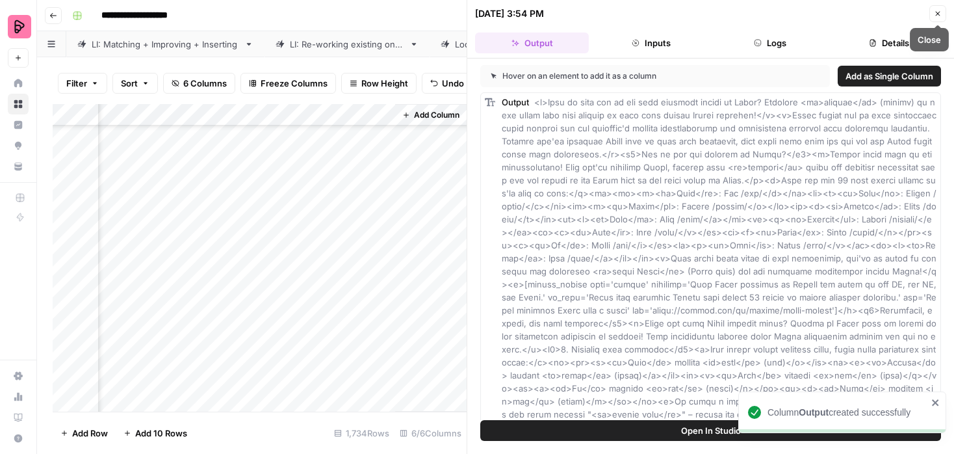
click at [938, 13] on icon "button" at bounding box center [938, 14] width 5 height 5
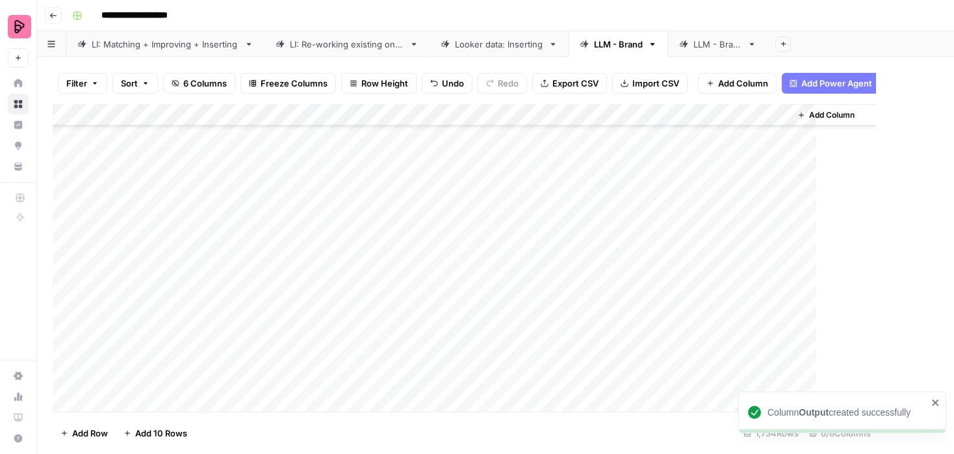
scroll to position [4668, 0]
click at [777, 111] on div "Add Column" at bounding box center [496, 257] width 886 height 307
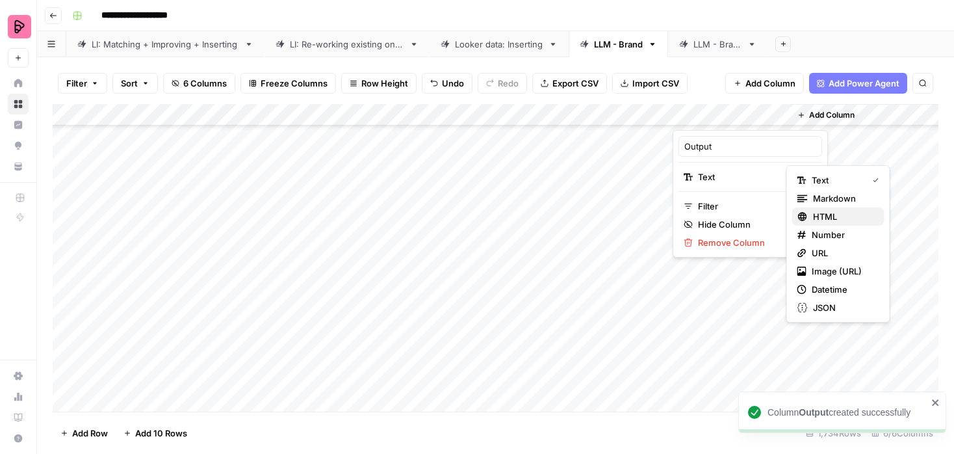
click at [814, 212] on span "HTML" at bounding box center [843, 216] width 61 height 13
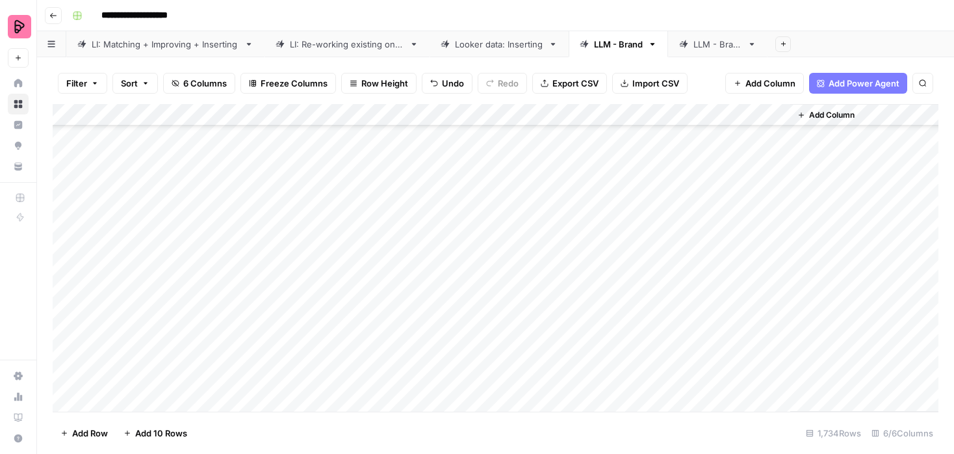
click at [779, 170] on div "Add Column" at bounding box center [496, 257] width 886 height 307
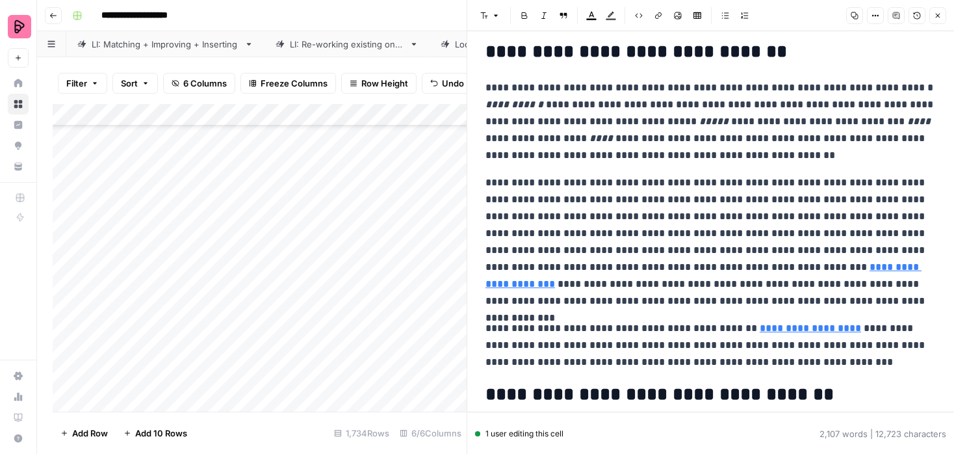
scroll to position [4547, 0]
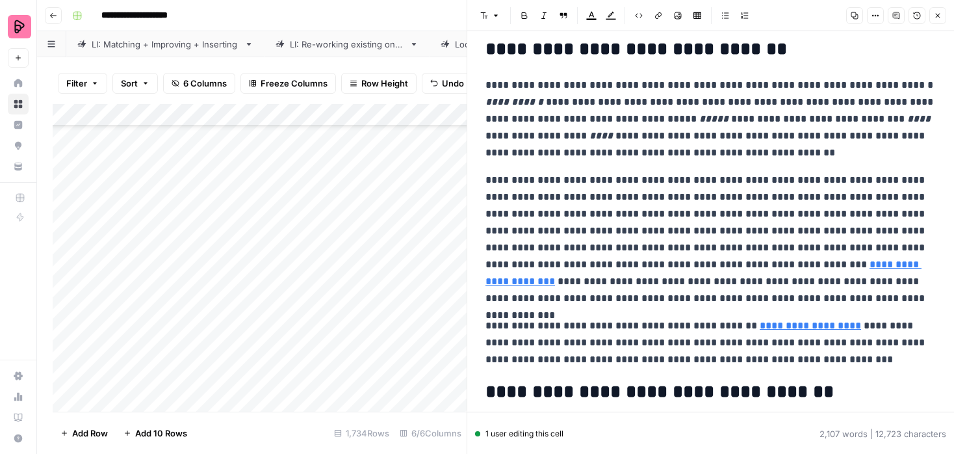
click at [939, 19] on button "Close" at bounding box center [937, 15] width 17 height 17
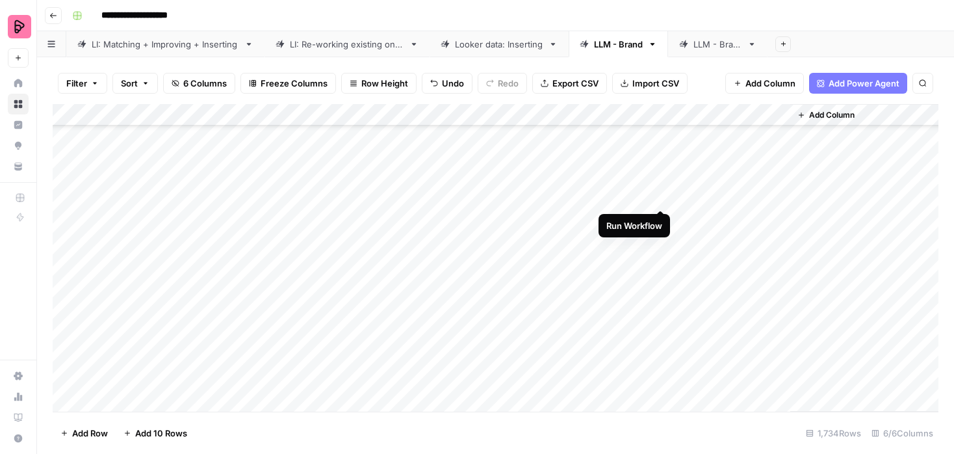
click at [660, 195] on div "Add Column" at bounding box center [496, 257] width 886 height 307
click at [658, 216] on div "Add Column" at bounding box center [496, 257] width 886 height 307
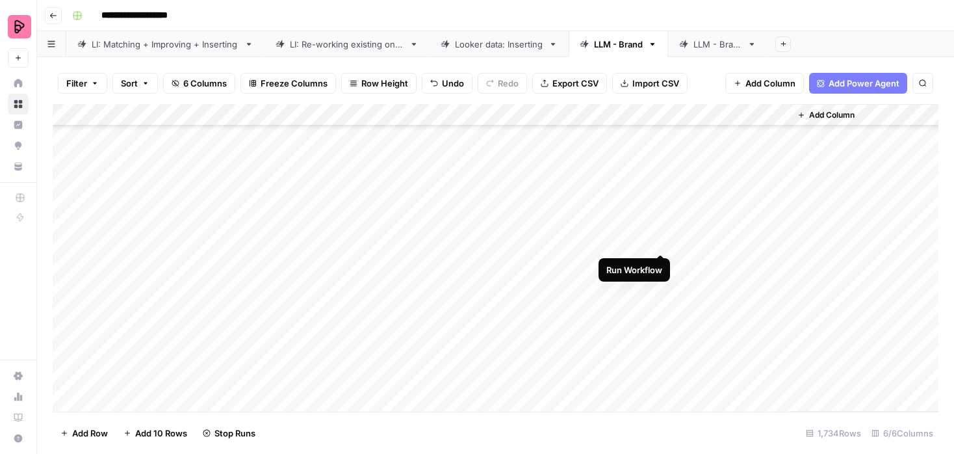
click at [662, 238] on div "Add Column" at bounding box center [496, 257] width 886 height 307
click at [660, 261] on div "Add Column" at bounding box center [496, 257] width 886 height 307
click at [660, 285] on div "Add Column" at bounding box center [496, 257] width 886 height 307
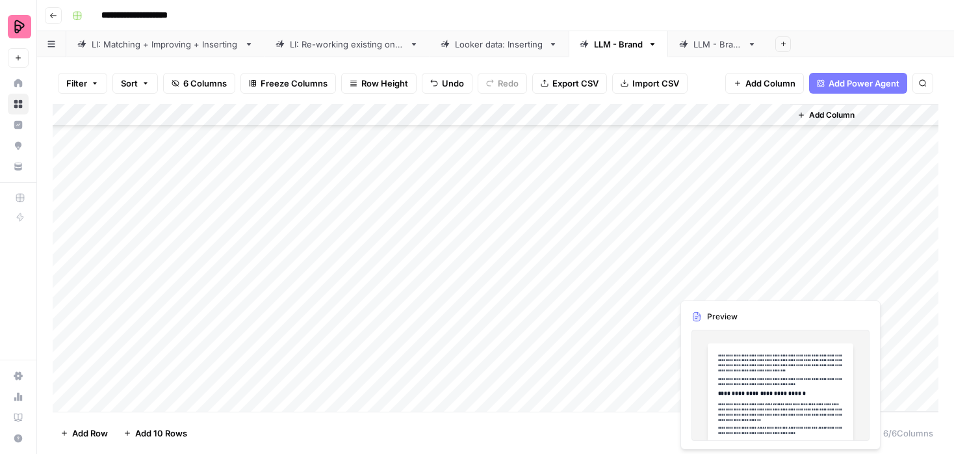
click at [777, 283] on div "Add Column" at bounding box center [496, 257] width 886 height 307
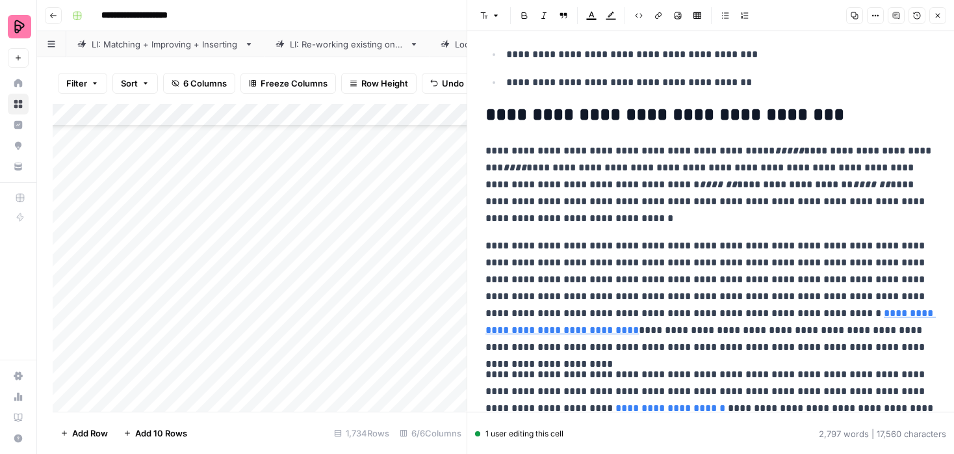
scroll to position [5031, 0]
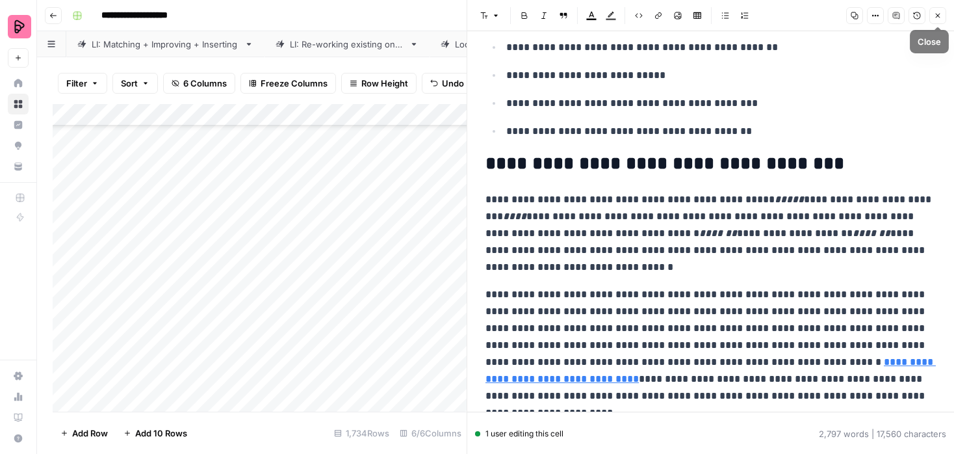
click at [935, 15] on icon "button" at bounding box center [938, 16] width 8 height 8
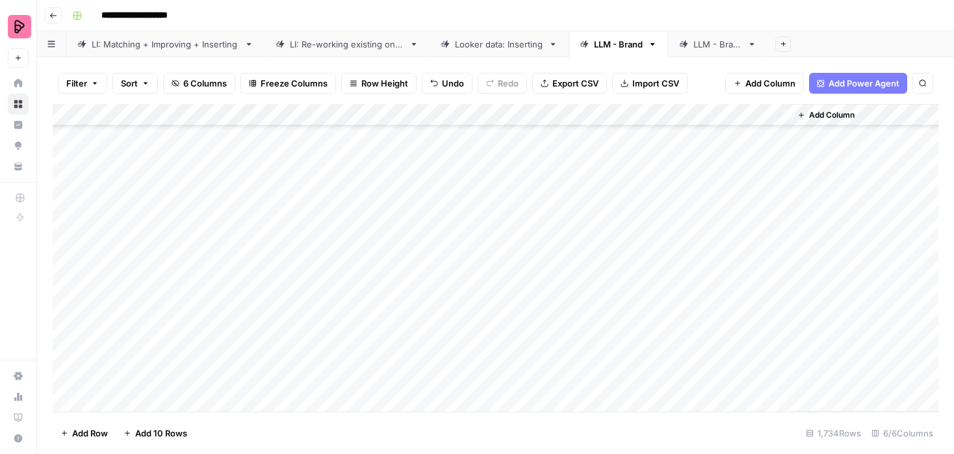
click at [777, 265] on div "Add Column" at bounding box center [496, 257] width 886 height 307
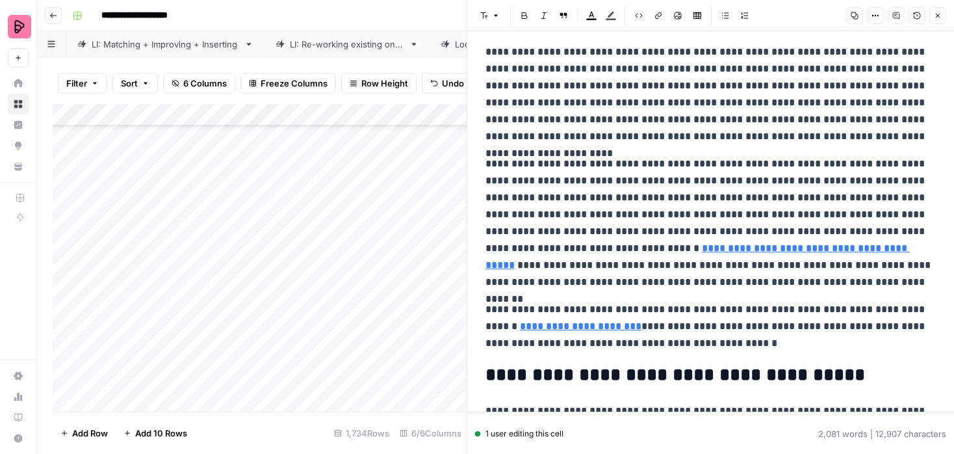
scroll to position [4344, 0]
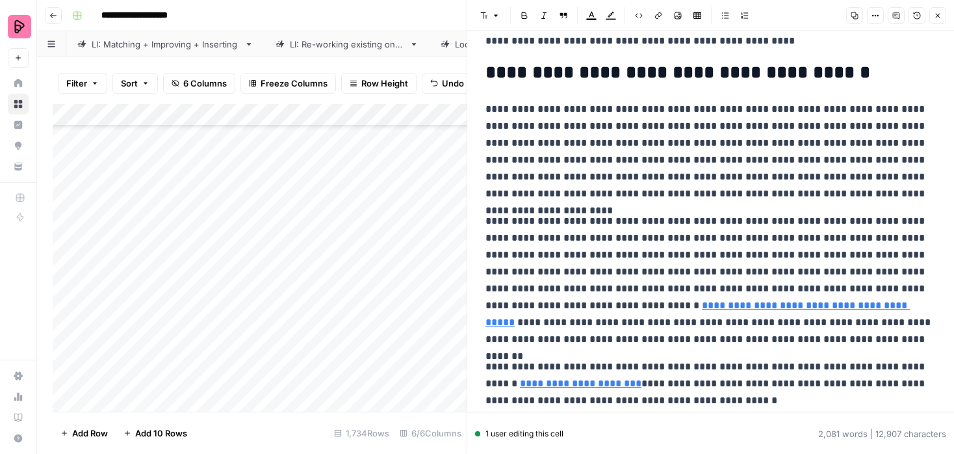
click at [936, 14] on icon "button" at bounding box center [938, 16] width 5 height 5
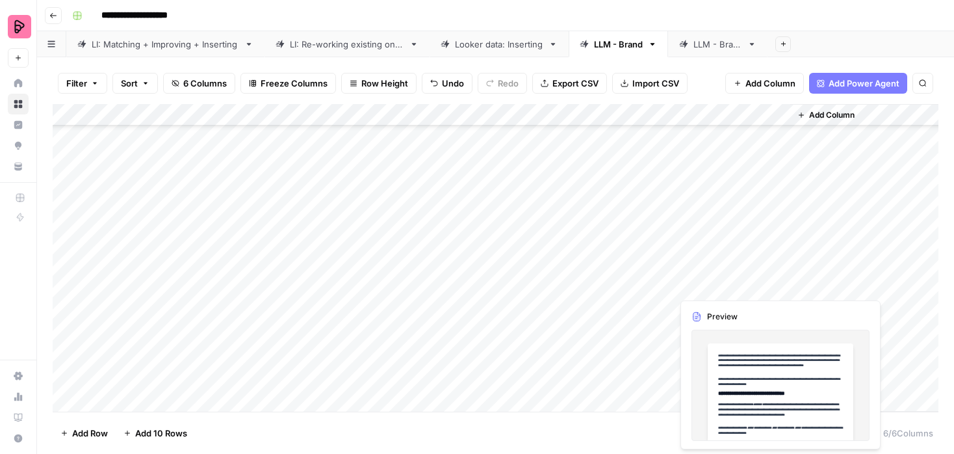
scroll to position [4696, 0]
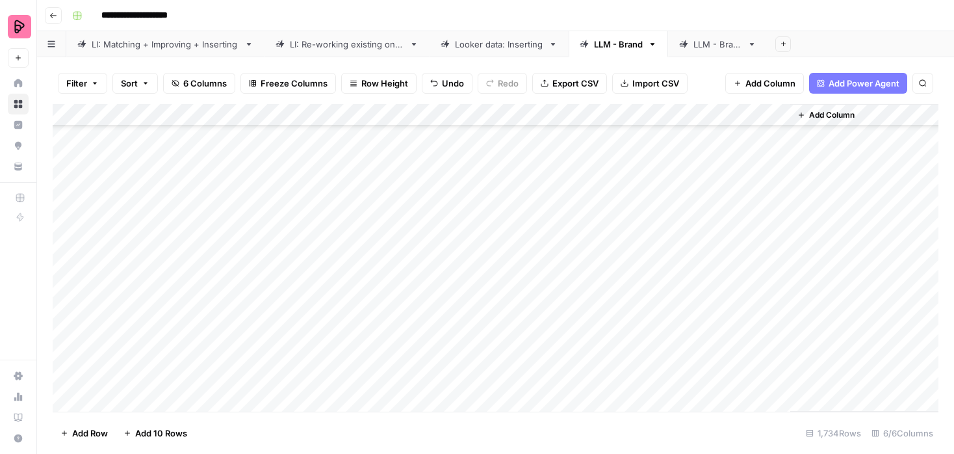
click at [660, 278] on div "Add Column" at bounding box center [496, 257] width 886 height 307
click at [661, 298] on div "Add Column" at bounding box center [496, 257] width 886 height 307
click at [660, 322] on div "Add Column" at bounding box center [496, 257] width 886 height 307
click at [662, 174] on div "Add Column" at bounding box center [496, 257] width 886 height 307
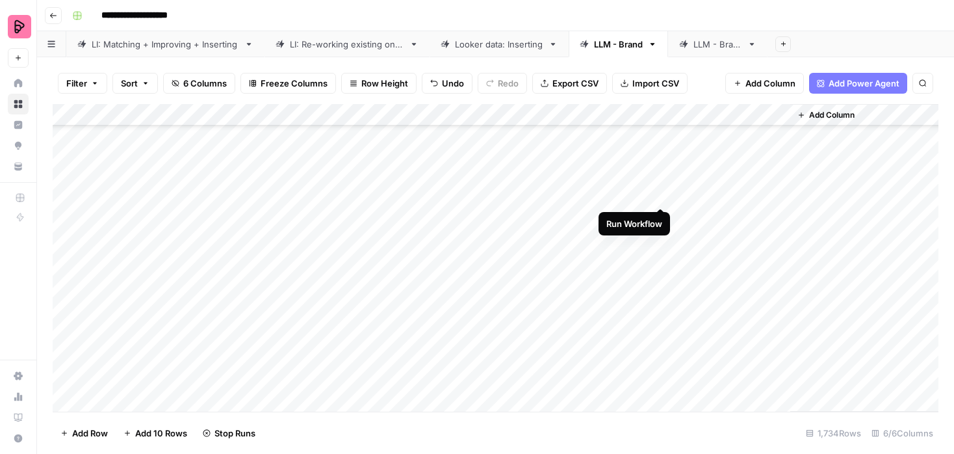
click at [660, 193] on div "Add Column" at bounding box center [496, 257] width 886 height 307
click at [660, 213] on div "Add Column" at bounding box center [496, 257] width 886 height 307
click at [660, 233] on div "Add Column" at bounding box center [496, 257] width 886 height 307
click at [660, 260] on div "Add Column" at bounding box center [496, 257] width 886 height 307
click at [661, 278] on div "Add Column" at bounding box center [496, 257] width 886 height 307
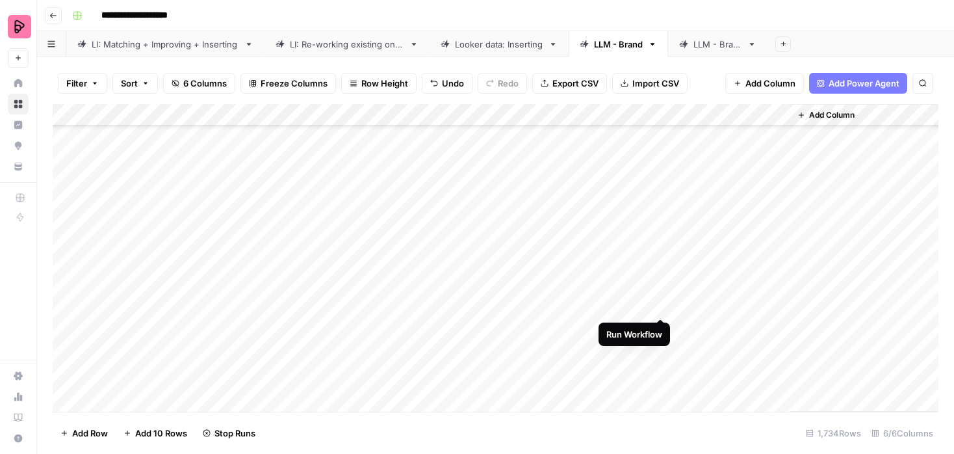
click at [659, 305] on div "Add Column" at bounding box center [496, 257] width 886 height 307
click at [661, 324] on div "Add Column" at bounding box center [496, 257] width 886 height 307
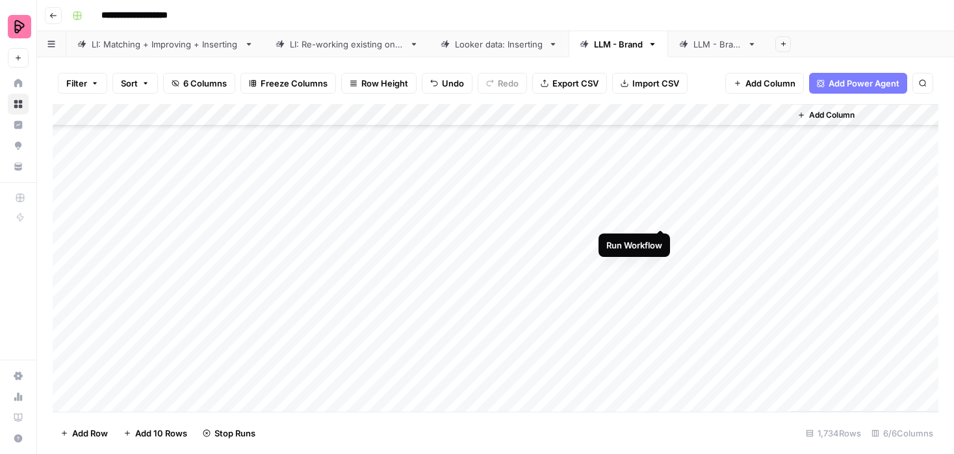
click at [662, 214] on div "Add Column" at bounding box center [496, 257] width 886 height 307
click at [664, 238] on div "Add Column" at bounding box center [496, 257] width 886 height 307
click at [660, 259] on div "Add Column" at bounding box center [496, 257] width 886 height 307
click at [660, 282] on div "Add Column" at bounding box center [496, 257] width 886 height 307
click at [659, 303] on div "Add Column" at bounding box center [496, 257] width 886 height 307
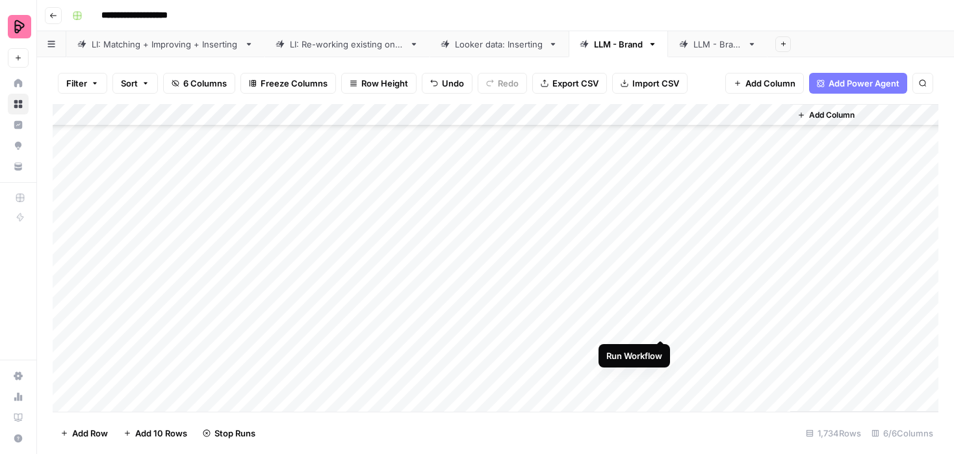
click at [662, 321] on div "Add Column" at bounding box center [496, 257] width 886 height 307
click at [660, 312] on div "Add Column" at bounding box center [496, 257] width 886 height 307
click at [660, 336] on div "Add Column" at bounding box center [496, 257] width 886 height 307
click at [660, 355] on div "Add Column" at bounding box center [496, 257] width 886 height 307
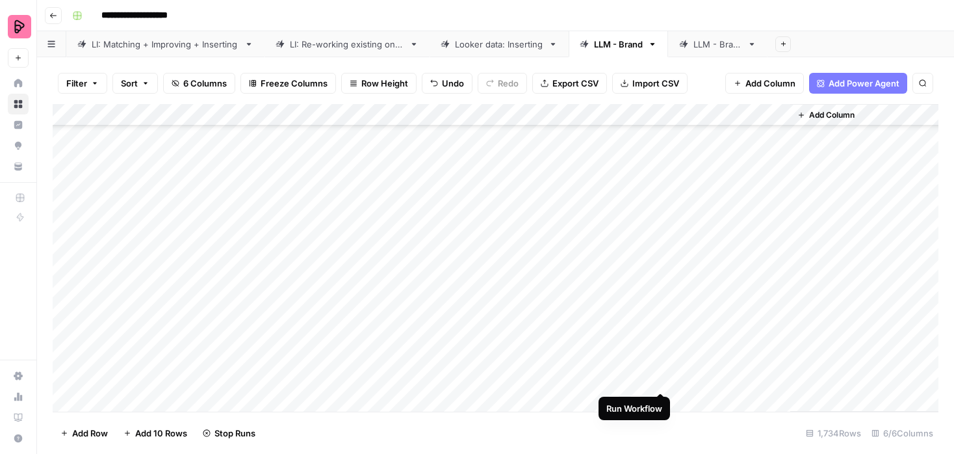
click at [661, 375] on div "Add Column" at bounding box center [496, 257] width 886 height 307
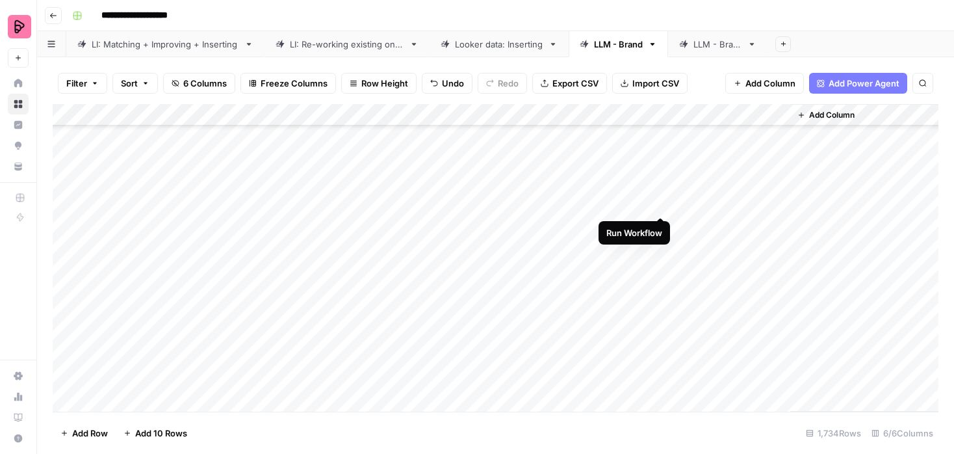
click at [660, 197] on div "Add Column" at bounding box center [496, 257] width 886 height 307
click at [660, 229] on div "Add Column" at bounding box center [496, 257] width 886 height 307
click at [659, 246] on div "Add Column" at bounding box center [496, 257] width 886 height 307
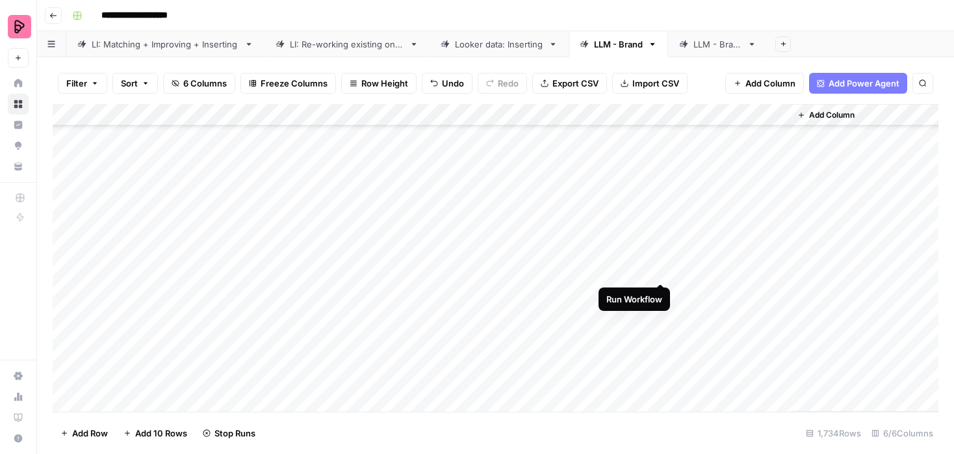
click at [661, 270] on div "Add Column" at bounding box center [496, 257] width 886 height 307
click at [658, 292] on div "Add Column" at bounding box center [496, 257] width 886 height 307
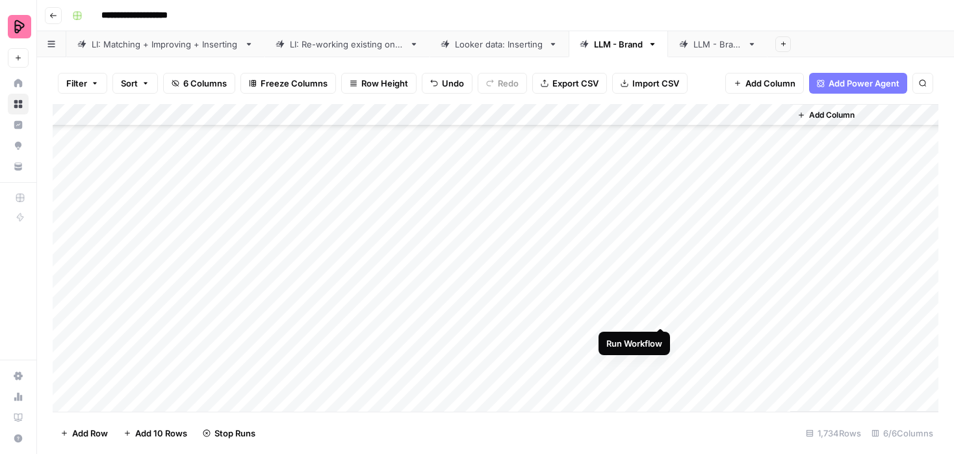
click at [662, 313] on div "Add Column" at bounding box center [496, 257] width 886 height 307
click at [659, 171] on div "Add Column" at bounding box center [496, 257] width 886 height 307
click at [663, 190] on div "Add Column" at bounding box center [496, 257] width 886 height 307
click at [662, 216] on div "Add Column" at bounding box center [496, 257] width 886 height 307
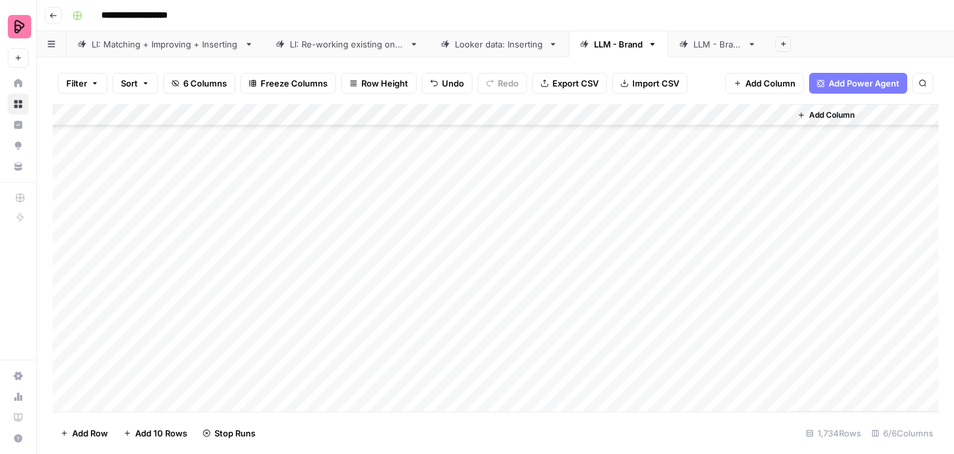
click at [660, 237] on div "Add Column" at bounding box center [496, 257] width 886 height 307
click at [660, 259] on div "Add Column" at bounding box center [496, 257] width 886 height 307
click at [661, 279] on div "Add Column" at bounding box center [496, 257] width 886 height 307
click at [660, 306] on div "Add Column" at bounding box center [496, 257] width 886 height 307
click at [660, 327] on div "Add Column" at bounding box center [496, 257] width 886 height 307
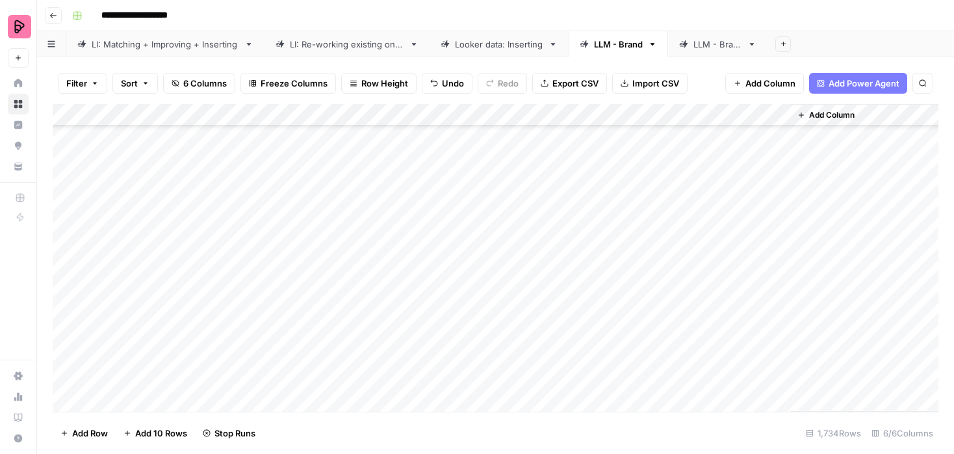
click at [660, 350] on div "Add Column" at bounding box center [496, 257] width 886 height 307
click at [664, 196] on div "Add Column" at bounding box center [496, 257] width 886 height 307
click at [664, 215] on div "Add Column" at bounding box center [496, 257] width 886 height 307
click at [662, 238] on div "Add Column" at bounding box center [496, 257] width 886 height 307
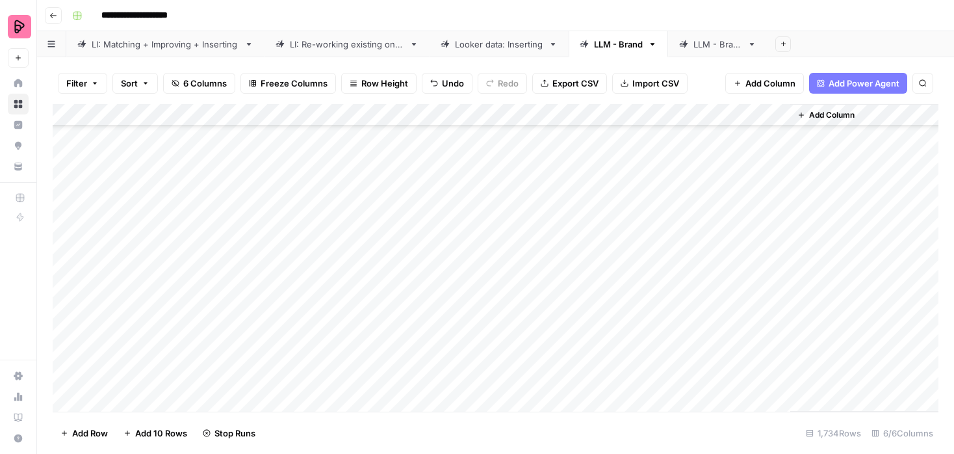
click at [661, 259] on div "Add Column" at bounding box center [496, 257] width 886 height 307
click at [662, 282] on div "Add Column" at bounding box center [496, 257] width 886 height 307
click at [659, 303] on div "Add Column" at bounding box center [496, 257] width 886 height 307
click at [660, 324] on div "Add Column" at bounding box center [496, 257] width 886 height 307
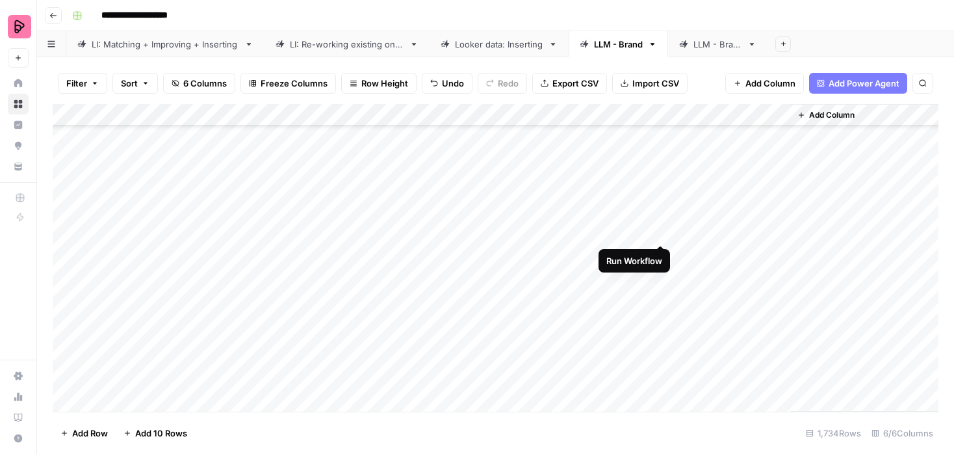
click at [662, 207] on div "Add Column" at bounding box center [496, 257] width 886 height 307
click at [662, 232] on div "Add Column" at bounding box center [496, 257] width 886 height 307
click at [661, 246] on div "Add Column" at bounding box center [496, 257] width 886 height 307
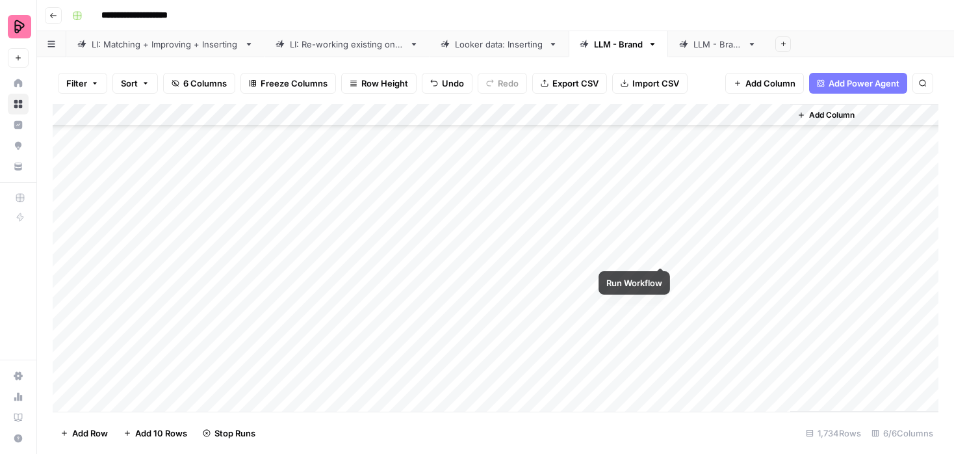
click at [658, 273] on div "Add Column" at bounding box center [496, 257] width 886 height 307
click at [660, 254] on div "Add Column" at bounding box center [496, 257] width 886 height 307
click at [661, 296] on div "Add Column" at bounding box center [496, 257] width 886 height 307
click at [661, 318] on div "Add Column" at bounding box center [496, 257] width 886 height 307
click at [660, 339] on div "Add Column" at bounding box center [496, 257] width 886 height 307
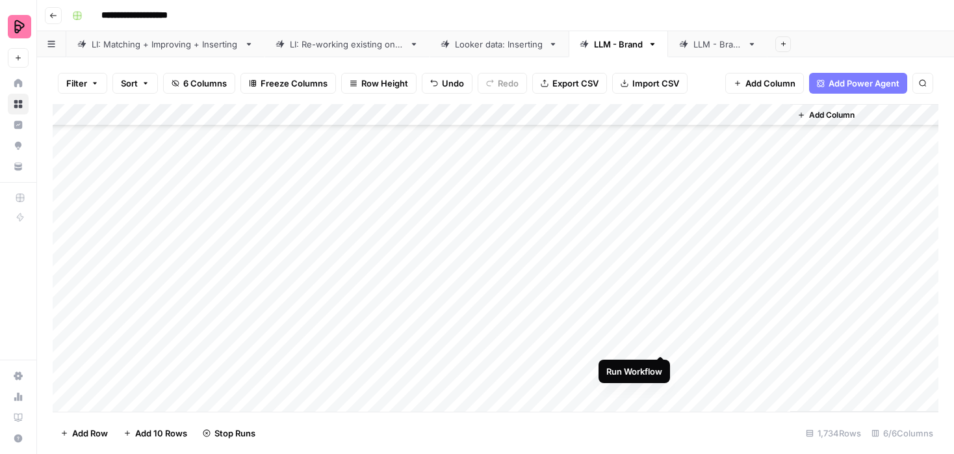
scroll to position [5793, 0]
click at [662, 283] on div "Add Column" at bounding box center [496, 257] width 886 height 307
click at [662, 307] on div "Add Column" at bounding box center [496, 257] width 886 height 307
click at [661, 250] on div "Add Column" at bounding box center [496, 257] width 886 height 307
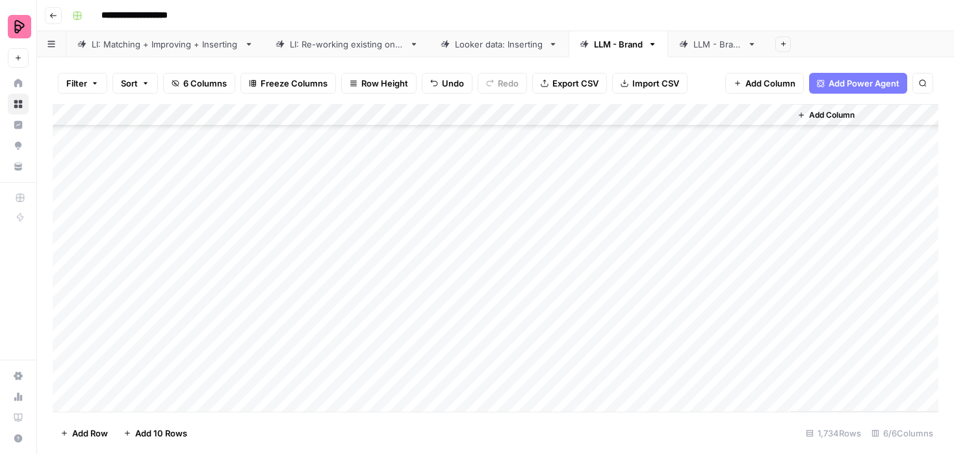
click at [660, 272] on div "Add Column" at bounding box center [496, 257] width 886 height 307
click at [658, 230] on div "Add Column" at bounding box center [496, 257] width 886 height 307
click at [658, 296] on div "Add Column" at bounding box center [496, 257] width 886 height 307
click at [658, 318] on div "Add Column" at bounding box center [496, 257] width 886 height 307
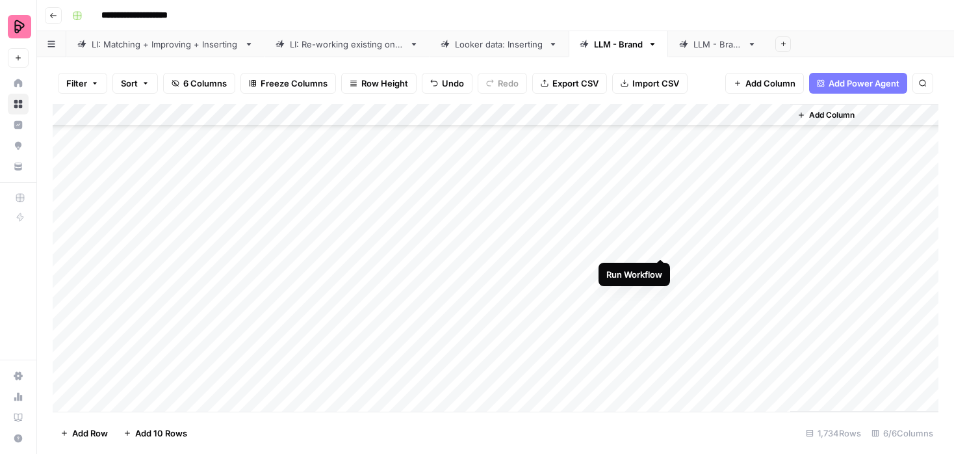
click at [662, 245] on div "Add Column" at bounding box center [496, 257] width 886 height 307
click at [662, 264] on div "Add Column" at bounding box center [496, 257] width 886 height 307
click at [662, 285] on div "Add Column" at bounding box center [496, 257] width 886 height 307
click at [659, 313] on div "Add Column" at bounding box center [496, 257] width 886 height 307
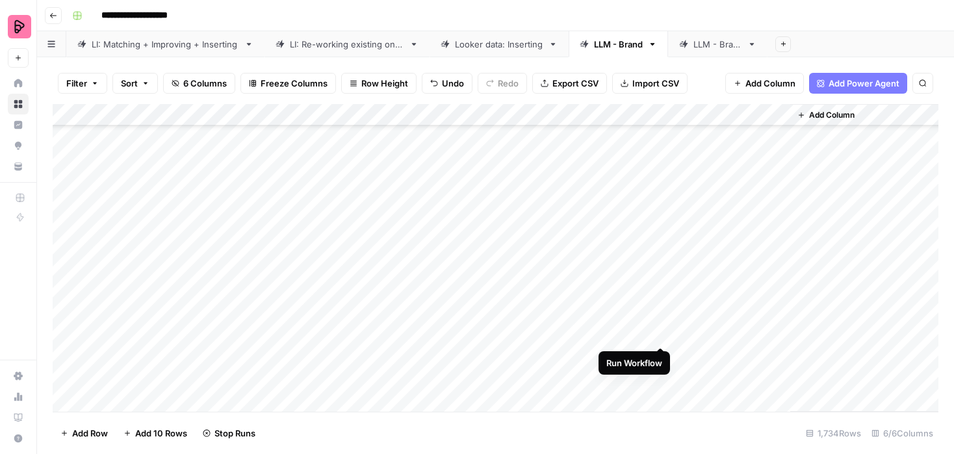
click at [659, 335] on div "Add Column" at bounding box center [496, 257] width 886 height 307
click at [660, 353] on div "Add Column" at bounding box center [496, 257] width 886 height 307
click at [68, 271] on div "Add Column" at bounding box center [496, 257] width 886 height 307
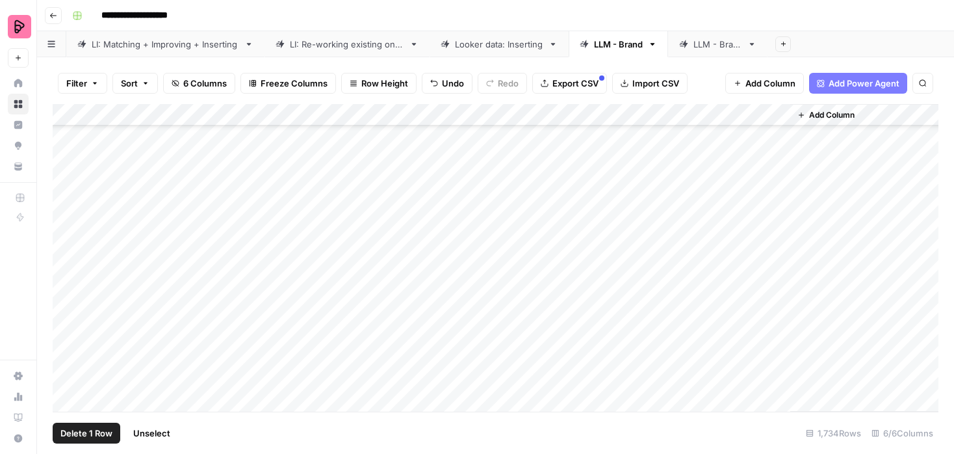
click at [99, 432] on span "Delete 1 Row" at bounding box center [86, 432] width 52 height 13
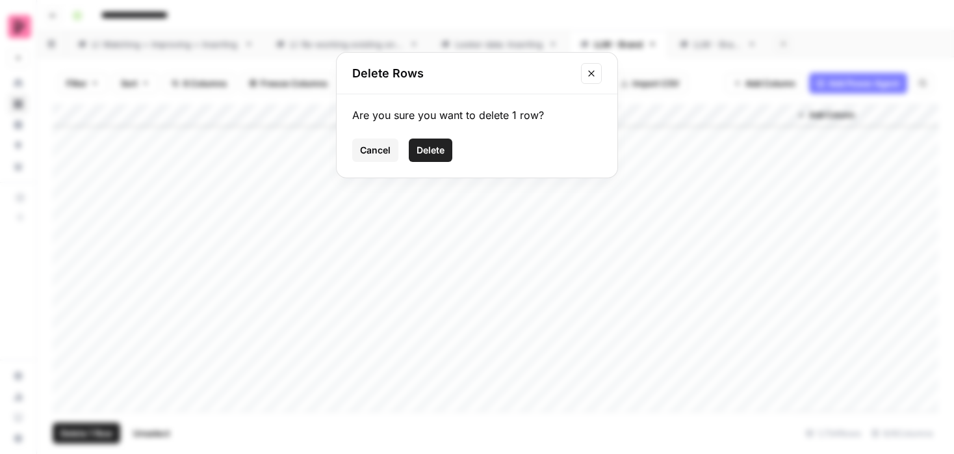
click at [418, 153] on span "Delete" at bounding box center [431, 150] width 28 height 13
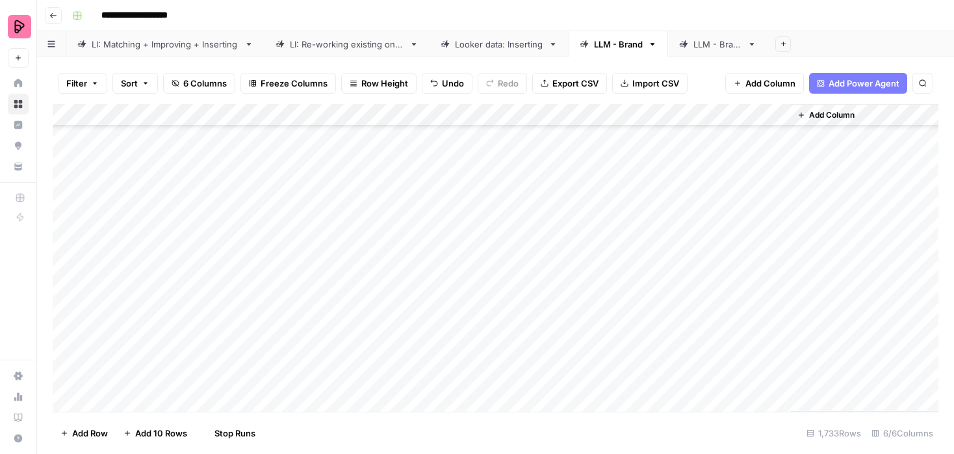
drag, startPoint x: 663, startPoint y: 264, endPoint x: 605, endPoint y: 267, distance: 57.9
click at [605, 267] on div "Add Column" at bounding box center [496, 257] width 886 height 307
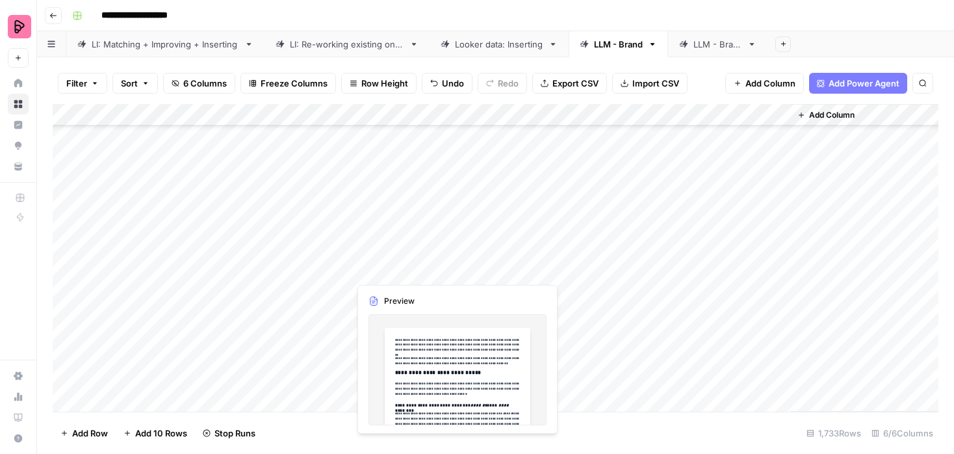
click at [331, 272] on div "Add Column" at bounding box center [496, 257] width 886 height 307
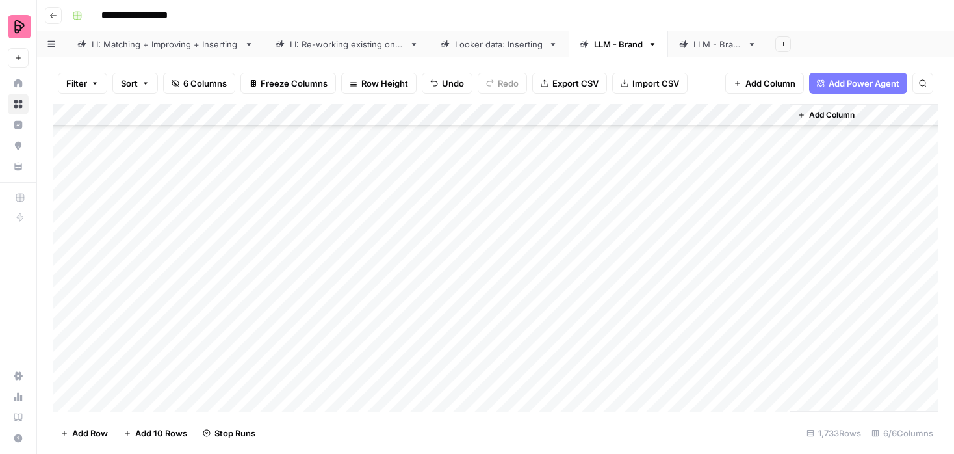
scroll to position [6382, 0]
click at [322, 352] on div "Add Column" at bounding box center [496, 257] width 886 height 307
click at [313, 203] on div "Add Column" at bounding box center [496, 257] width 886 height 307
click at [320, 227] on div "Add Column" at bounding box center [496, 257] width 886 height 307
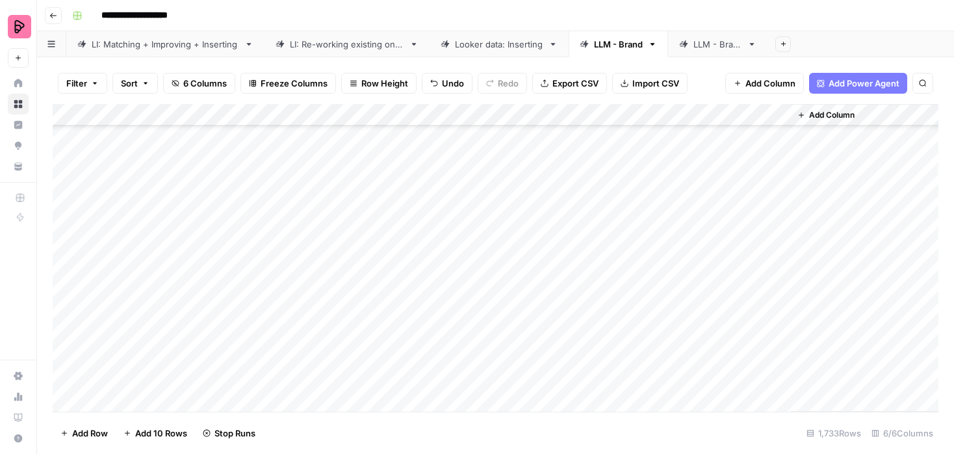
click at [311, 190] on div "Add Column" at bounding box center [496, 257] width 886 height 307
click at [661, 225] on div "Add Column" at bounding box center [496, 257] width 886 height 307
click at [662, 249] on div "Add Column" at bounding box center [496, 257] width 886 height 307
click at [661, 270] on div "Add Column" at bounding box center [496, 257] width 886 height 307
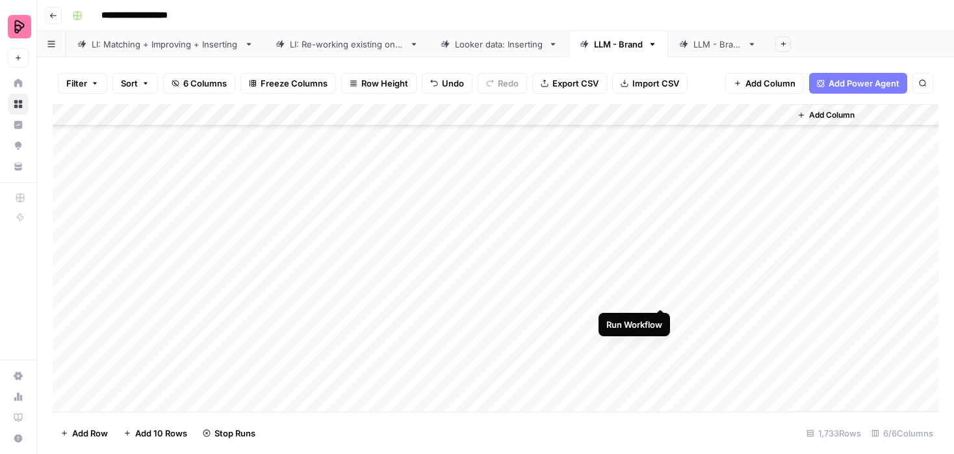
click at [661, 292] on div "Add Column" at bounding box center [496, 257] width 886 height 307
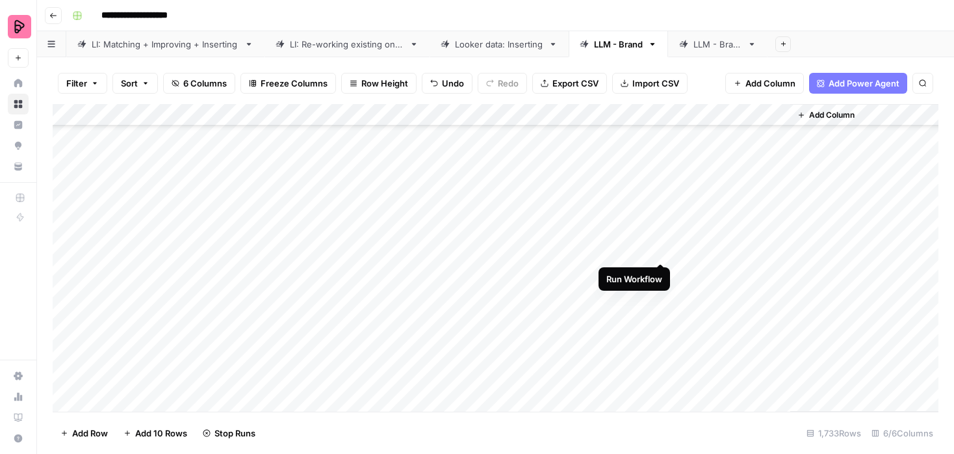
click at [658, 251] on div "Add Column" at bounding box center [496, 257] width 886 height 307
click at [658, 228] on div "Add Column" at bounding box center [496, 257] width 886 height 307
click at [662, 270] on div "Add Column" at bounding box center [496, 257] width 886 height 307
click at [662, 289] on div "Add Column" at bounding box center [496, 257] width 886 height 307
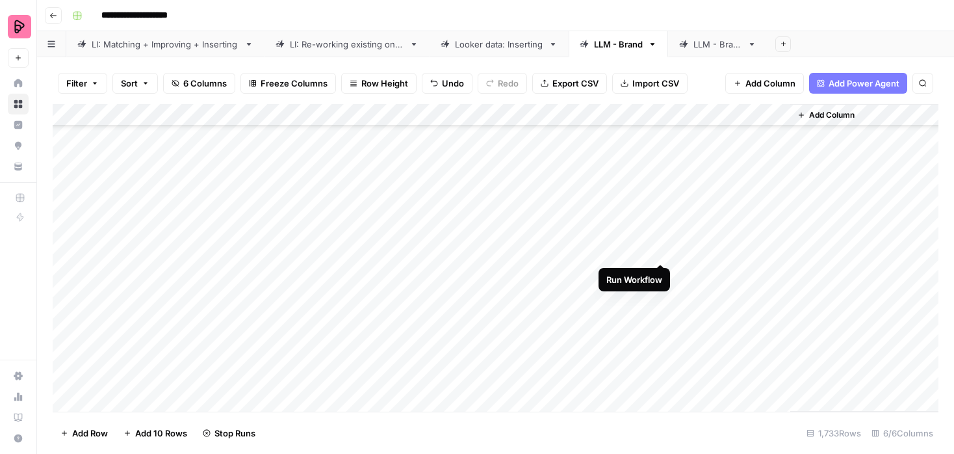
click at [663, 247] on div "Add Column" at bounding box center [496, 257] width 886 height 307
click at [663, 271] on div "Add Column" at bounding box center [496, 257] width 886 height 307
click at [660, 250] on div "Add Column" at bounding box center [496, 257] width 886 height 307
click at [660, 296] on div "Add Column" at bounding box center [496, 257] width 886 height 307
click at [662, 315] on div "Add Column" at bounding box center [496, 257] width 886 height 307
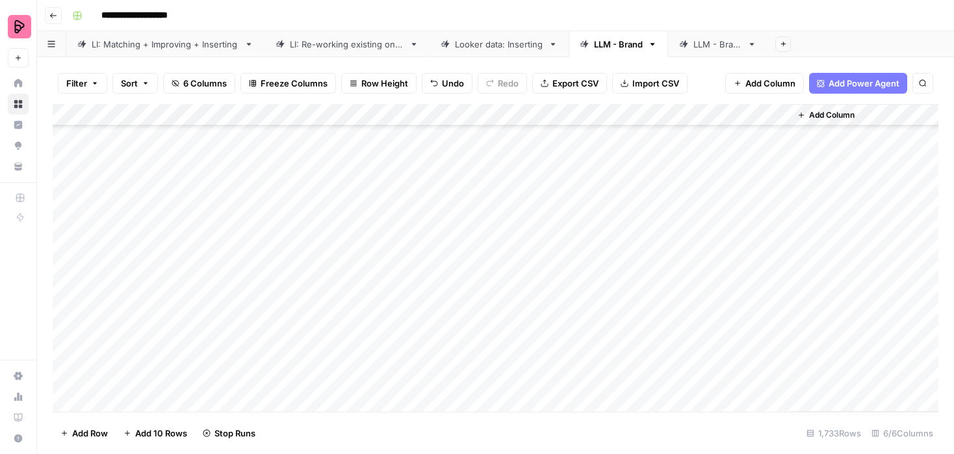
click at [661, 337] on div "Add Column" at bounding box center [496, 257] width 886 height 307
click at [660, 359] on div "Add Column" at bounding box center [496, 257] width 886 height 307
click at [663, 282] on div "Add Column" at bounding box center [496, 257] width 886 height 307
click at [662, 305] on div "Add Column" at bounding box center [496, 257] width 886 height 307
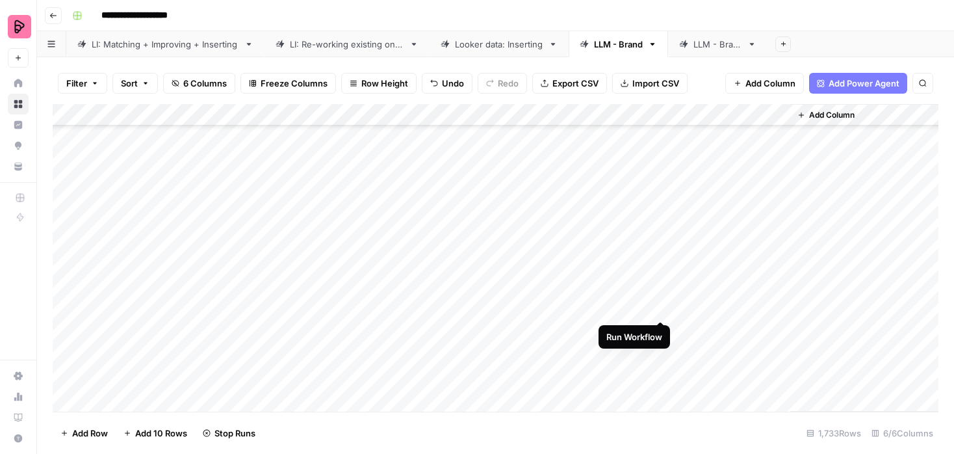
click at [661, 328] on div "Add Column" at bounding box center [496, 257] width 886 height 307
click at [660, 355] on div "Add Column" at bounding box center [496, 257] width 886 height 307
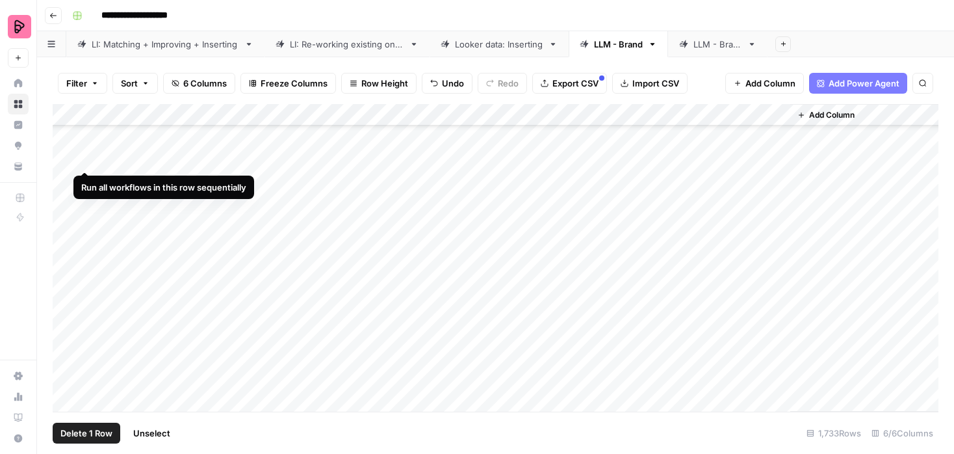
click at [68, 157] on div "Add Column" at bounding box center [496, 257] width 886 height 307
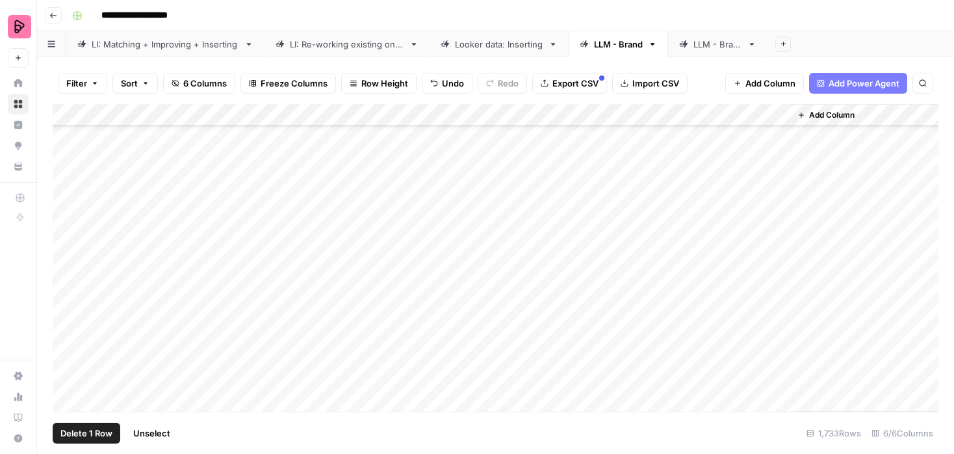
scroll to position [6426, 0]
click at [610, 288] on div "Add Column" at bounding box center [496, 257] width 886 height 307
click at [608, 315] on div "Add Column" at bounding box center [496, 257] width 886 height 307
click at [70, 316] on div "Add Column" at bounding box center [496, 257] width 886 height 307
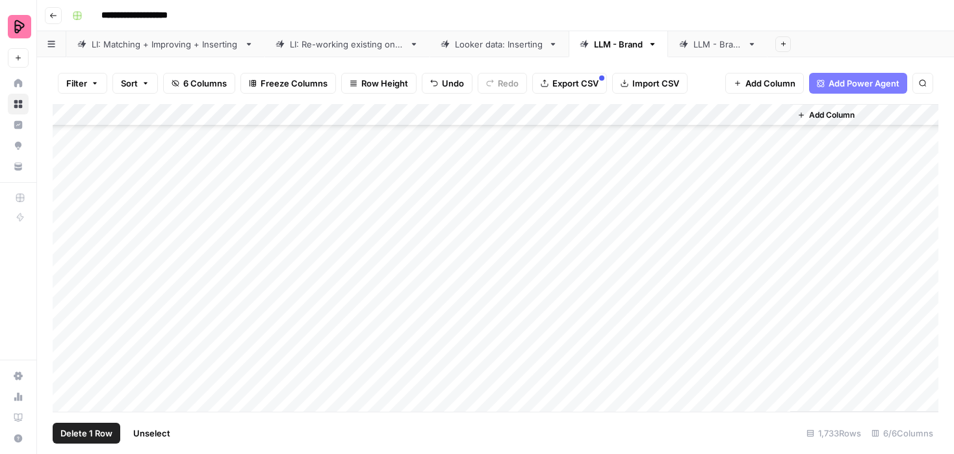
click at [68, 185] on div "Add Column" at bounding box center [496, 257] width 886 height 307
click at [578, 77] on span "Export CSV" at bounding box center [575, 83] width 46 height 13
